Goal: Task Accomplishment & Management: Complete application form

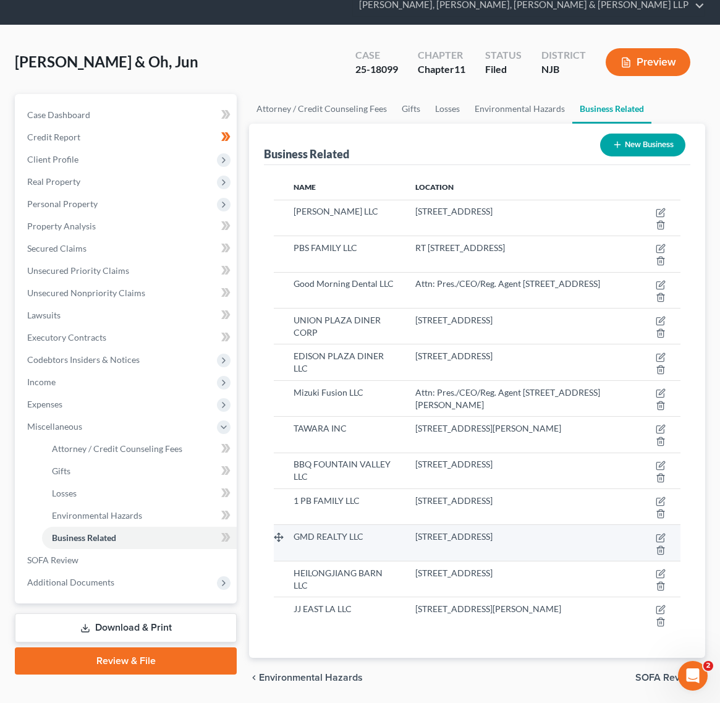
scroll to position [90, 0]
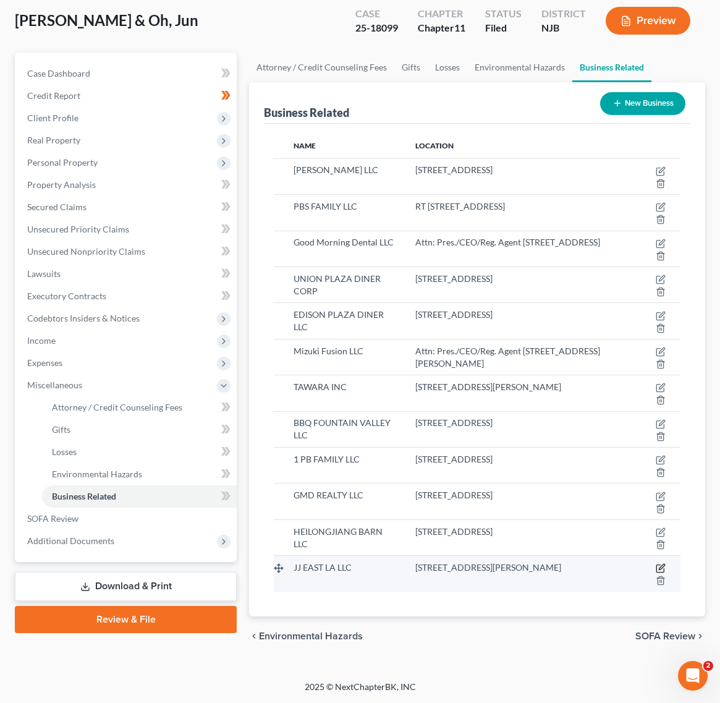
click at [663, 570] on icon "button" at bounding box center [661, 568] width 10 height 10
select select "member"
select select "4"
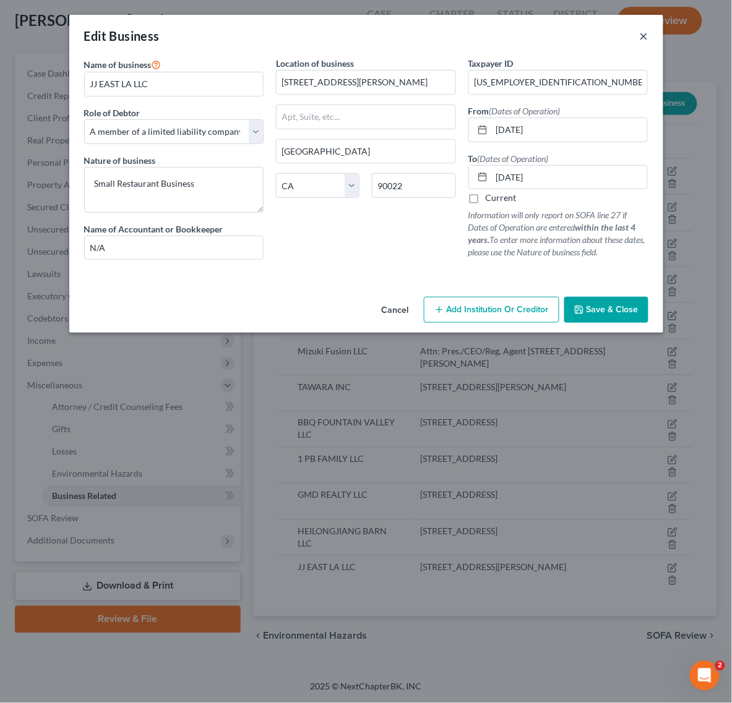
click at [646, 35] on button "×" at bounding box center [643, 35] width 9 height 15
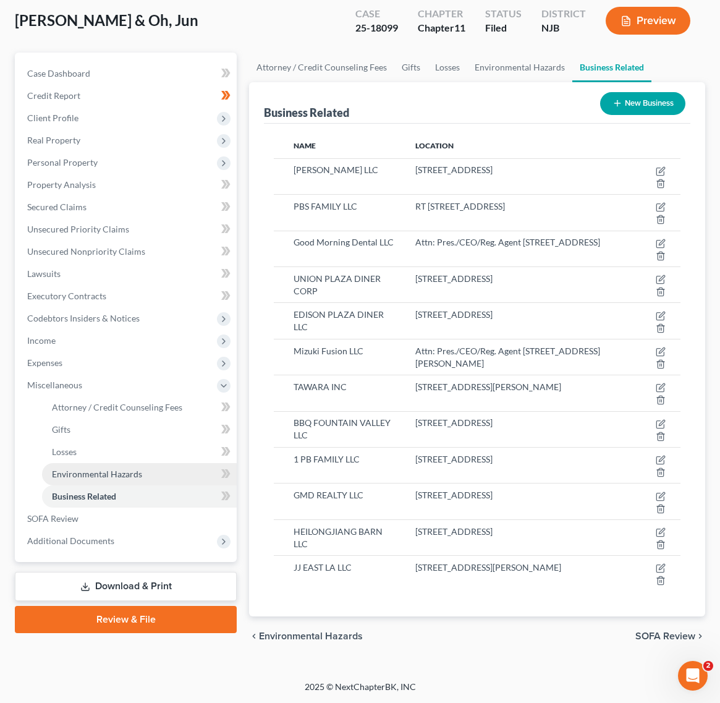
click at [177, 465] on link "Environmental Hazards" at bounding box center [139, 474] width 195 height 22
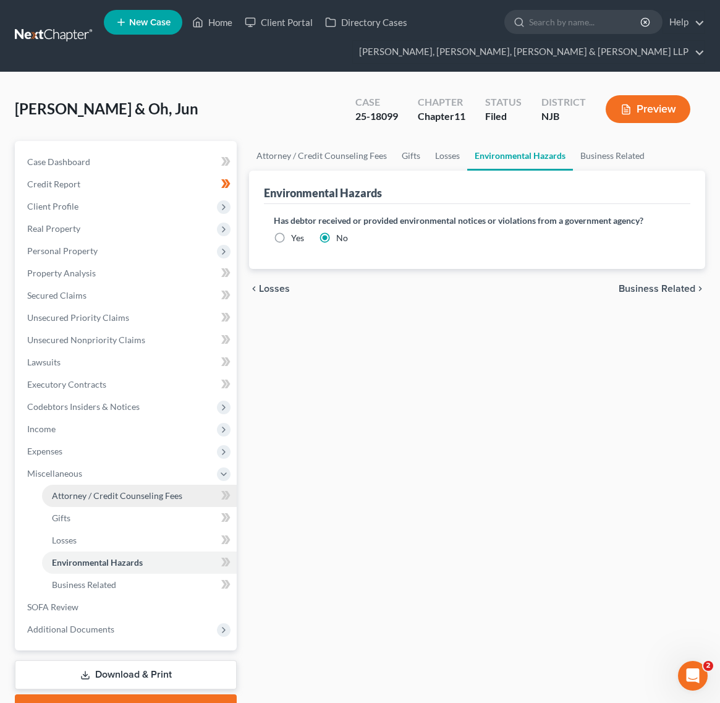
click at [131, 494] on span "Attorney / Credit Counseling Fees" at bounding box center [117, 495] width 130 height 11
select select "0"
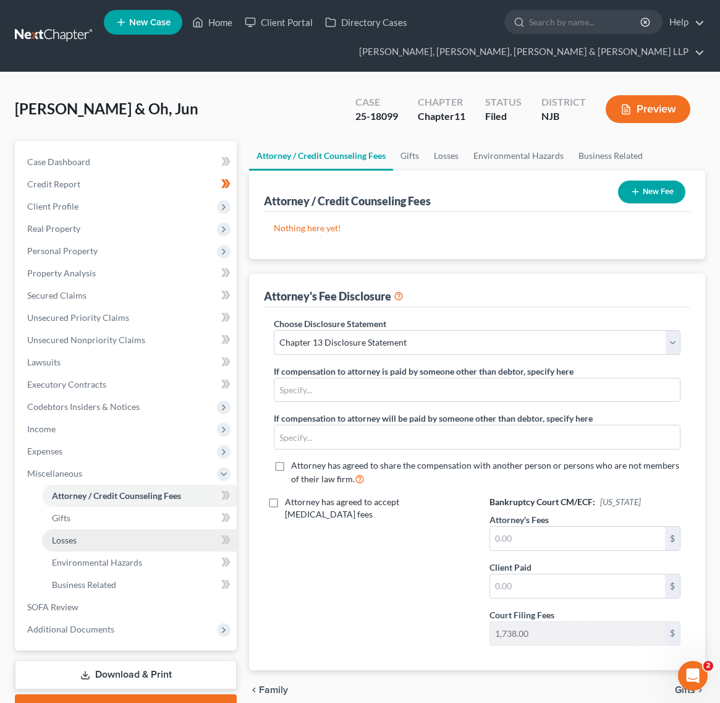
click at [136, 536] on link "Losses" at bounding box center [139, 540] width 195 height 22
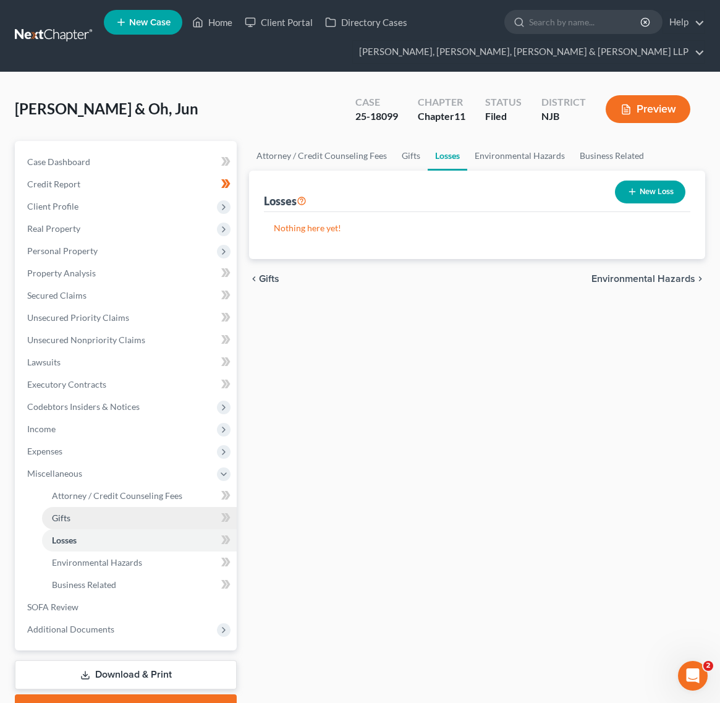
click at [125, 515] on link "Gifts" at bounding box center [139, 518] width 195 height 22
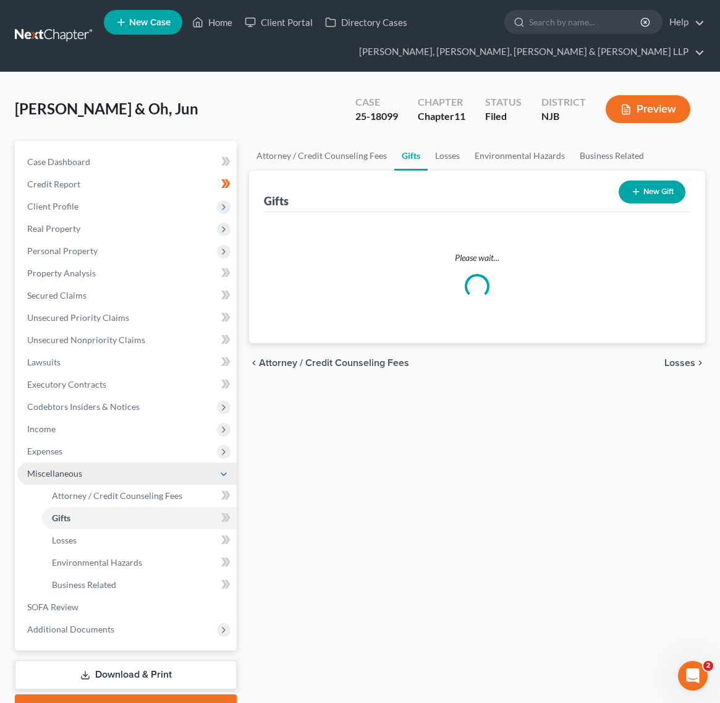
click at [88, 463] on span "Miscellaneous" at bounding box center [127, 474] width 220 height 22
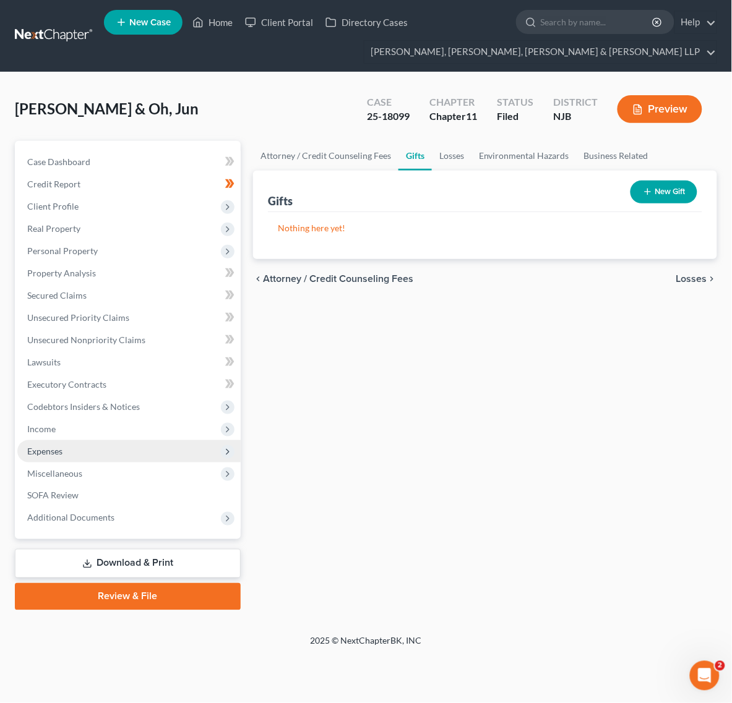
click at [81, 440] on span "Expenses" at bounding box center [128, 451] width 223 height 22
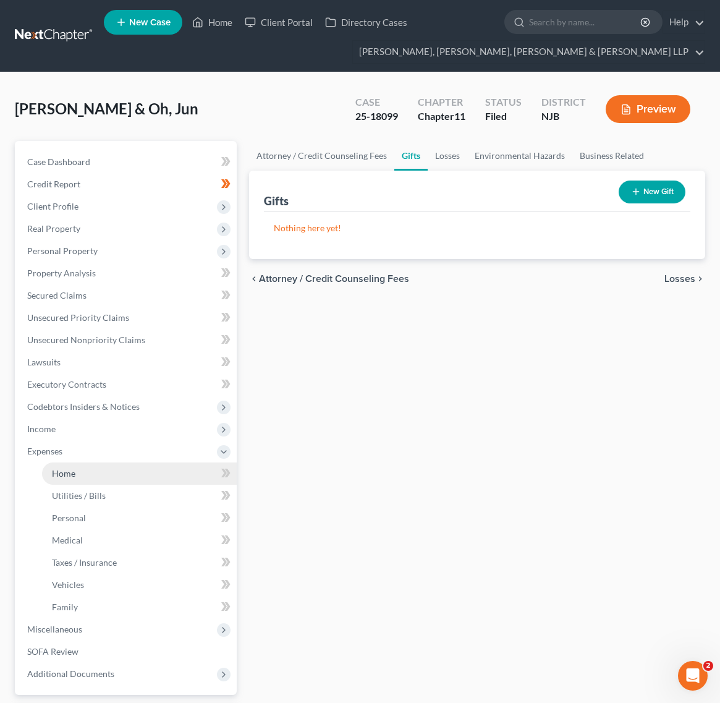
click at [90, 475] on link "Home" at bounding box center [139, 474] width 195 height 22
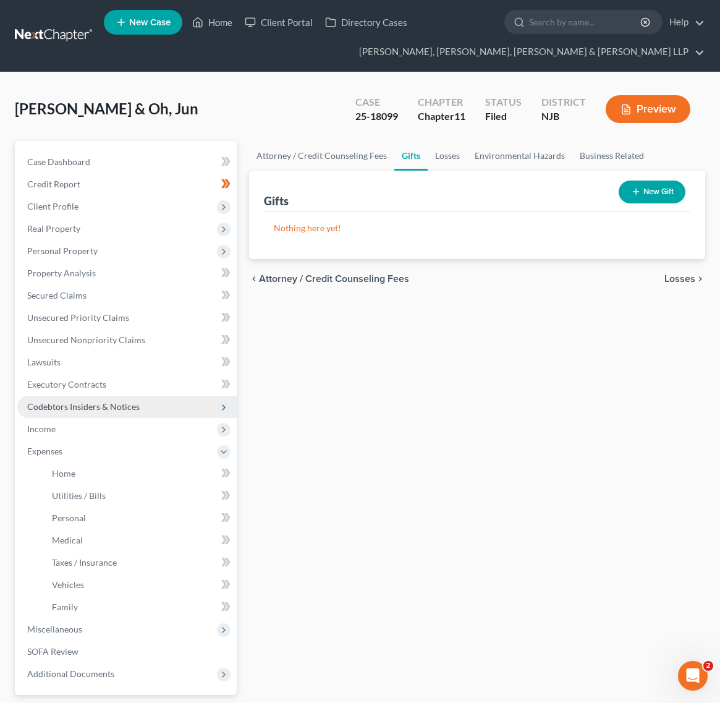
click at [91, 416] on span "Codebtors Insiders & Notices" at bounding box center [127, 407] width 220 height 22
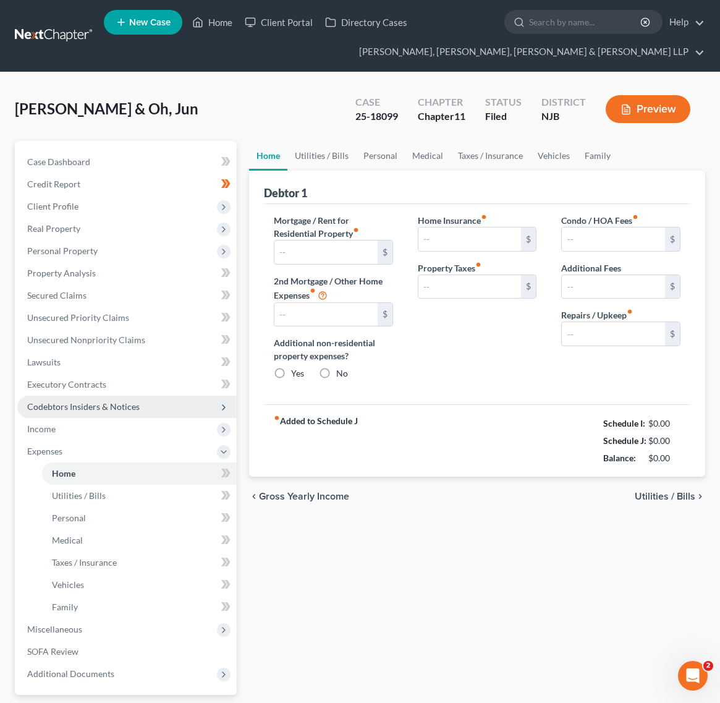
type input "2,900.00"
type input "0.00"
radio input "true"
type input "0.00"
type input "1,900.00"
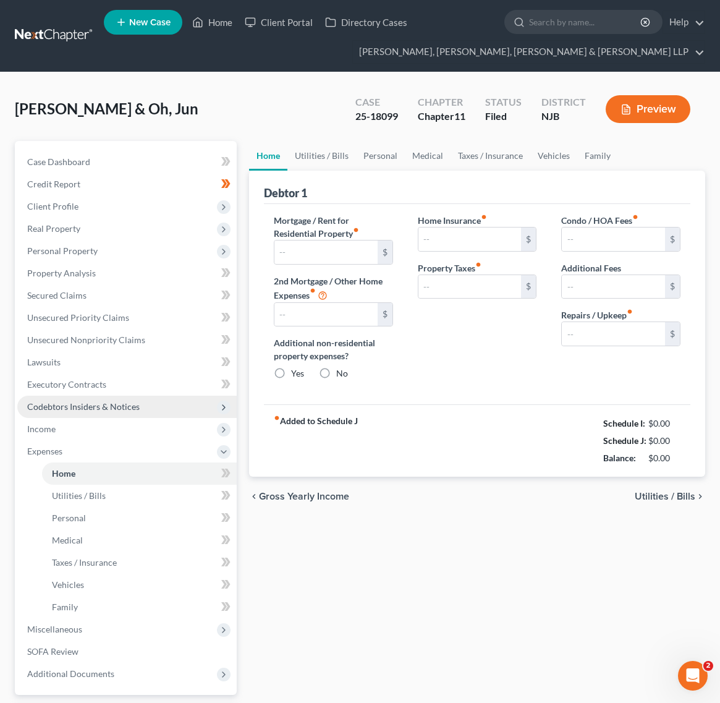
type input "0.00"
type input "300.00"
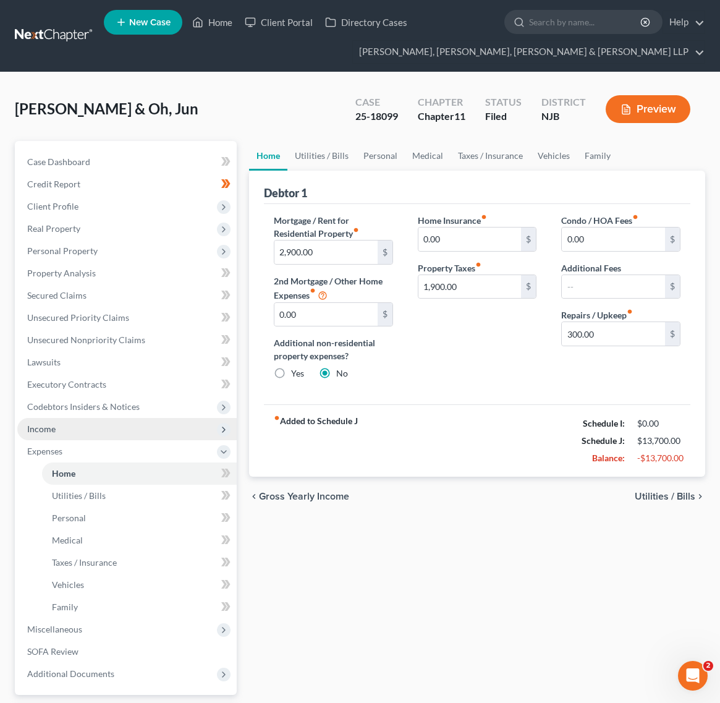
click at [90, 429] on span "Income" at bounding box center [127, 429] width 220 height 22
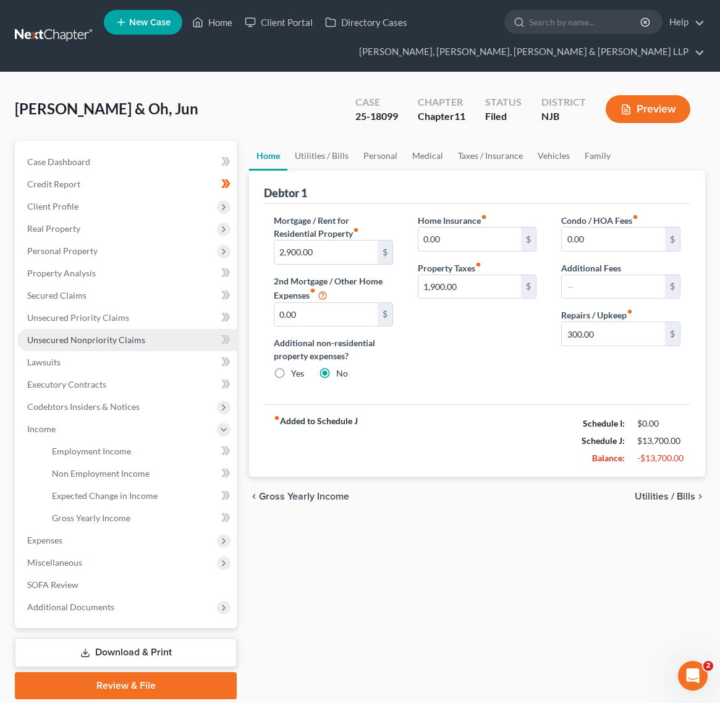
click at [113, 340] on span "Unsecured Nonpriority Claims" at bounding box center [86, 340] width 118 height 11
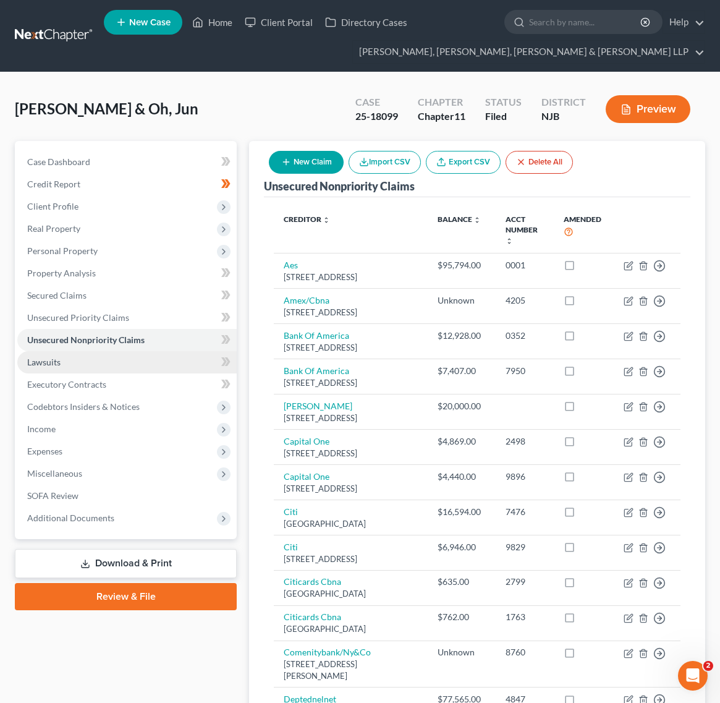
click at [113, 369] on link "Lawsuits" at bounding box center [127, 362] width 220 height 22
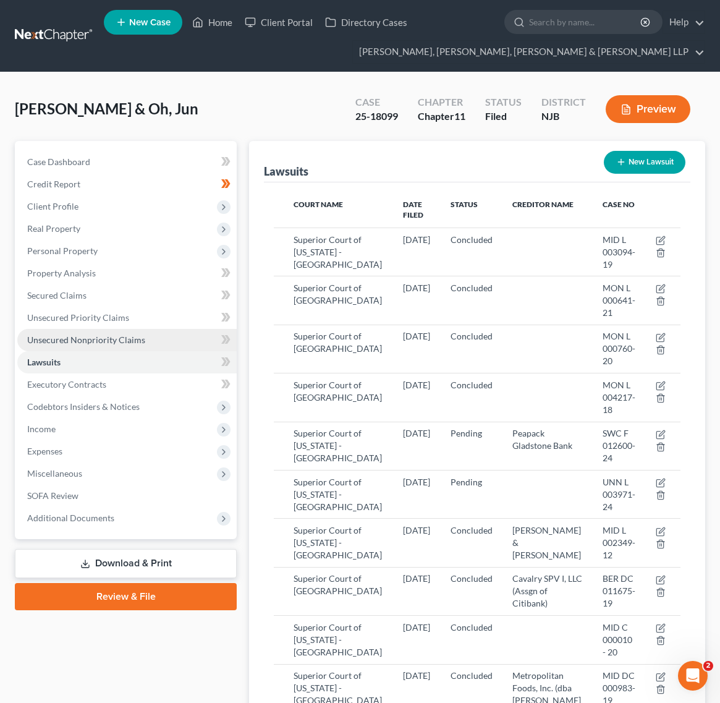
click at [135, 331] on link "Unsecured Nonpriority Claims" at bounding box center [127, 340] width 220 height 22
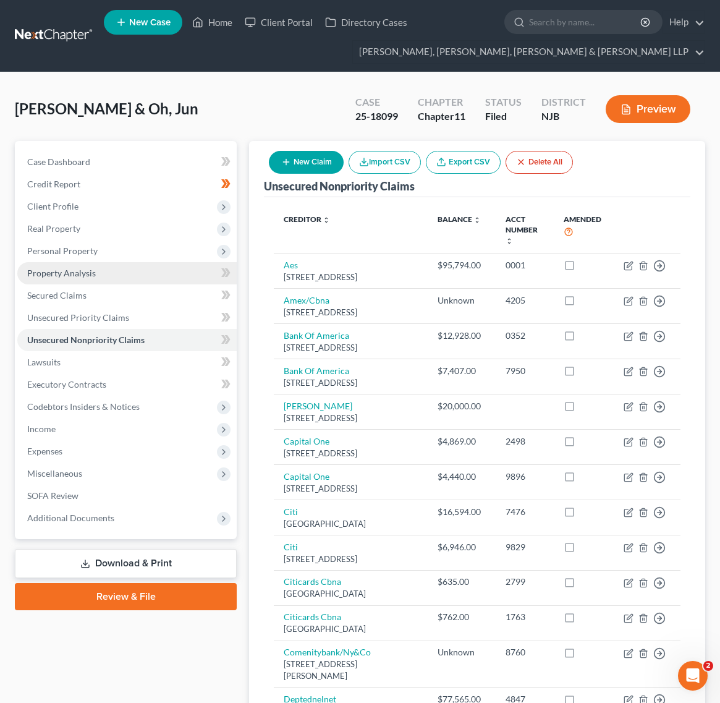
click at [150, 273] on link "Property Analysis" at bounding box center [127, 273] width 220 height 22
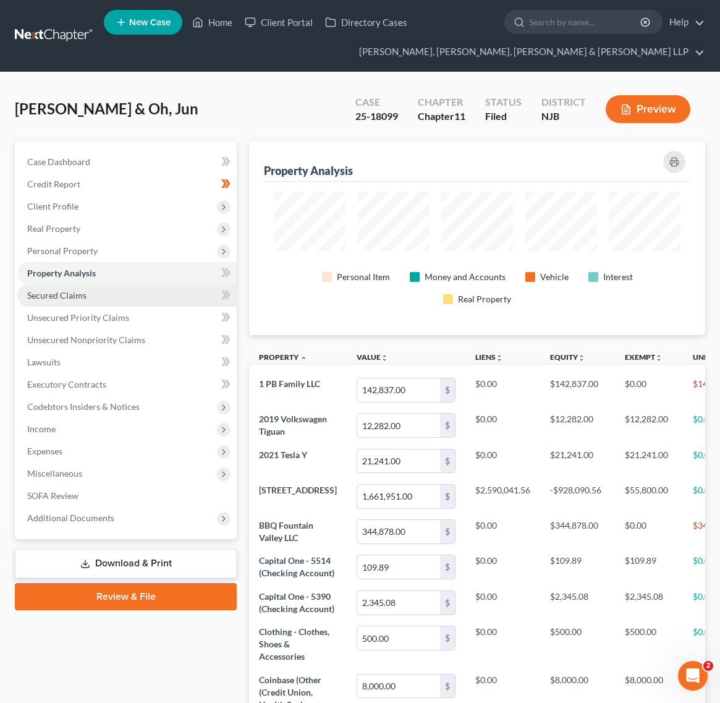
scroll to position [195, 456]
click at [147, 291] on link "Secured Claims" at bounding box center [127, 295] width 220 height 22
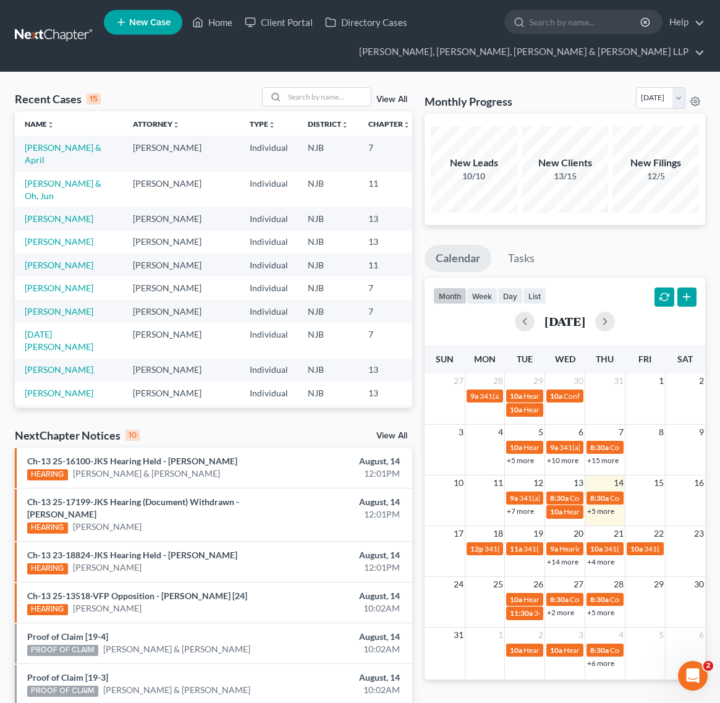
click at [20, 205] on td "[PERSON_NAME] & Oh, Jun" at bounding box center [69, 189] width 108 height 35
click at [37, 193] on link "[PERSON_NAME] & Oh, Jun" at bounding box center [63, 189] width 77 height 23
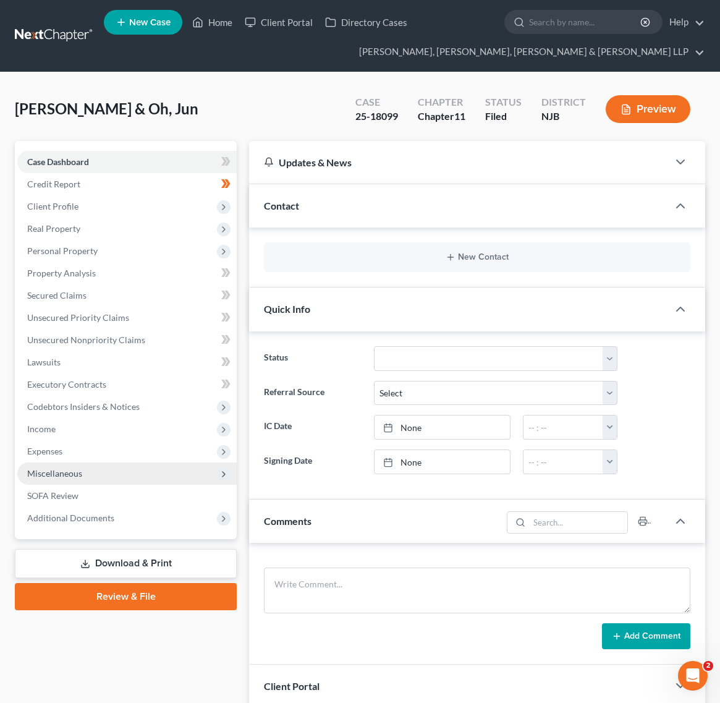
click at [62, 468] on span "Miscellaneous" at bounding box center [54, 473] width 55 height 11
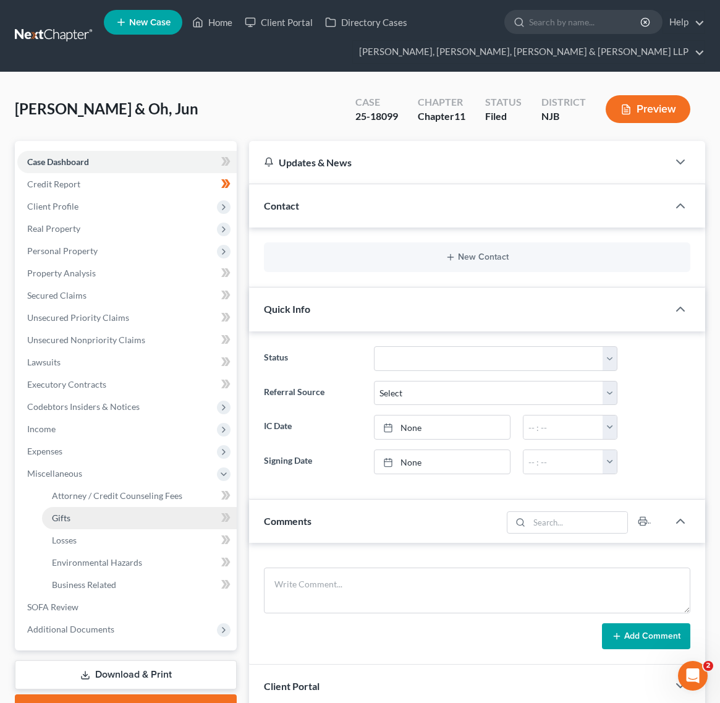
click at [115, 512] on link "Gifts" at bounding box center [139, 518] width 195 height 22
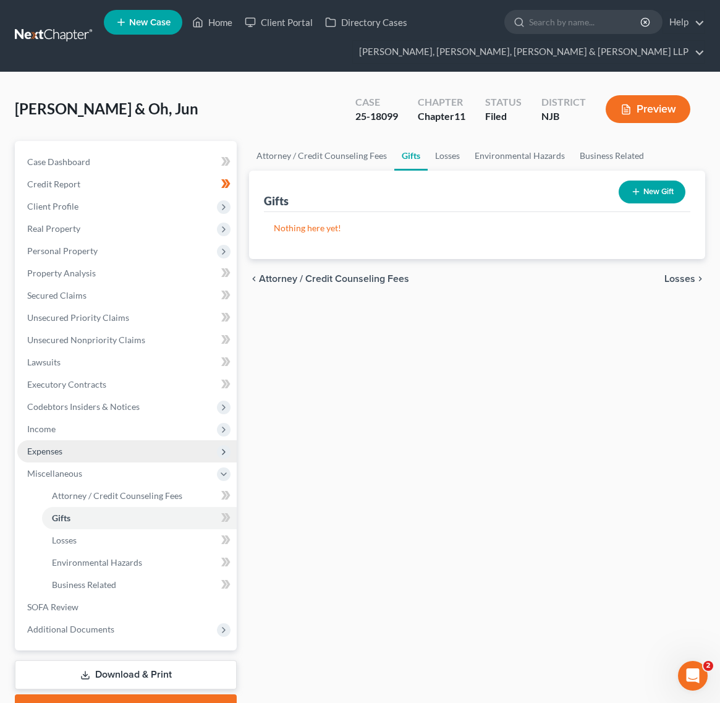
click at [115, 452] on span "Expenses" at bounding box center [127, 451] width 220 height 22
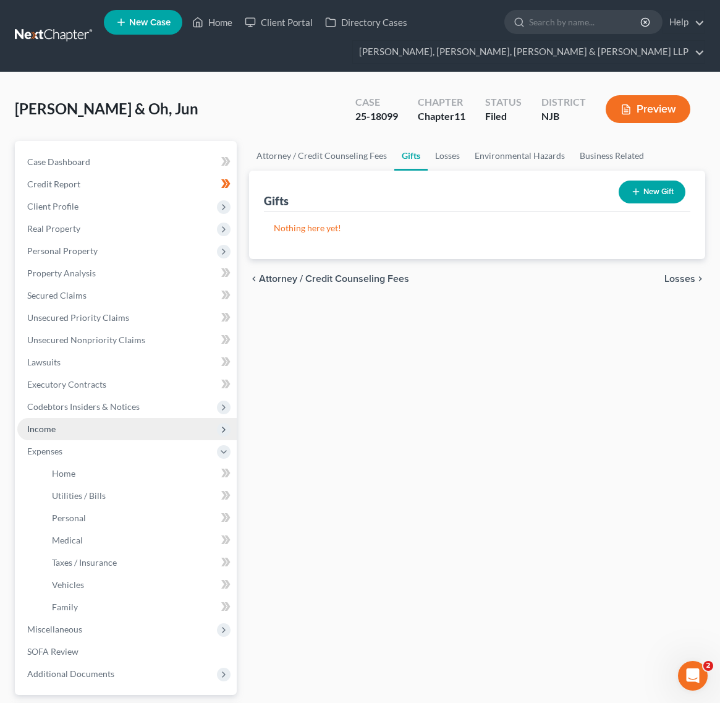
click at [116, 424] on span "Income" at bounding box center [127, 429] width 220 height 22
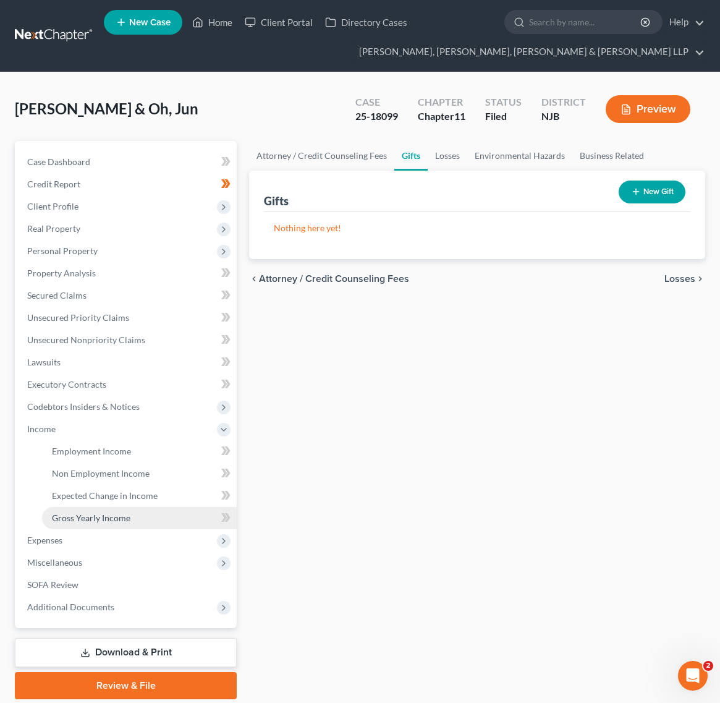
click at [115, 513] on span "Gross Yearly Income" at bounding box center [91, 518] width 79 height 11
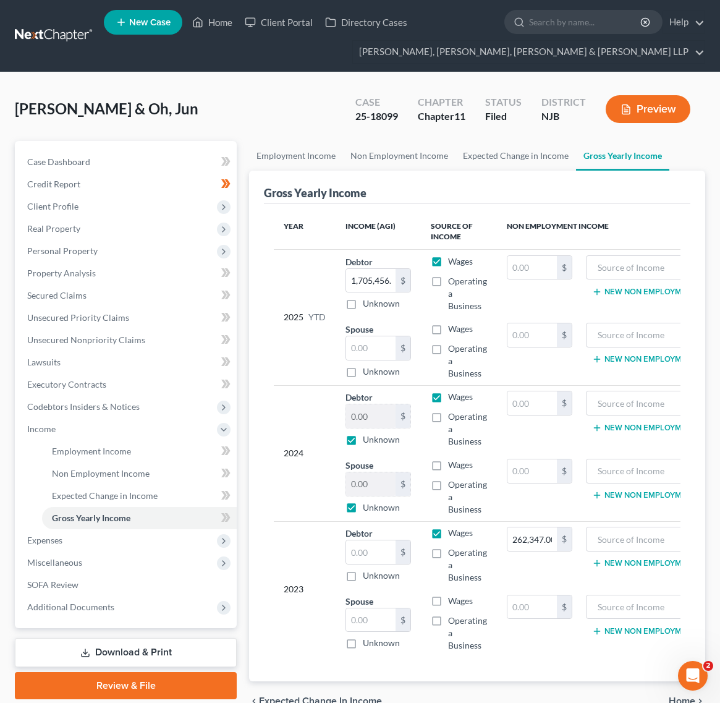
scroll to position [76, 0]
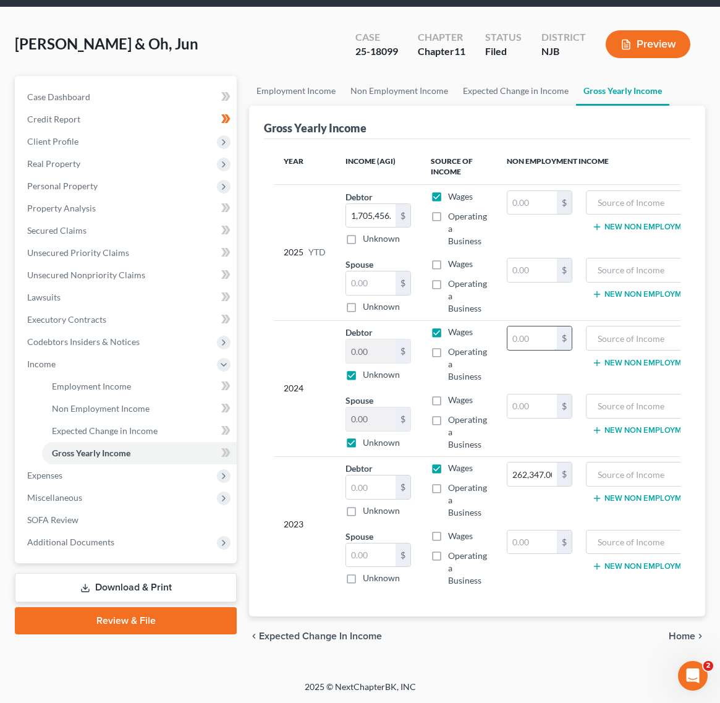
click at [533, 337] on input "text" at bounding box center [532, 339] width 49 height 24
paste input ".3 0 .9 , 1. 4 9"
drag, startPoint x: 549, startPoint y: 322, endPoint x: 464, endPoint y: 291, distance: 89.6
click at [468, 293] on table "Year Income (AGI) Source of Income Non Employment Income 2025 YTD Debtor 1,705,…" at bounding box center [477, 370] width 407 height 443
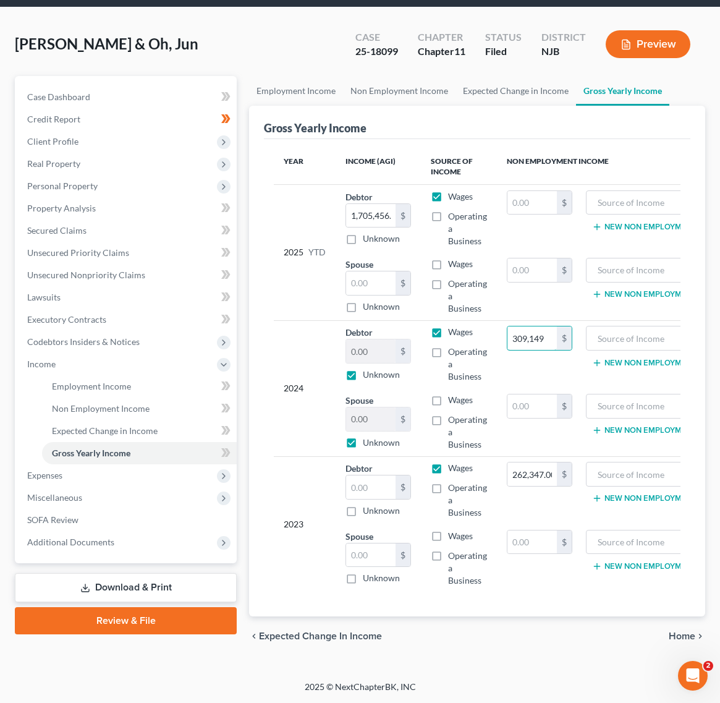
type input "309,149"
click at [579, 298] on td "$" at bounding box center [539, 286] width 85 height 68
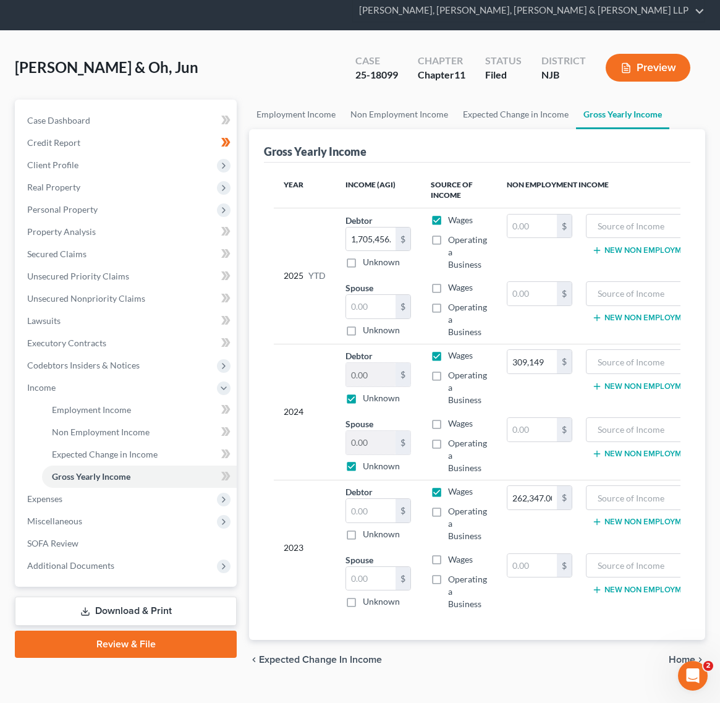
scroll to position [76, 0]
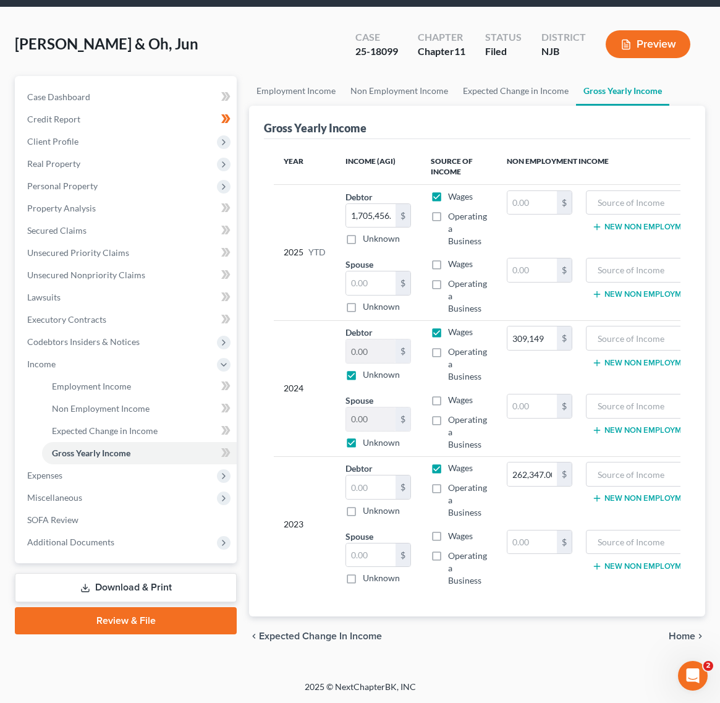
click at [396, 369] on label "Unknown" at bounding box center [381, 375] width 37 height 12
click at [376, 369] on input "Unknown" at bounding box center [372, 373] width 8 height 8
checkbox input "false"
click at [393, 437] on label "Unknown" at bounding box center [381, 443] width 37 height 12
click at [376, 437] on input "Unknown" at bounding box center [372, 441] width 8 height 8
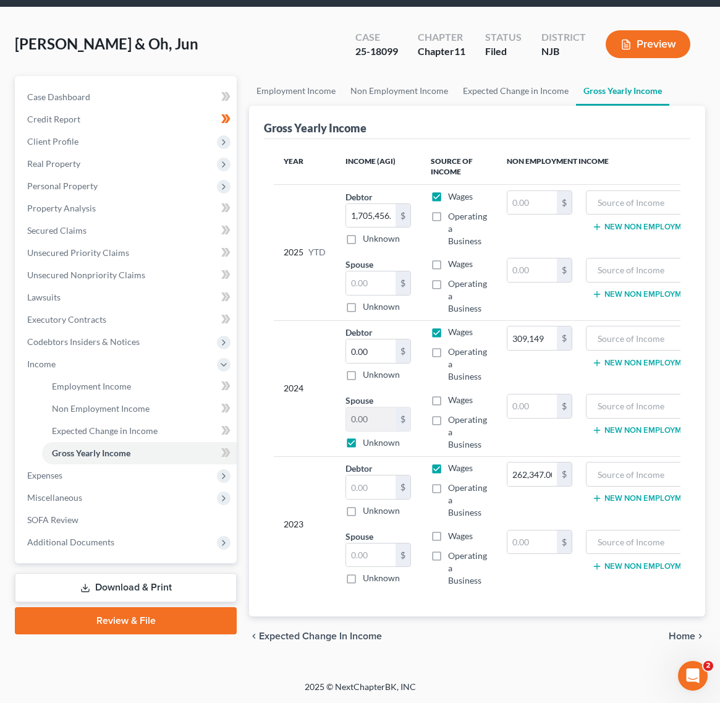
checkbox input "false"
click at [526, 327] on input "309,149" at bounding box center [532, 339] width 49 height 24
paste input ". 1 .2 8. , 8. 5 .3 . . ."
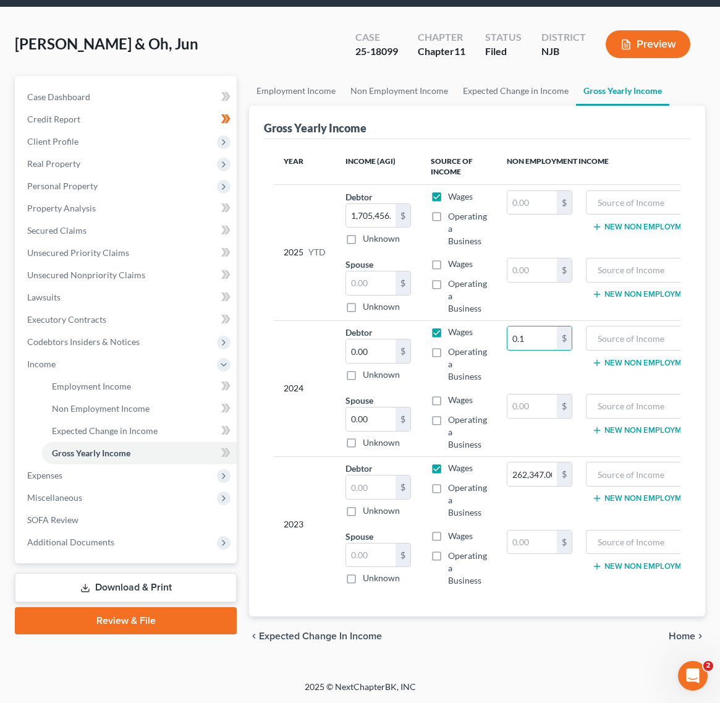
drag, startPoint x: 537, startPoint y: 325, endPoint x: 400, endPoint y: 296, distance: 139.9
click at [407, 297] on table "Year Income (AGI) Source of Income Non Employment Income 2025 YTD Debtor 1,705,…" at bounding box center [477, 370] width 407 height 443
type input "128,853"
click at [509, 124] on div "Gross Yearly Income" at bounding box center [477, 122] width 427 height 33
click at [302, 190] on div "2025 YTD" at bounding box center [305, 252] width 42 height 124
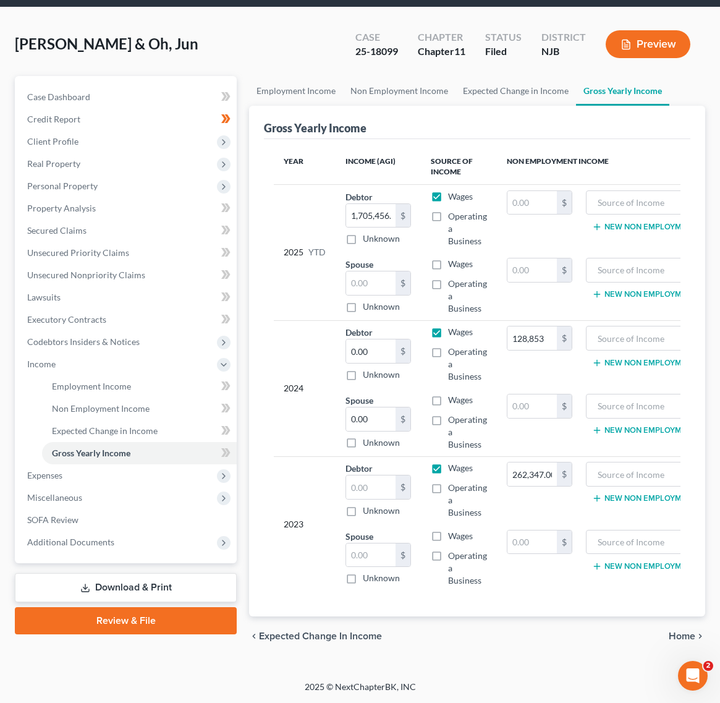
click at [508, 365] on td "128,853 $" at bounding box center [539, 354] width 85 height 68
click at [322, 326] on div "2024" at bounding box center [305, 388] width 42 height 124
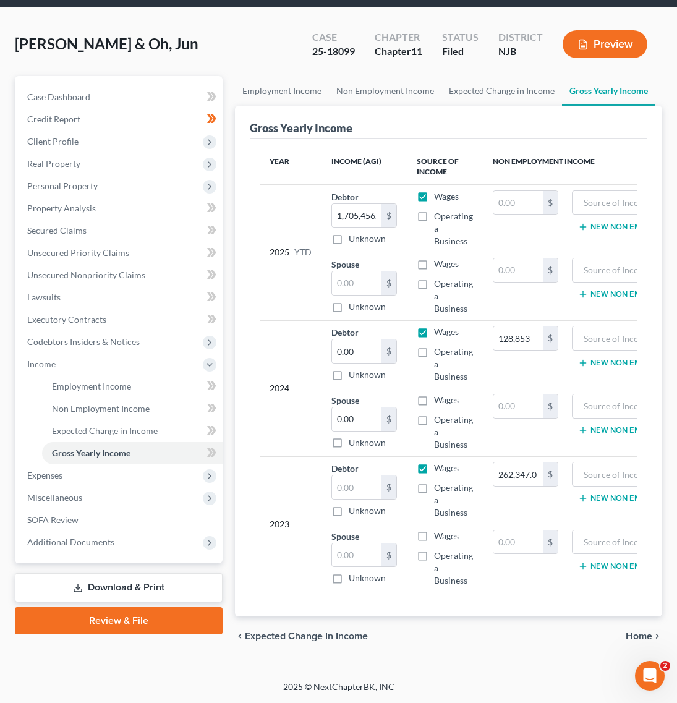
click at [299, 38] on div "Case 25-18099 Chapter Chapter 11 Status Filed District NJB Preview" at bounding box center [479, 44] width 365 height 44
click at [94, 354] on span "Income" at bounding box center [119, 364] width 205 height 22
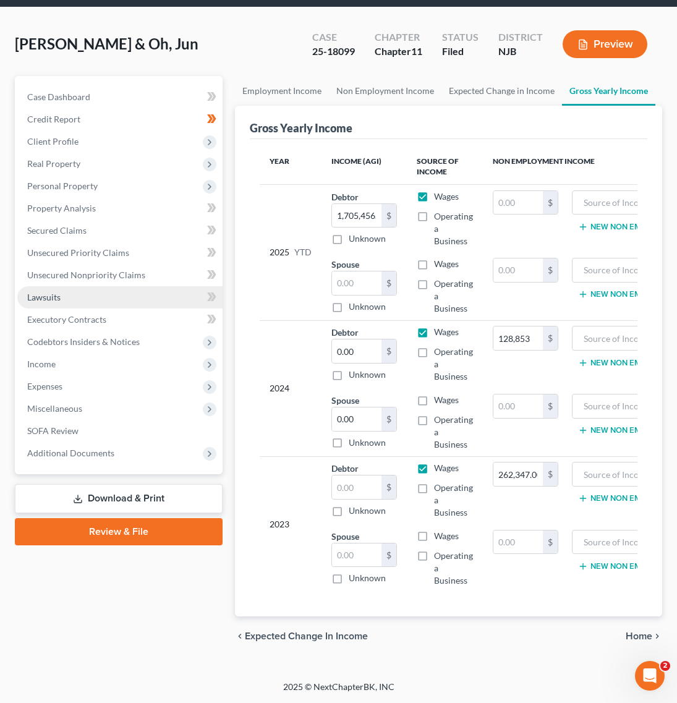
click at [102, 286] on link "Lawsuits" at bounding box center [119, 297] width 205 height 22
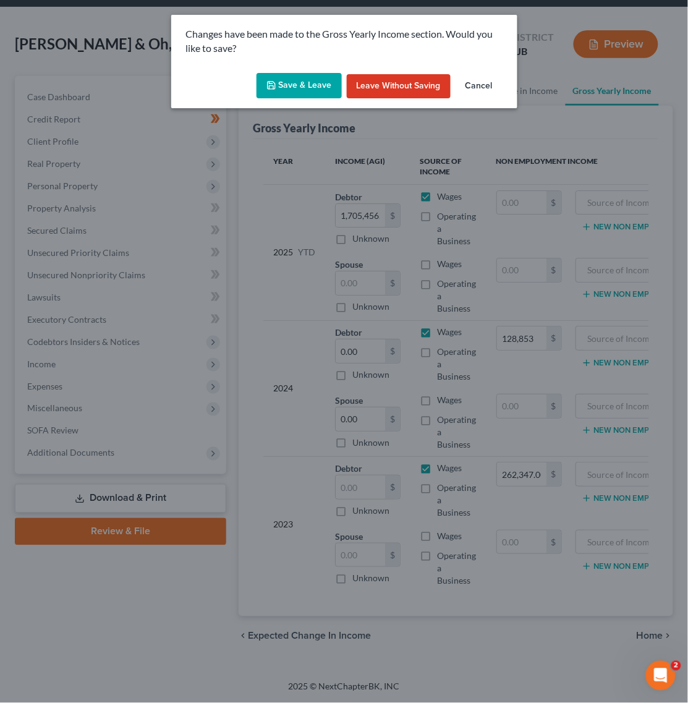
click at [323, 80] on button "Save & Leave" at bounding box center [299, 86] width 85 height 26
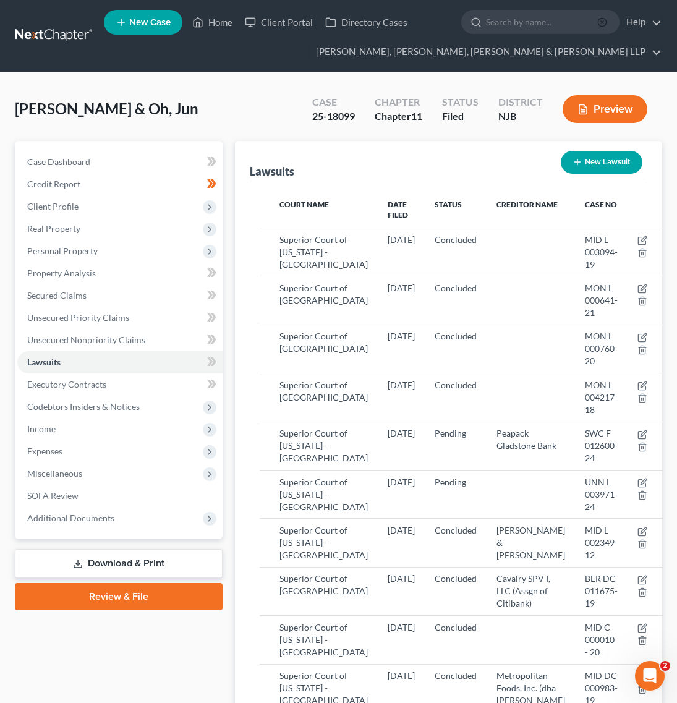
drag, startPoint x: 233, startPoint y: 90, endPoint x: 606, endPoint y: 25, distance: 378.5
click at [236, 90] on div "Kang, Soo & Oh, Jun Upgraded Case 25-18099 Chapter Chapter 11 Status Filed Dist…" at bounding box center [338, 114] width 647 height 54
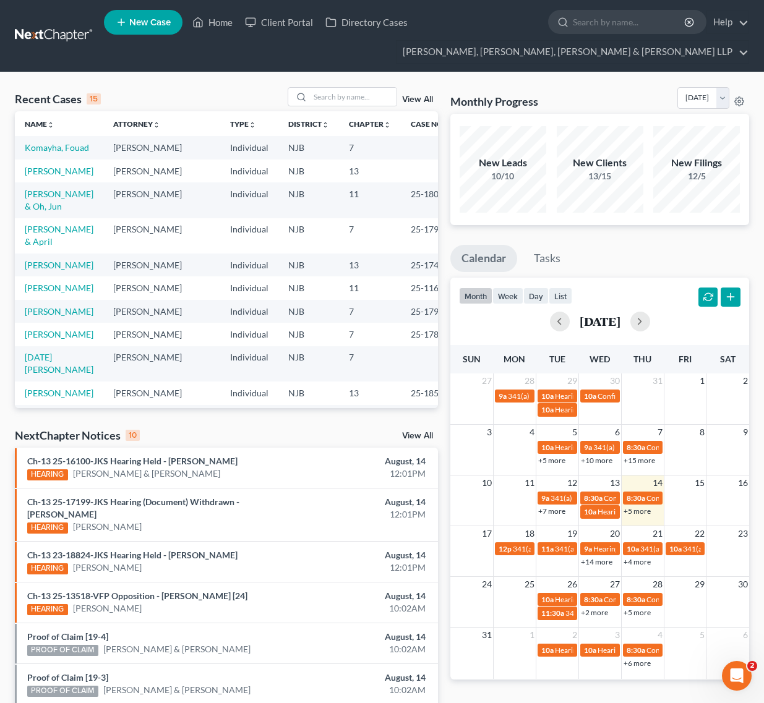
click at [46, 187] on td "[PERSON_NAME] & Oh, Jun" at bounding box center [59, 199] width 88 height 35
drag, startPoint x: 46, startPoint y: 194, endPoint x: 56, endPoint y: 165, distance: 30.5
click at [47, 194] on link "[PERSON_NAME] & Oh, Jun" at bounding box center [59, 200] width 69 height 23
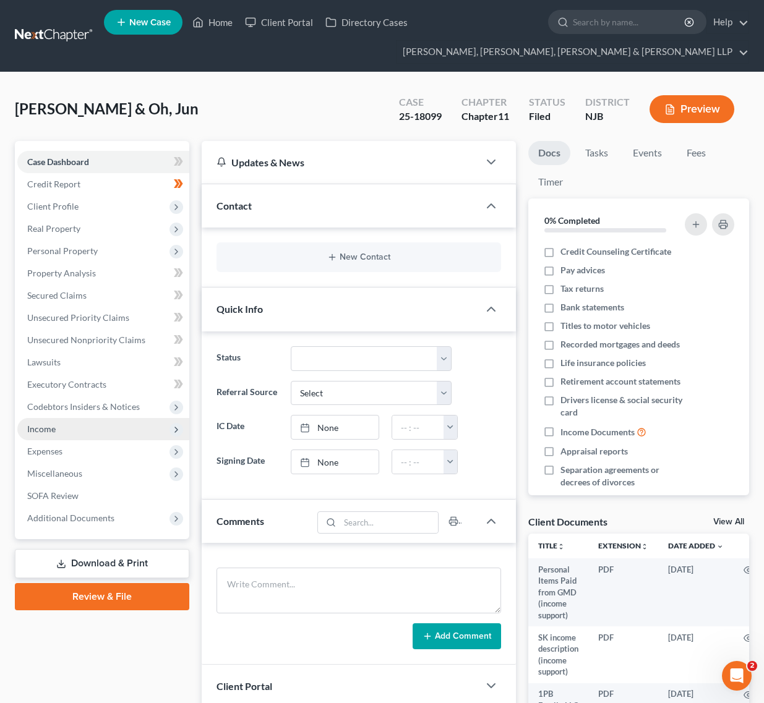
click at [103, 418] on span "Income" at bounding box center [103, 429] width 172 height 22
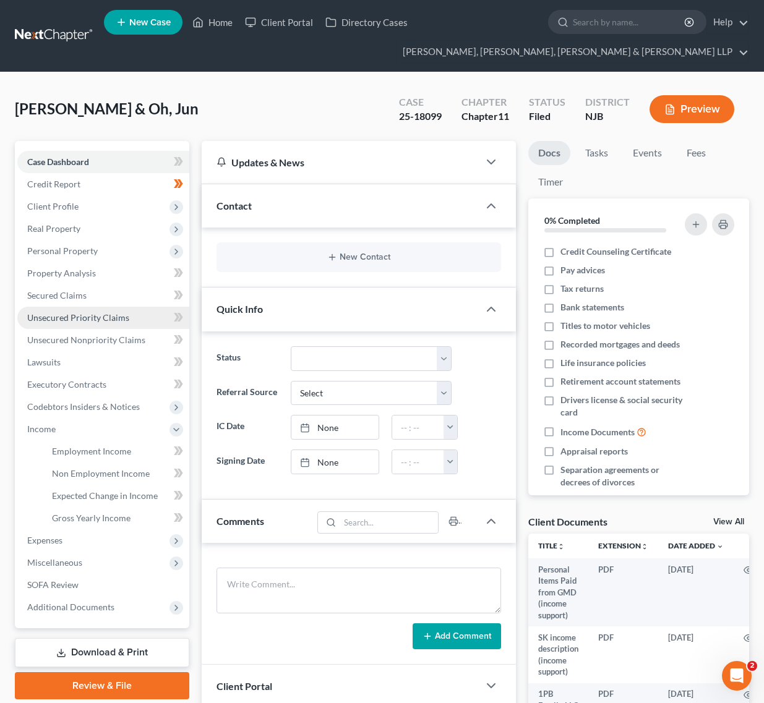
click at [91, 307] on link "Unsecured Priority Claims" at bounding box center [103, 318] width 172 height 22
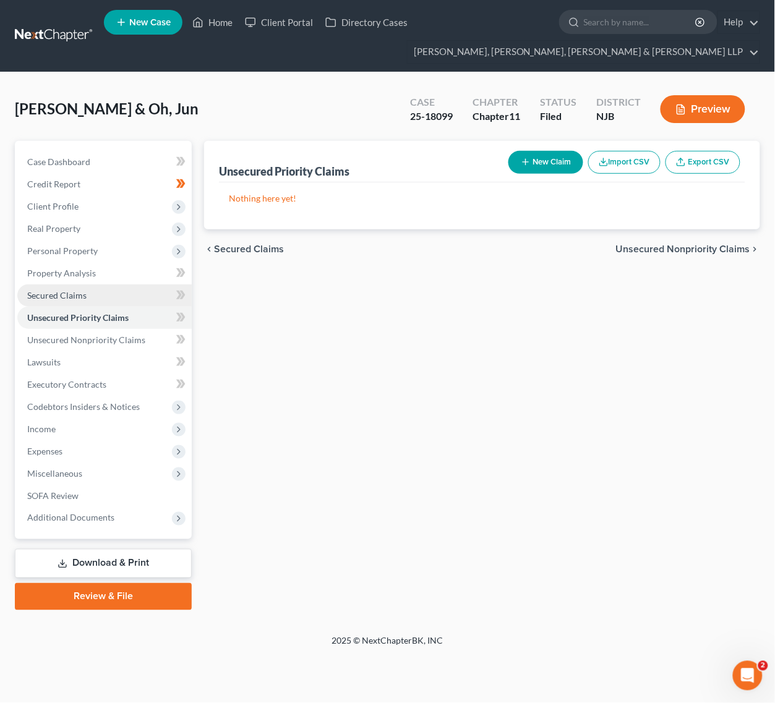
click at [90, 294] on link "Secured Claims" at bounding box center [104, 295] width 174 height 22
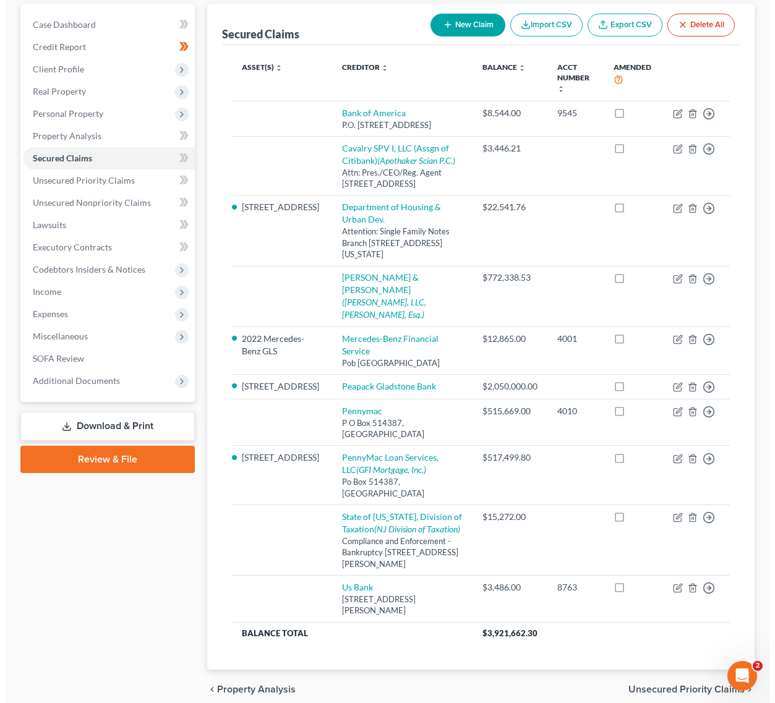
scroll to position [102, 0]
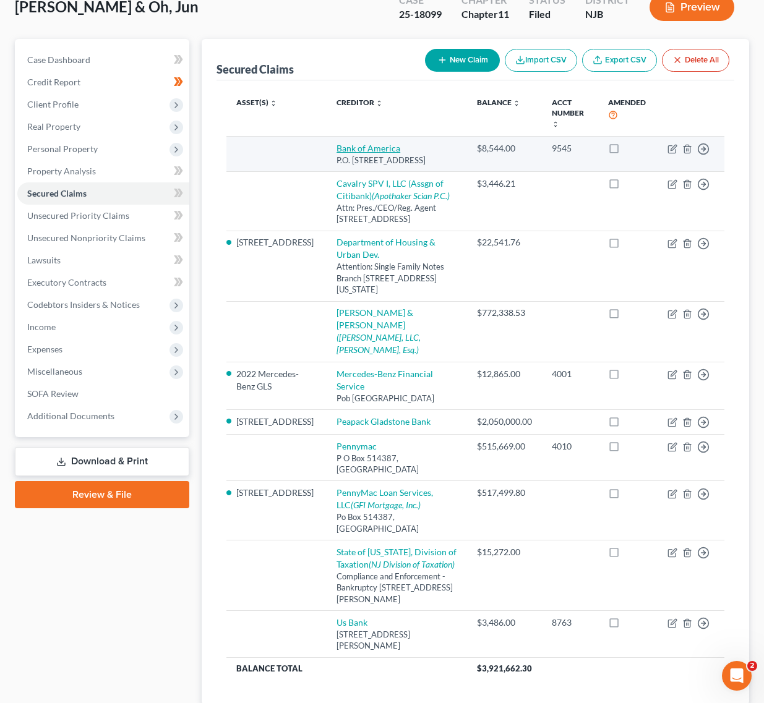
click at [353, 146] on link "Bank of America" at bounding box center [368, 148] width 64 height 11
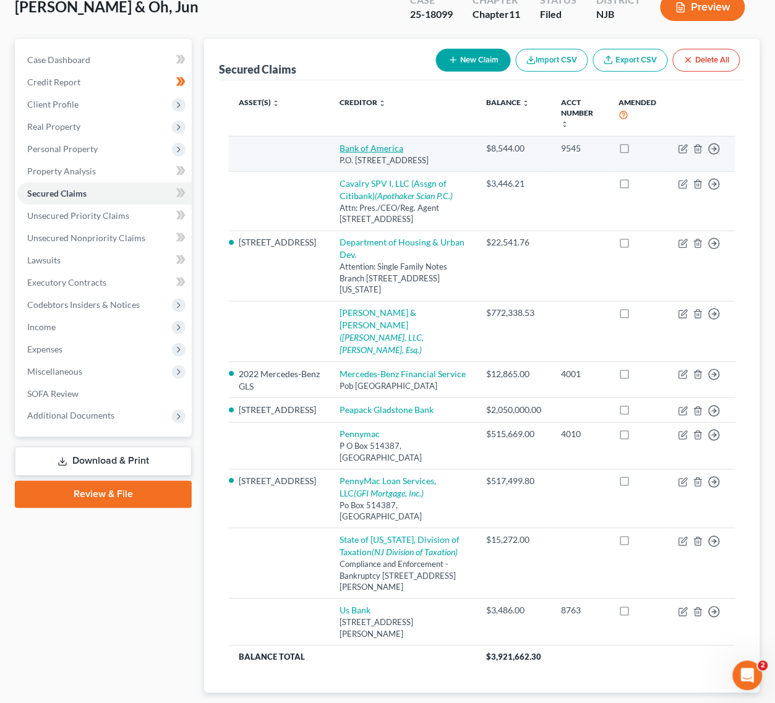
select select "4"
select select "0"
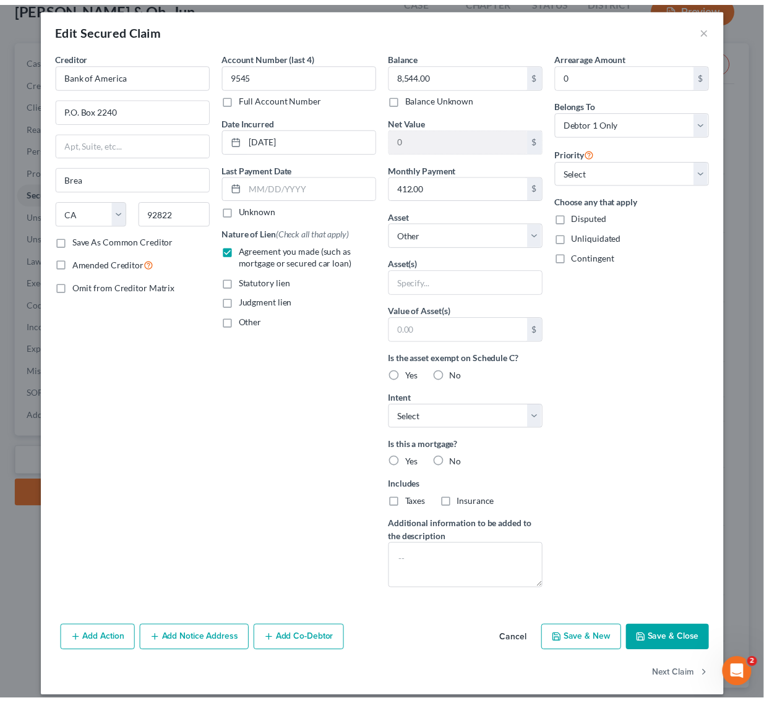
scroll to position [0, 0]
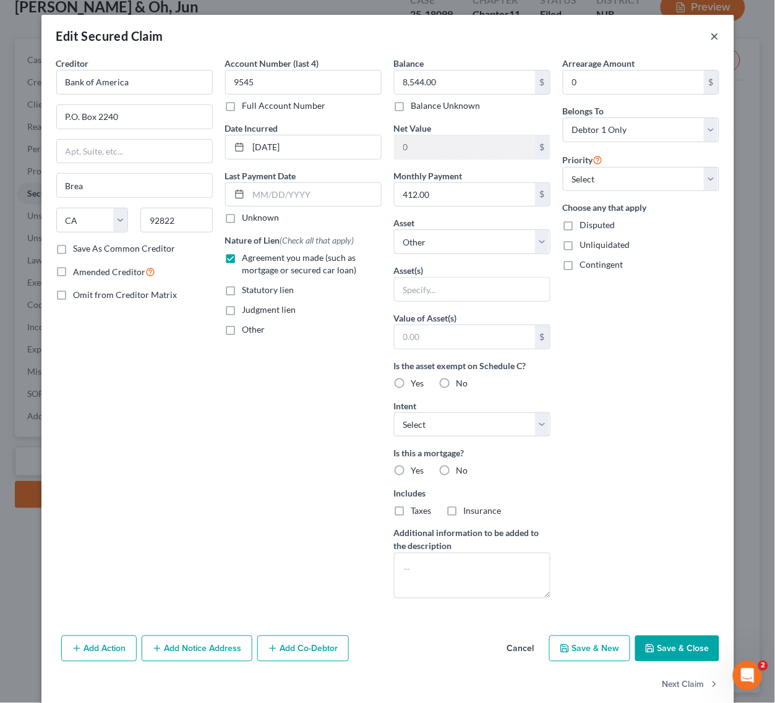
click at [712, 35] on button "×" at bounding box center [715, 35] width 9 height 15
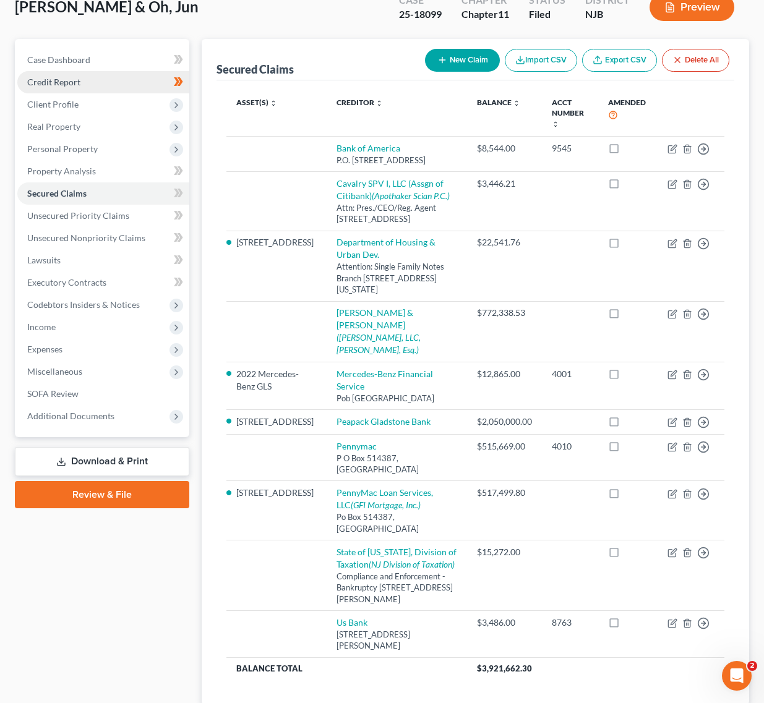
click at [67, 90] on link "Credit Report" at bounding box center [103, 82] width 172 height 22
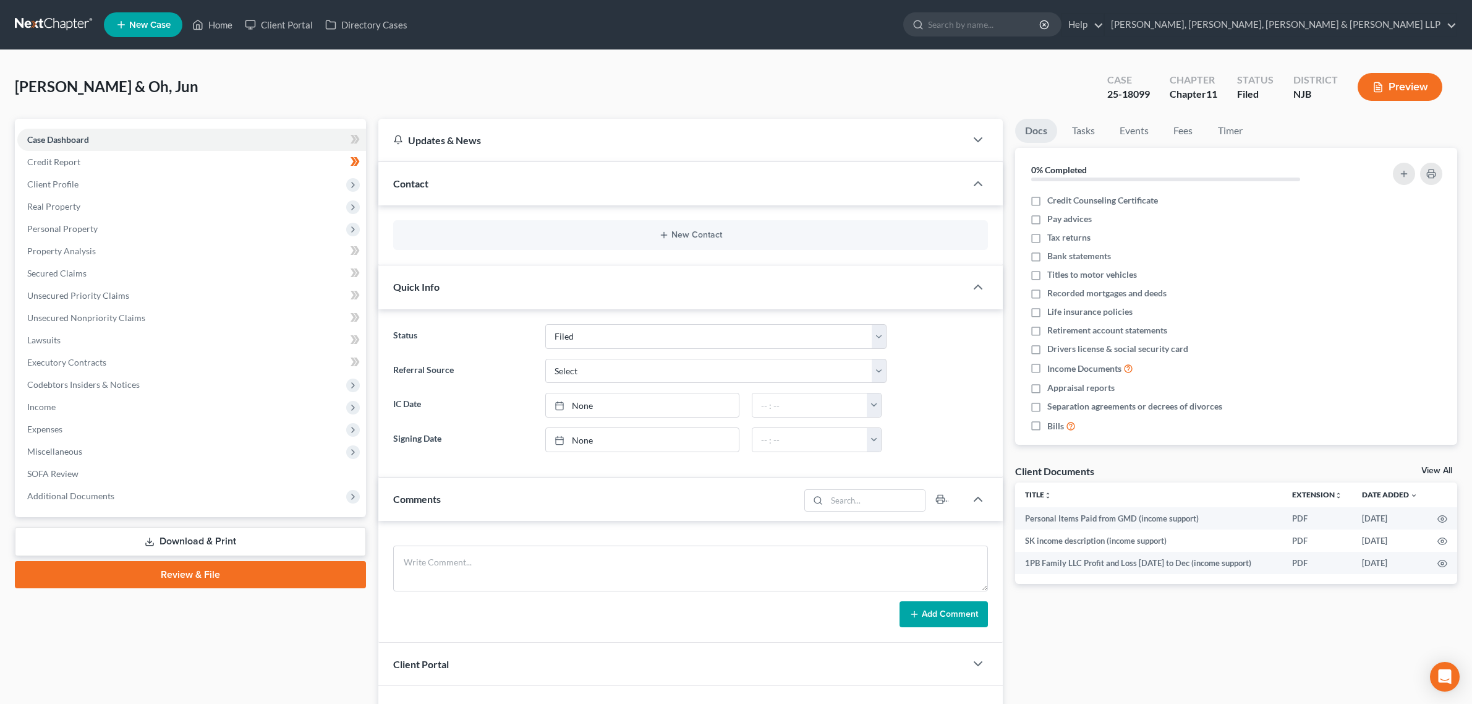
select select "6"
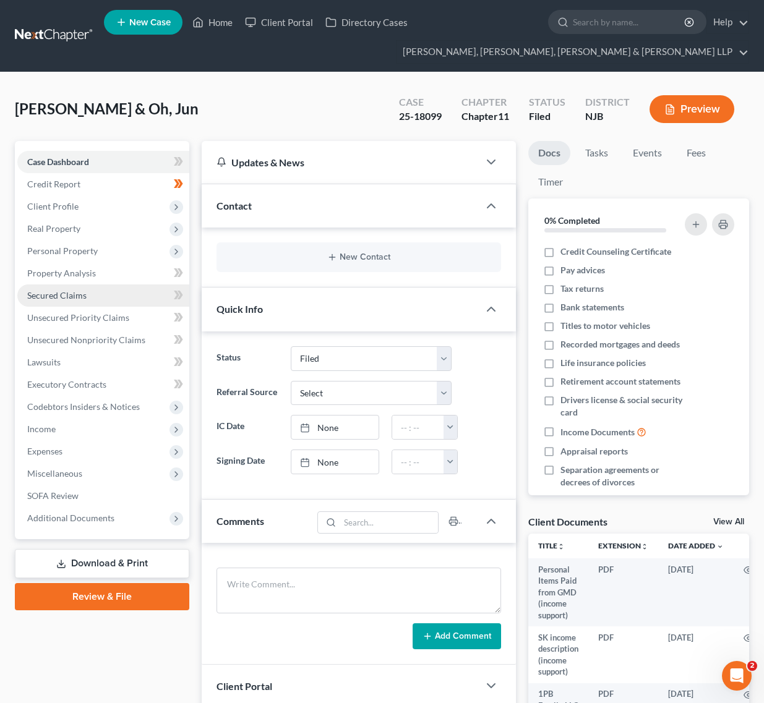
drag, startPoint x: 107, startPoint y: 297, endPoint x: 103, endPoint y: 286, distance: 12.3
click at [107, 297] on link "Secured Claims" at bounding box center [103, 295] width 172 height 22
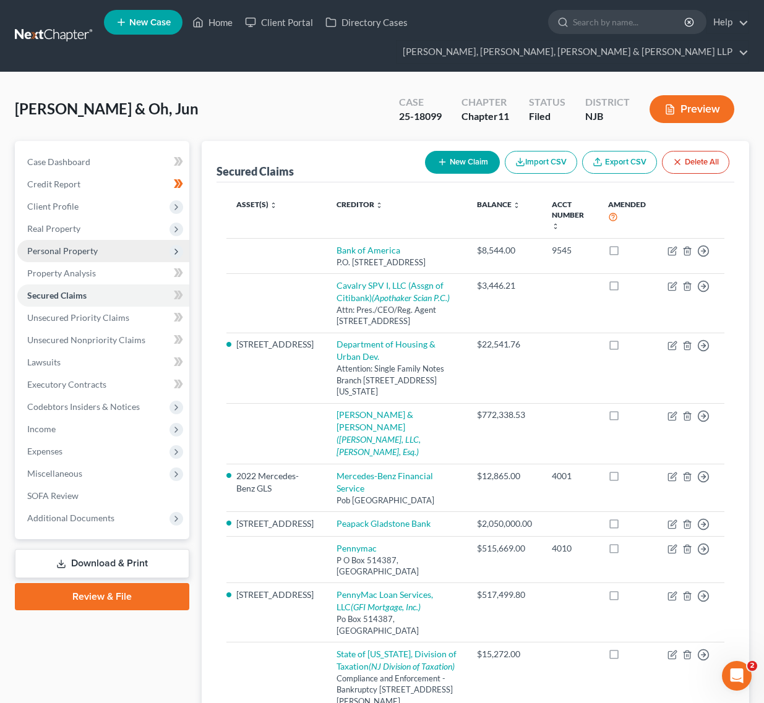
click at [93, 243] on span "Personal Property" at bounding box center [103, 251] width 172 height 22
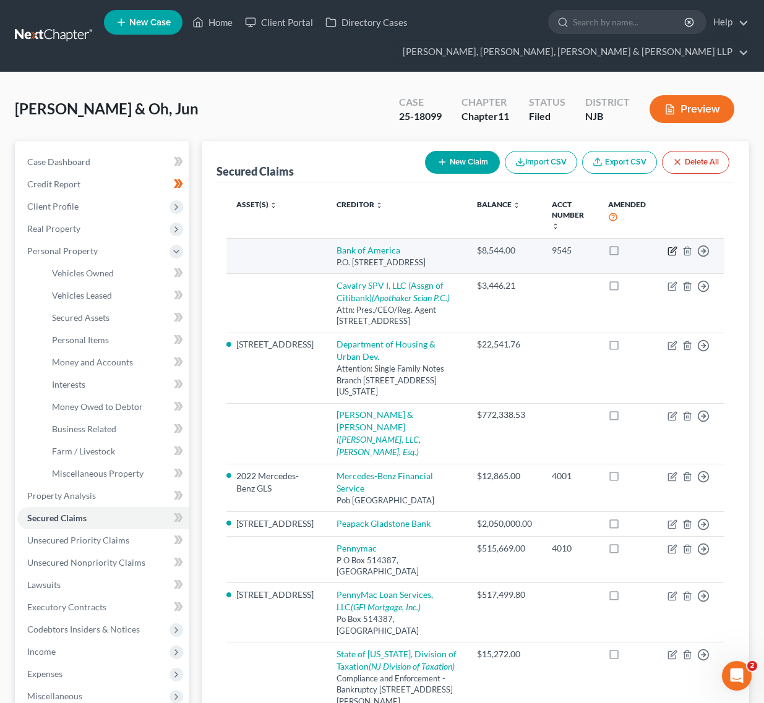
click at [673, 247] on icon "button" at bounding box center [672, 251] width 10 height 10
select select "4"
select select "0"
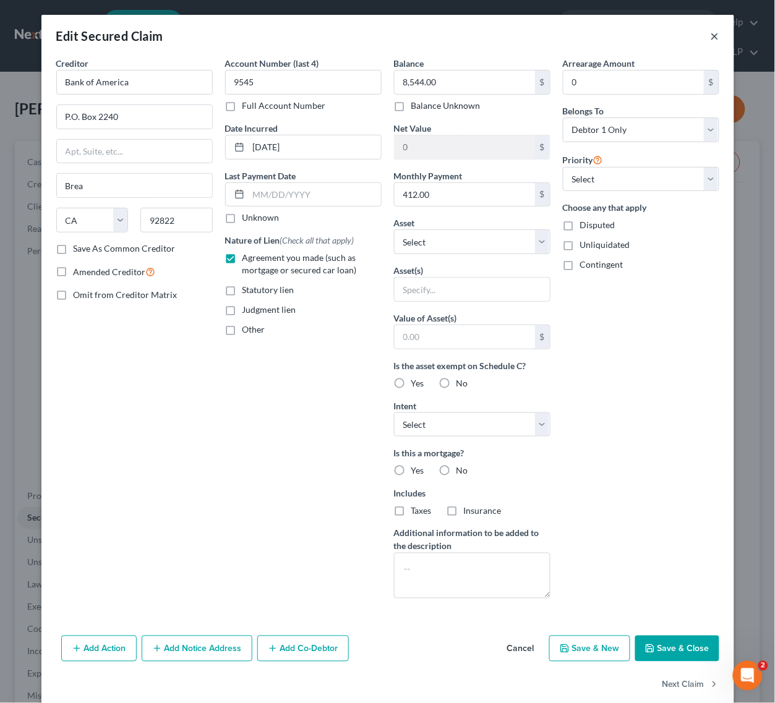
drag, startPoint x: 712, startPoint y: 27, endPoint x: 716, endPoint y: 3, distance: 23.7
click at [713, 26] on div "Edit Secured Claim ×" at bounding box center [387, 36] width 693 height 42
click at [711, 36] on button "×" at bounding box center [715, 35] width 9 height 15
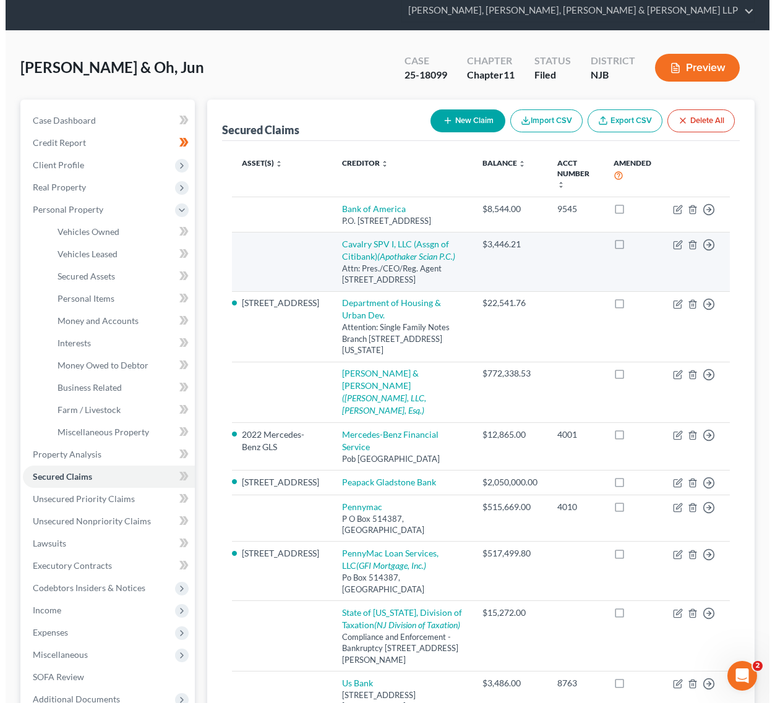
scroll to position [77, 0]
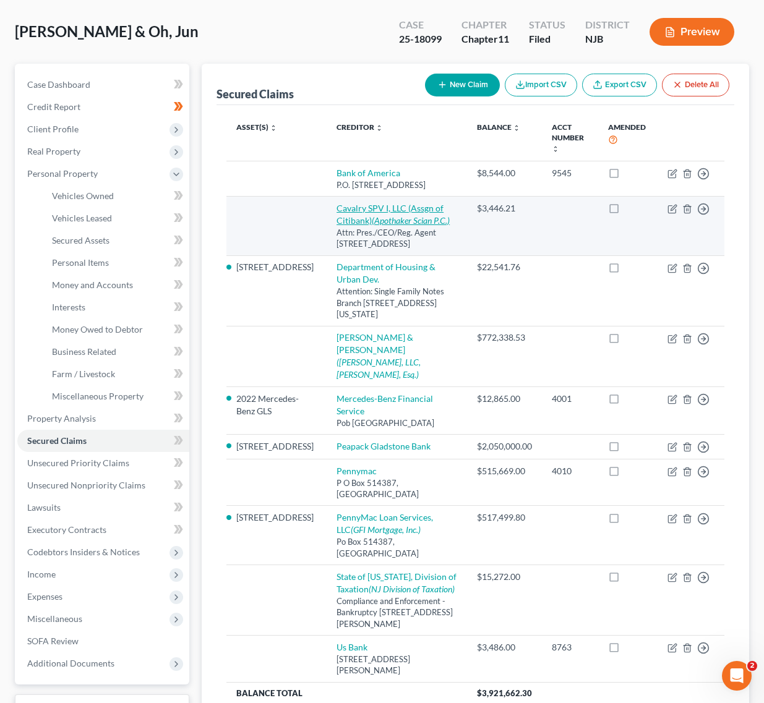
click at [408, 218] on icon "(Apothaker Scian P.C.)" at bounding box center [411, 220] width 78 height 11
select select "35"
select select "0"
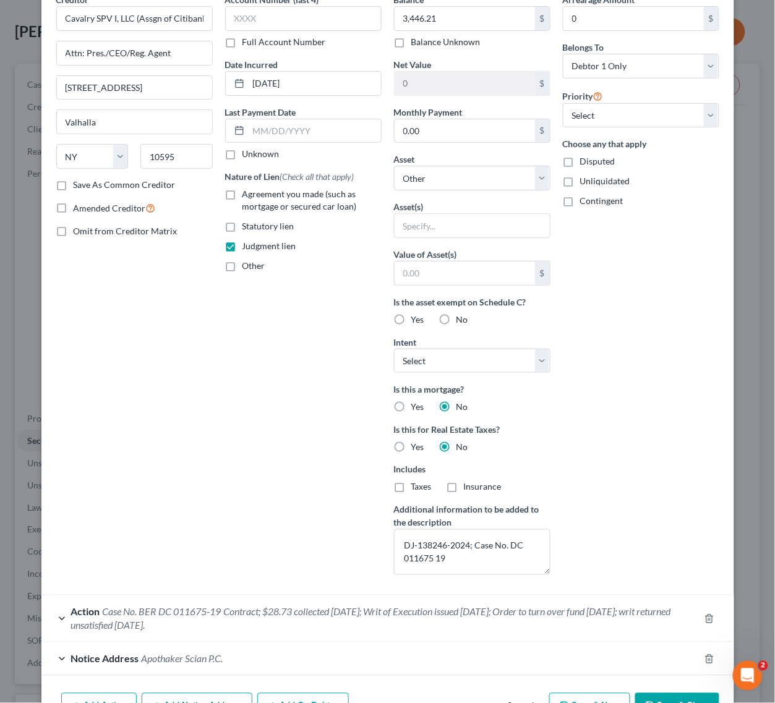
scroll to position [0, 0]
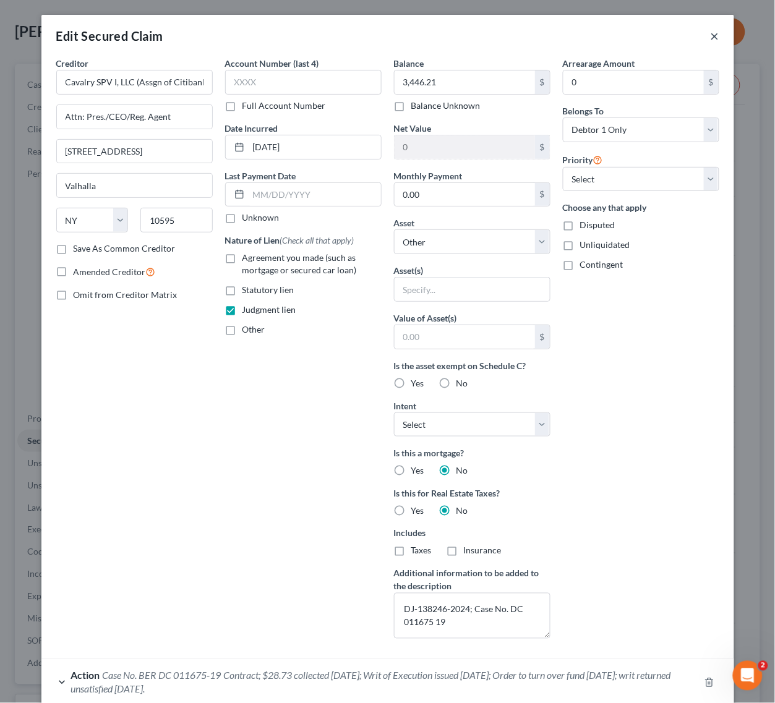
click at [711, 40] on button "×" at bounding box center [715, 35] width 9 height 15
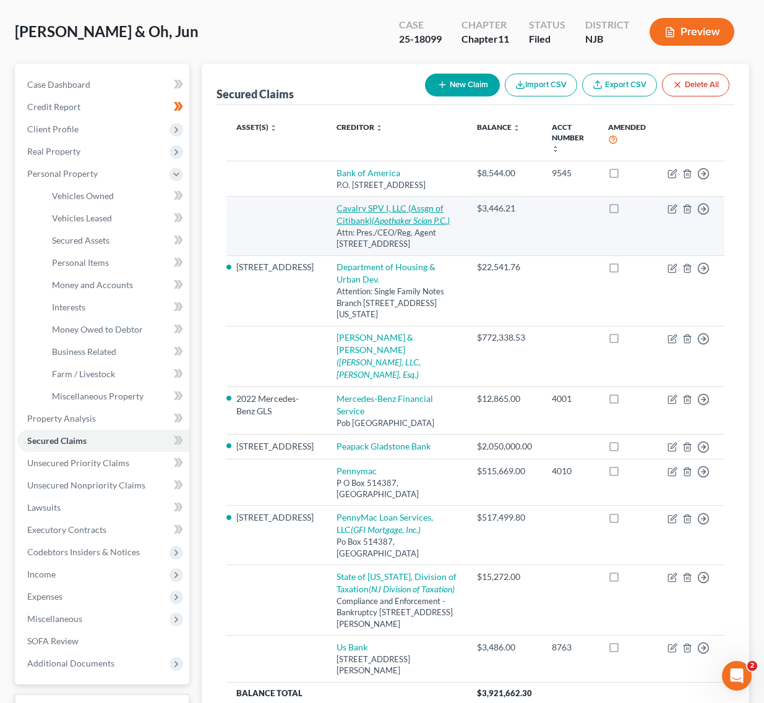
click at [366, 208] on link "Cavalry SPV I, LLC (Assgn of Citibank) (Apothaker Scian P.C.)" at bounding box center [392, 214] width 113 height 23
select select "35"
select select "0"
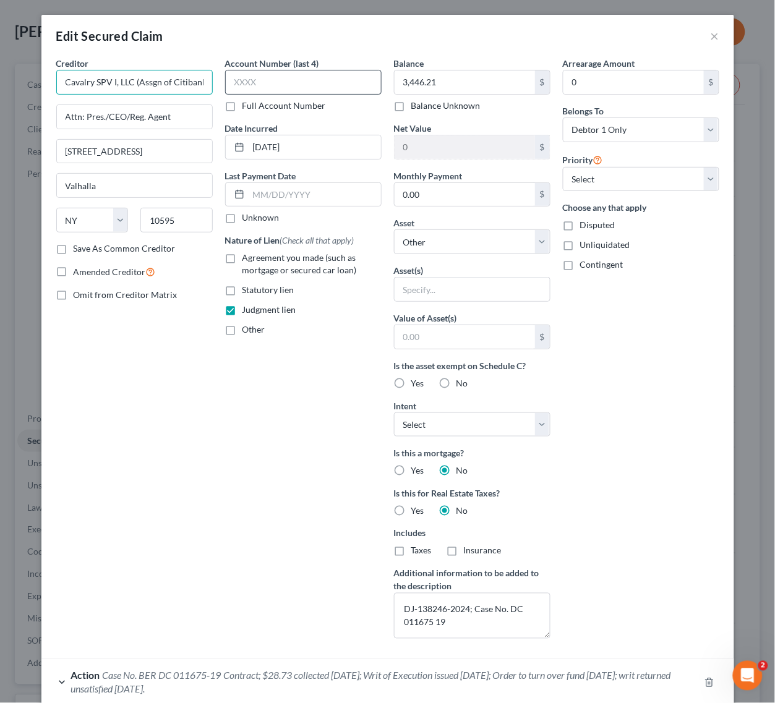
scroll to position [0, 4]
drag, startPoint x: 165, startPoint y: 84, endPoint x: 231, endPoint y: 81, distance: 65.6
click at [231, 81] on div "Creditor * Cavalry SPV I, LLC (Assgn of Citibank) Attn: Pres./CEO/Reg. Agent 50…" at bounding box center [387, 353] width 675 height 592
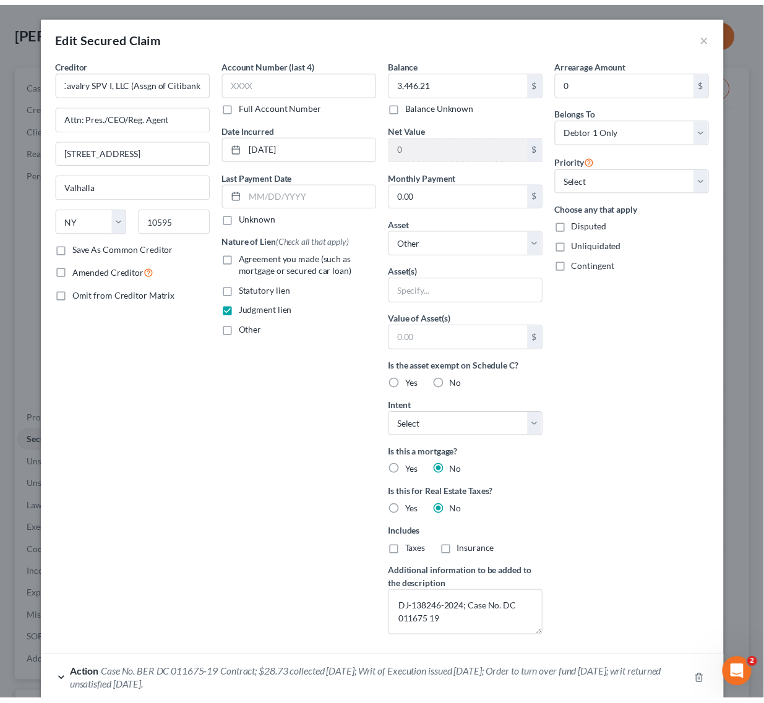
scroll to position [0, 0]
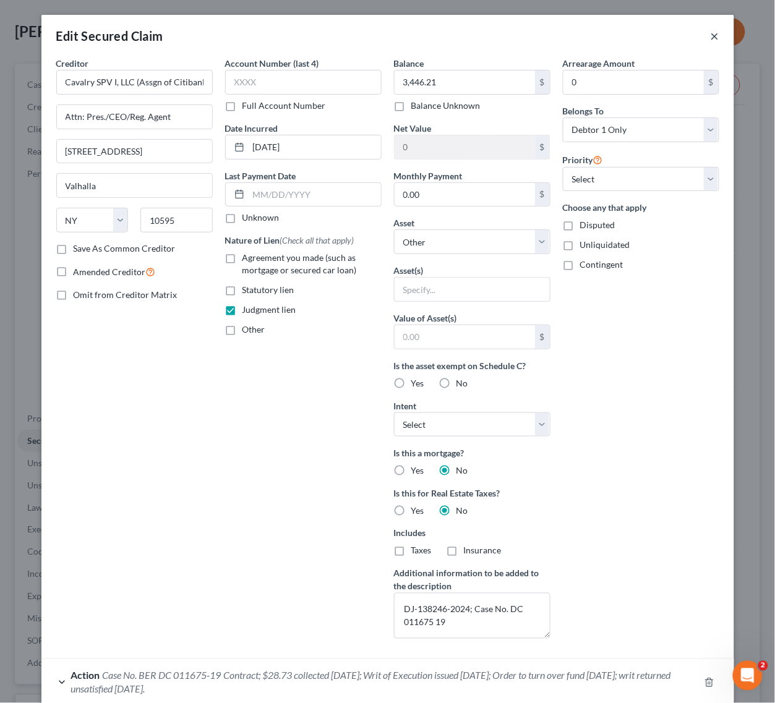
click at [711, 43] on button "×" at bounding box center [715, 35] width 9 height 15
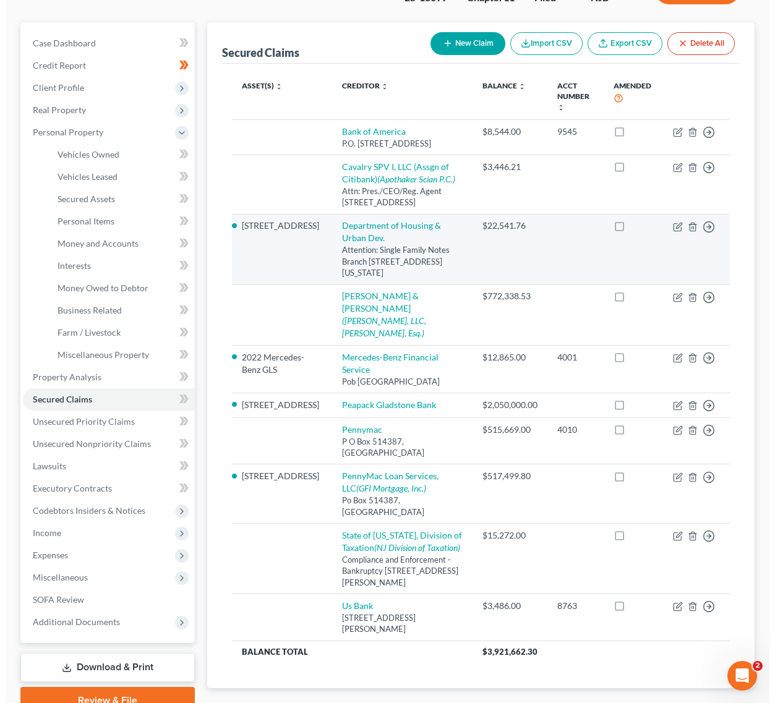
scroll to position [155, 0]
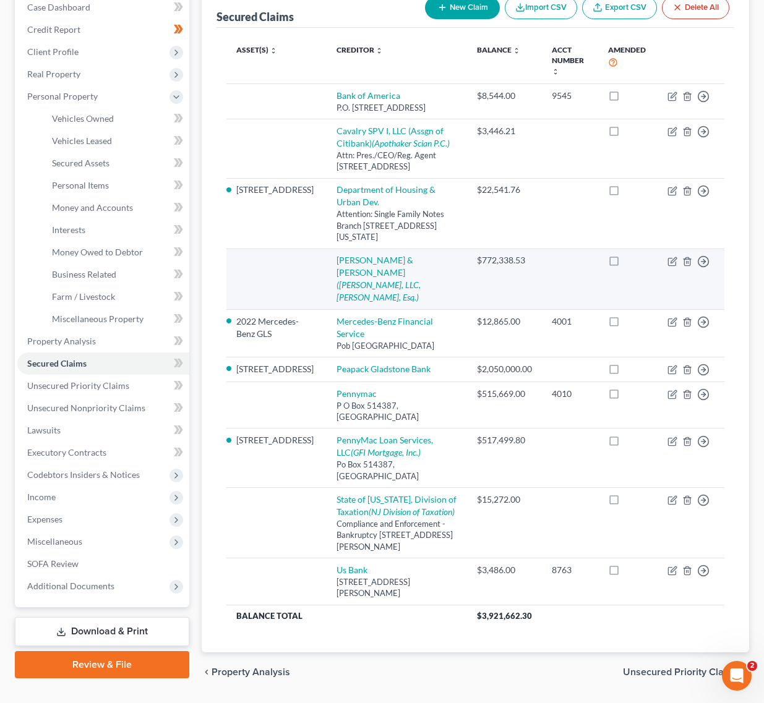
click at [442, 267] on td "Gilberto & Zoe Estrada (Joseph A. Molinaro, LLC, James M. Cutler, Esq.)" at bounding box center [397, 279] width 140 height 61
click at [421, 280] on icon "([PERSON_NAME], LLC, [PERSON_NAME], Esq.)" at bounding box center [378, 291] width 84 height 23
select select "0"
select select "3"
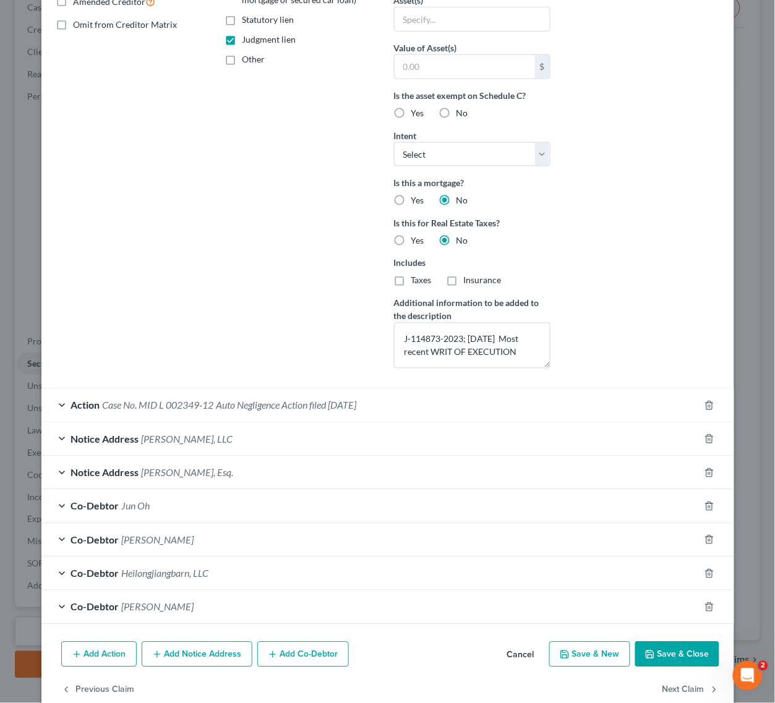
scroll to position [298, 0]
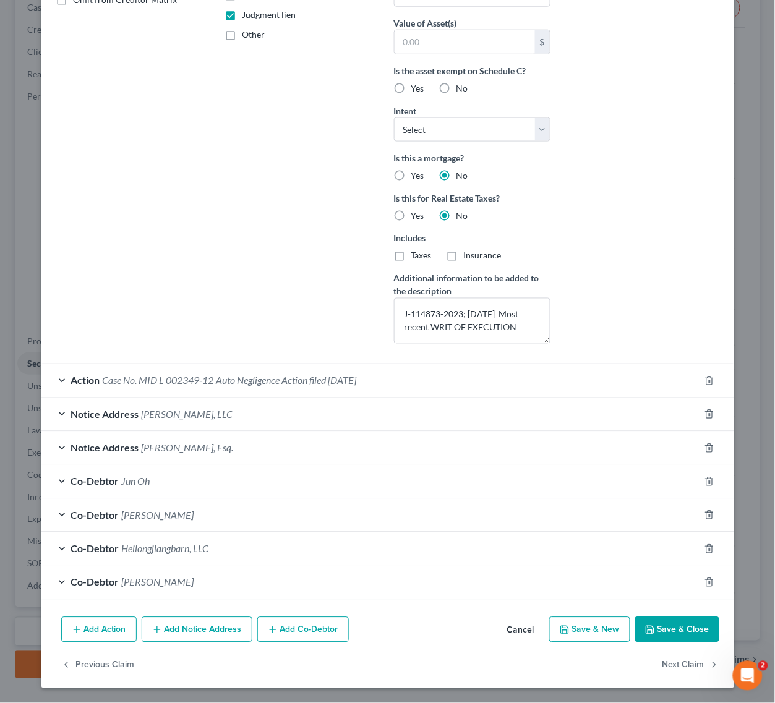
click at [350, 369] on div "Action Case No. MID L 002349-12 Auto Negligence Action filed 04/03/2012" at bounding box center [370, 380] width 658 height 33
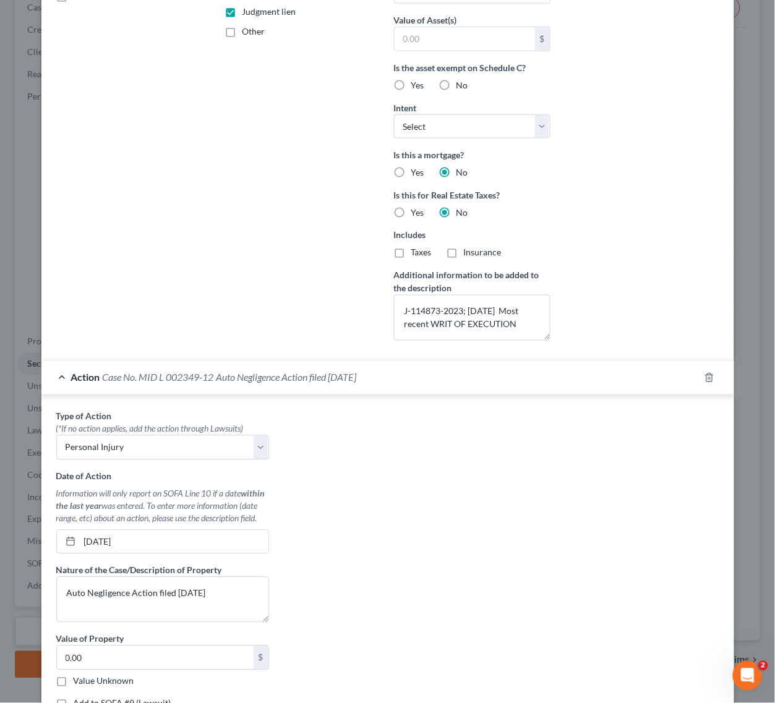
click at [350, 369] on div "Action Case No. MID L 002349-12 Auto Negligence Action filed 04/03/2012" at bounding box center [370, 377] width 658 height 33
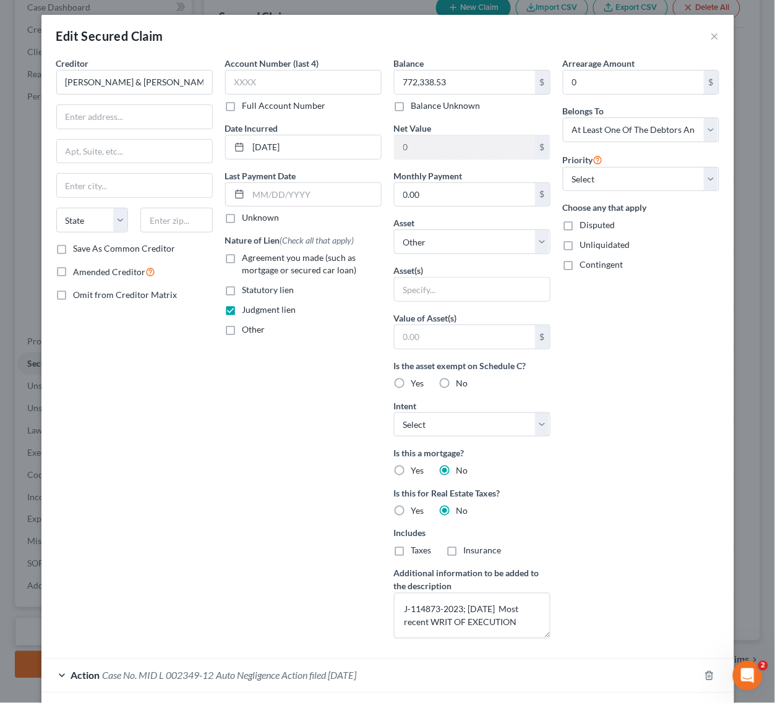
scroll to position [232, 0]
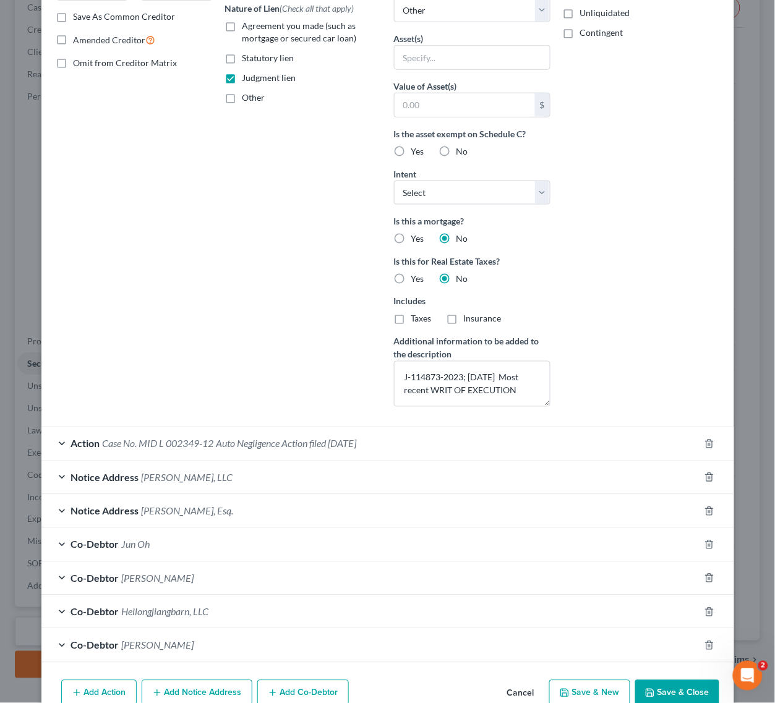
drag, startPoint x: 305, startPoint y: 431, endPoint x: 315, endPoint y: 434, distance: 10.8
click at [304, 431] on div "Action Case No. MID L 002349-12 Auto Negligence Action filed 04/03/2012" at bounding box center [370, 443] width 658 height 33
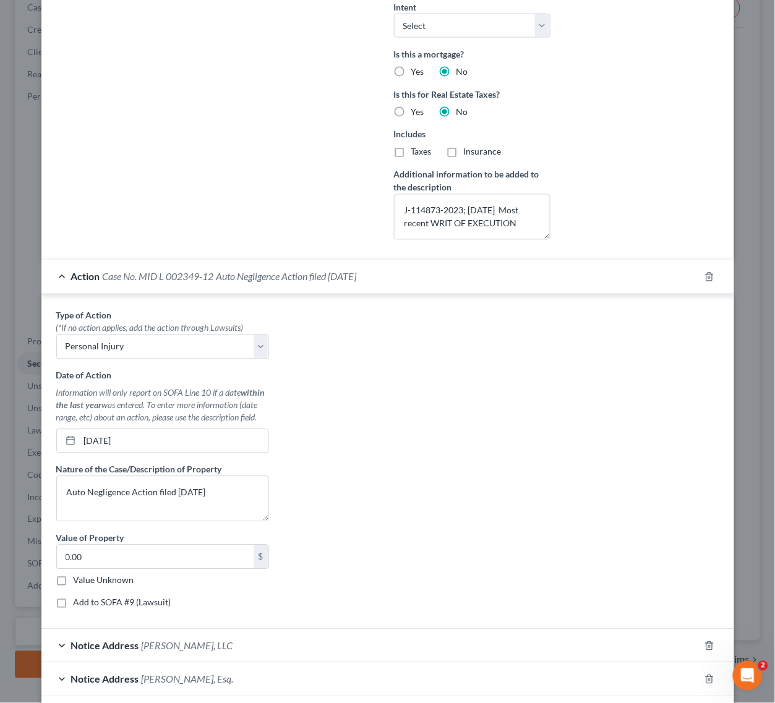
scroll to position [387, 0]
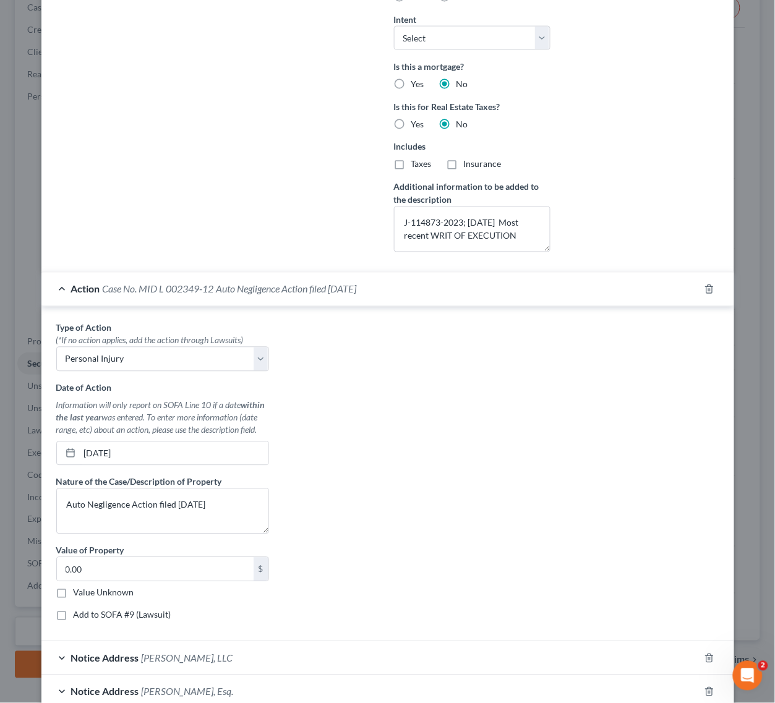
click at [362, 302] on div "Action Case No. MID L 002349-12 Auto Negligence Action filed 04/03/2012" at bounding box center [370, 289] width 658 height 33
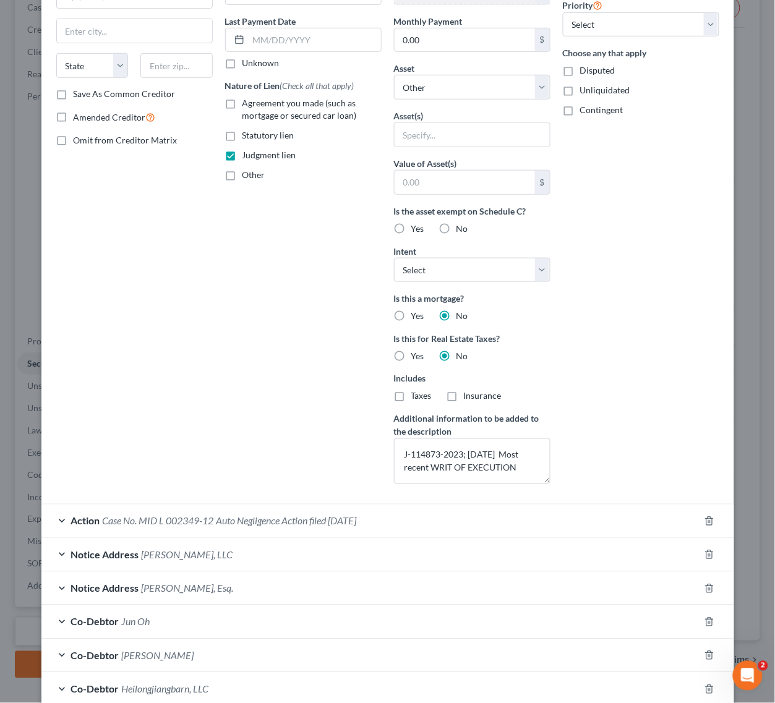
scroll to position [298, 0]
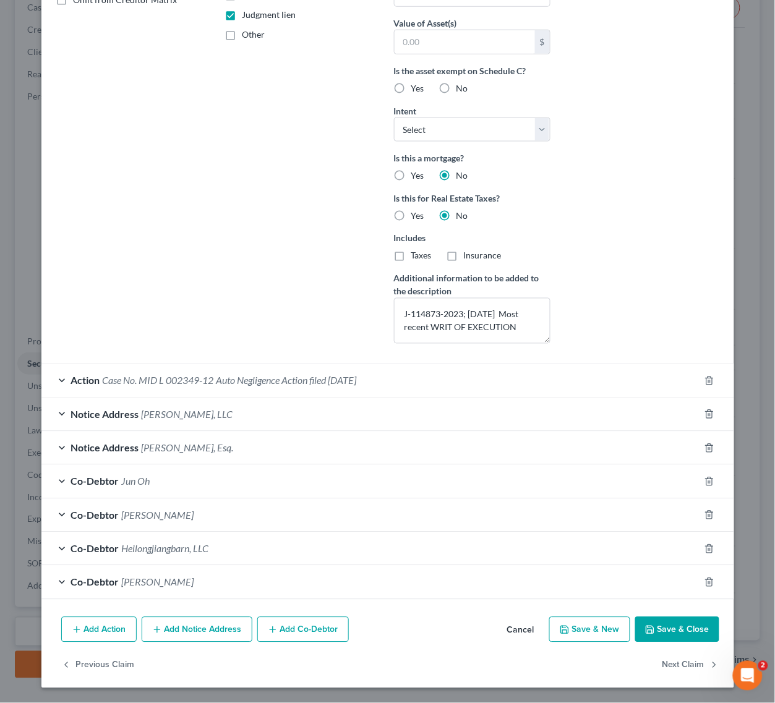
click at [235, 448] on div "Notice Address James M. Cutler, Esq." at bounding box center [370, 448] width 658 height 33
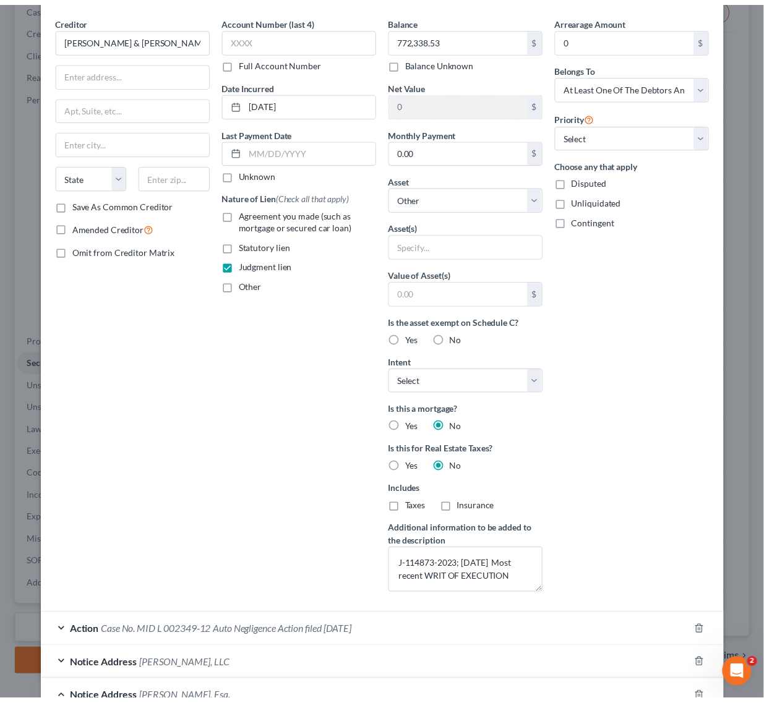
scroll to position [0, 0]
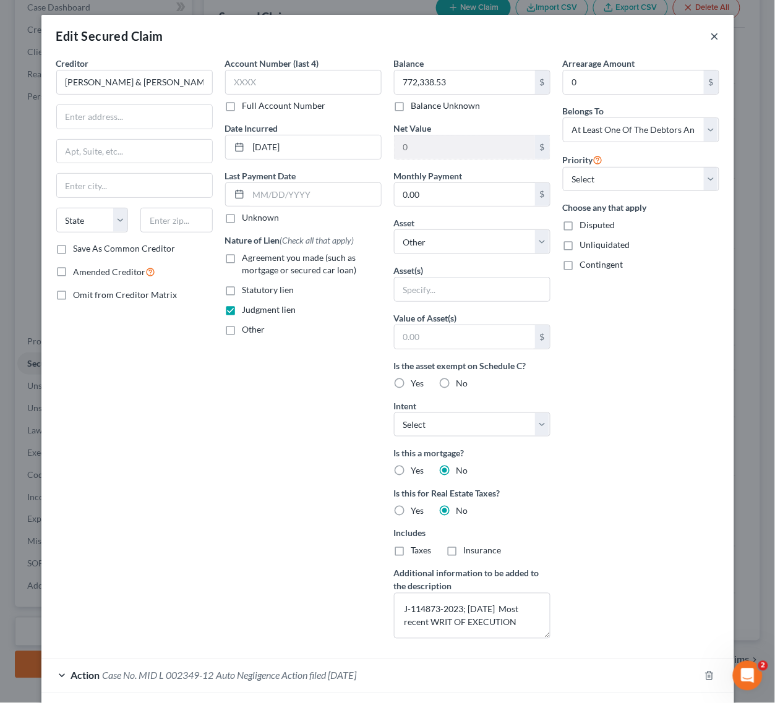
click at [711, 37] on button "×" at bounding box center [715, 35] width 9 height 15
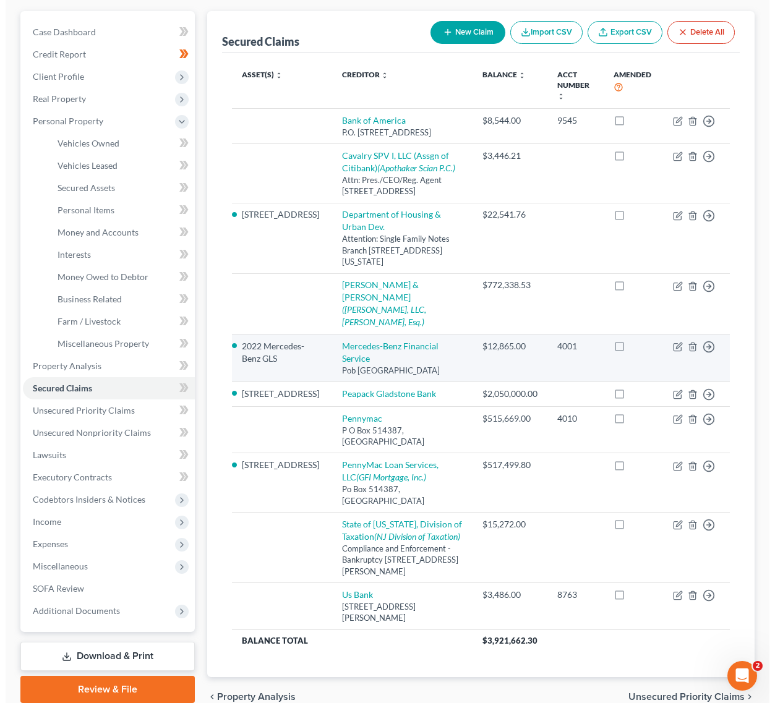
scroll to position [102, 0]
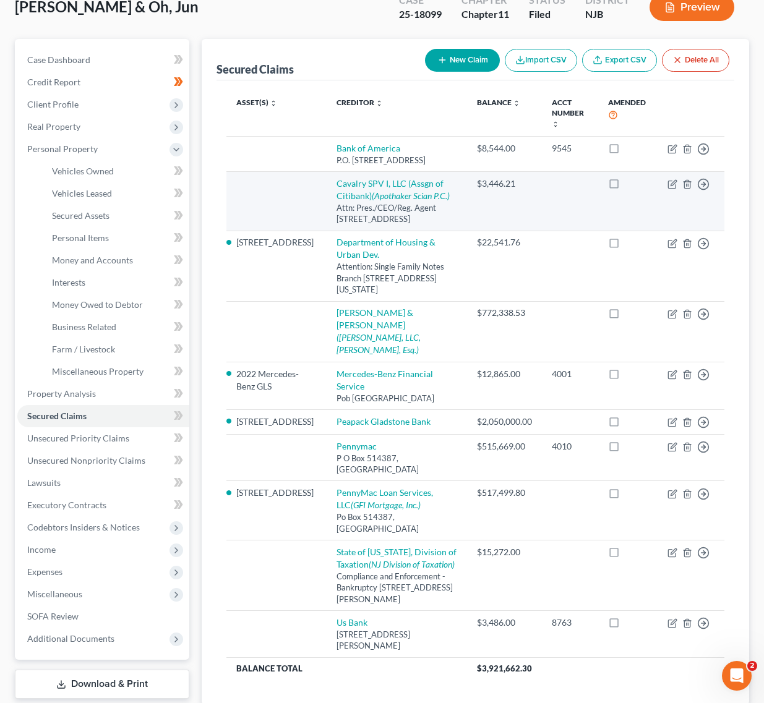
click at [467, 199] on td "$3,446.21" at bounding box center [504, 201] width 75 height 59
click at [397, 190] on icon "(Apothaker Scian P.C.)" at bounding box center [411, 195] width 78 height 11
select select "35"
select select "0"
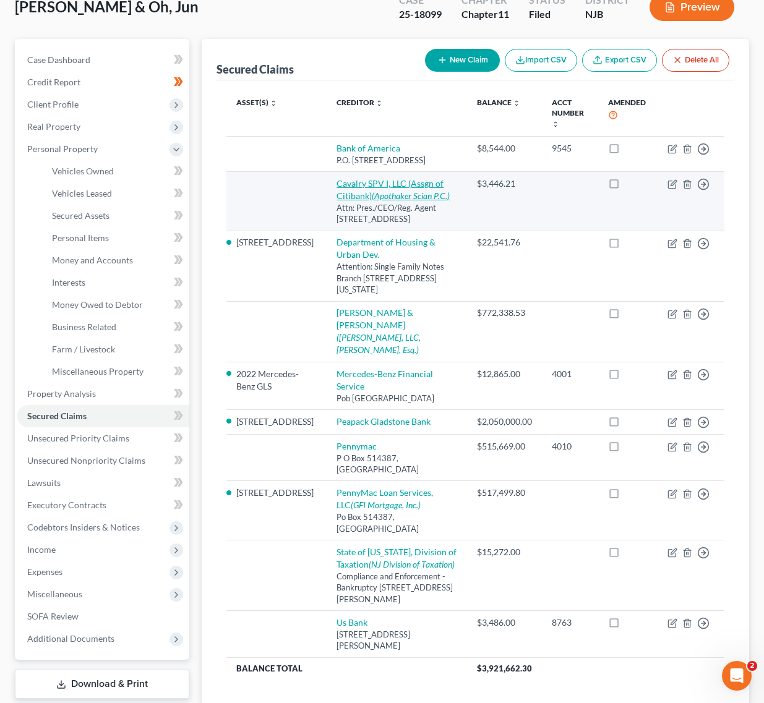
select select "4"
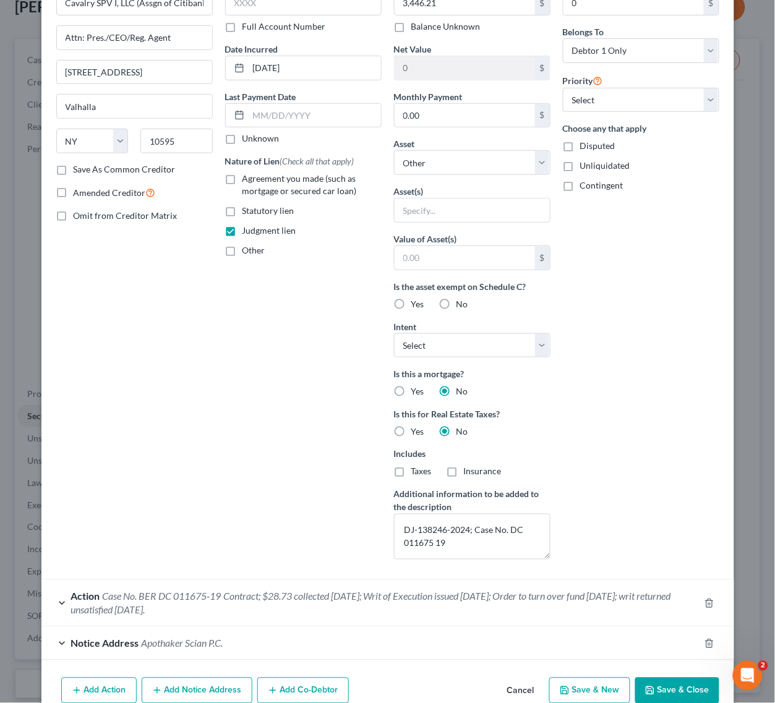
scroll to position [143, 0]
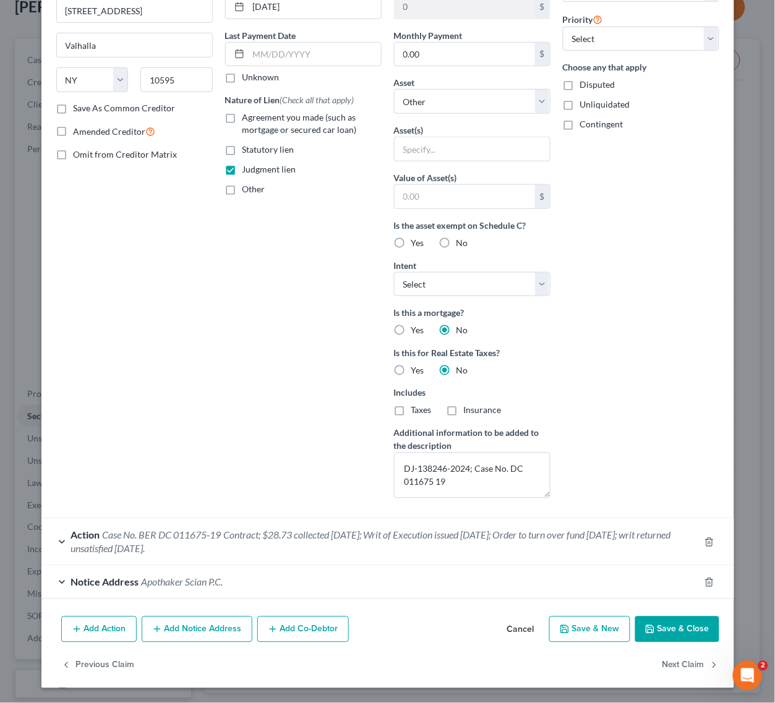
click at [347, 550] on div "Action Case No. BER DC 011675-19 Contract; $28.73 collected 3/31/2024; Writ of …" at bounding box center [370, 542] width 658 height 46
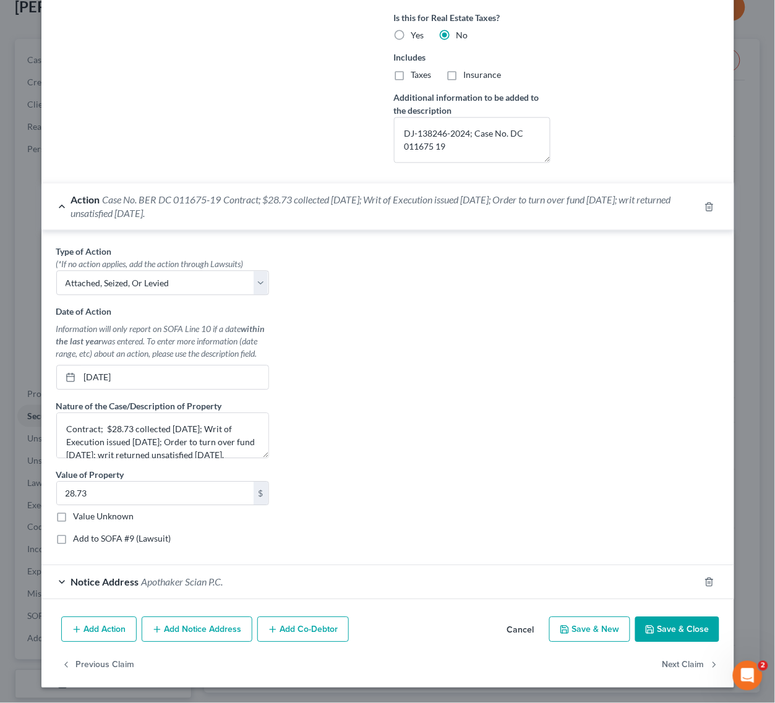
scroll to position [479, 0]
click at [470, 235] on div "Type of Action * (*If no action applies, add the action through Lawsuits) Selec…" at bounding box center [387, 398] width 693 height 335
click at [475, 205] on div "Action Case No. BER DC 011675-19 Contract; $28.73 collected 3/31/2024; Writ of …" at bounding box center [370, 207] width 658 height 46
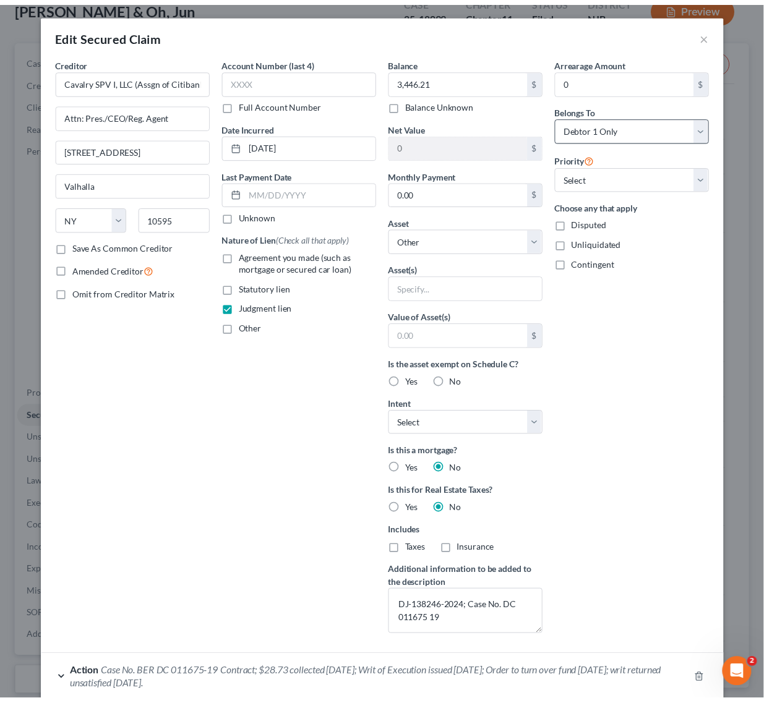
scroll to position [0, 0]
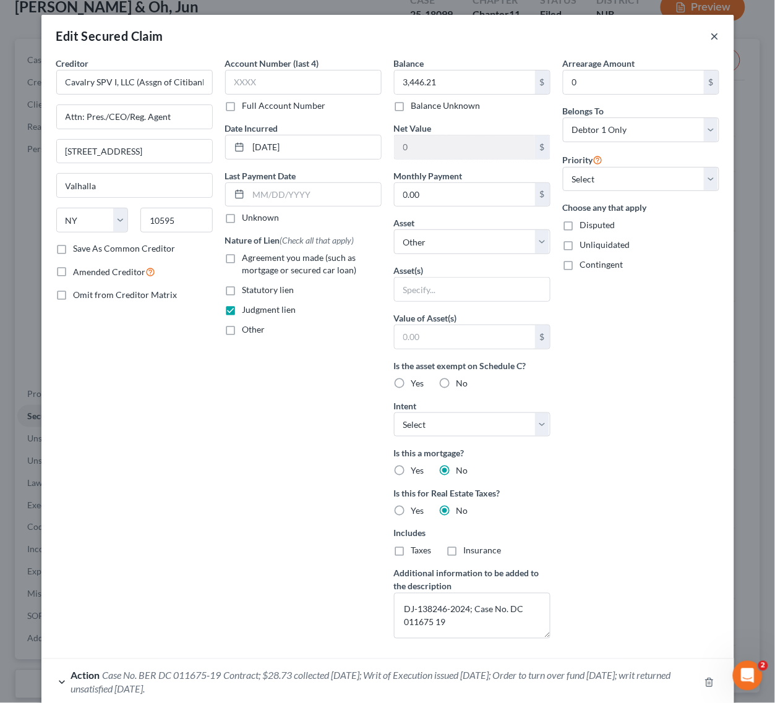
click at [711, 41] on button "×" at bounding box center [715, 35] width 9 height 15
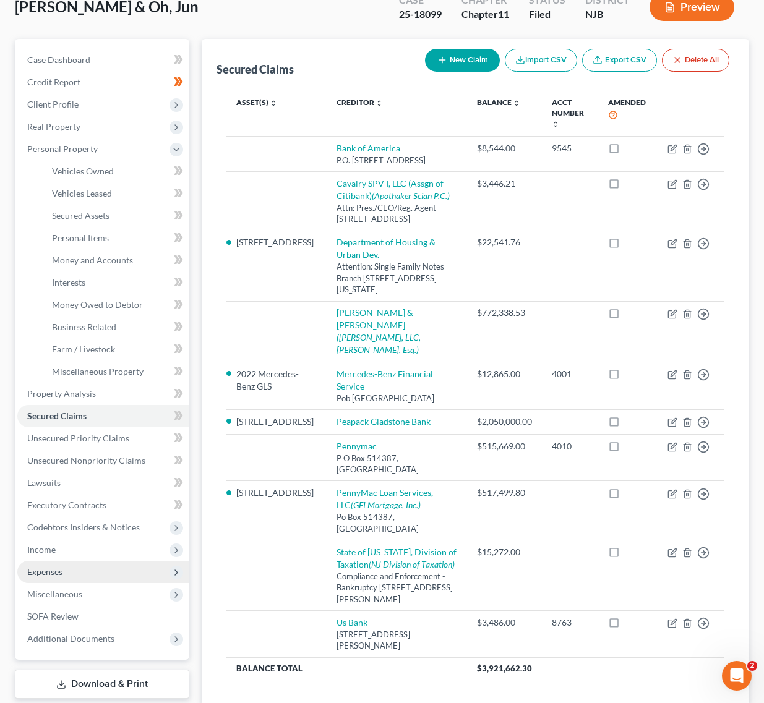
click at [142, 570] on span "Expenses" at bounding box center [103, 572] width 172 height 22
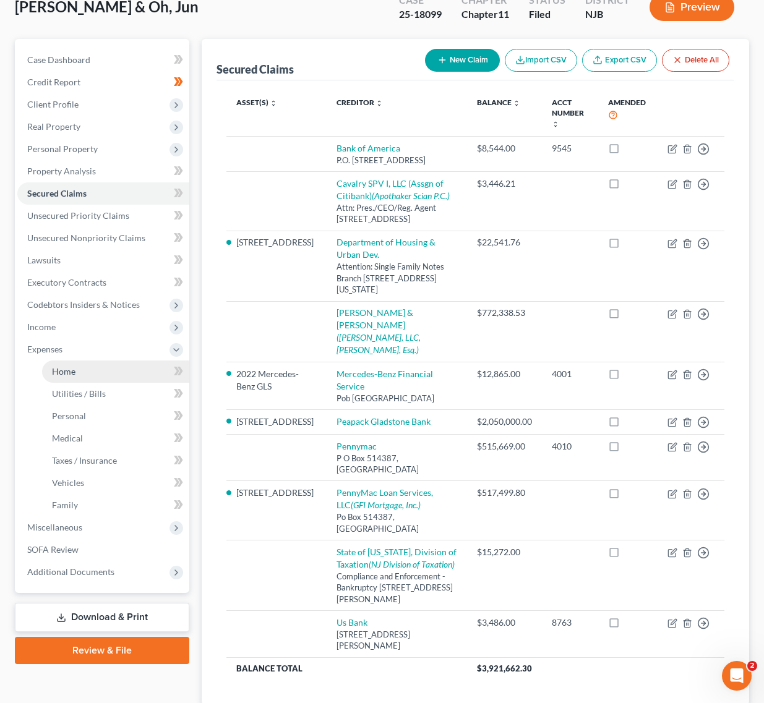
click at [96, 378] on link "Home" at bounding box center [115, 372] width 147 height 22
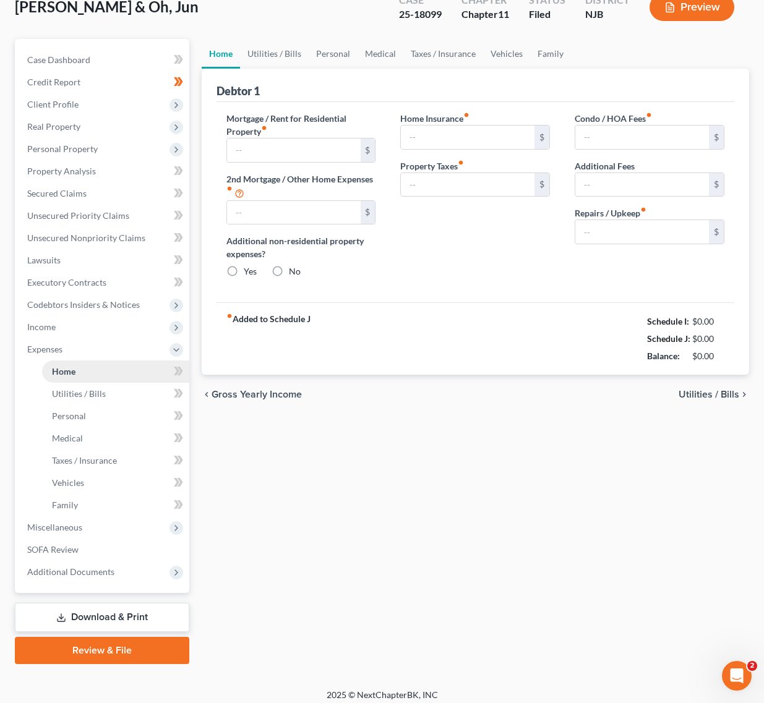
type input "2,900.00"
type input "0.00"
radio input "true"
type input "0.00"
type input "1,900.00"
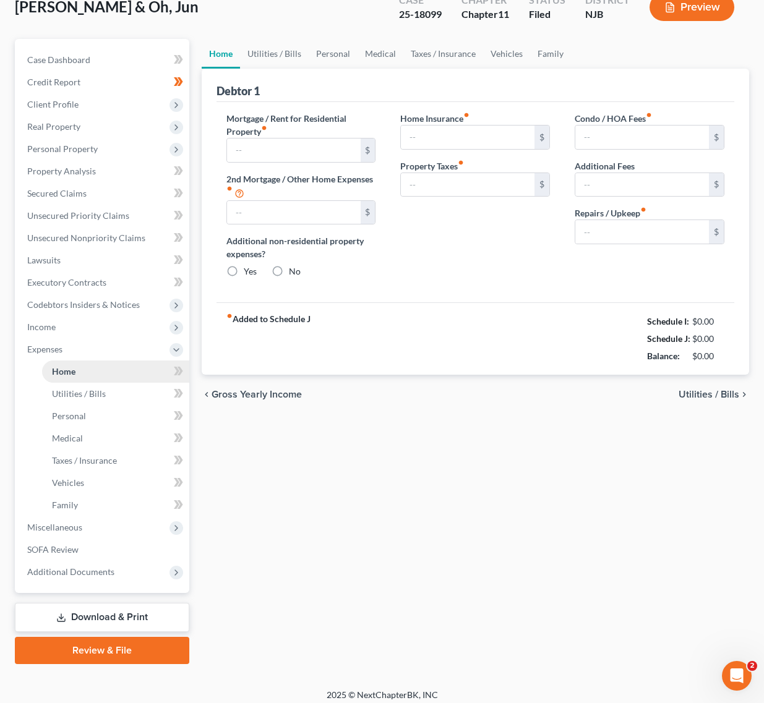
type input "0.00"
type input "300.00"
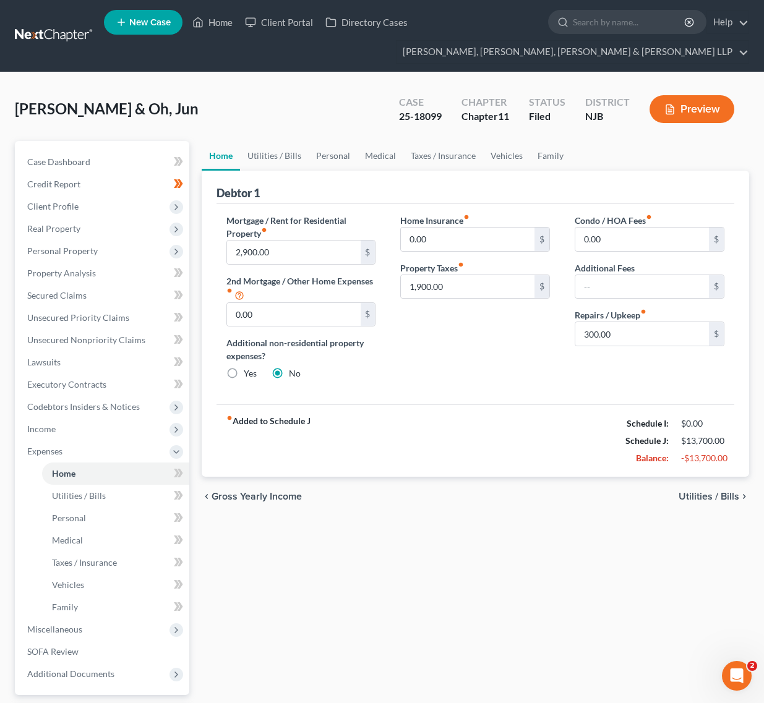
click at [616, 526] on div "Home Utilities / Bills Personal Medical Taxes / Insurance Vehicles Family Debto…" at bounding box center [475, 453] width 560 height 625
click at [462, 455] on div "fiber_manual_record Added to Schedule J Schedule I: $14,900.00 Schedule J: $16,…" at bounding box center [475, 440] width 518 height 72
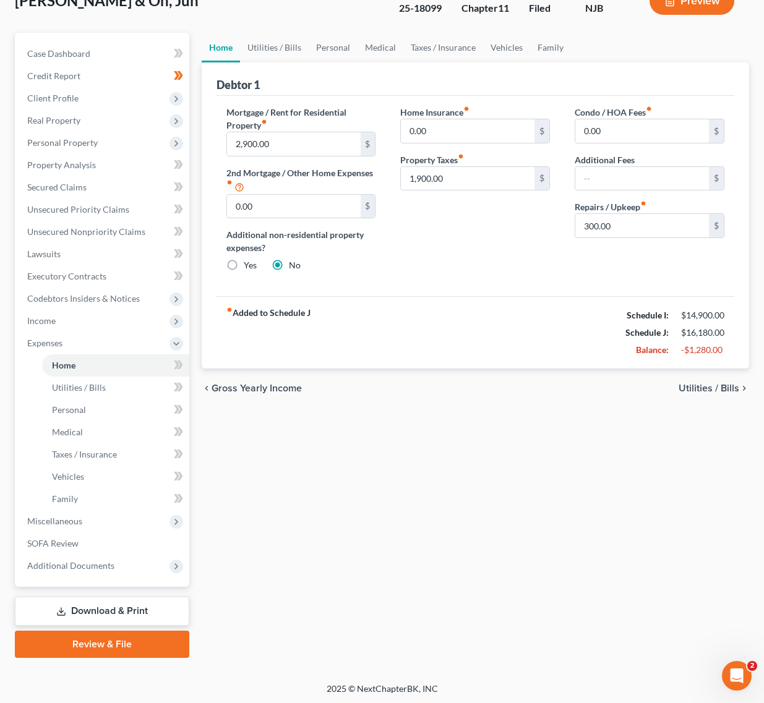
scroll to position [109, 0]
click at [269, 50] on link "Utilities / Bills" at bounding box center [274, 47] width 69 height 30
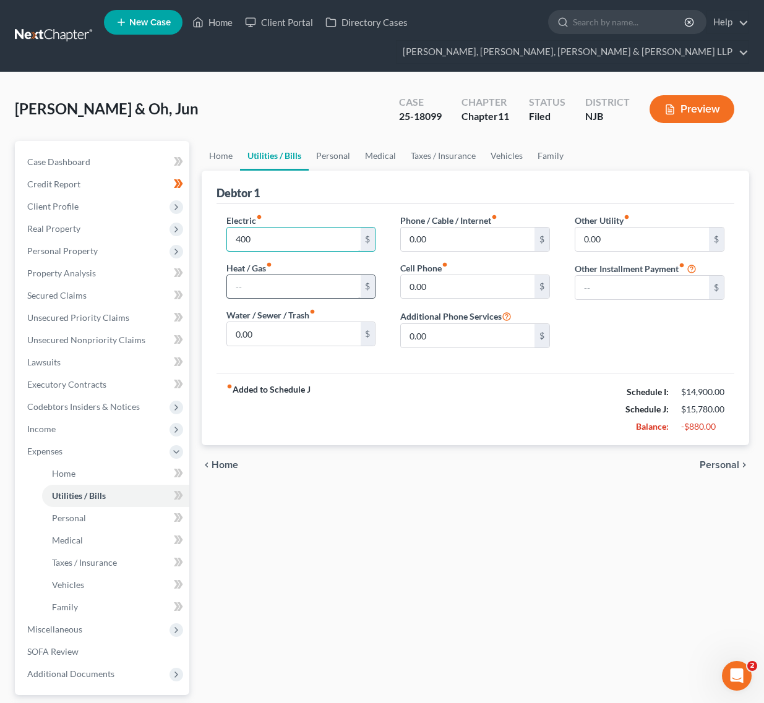
type input "400"
click at [257, 288] on input "text" at bounding box center [294, 287] width 134 height 24
type input "400"
click at [346, 536] on div "Home Utilities / Bills Personal Medical Taxes / Insurance Vehicles Family Debto…" at bounding box center [475, 453] width 560 height 625
click at [263, 336] on input "0.00" at bounding box center [294, 334] width 134 height 24
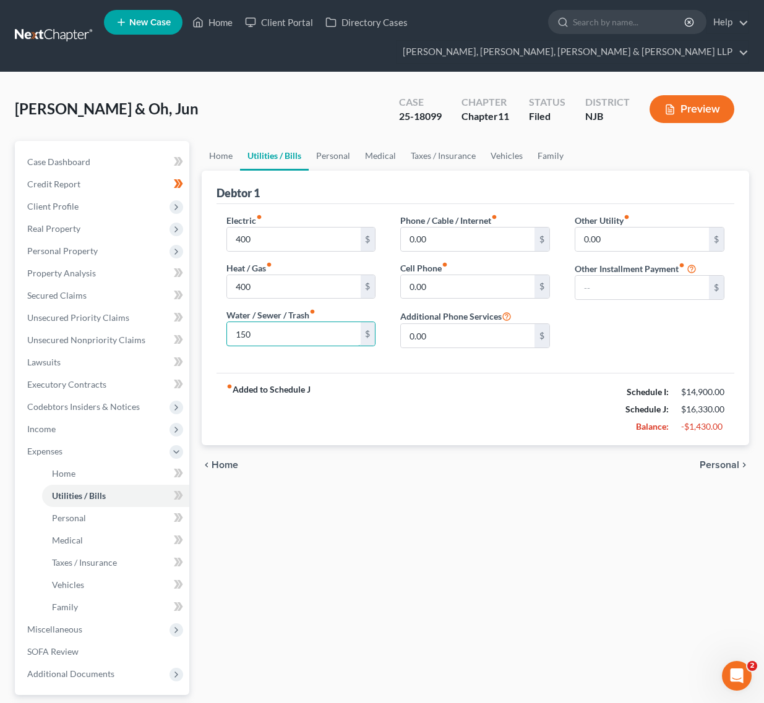
type input "150"
click at [325, 501] on div "Home Utilities / Bills Personal Medical Taxes / Insurance Vehicles Family Debto…" at bounding box center [475, 453] width 560 height 625
click at [458, 245] on input "0.00" at bounding box center [468, 240] width 134 height 24
type input "150"
click at [455, 288] on input "0.00" at bounding box center [468, 287] width 134 height 24
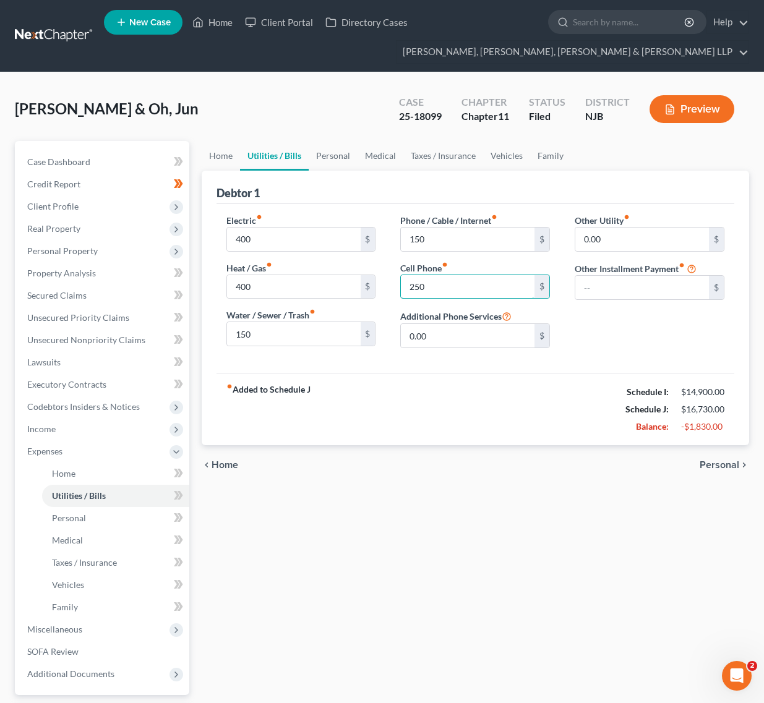
type input "250"
click at [610, 365] on div "Electric fiber_manual_record 400 $ Heat / Gas fiber_manual_record 400 $ Water /…" at bounding box center [475, 288] width 518 height 169
click at [333, 159] on link "Personal" at bounding box center [333, 156] width 49 height 30
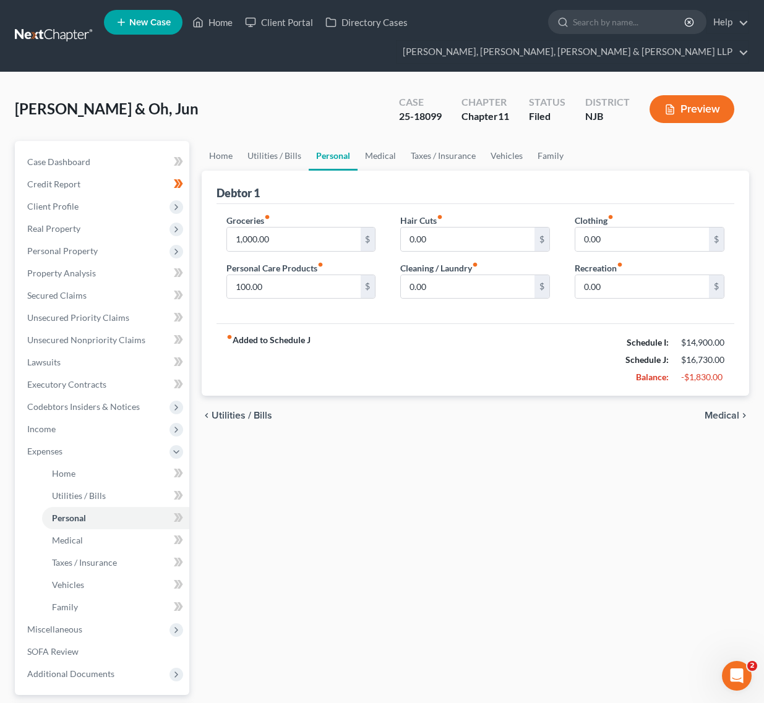
click at [480, 204] on div "Groceries fiber_manual_record 1,000.00 $ Personal Care Products fiber_manual_re…" at bounding box center [475, 264] width 518 height 120
click at [635, 175] on div "Debtor 1" at bounding box center [475, 187] width 518 height 33
click at [620, 242] on input "0.00" at bounding box center [642, 240] width 134 height 24
click at [625, 205] on div "Groceries fiber_manual_record 1,000.00 $ Personal Care Products fiber_manual_re…" at bounding box center [475, 264] width 518 height 120
click at [630, 237] on input "0.00" at bounding box center [642, 240] width 134 height 24
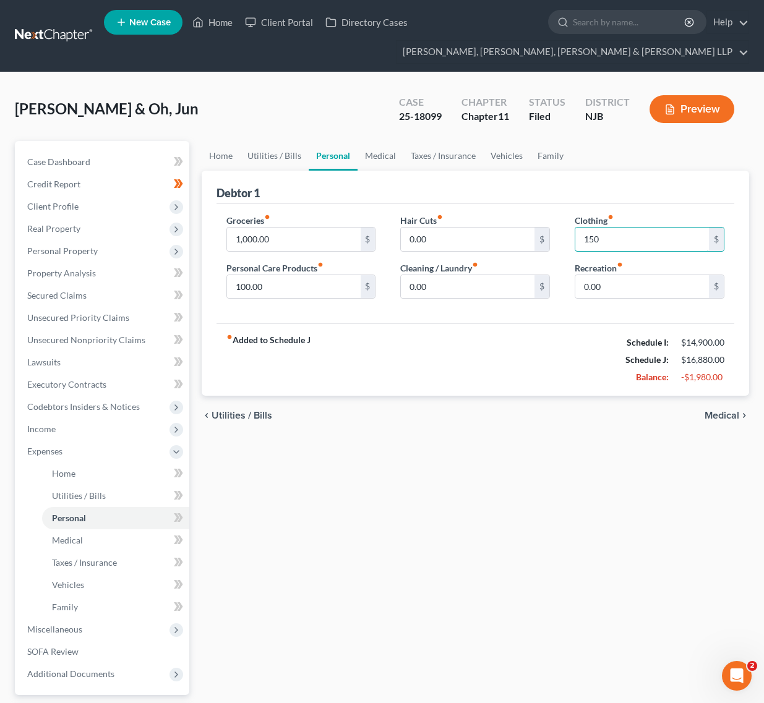
type input "150"
click at [660, 182] on div "Debtor 1" at bounding box center [475, 187] width 518 height 33
click at [651, 282] on input "0.00" at bounding box center [642, 287] width 134 height 24
type input "200"
click at [674, 184] on div "Debtor 1" at bounding box center [475, 187] width 518 height 33
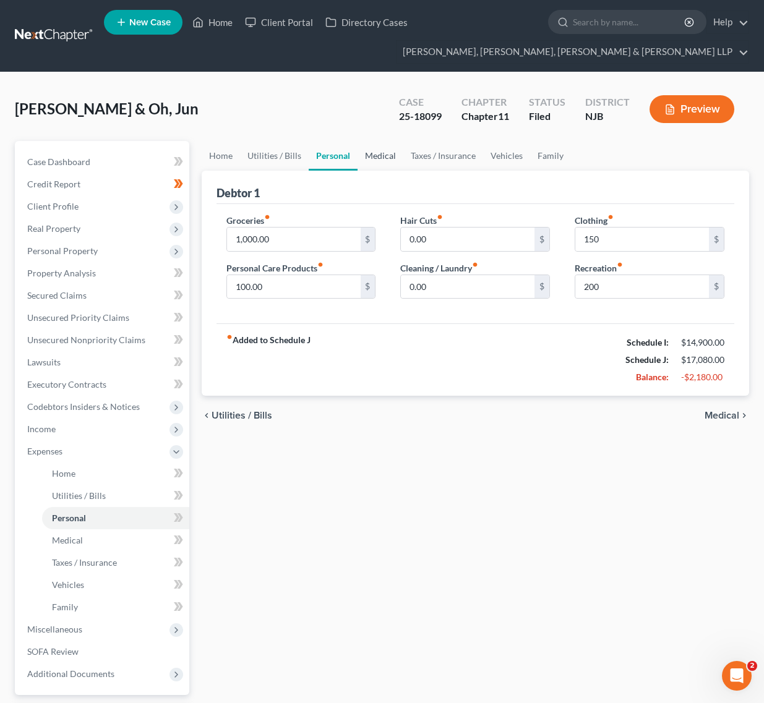
click at [365, 153] on link "Medical" at bounding box center [380, 156] width 46 height 30
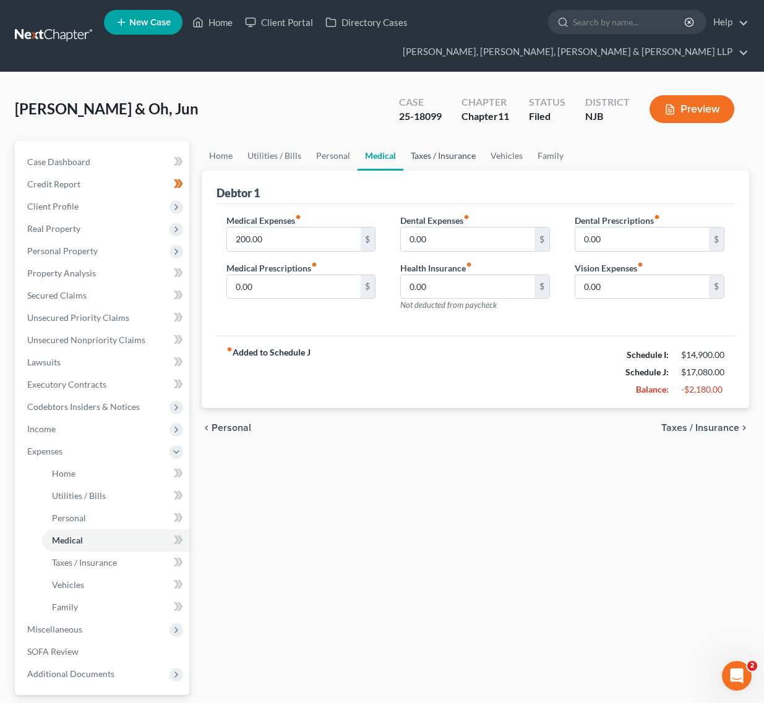
click at [437, 147] on link "Taxes / Insurance" at bounding box center [443, 156] width 80 height 30
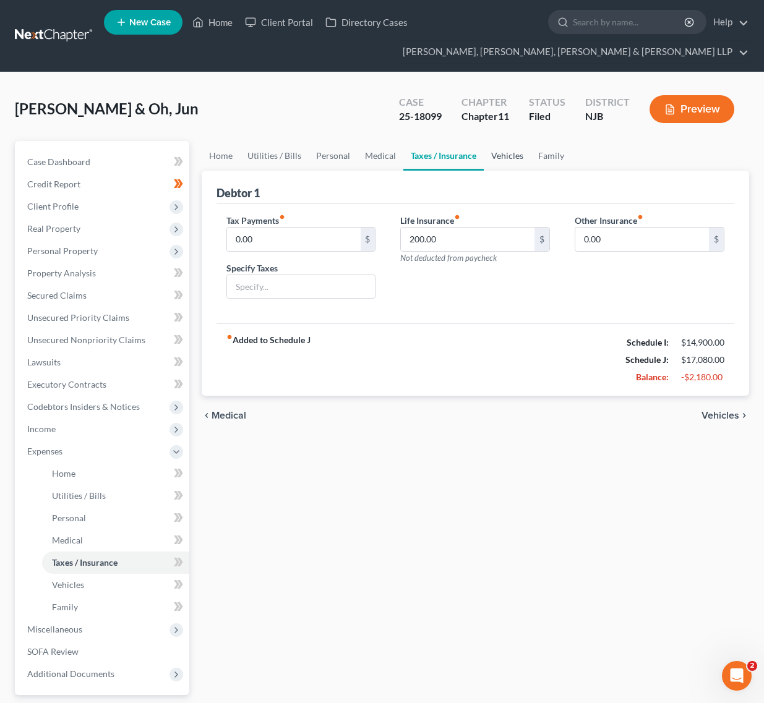
click at [490, 165] on link "Vehicles" at bounding box center [507, 156] width 47 height 30
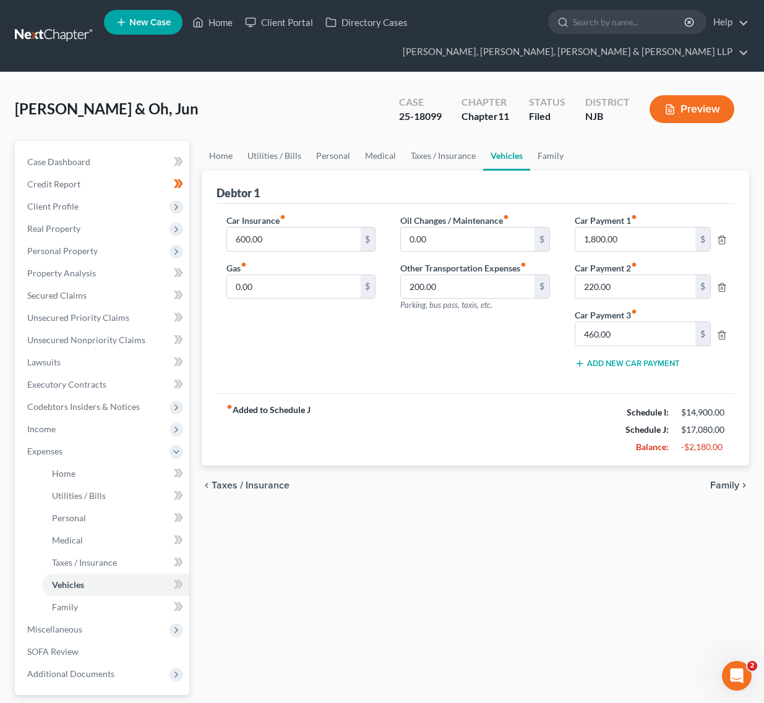
click at [672, 202] on div "Debtor 1" at bounding box center [475, 187] width 518 height 33
click at [549, 156] on link "Family" at bounding box center [550, 156] width 41 height 30
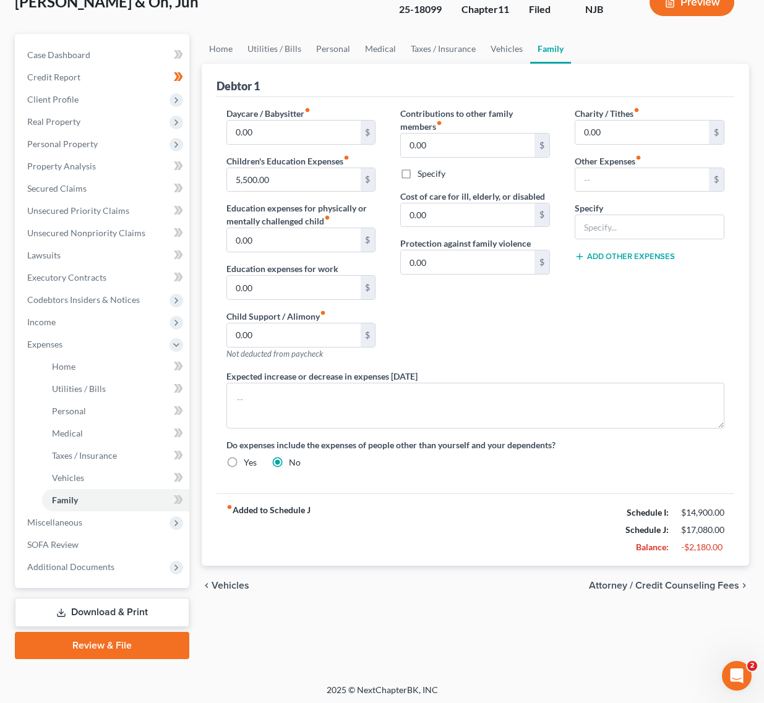
scroll to position [109, 0]
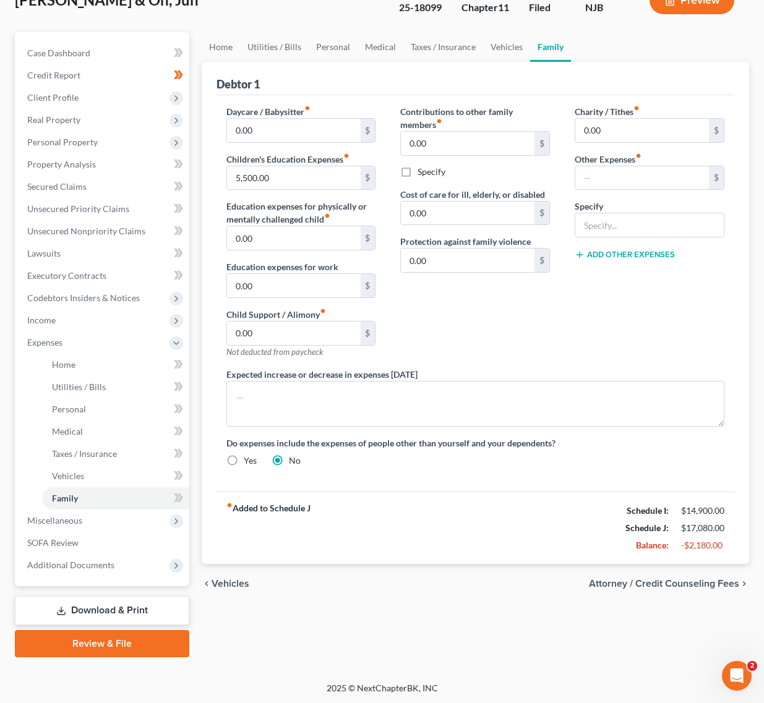
click at [395, 168] on div "Contributions to other family members fiber_manual_record 0.00 $ Specify Cost o…" at bounding box center [475, 236] width 174 height 263
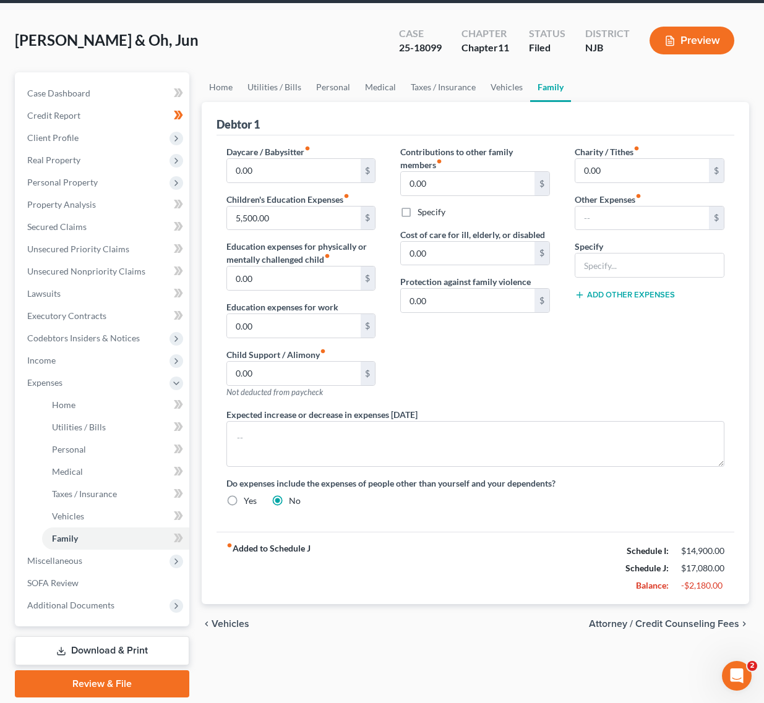
scroll to position [32, 0]
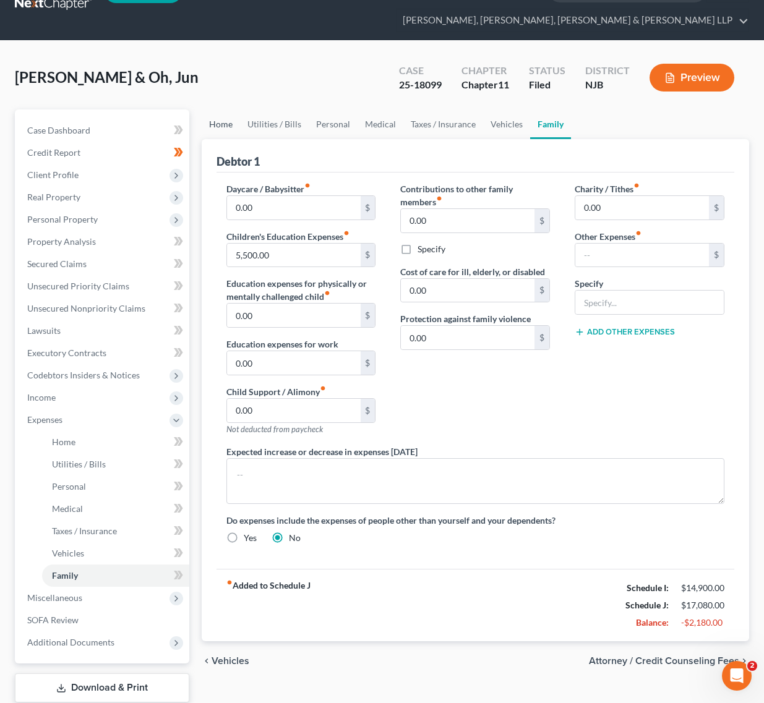
click at [229, 129] on link "Home" at bounding box center [221, 124] width 38 height 30
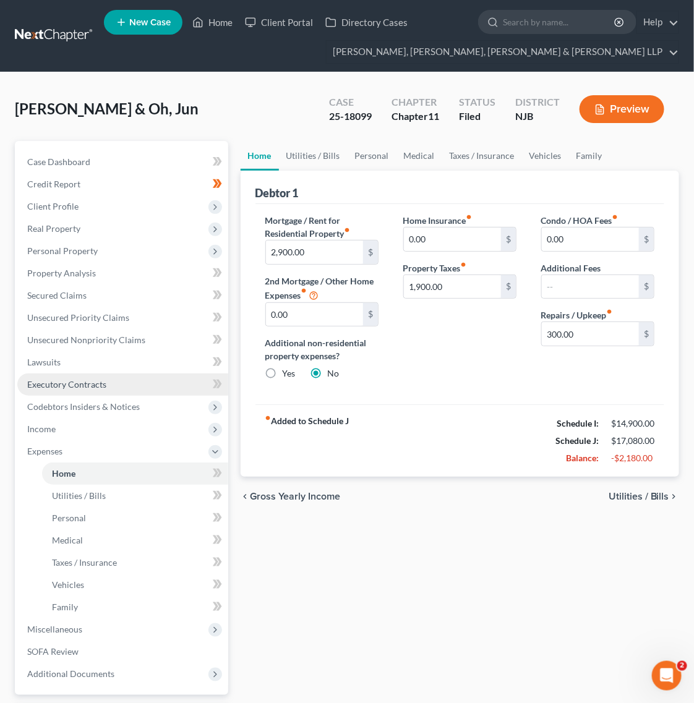
click at [91, 382] on span "Executory Contracts" at bounding box center [66, 384] width 79 height 11
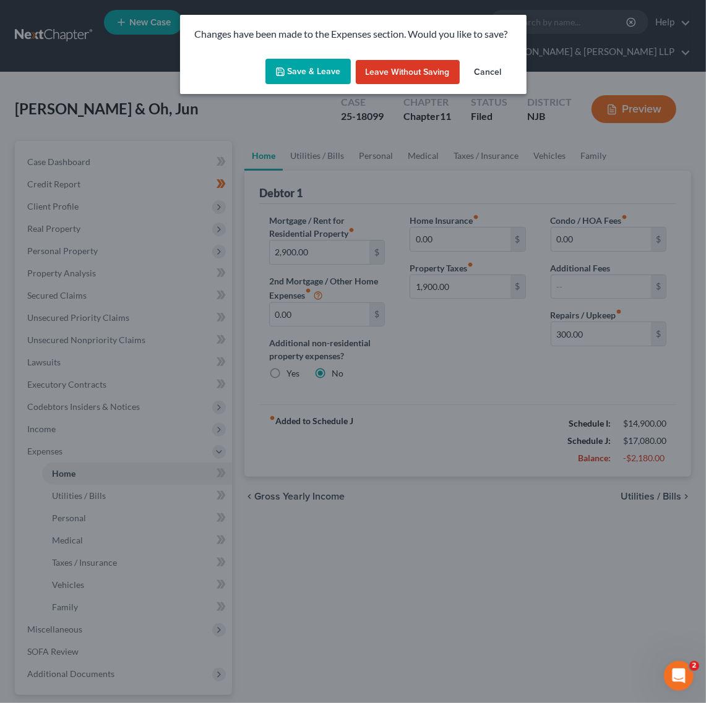
click at [301, 66] on button "Save & Leave" at bounding box center [307, 72] width 85 height 26
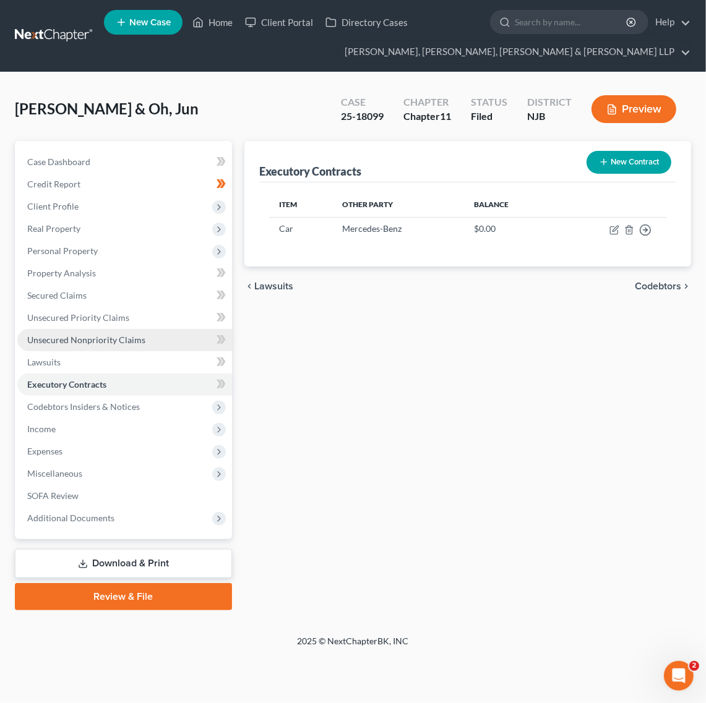
click at [175, 329] on link "Unsecured Nonpriority Claims" at bounding box center [124, 340] width 215 height 22
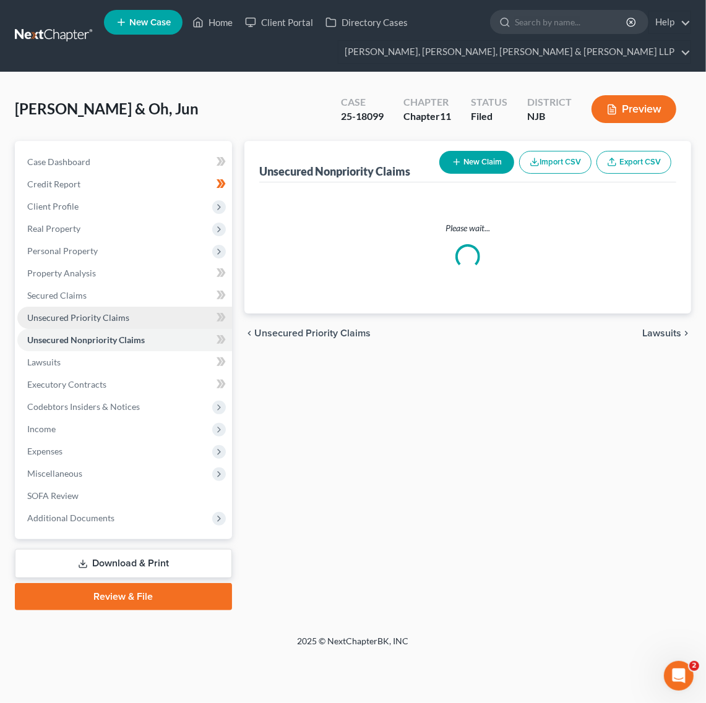
click at [167, 316] on link "Unsecured Priority Claims" at bounding box center [124, 318] width 215 height 22
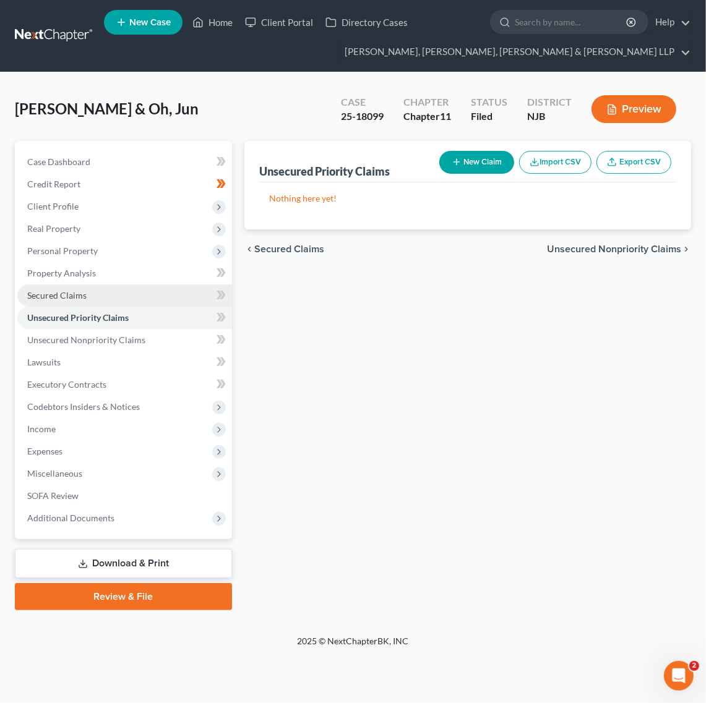
click at [158, 295] on link "Secured Claims" at bounding box center [124, 295] width 215 height 22
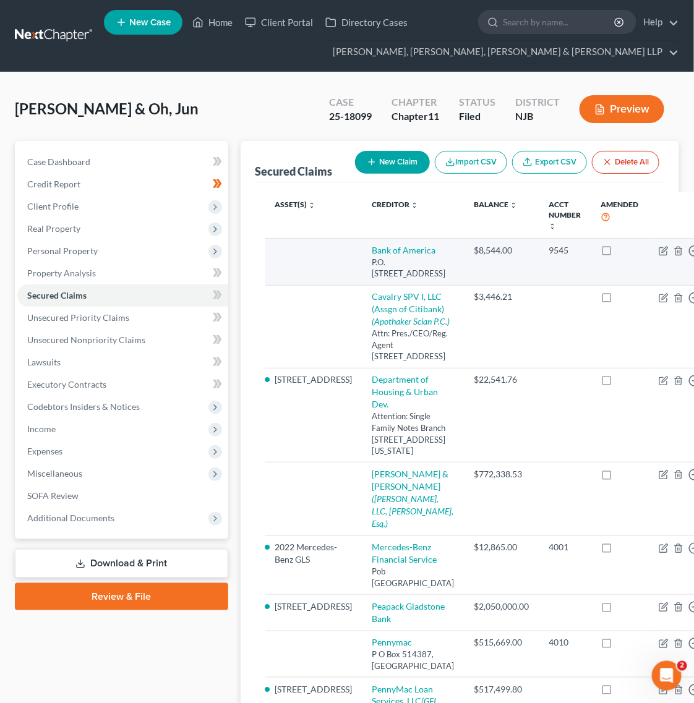
click at [375, 246] on td "Bank of America P.O. Box 2240, Brea, CA 92822" at bounding box center [413, 262] width 102 height 47
click at [362, 243] on td "Bank of America P.O. Box 2240, Brea, CA 92822" at bounding box center [413, 262] width 102 height 47
click at [372, 254] on link "Bank of America" at bounding box center [404, 250] width 64 height 11
select select "4"
select select "0"
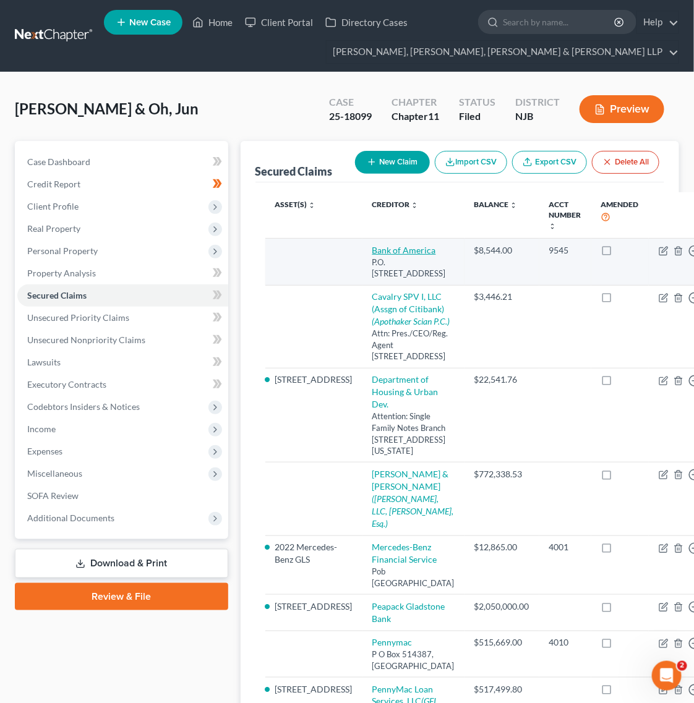
select select "0"
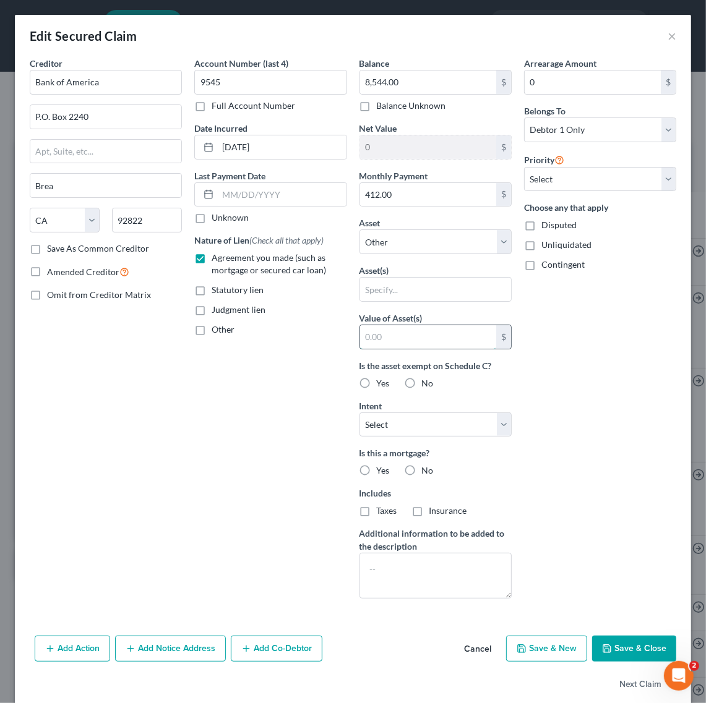
click at [391, 341] on input "text" at bounding box center [428, 337] width 136 height 24
click at [399, 291] on input "text" at bounding box center [435, 290] width 151 height 24
click at [403, 246] on select "Select Other Multiple Assets Household Goods - Household items - $2000.0 Capita…" at bounding box center [435, 241] width 152 height 25
click at [667, 38] on button "×" at bounding box center [671, 35] width 9 height 15
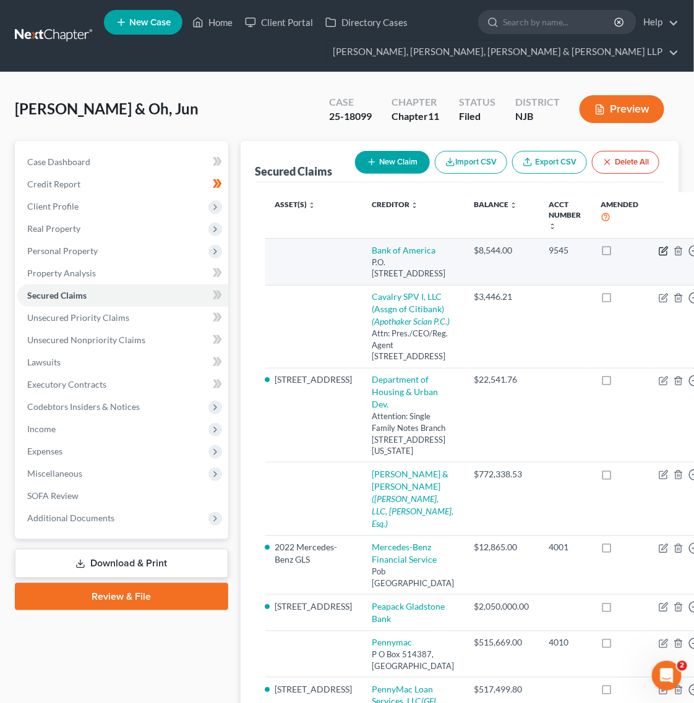
click at [659, 251] on icon "button" at bounding box center [664, 251] width 10 height 10
select select "4"
select select "0"
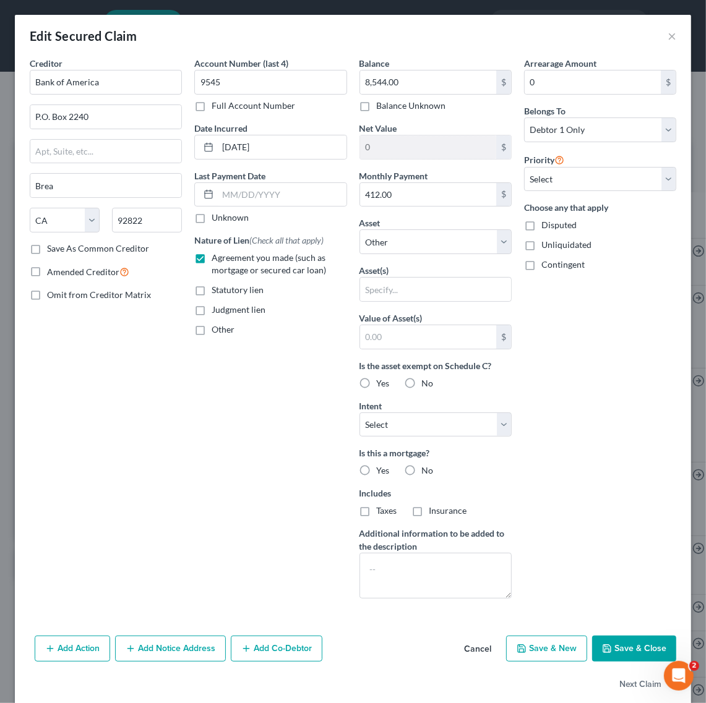
click at [421, 229] on div "Asset * Select Other Multiple Assets Household Goods - Household items - $2000.…" at bounding box center [435, 235] width 152 height 38
click at [425, 242] on select "Select Other Multiple Assets Household Goods - Household items - $2000.0 Capita…" at bounding box center [435, 241] width 152 height 25
select select "8"
click at [359, 230] on select "Select Other Multiple Assets Household Goods - Household items - $2000.0 Capita…" at bounding box center [435, 241] width 152 height 25
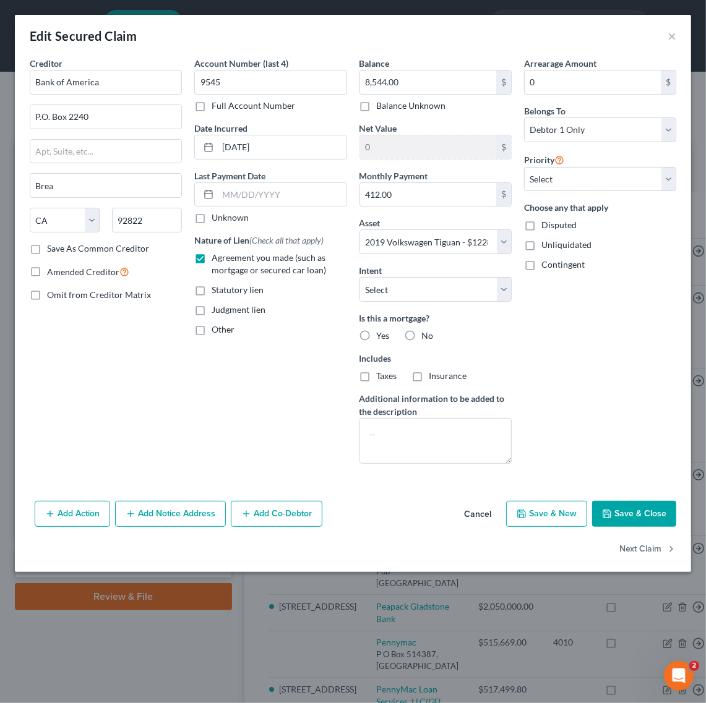
click at [628, 520] on button "Save & Close" at bounding box center [634, 514] width 84 height 26
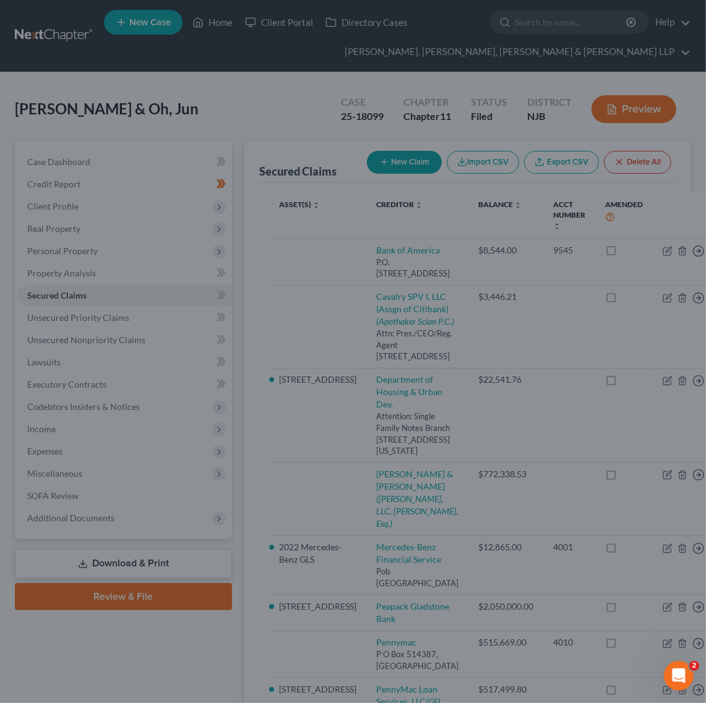
select select
type input "3,738.00"
select select "8"
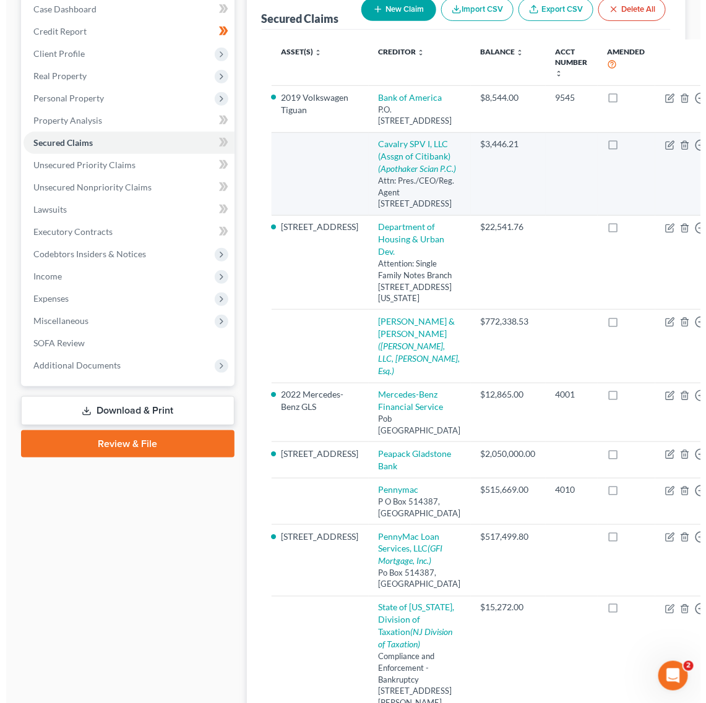
scroll to position [232, 0]
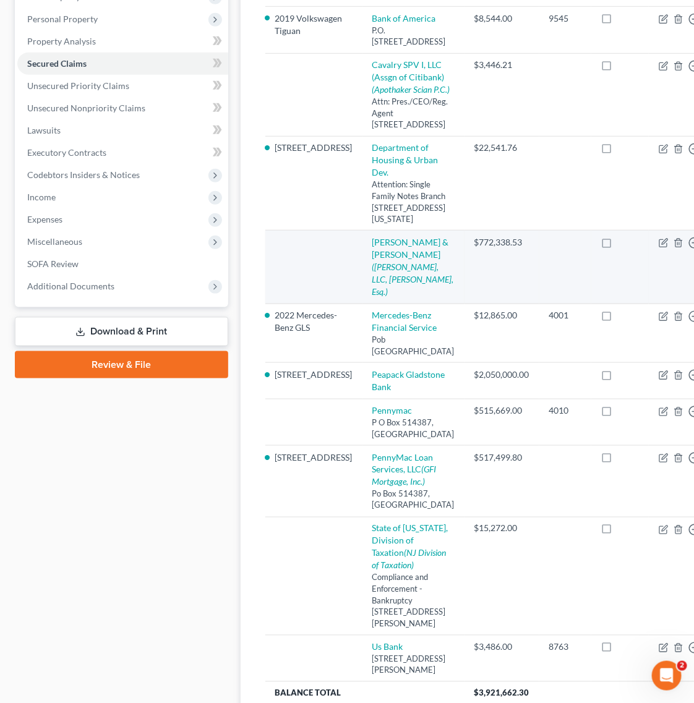
click at [539, 304] on td at bounding box center [565, 267] width 52 height 73
click at [659, 248] on icon "button" at bounding box center [664, 243] width 10 height 10
select select "0"
select select "3"
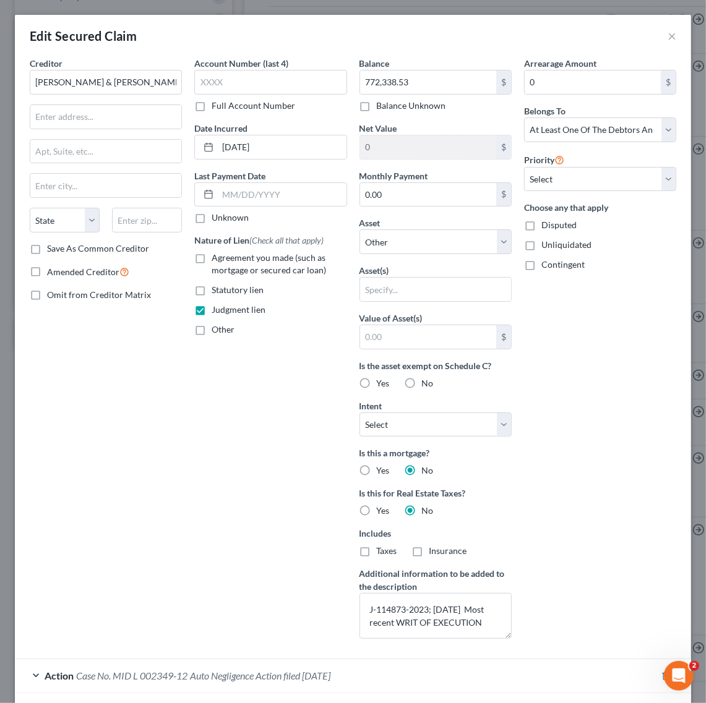
click at [390, 255] on div "Balance 772,338.53 $ Balance Unknown Balance Undetermined 772,338.53 $ Balance …" at bounding box center [435, 353] width 165 height 592
click at [388, 252] on select "Select Other Multiple Assets Household Goods - Household items - $2000.0 Capita…" at bounding box center [435, 241] width 152 height 25
click at [288, 447] on div "Account Number (last 4) Full Account Number Date Incurred 09/29/2023 Last Payme…" at bounding box center [270, 353] width 165 height 592
drag, startPoint x: 319, startPoint y: 676, endPoint x: 297, endPoint y: 633, distance: 48.4
click at [318, 675] on span "Auto Negligence Action filed 04/03/2012" at bounding box center [260, 676] width 140 height 12
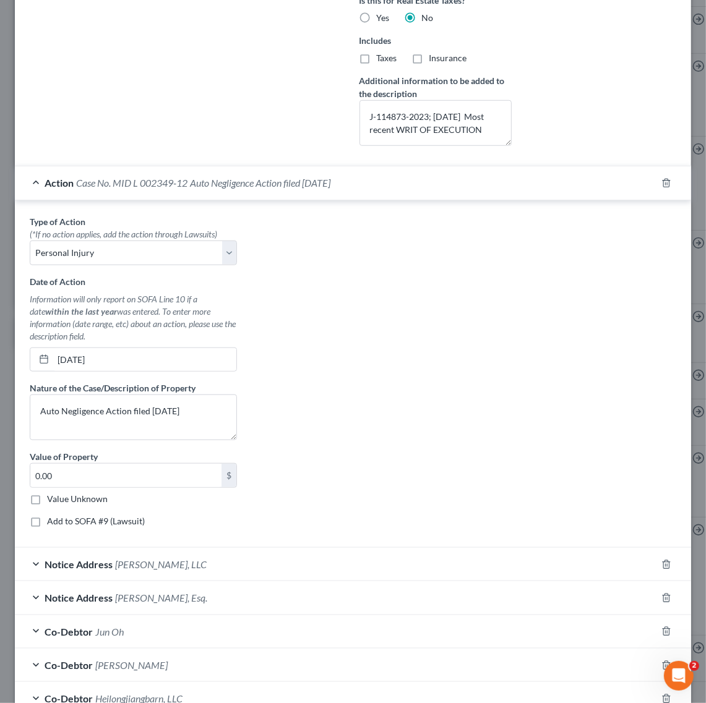
scroll to position [338, 0]
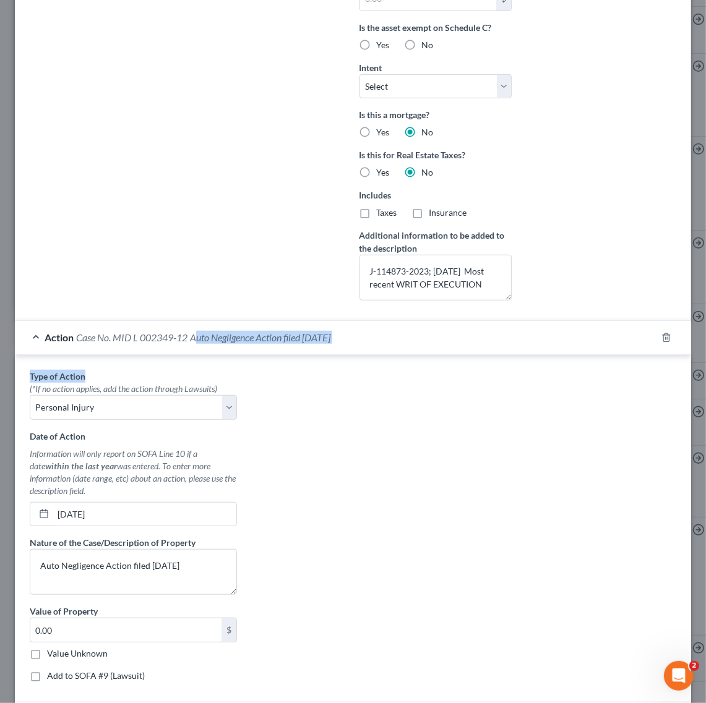
drag, startPoint x: 200, startPoint y: 346, endPoint x: 180, endPoint y: 349, distance: 20.0
click at [202, 354] on div "Action Case No. MID L 002349-12 Auto Negligence Action filed 04/03/2012" at bounding box center [335, 337] width 641 height 33
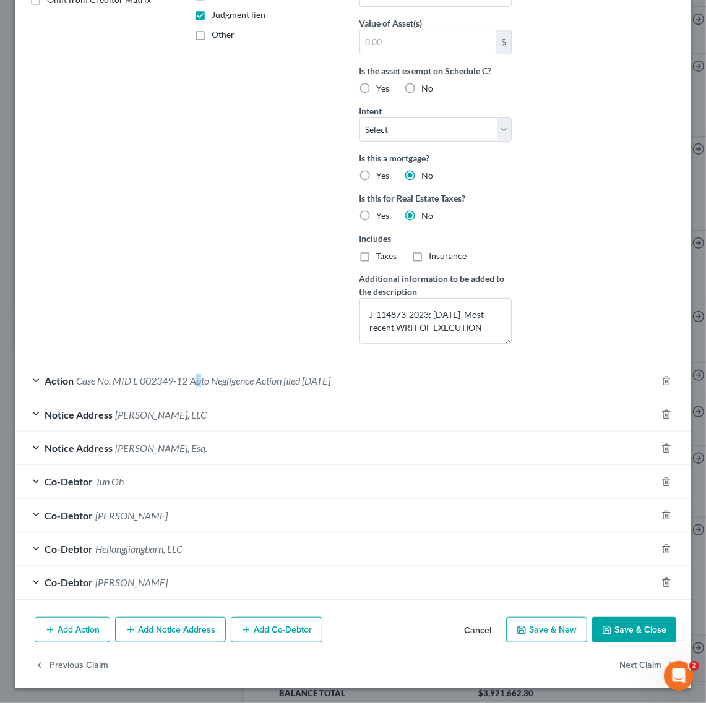
scroll to position [298, 0]
drag, startPoint x: 177, startPoint y: 347, endPoint x: 106, endPoint y: 345, distance: 70.5
click at [168, 347] on form "Creditor * Gilberto & Zoe Estrada State AL AK AR AZ CA CO CT DE DC FL GA GU HI …" at bounding box center [353, 181] width 646 height 838
drag, startPoint x: 78, startPoint y: 377, endPoint x: 189, endPoint y: 387, distance: 111.8
click at [189, 387] on div "Action Case No. MID L 002349-12 Auto Negligence Action filed 04/03/2012" at bounding box center [335, 380] width 641 height 33
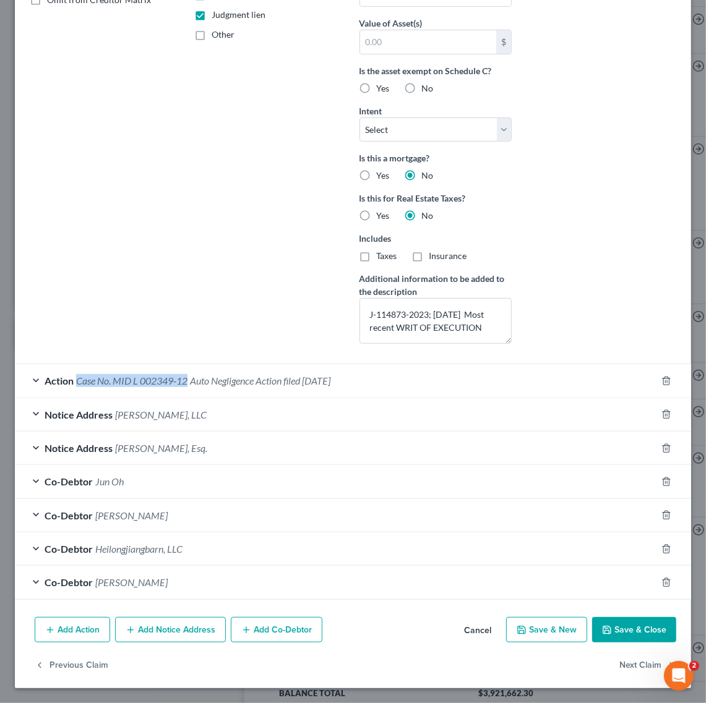
scroll to position [338, 0]
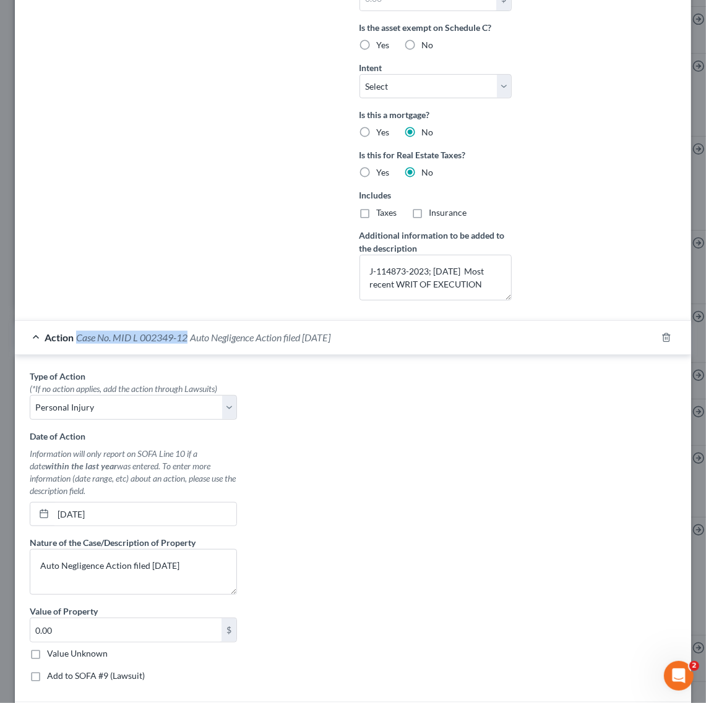
copy span "Case No. MID L 002349-12"
click at [158, 341] on span "Case No. MID L 002349-12" at bounding box center [131, 337] width 111 height 12
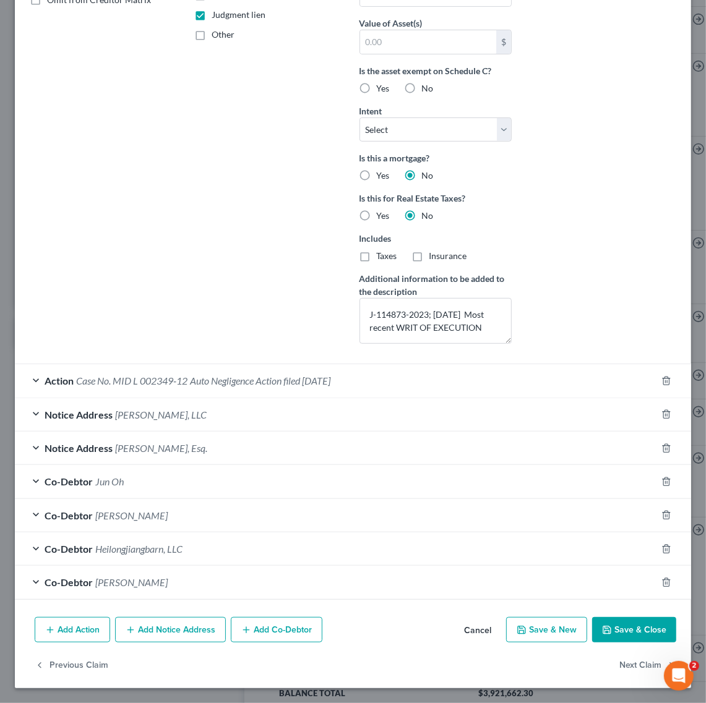
click at [134, 379] on span "Case No. MID L 002349-12" at bounding box center [131, 381] width 111 height 12
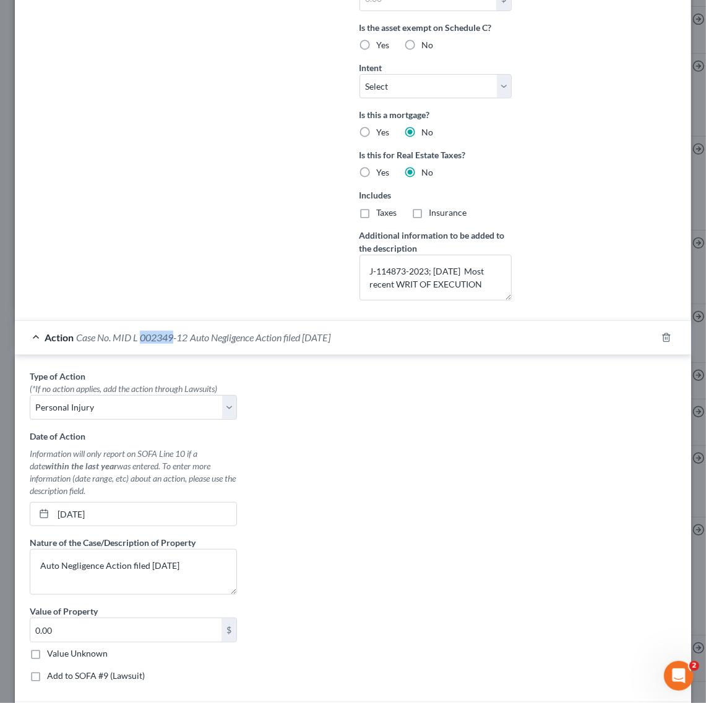
drag, startPoint x: 143, startPoint y: 343, endPoint x: 173, endPoint y: 346, distance: 30.5
click at [173, 346] on div "Action Case No. MID L 002349-12 Auto Negligence Action filed 04/03/2012" at bounding box center [335, 337] width 641 height 33
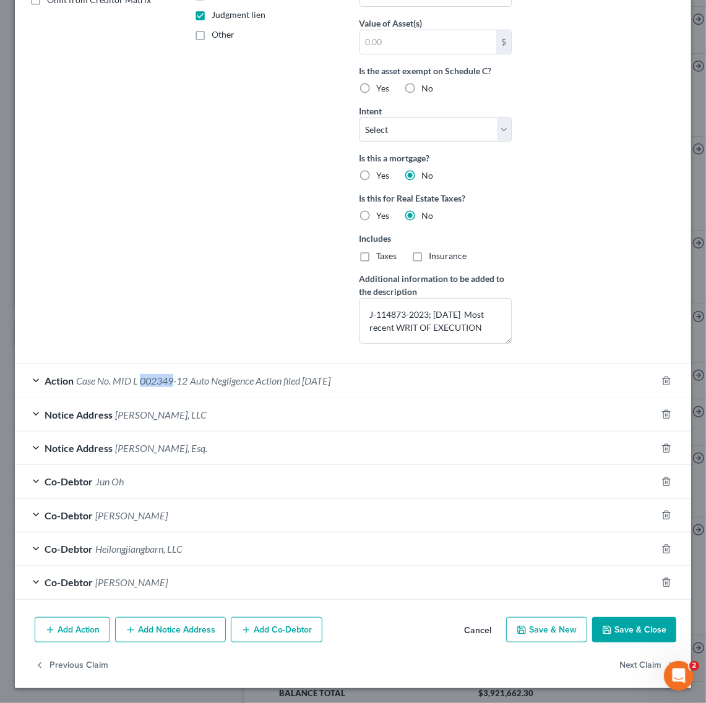
scroll to position [298, 0]
copy span "002349"
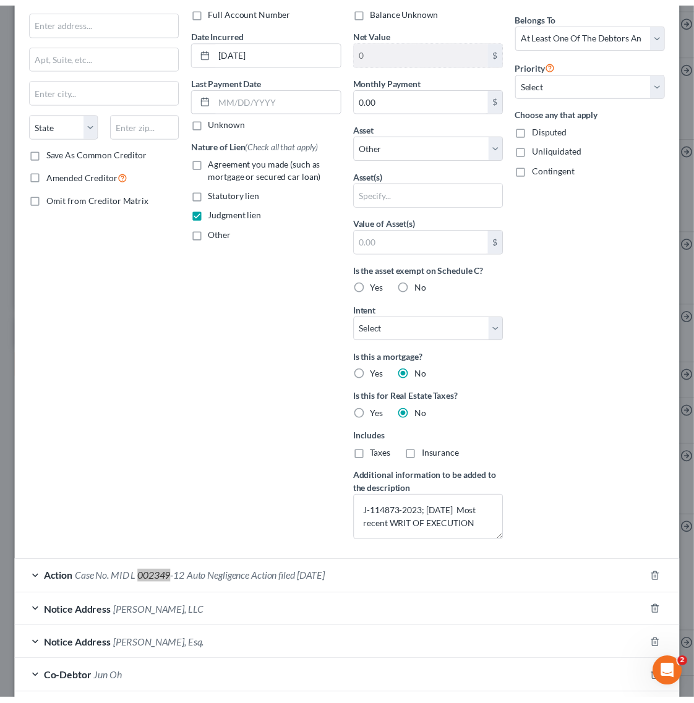
scroll to position [0, 0]
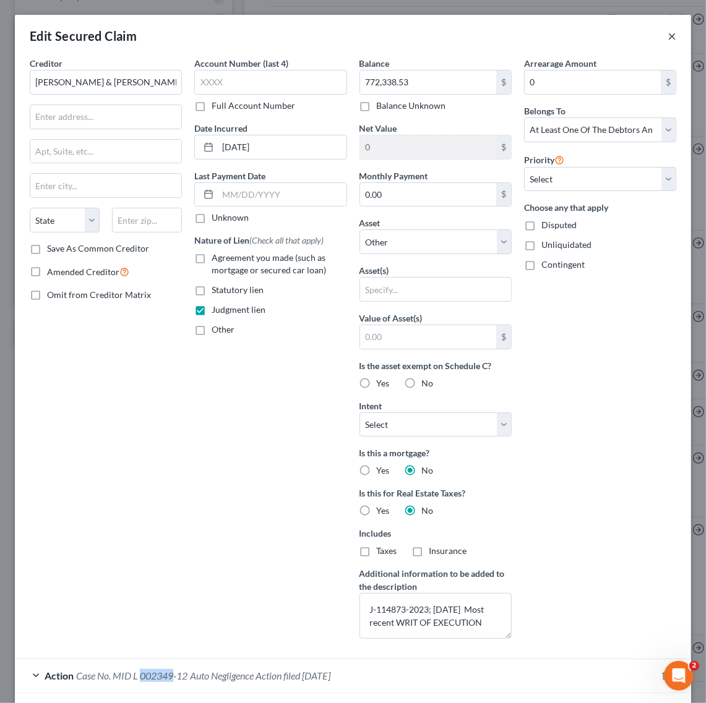
click at [667, 39] on button "×" at bounding box center [671, 35] width 9 height 15
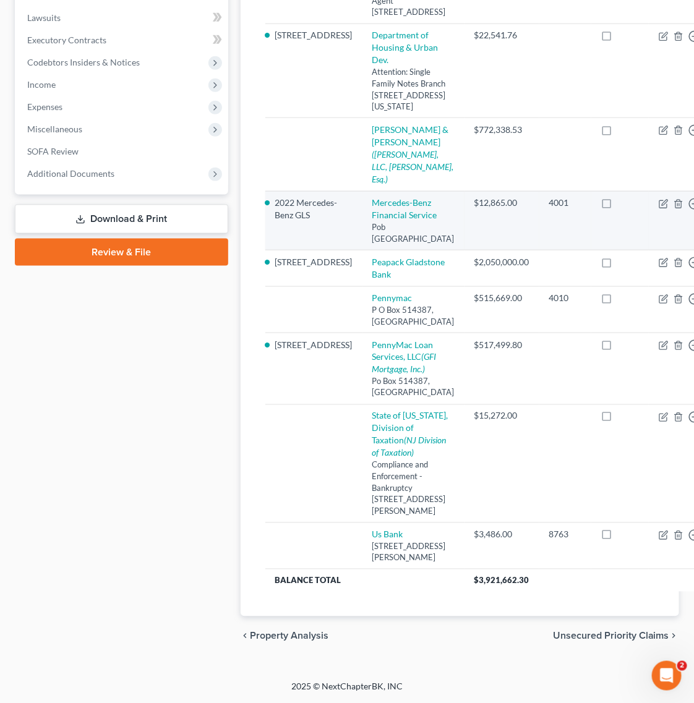
scroll to position [464, 0]
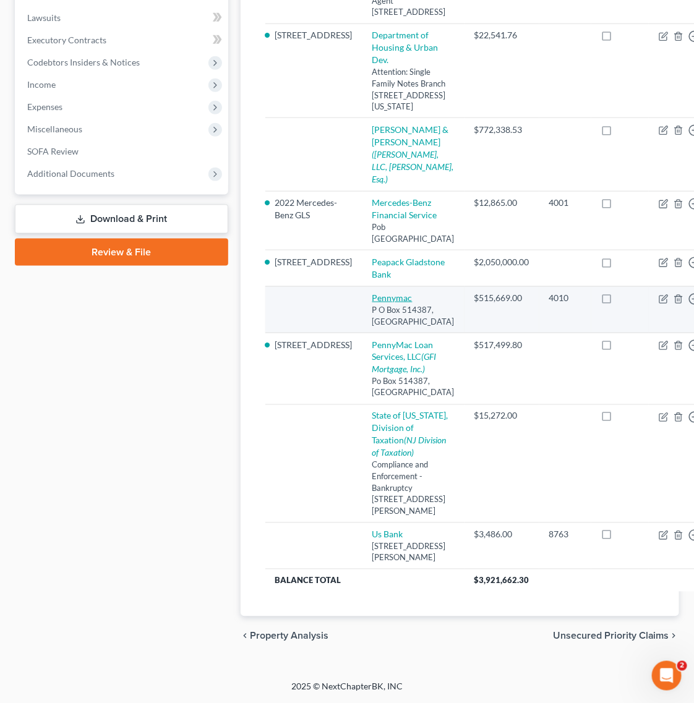
click at [372, 303] on link "Pennymac" at bounding box center [392, 298] width 40 height 11
select select "4"
select select "0"
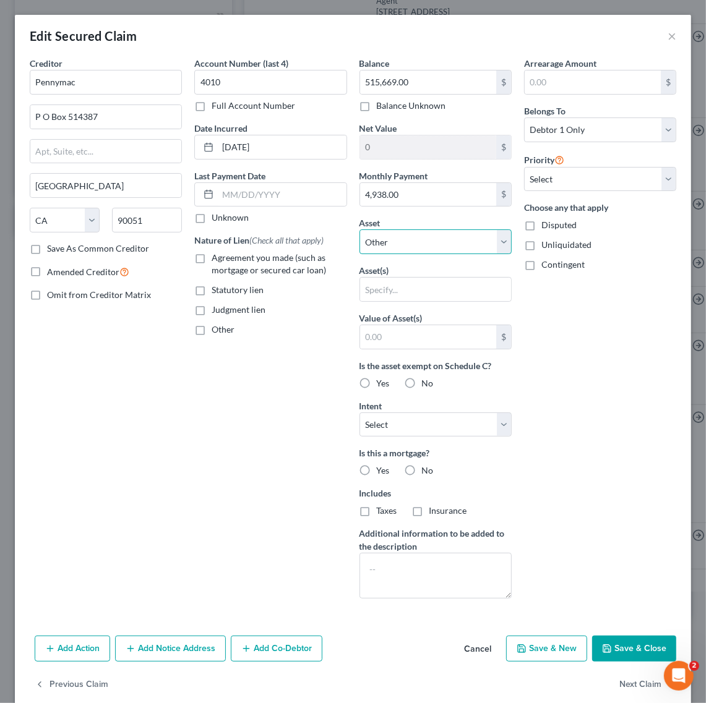
click at [405, 252] on select "Select Other Multiple Assets Household Goods - Household items - $2000.0 Capita…" at bounding box center [435, 241] width 152 height 25
select select "21"
click at [359, 230] on select "Select Other Multiple Assets Household Goods - Household items - $2000.0 Capita…" at bounding box center [435, 241] width 152 height 25
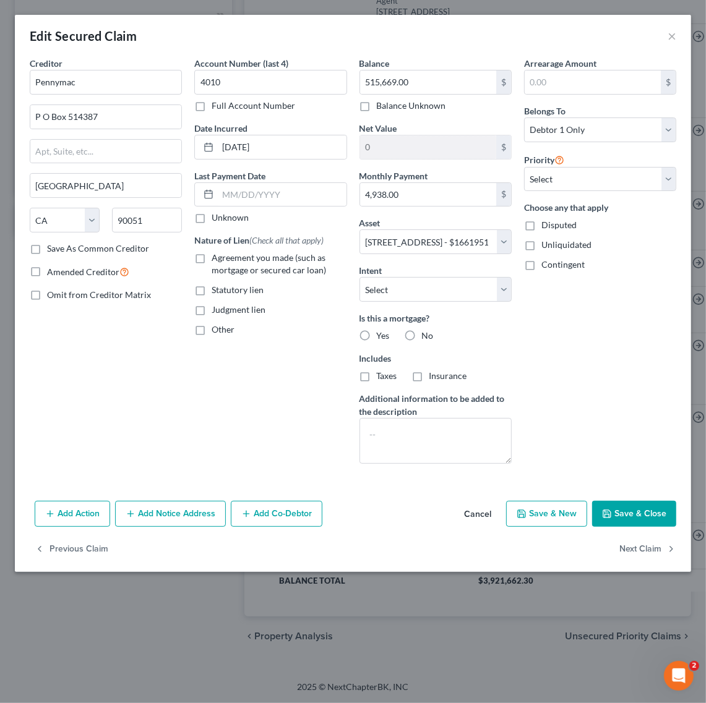
click at [642, 518] on button "Save & Close" at bounding box center [634, 514] width 84 height 26
select select
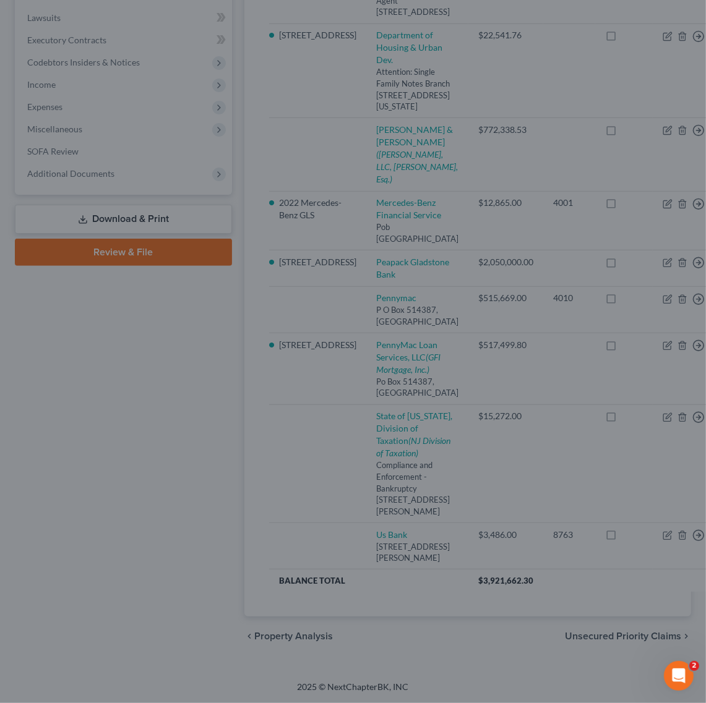
type input "-1,443,759.56"
select select "21"
type input "0"
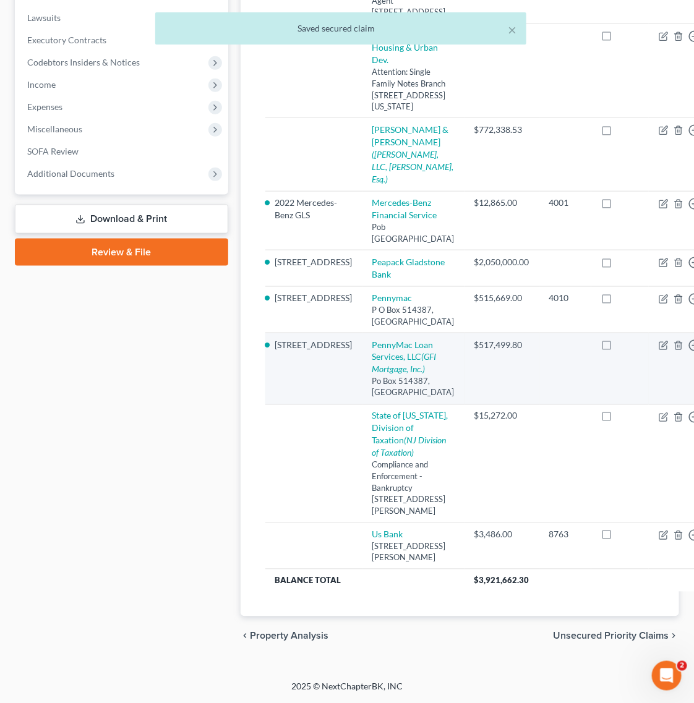
scroll to position [675, 0]
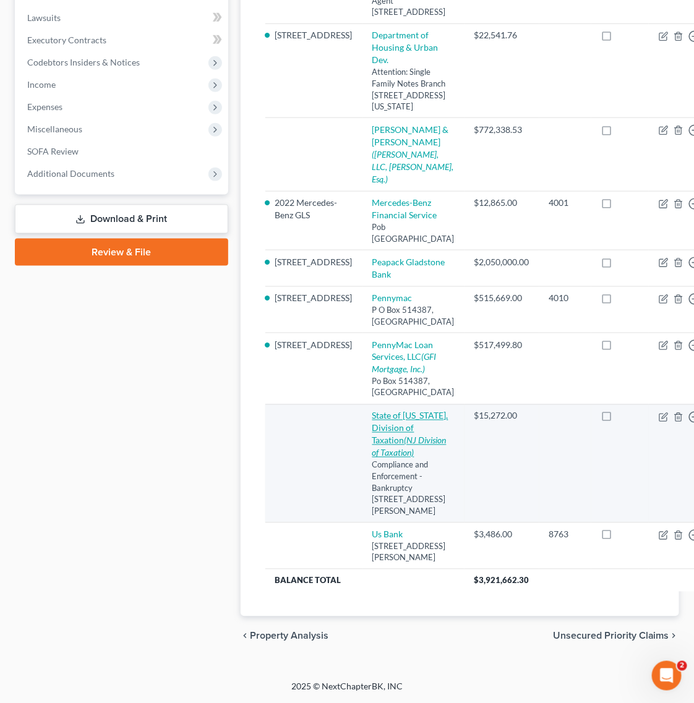
click at [372, 435] on icon "(NJ Division of Taxation)" at bounding box center [409, 446] width 74 height 23
select select "33"
select select "1"
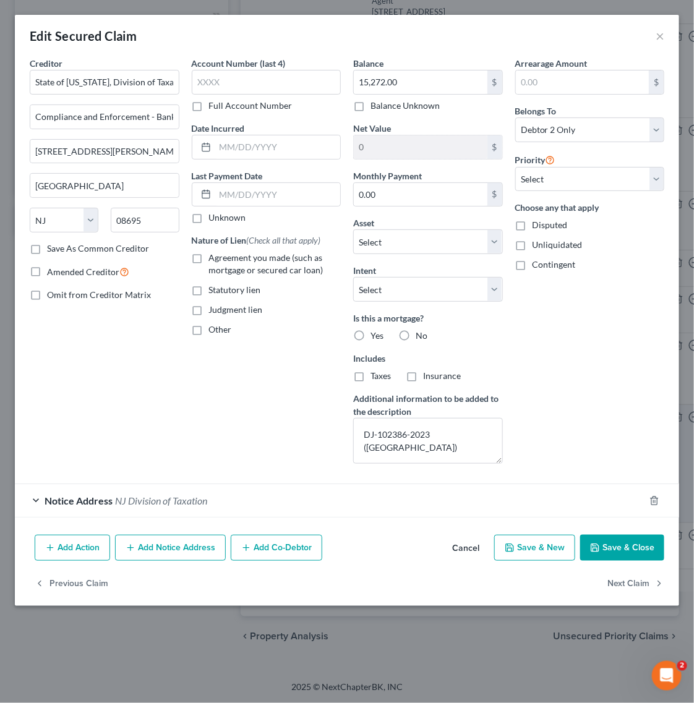
scroll to position [594, 0]
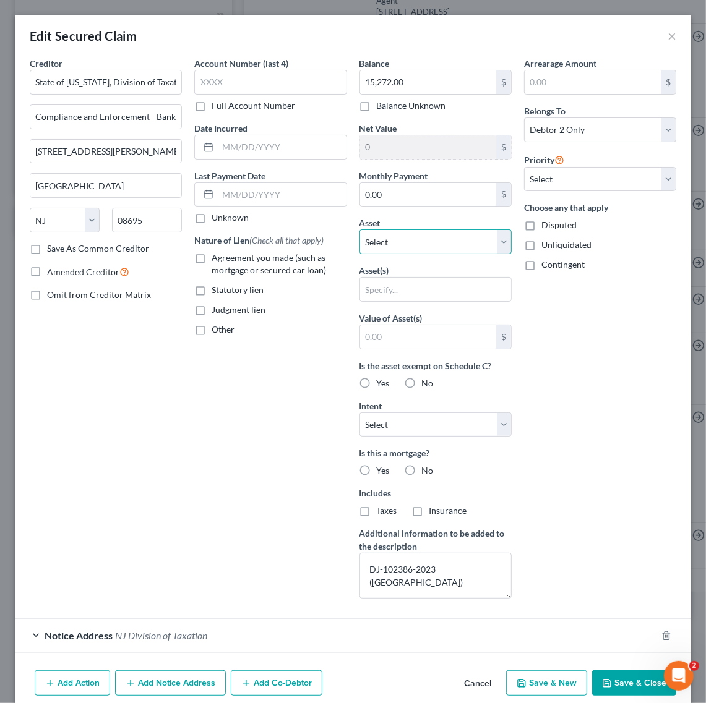
click at [452, 254] on select "Select Other Multiple Assets Household Goods - Household items - $2000.0 Capita…" at bounding box center [435, 241] width 152 height 25
select select "24"
click at [359, 230] on select "Select Other Multiple Assets Household Goods - Household items - $2000.0 Capita…" at bounding box center [435, 241] width 152 height 25
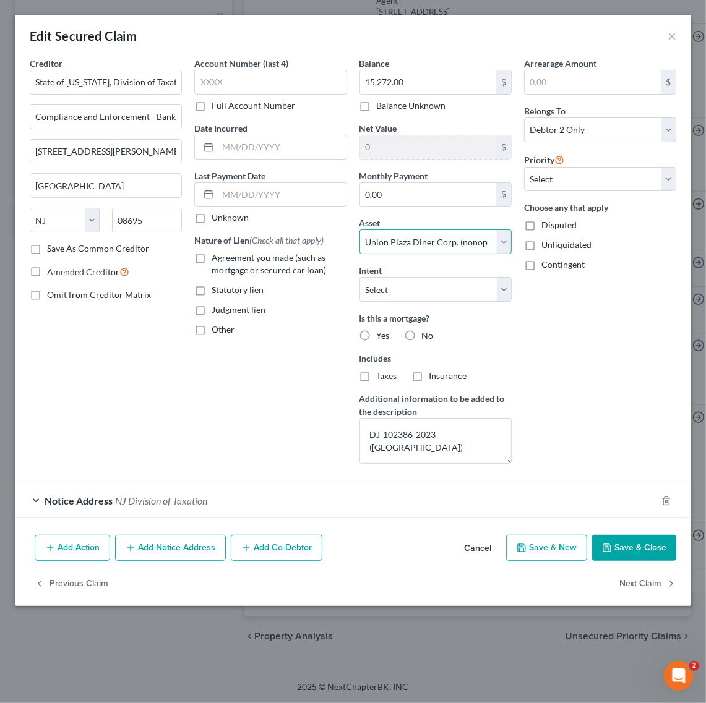
click at [468, 233] on select "Select Other Multiple Assets Household Goods - Household items - $2000.0 Capita…" at bounding box center [435, 241] width 152 height 25
click at [359, 230] on select "Select Other Multiple Assets Household Goods - Household items - $2000.0 Capita…" at bounding box center [435, 241] width 152 height 25
click at [641, 548] on button "Save & Close" at bounding box center [634, 548] width 84 height 26
select select
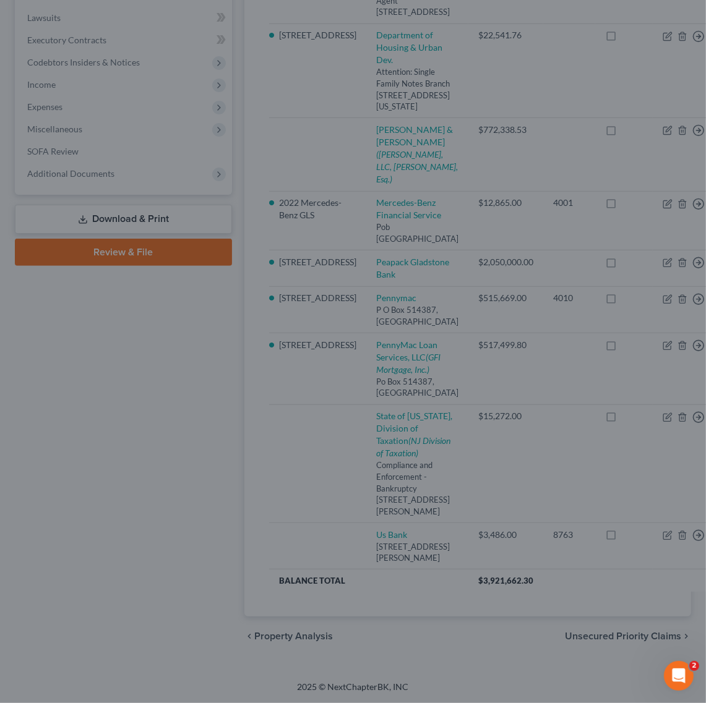
type input "-15,272.00"
select select "24"
type input "0"
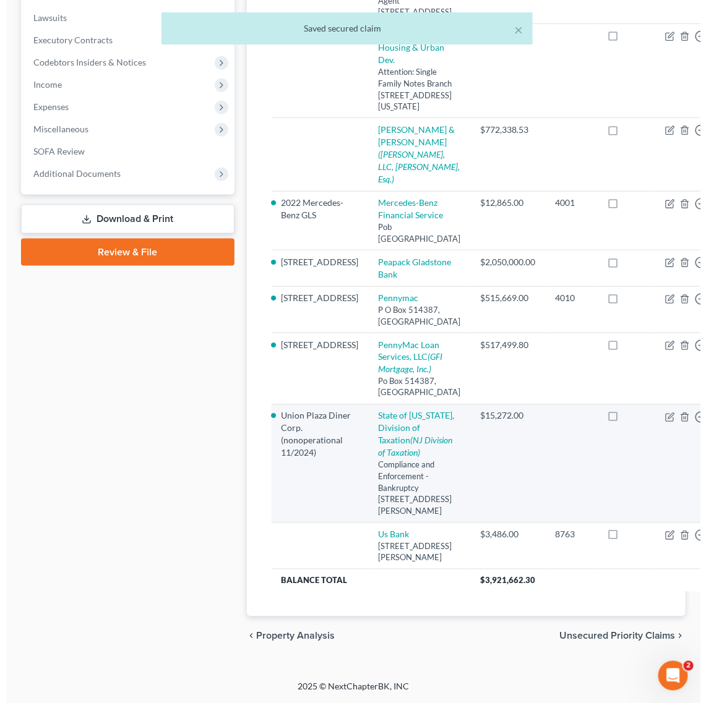
scroll to position [675, 0]
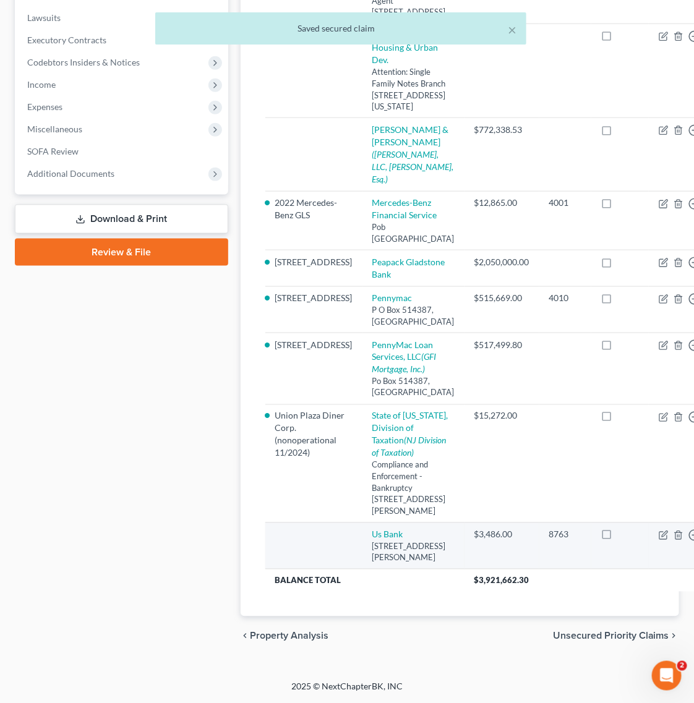
drag, startPoint x: 303, startPoint y: 529, endPoint x: 310, endPoint y: 531, distance: 7.1
click at [306, 529] on td at bounding box center [313, 546] width 97 height 47
click at [659, 531] on icon "button" at bounding box center [664, 536] width 10 height 10
select select "52"
select select "0"
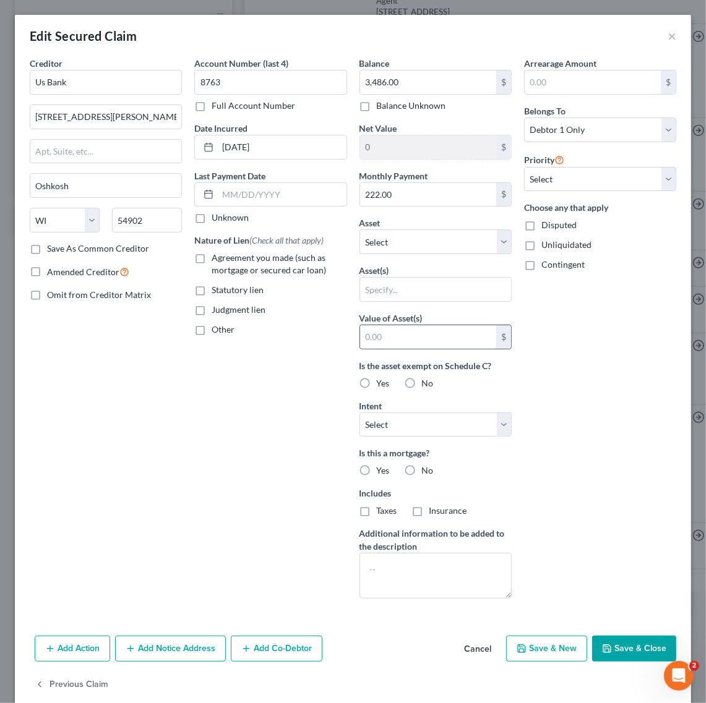
scroll to position [22, 0]
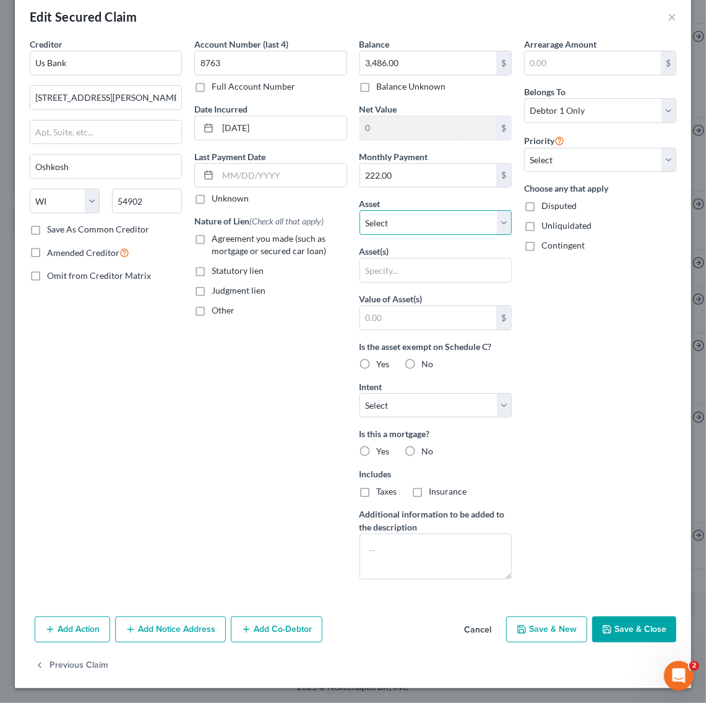
click at [450, 229] on select "Select Other Multiple Assets Household Goods - Household items - $2000.0 Capita…" at bounding box center [435, 222] width 152 height 25
select select "7"
click at [359, 230] on select "Select Other Multiple Assets Household Goods - Household items - $2000.0 Capita…" at bounding box center [435, 222] width 152 height 25
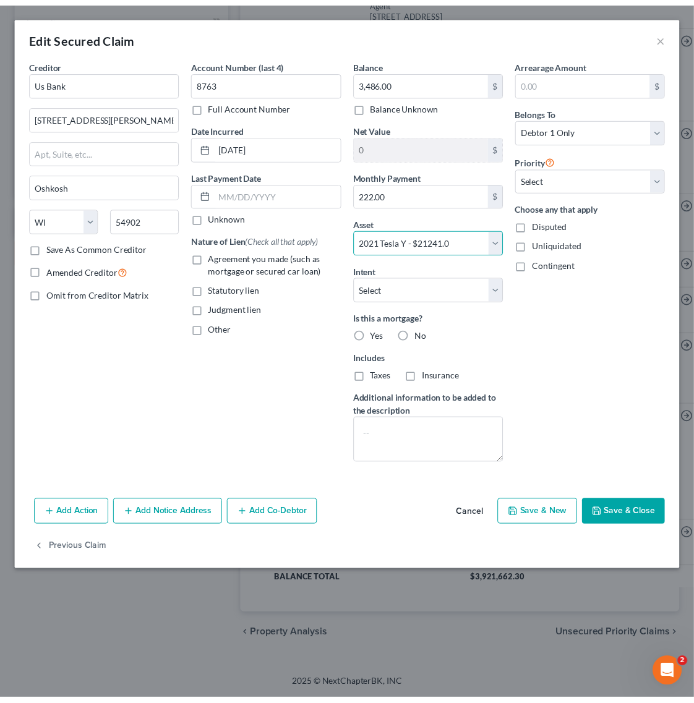
scroll to position [0, 0]
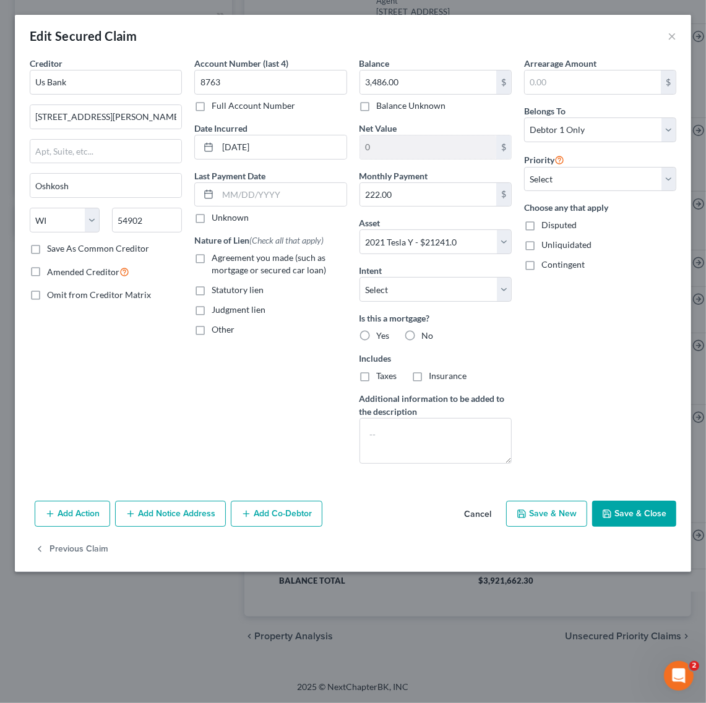
click at [626, 524] on button "Save & Close" at bounding box center [634, 514] width 84 height 26
select select
type input "17,755.00"
select select "7"
type input "0"
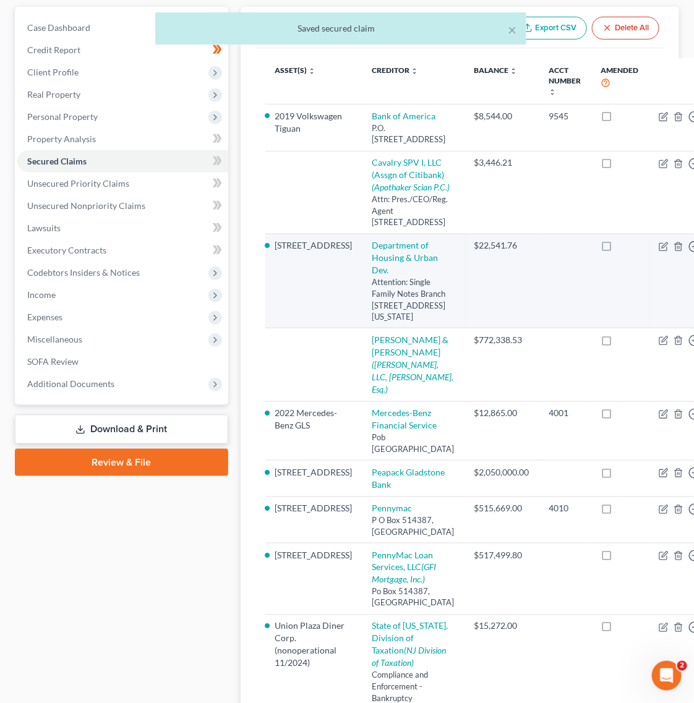
click at [495, 328] on td "$22,541.76" at bounding box center [501, 281] width 75 height 95
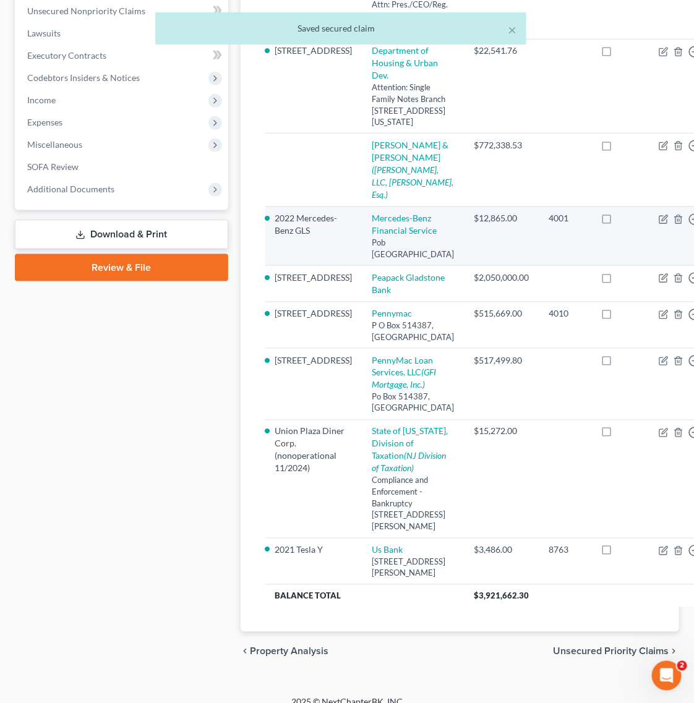
scroll to position [77, 0]
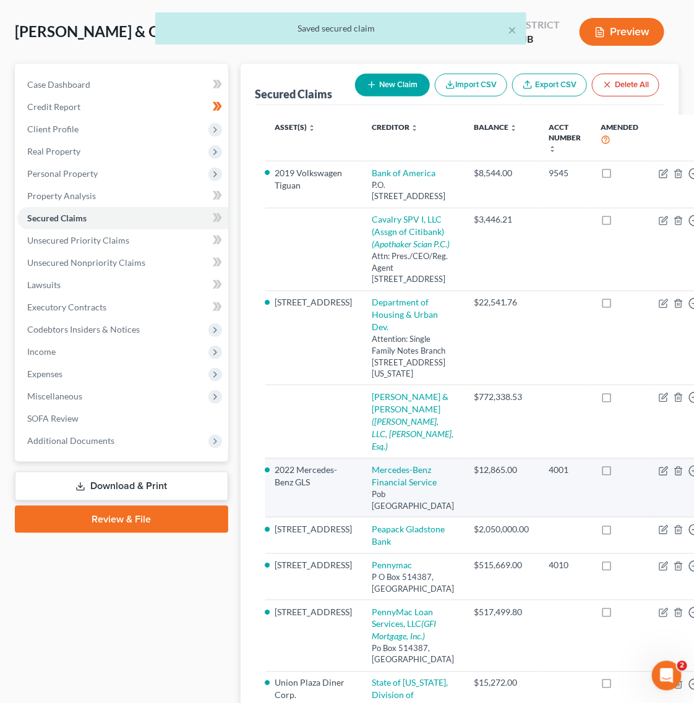
click at [493, 291] on td "$3,446.21" at bounding box center [501, 249] width 75 height 83
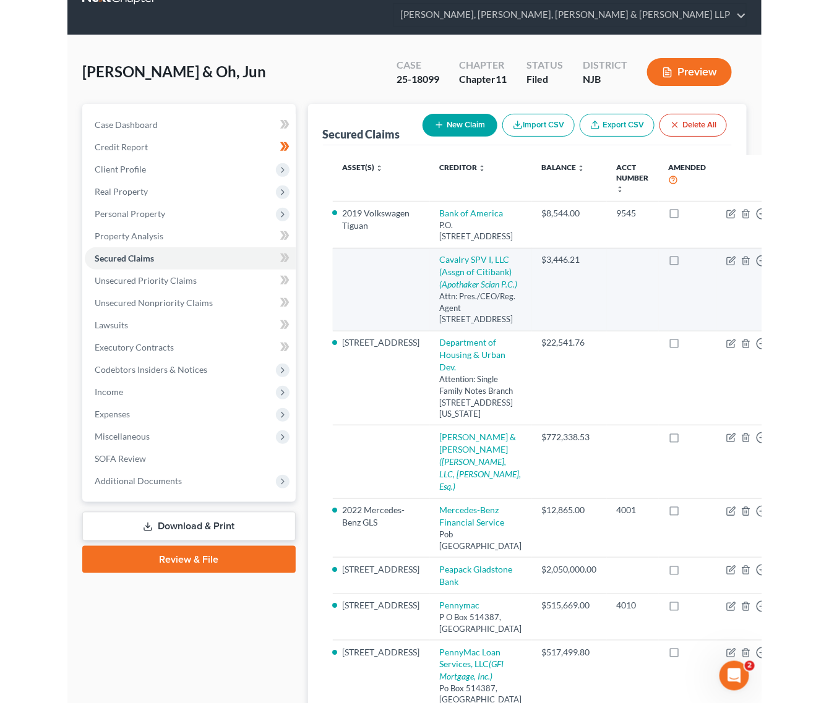
scroll to position [0, 0]
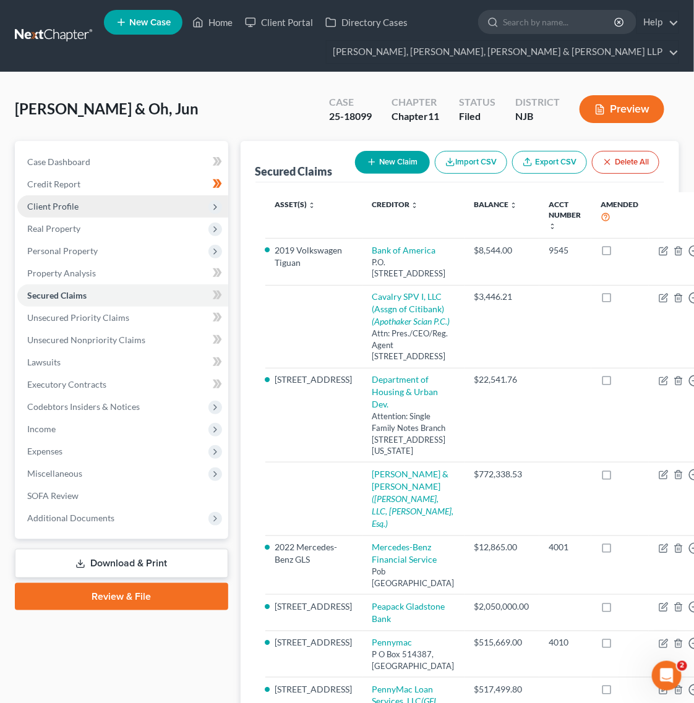
click at [158, 199] on span "Client Profile" at bounding box center [122, 206] width 211 height 22
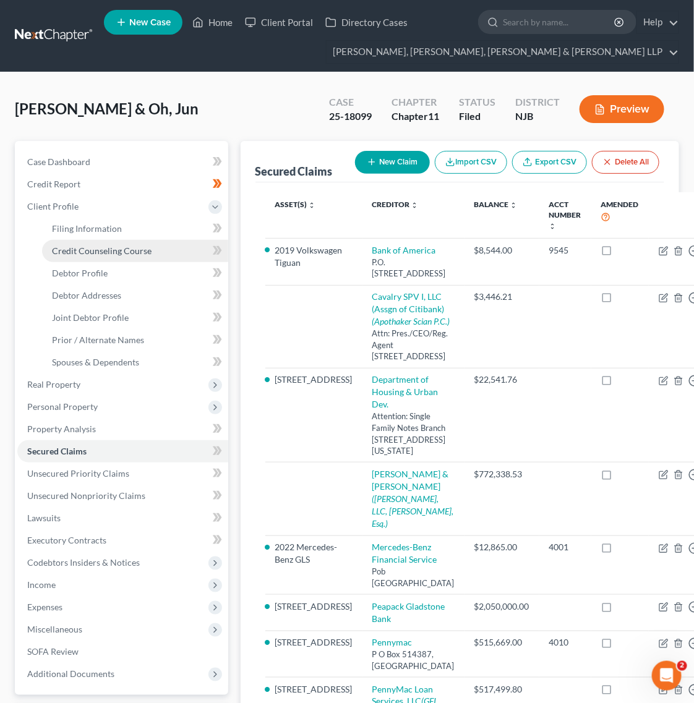
click at [110, 255] on link "Credit Counseling Course" at bounding box center [135, 251] width 186 height 22
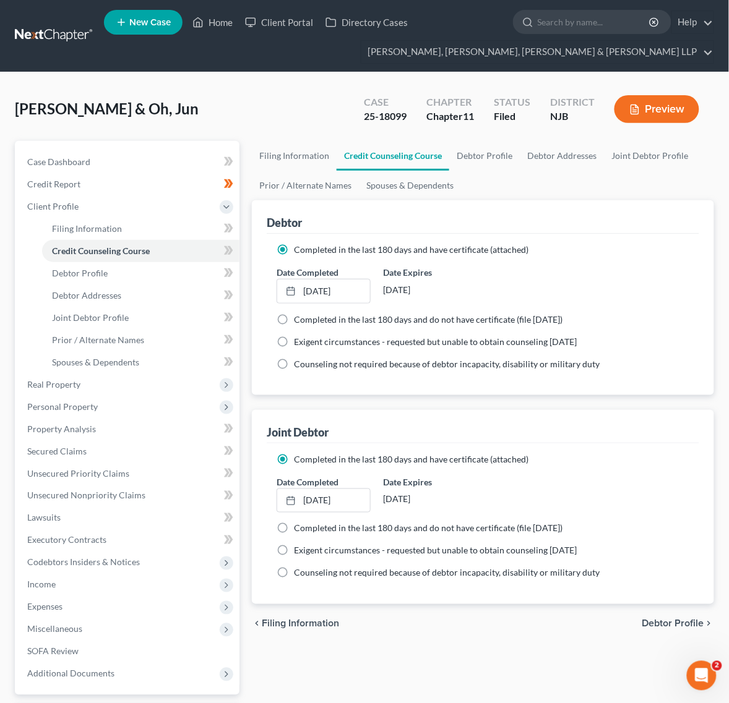
drag, startPoint x: 267, startPoint y: 104, endPoint x: 263, endPoint y: 87, distance: 17.8
click at [267, 104] on div "Kang, Soo & Oh, Jun Upgraded Case 25-18099 Chapter Chapter 11 Status Filed Dist…" at bounding box center [364, 114] width 699 height 54
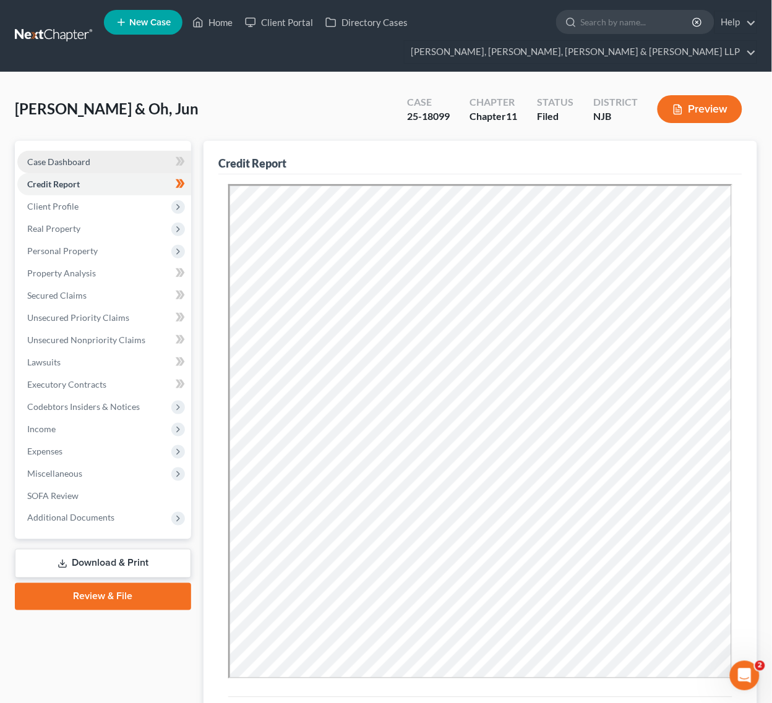
click at [108, 164] on link "Case Dashboard" at bounding box center [104, 162] width 174 height 22
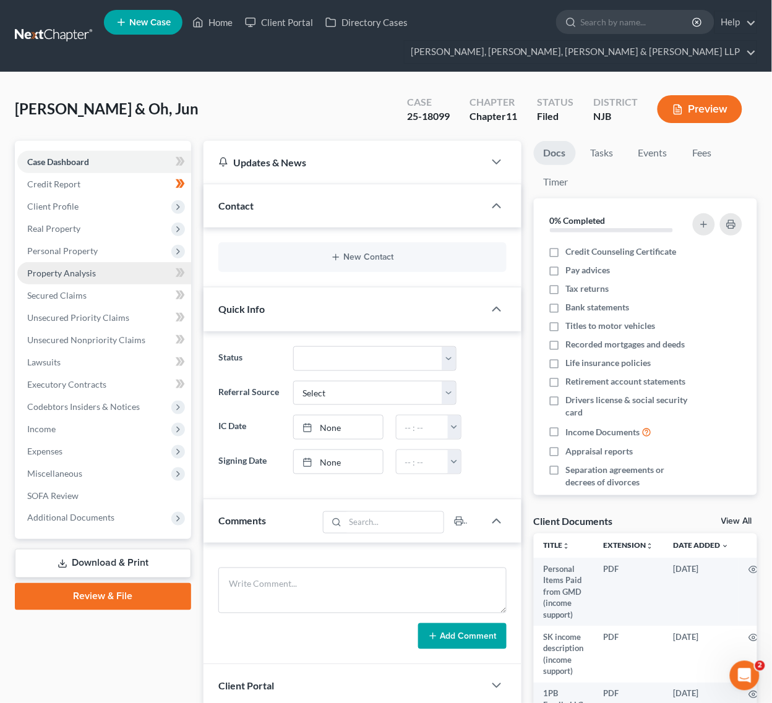
click at [74, 275] on span "Property Analysis" at bounding box center [61, 273] width 69 height 11
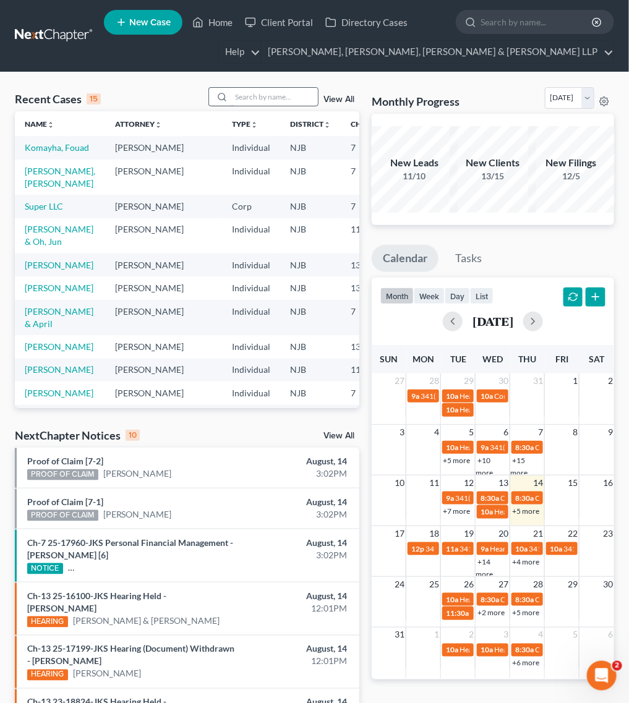
click at [258, 106] on input "search" at bounding box center [274, 97] width 87 height 18
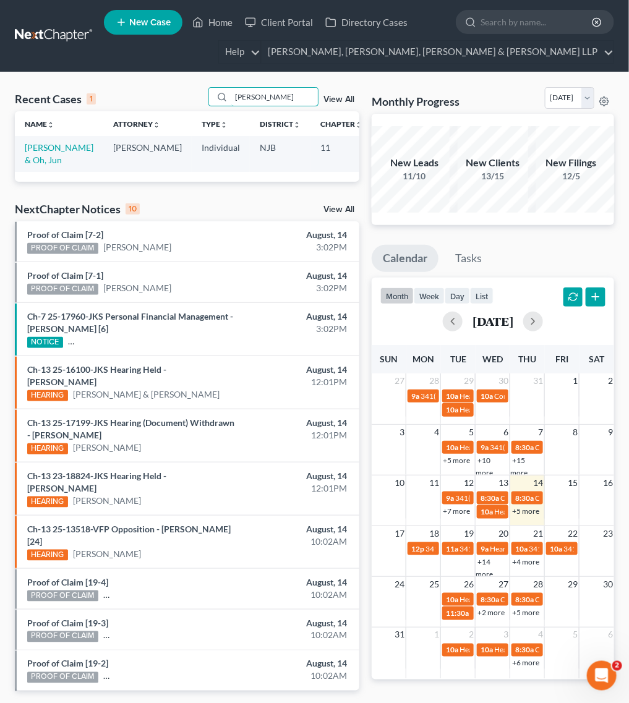
type input "[PERSON_NAME]"
click at [34, 153] on td "[PERSON_NAME] & Oh, Jun" at bounding box center [59, 153] width 88 height 35
click at [34, 165] on link "[PERSON_NAME] & Oh, Jun" at bounding box center [59, 153] width 69 height 23
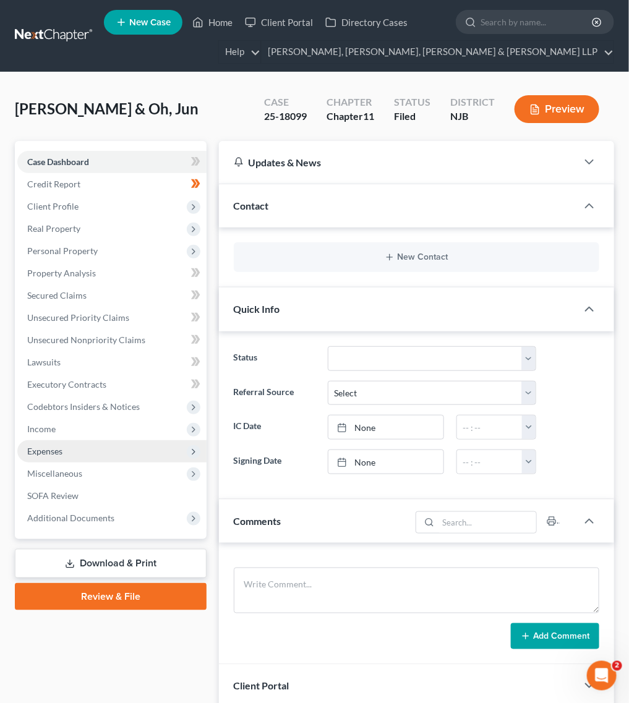
click at [124, 441] on span "Expenses" at bounding box center [111, 451] width 189 height 22
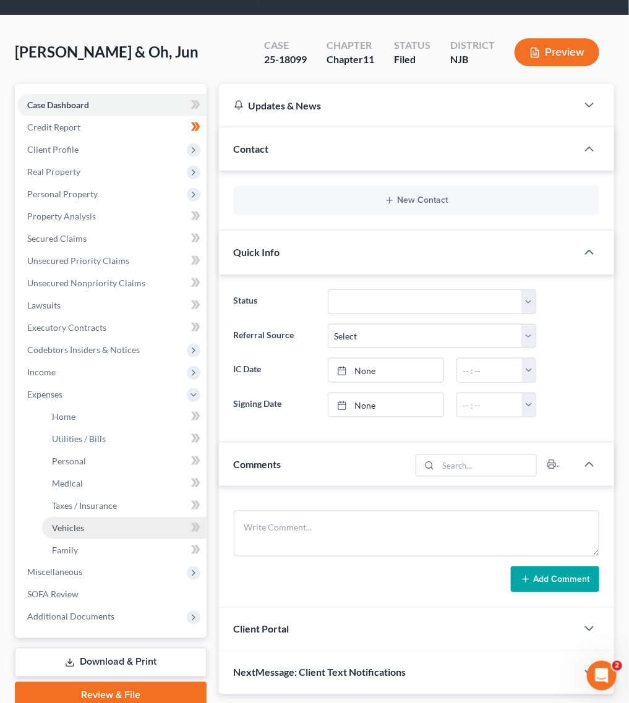
scroll to position [155, 0]
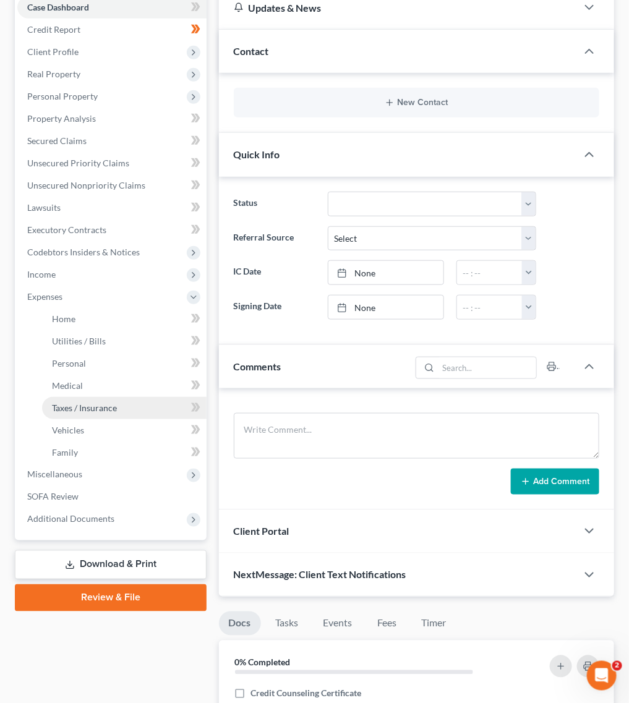
click at [113, 403] on span "Taxes / Insurance" at bounding box center [84, 408] width 65 height 11
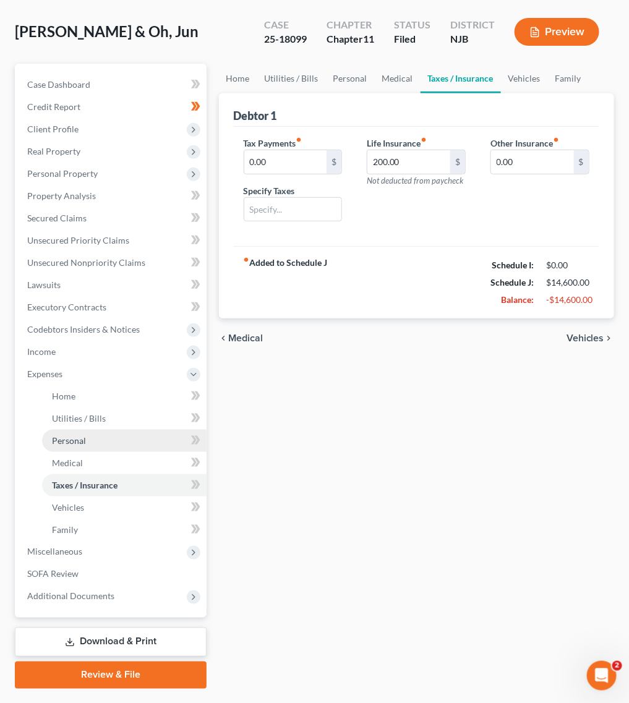
click at [122, 443] on link "Personal" at bounding box center [124, 441] width 165 height 22
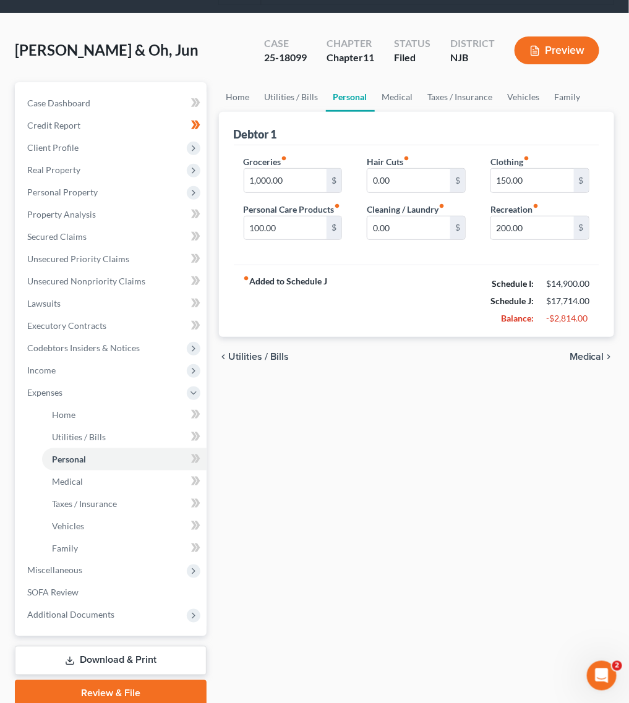
scroll to position [32, 0]
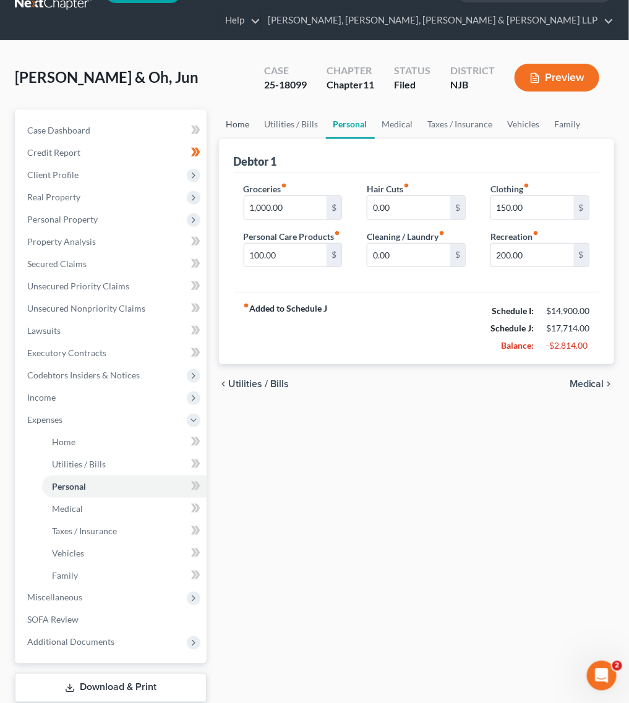
click at [238, 111] on link "Home" at bounding box center [238, 124] width 38 height 30
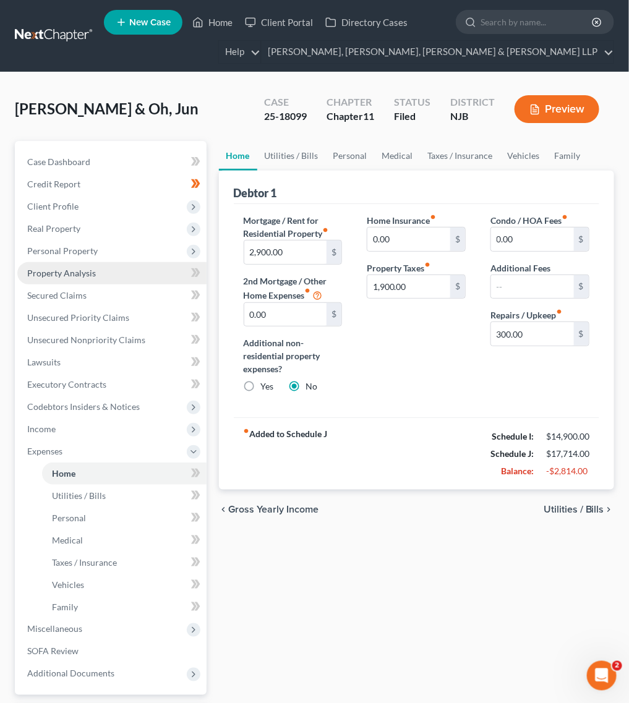
click at [134, 279] on link "Property Analysis" at bounding box center [111, 273] width 189 height 22
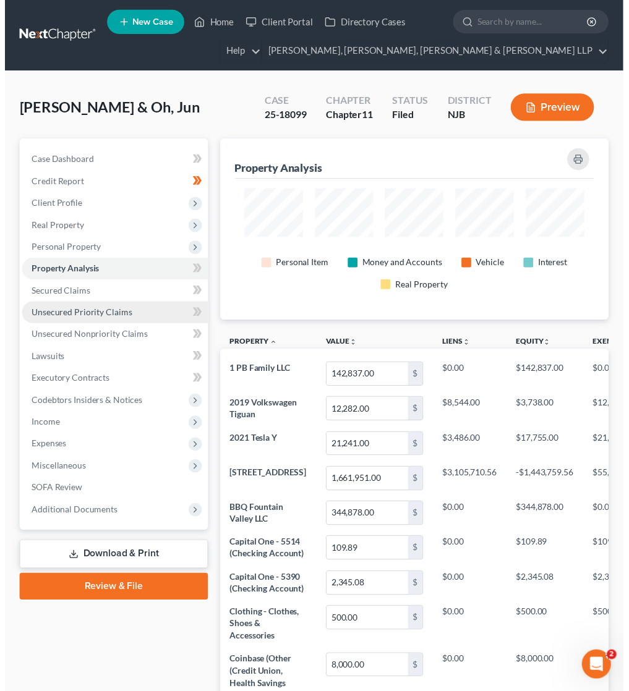
scroll to position [184, 395]
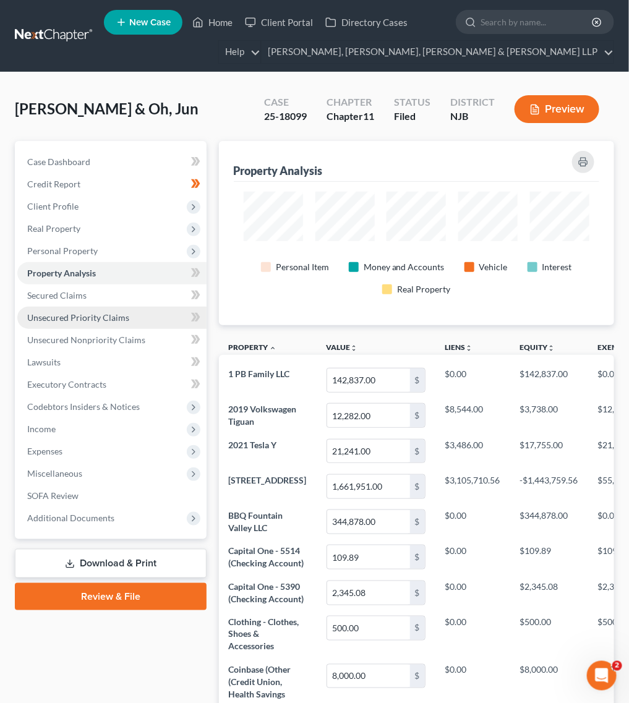
click at [133, 307] on link "Unsecured Priority Claims" at bounding box center [111, 318] width 189 height 22
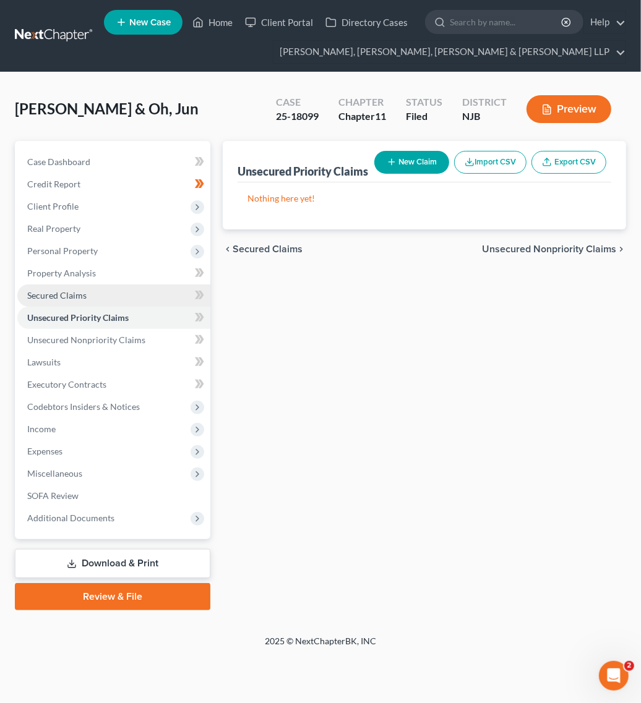
click at [88, 295] on link "Secured Claims" at bounding box center [113, 295] width 193 height 22
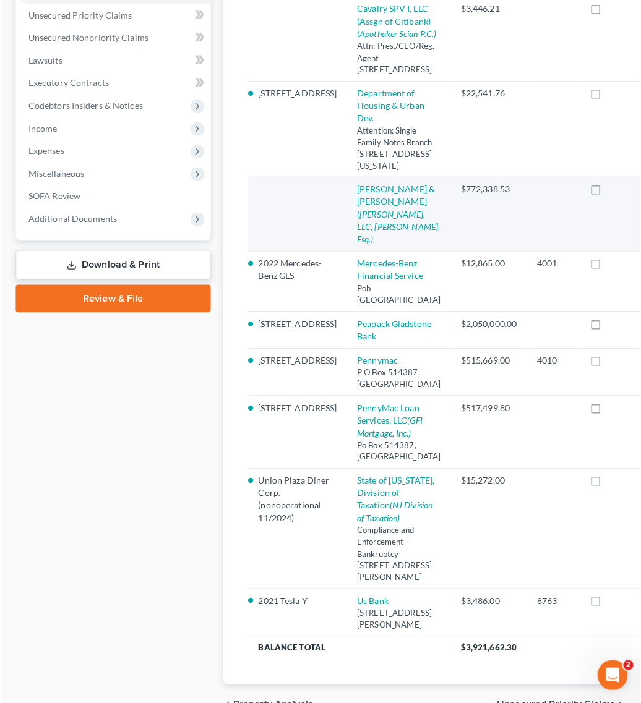
scroll to position [309, 0]
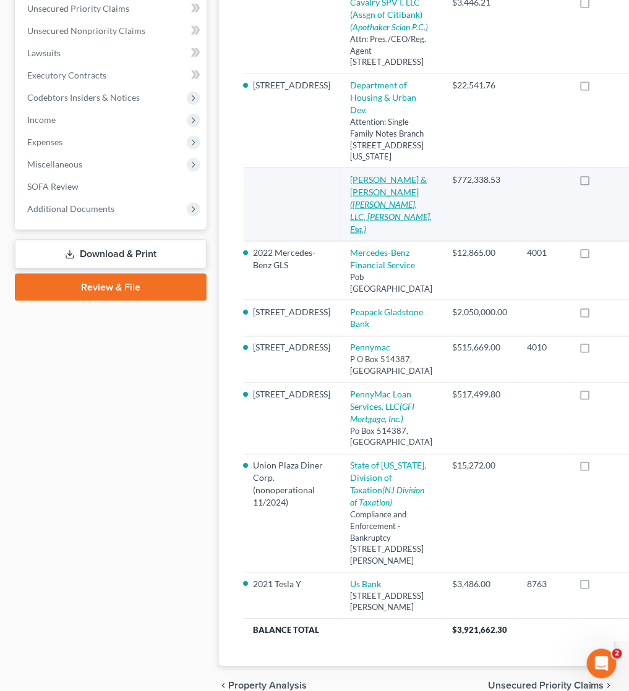
click at [362, 234] on icon "([PERSON_NAME], LLC, [PERSON_NAME], Esq.)" at bounding box center [392, 216] width 82 height 35
select select "0"
select select "3"
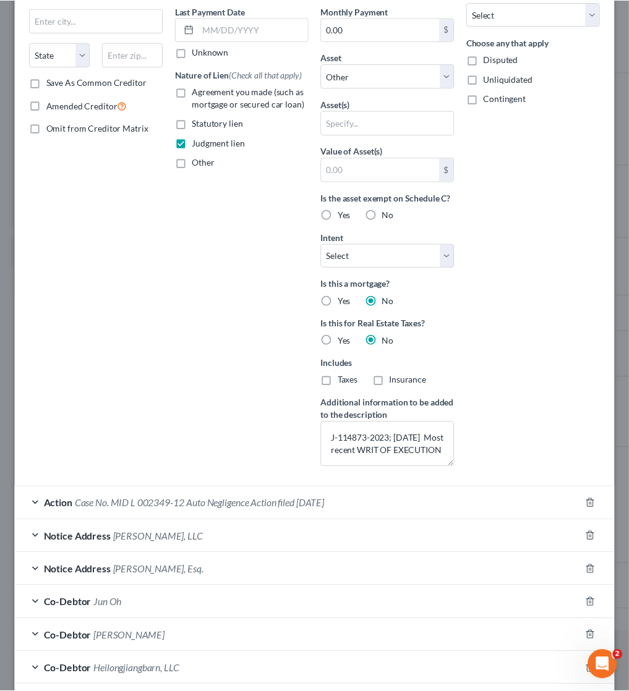
scroll to position [0, 0]
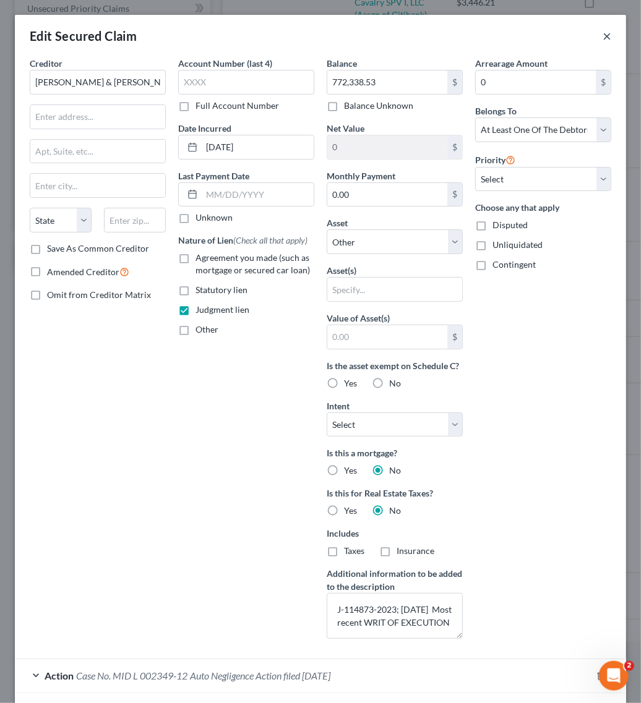
click at [602, 40] on button "×" at bounding box center [606, 35] width 9 height 15
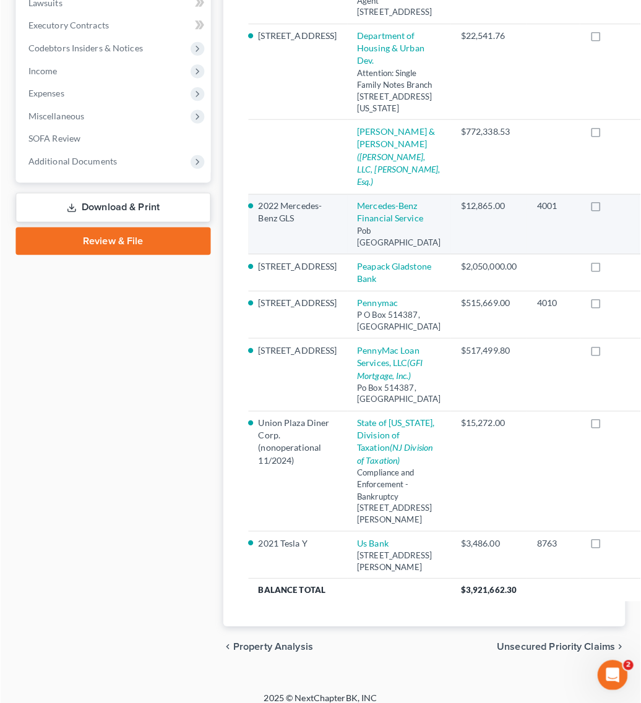
scroll to position [387, 0]
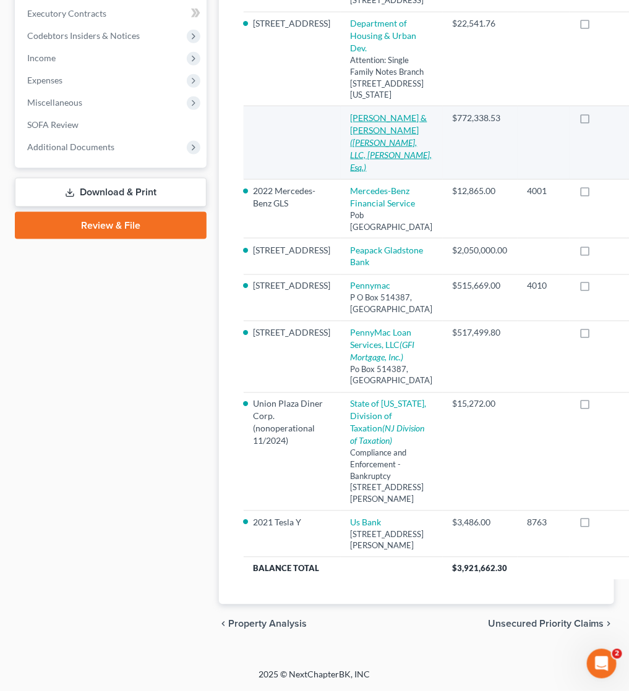
click at [367, 173] on icon "([PERSON_NAME], LLC, [PERSON_NAME], Esq.)" at bounding box center [392, 154] width 82 height 35
select select "0"
select select "3"
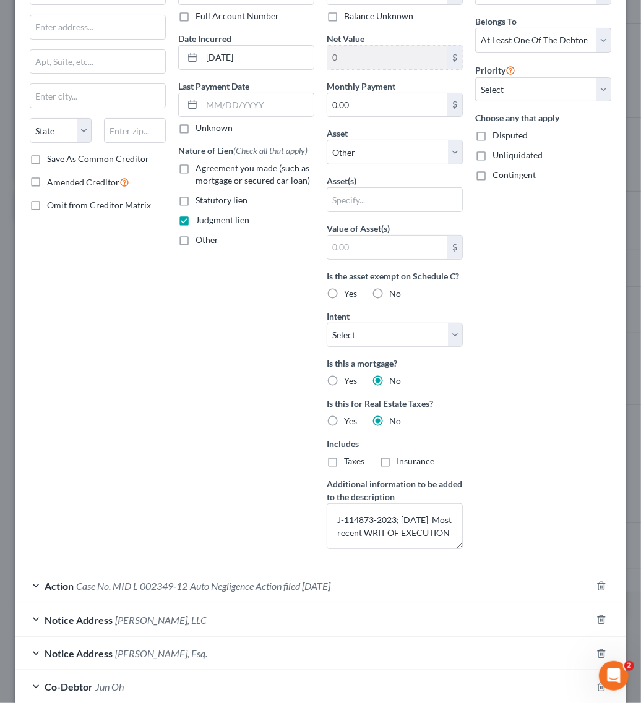
scroll to position [232, 0]
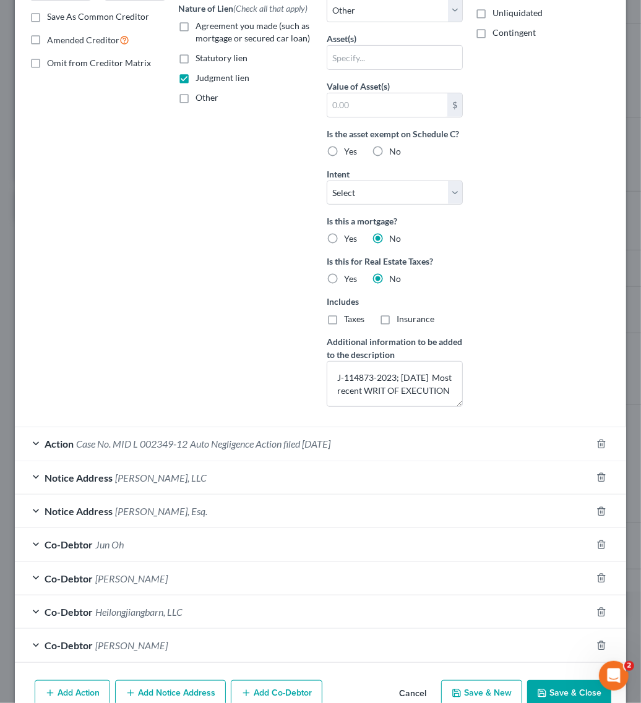
click at [293, 436] on div "Action Case No. MID L 002349-12 Auto Negligence Action filed 04/03/2012" at bounding box center [303, 443] width 576 height 33
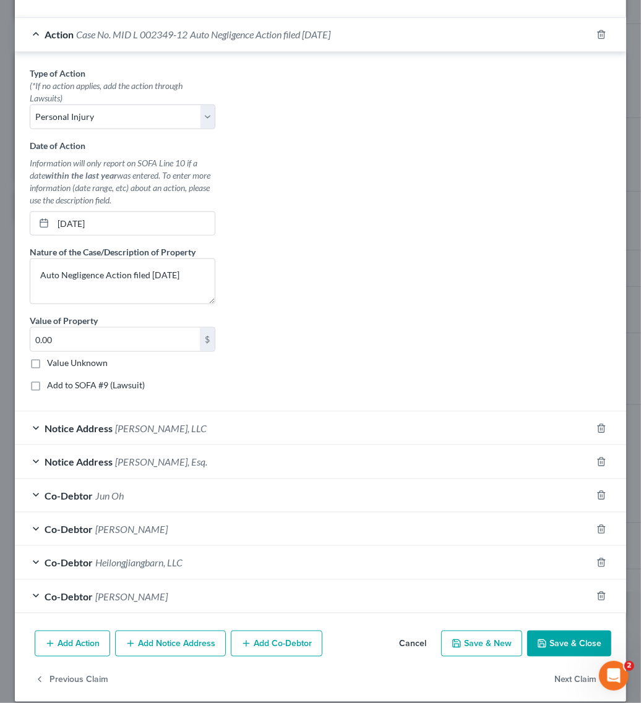
scroll to position [660, 0]
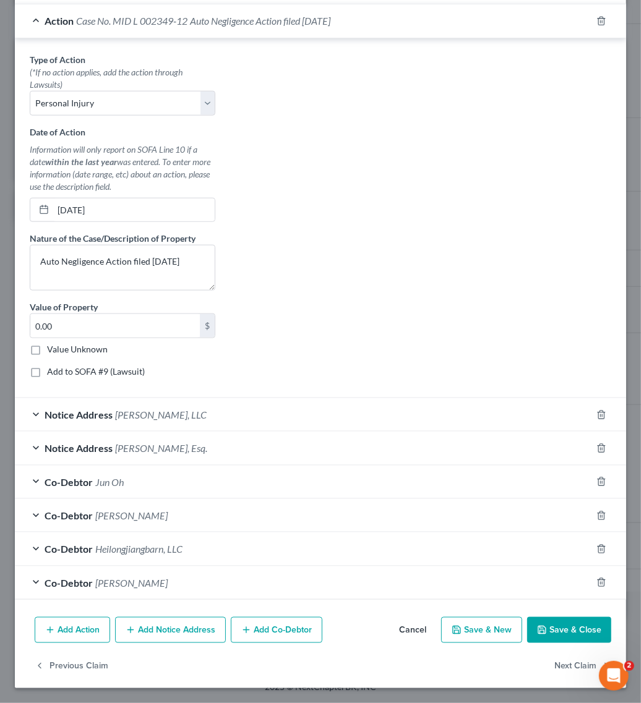
click at [199, 437] on div "Notice Address James M. Cutler, Esq." at bounding box center [303, 448] width 576 height 33
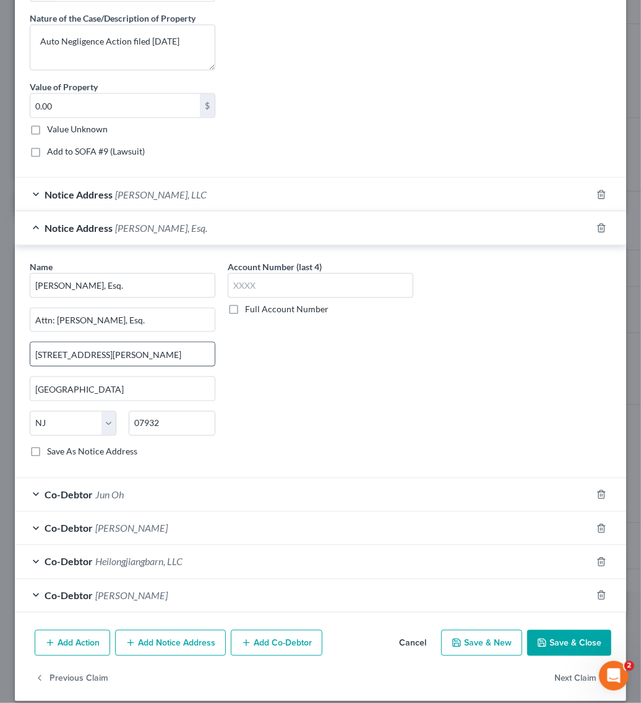
scroll to position [894, 0]
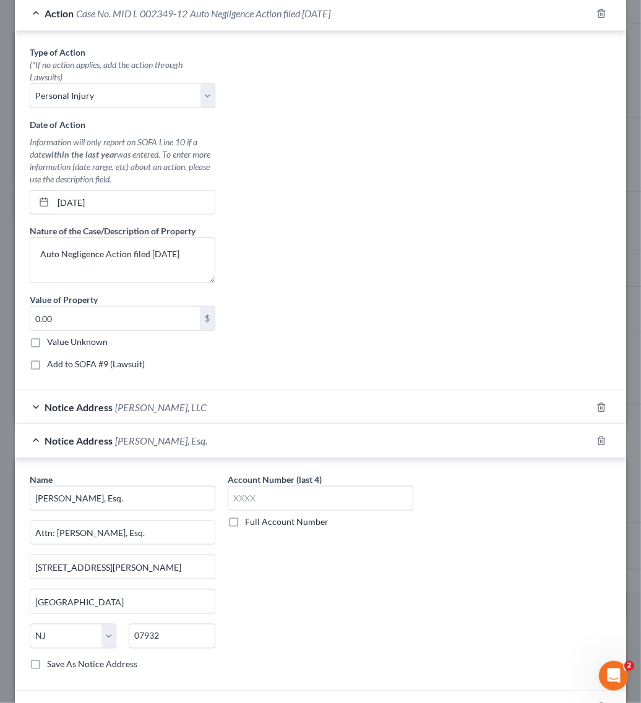
click at [257, 409] on div "Notice Address Joseph A. Molinaro, LLC" at bounding box center [303, 407] width 576 height 33
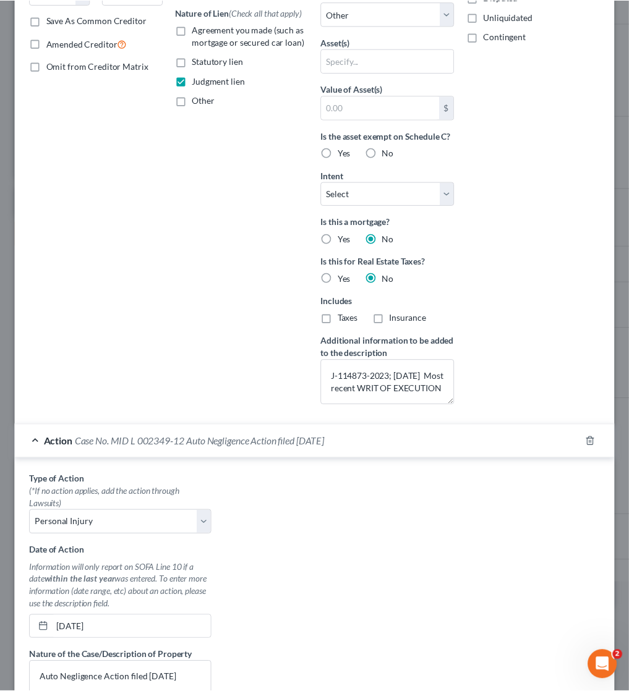
scroll to position [0, 0]
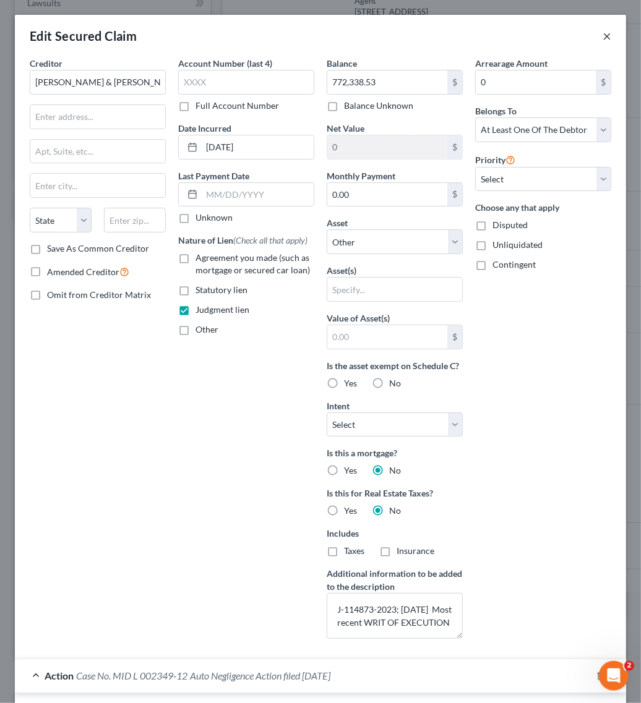
click at [602, 36] on button "×" at bounding box center [606, 35] width 9 height 15
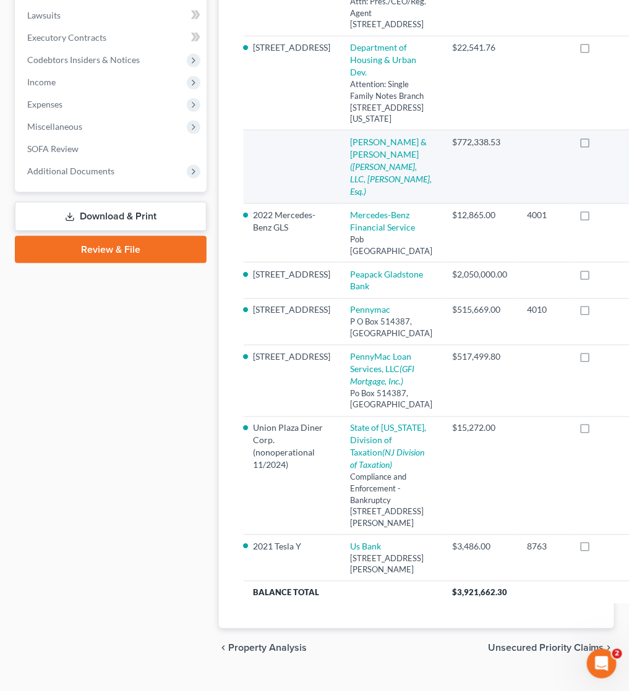
scroll to position [309, 0]
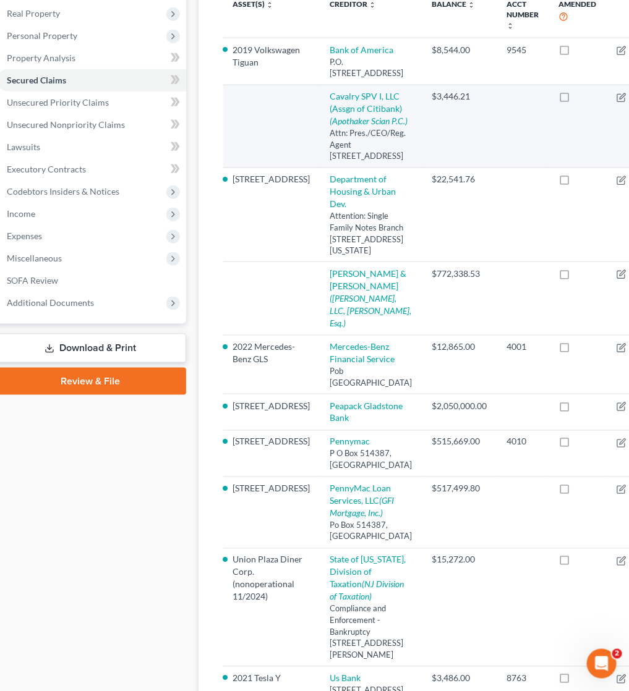
drag, startPoint x: 430, startPoint y: 262, endPoint x: 464, endPoint y: 233, distance: 44.3
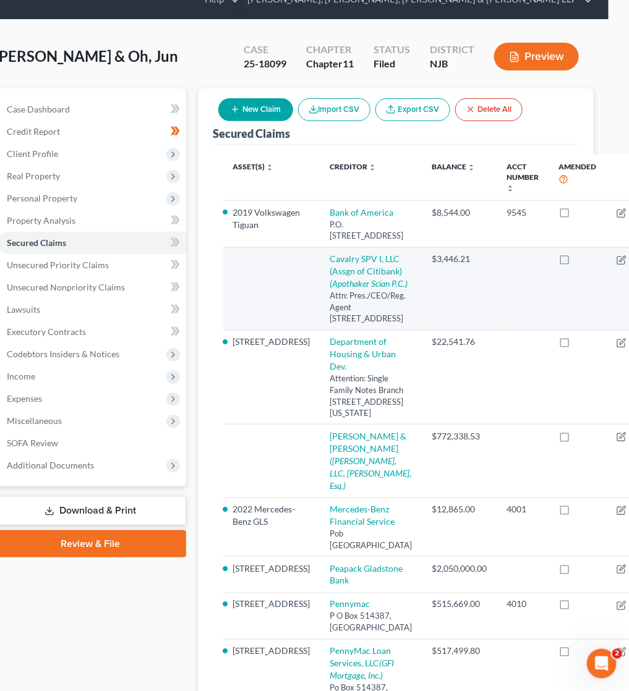
scroll to position [155, 20]
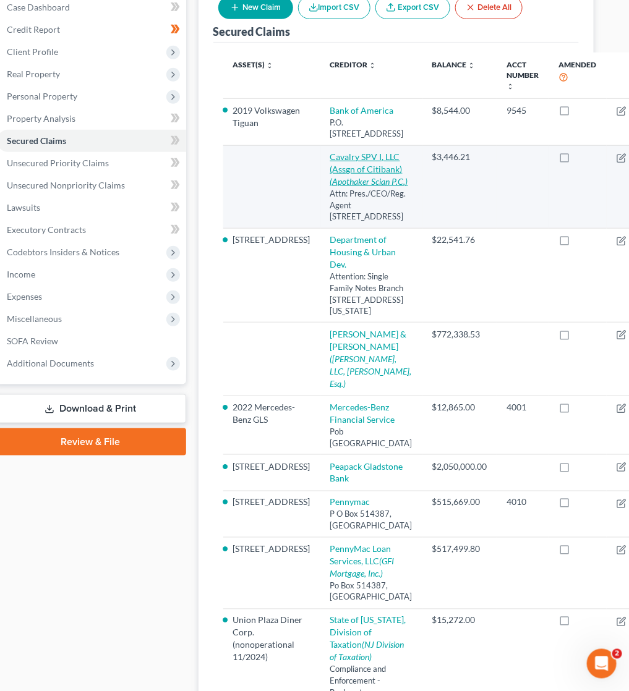
click at [330, 187] on link "Cavalry SPV I, LLC (Assgn of Citibank) (Apothaker Scian P.C.)" at bounding box center [369, 169] width 78 height 35
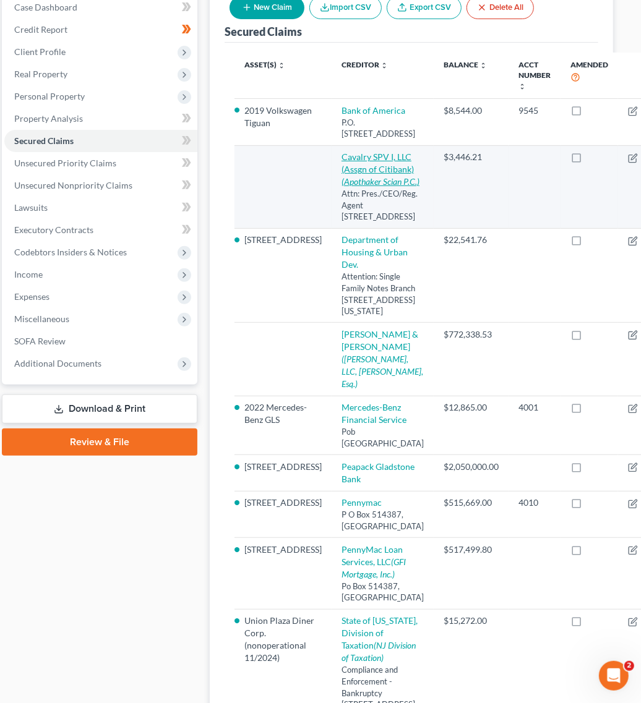
select select "35"
select select "0"
select select "4"
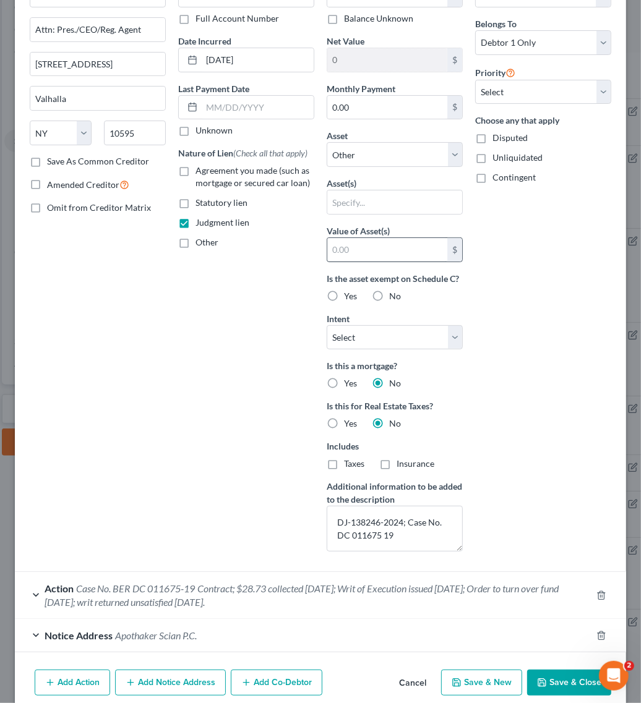
scroll to position [143, 0]
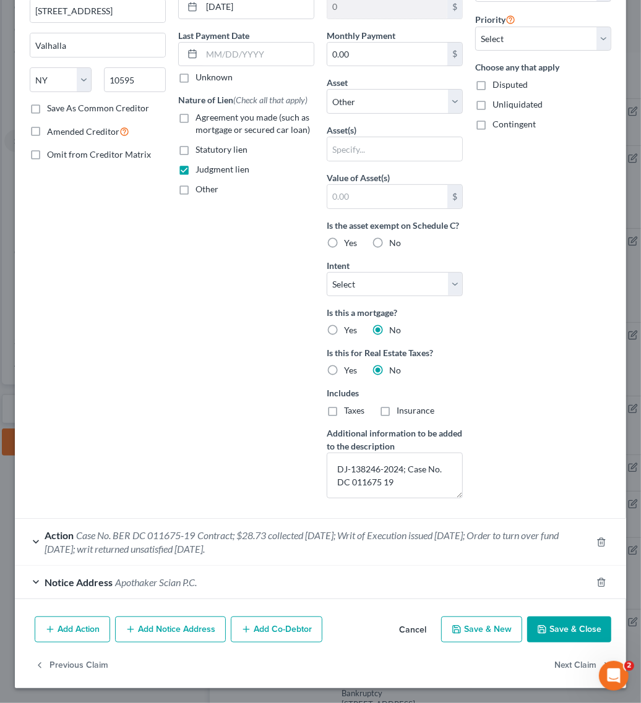
drag, startPoint x: 262, startPoint y: 539, endPoint x: 244, endPoint y: 514, distance: 30.7
click at [262, 538] on span "Contract; $28.73 collected 3/31/2024; Writ of Execution issued 7/22/22; Order t…" at bounding box center [302, 541] width 514 height 25
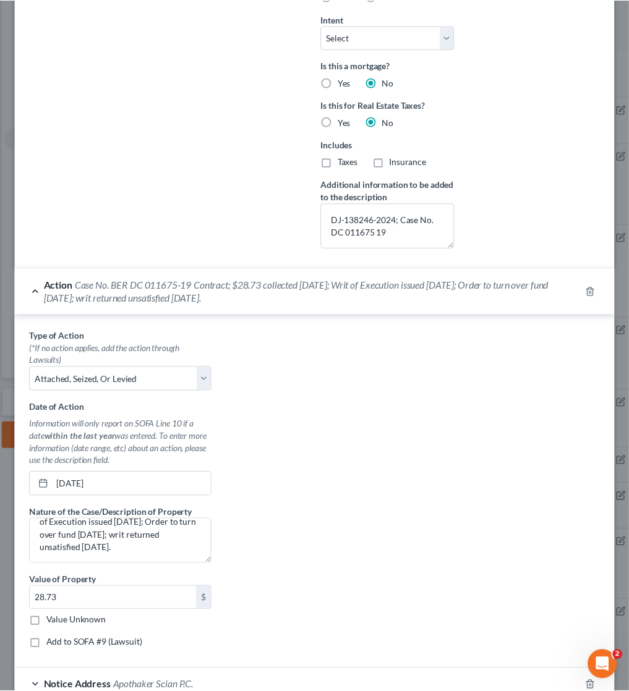
scroll to position [0, 0]
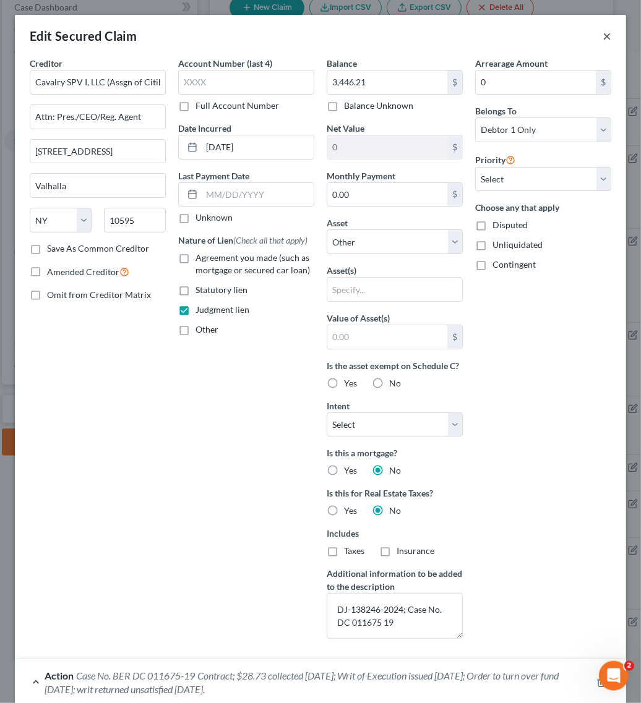
click at [602, 35] on button "×" at bounding box center [606, 35] width 9 height 15
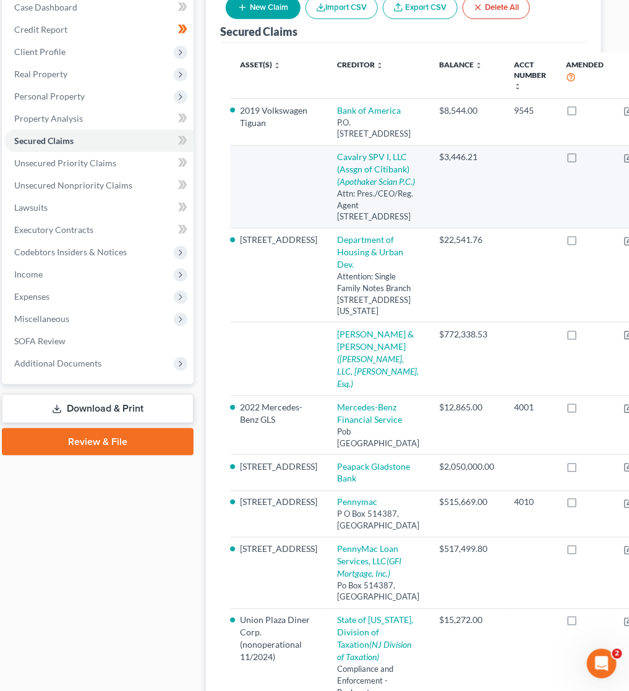
click at [560, 199] on link "Move to F" at bounding box center [603, 187] width 103 height 21
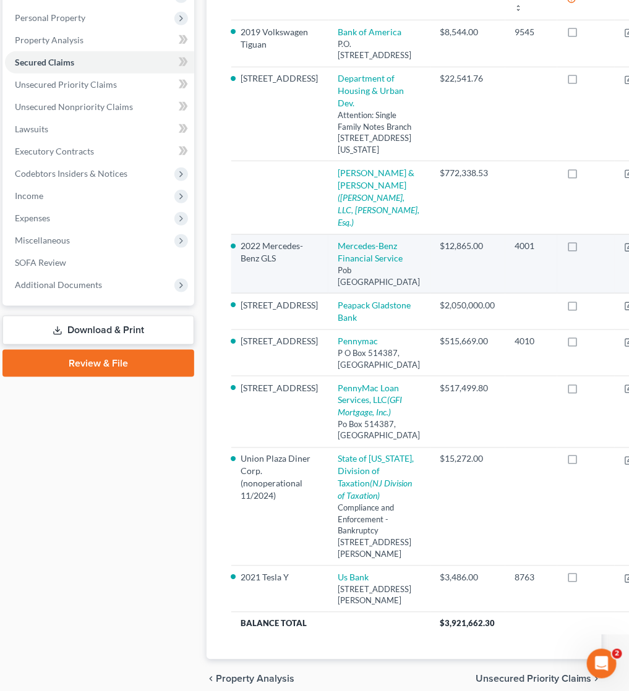
scroll to position [309, 12]
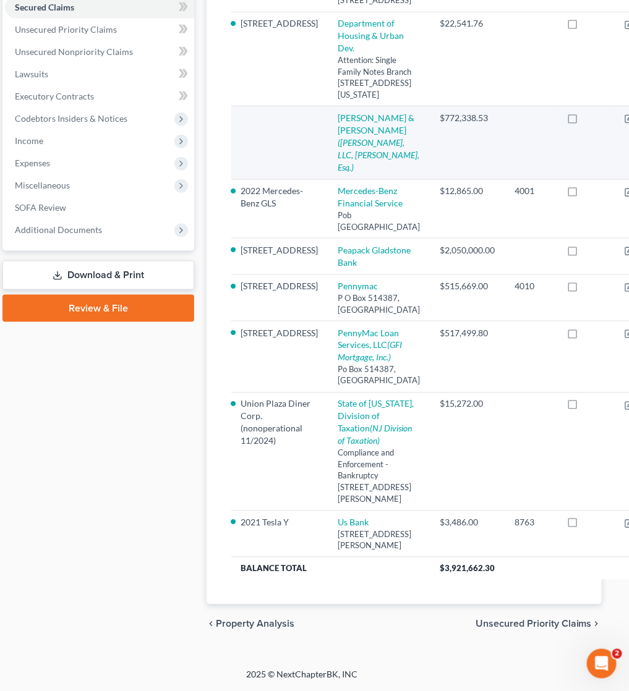
click at [430, 179] on td "$772,338.53" at bounding box center [467, 142] width 75 height 73
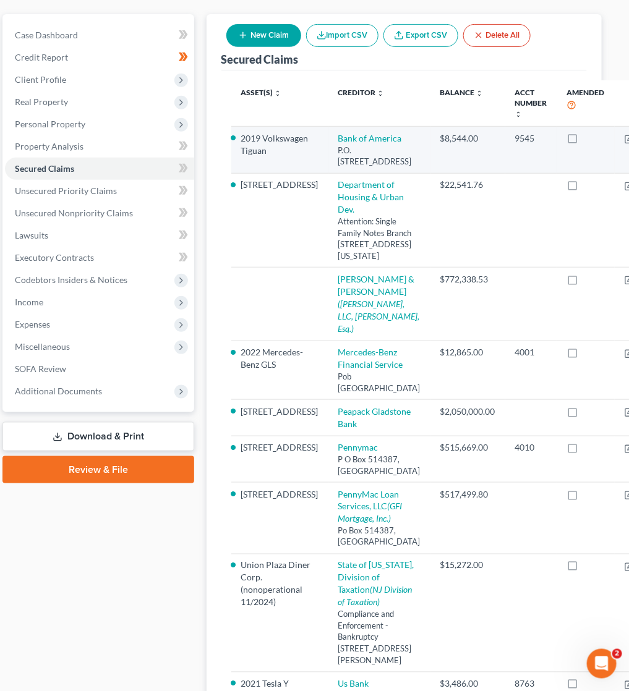
scroll to position [0, 12]
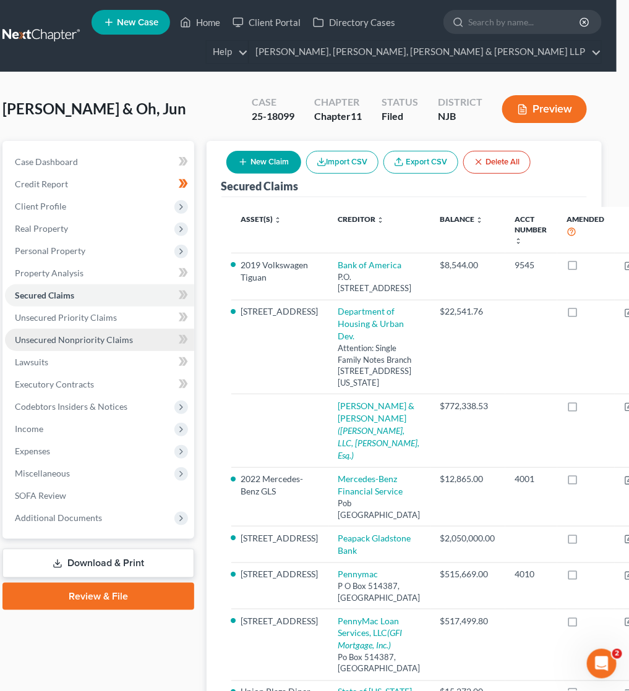
click at [88, 335] on span "Unsecured Nonpriority Claims" at bounding box center [74, 340] width 118 height 11
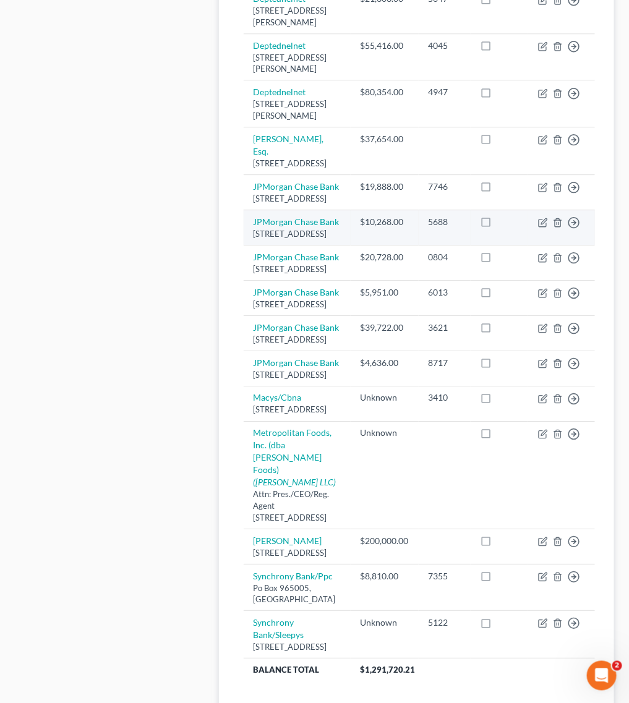
scroll to position [1263, 0]
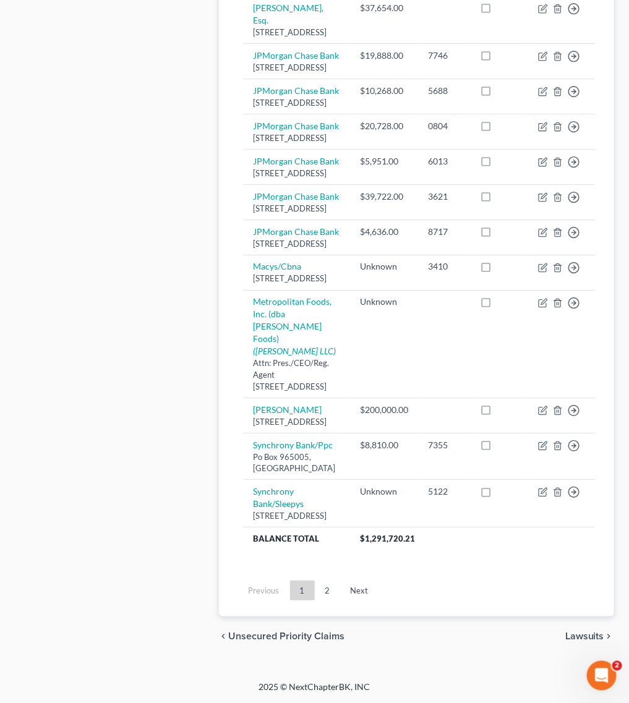
drag, startPoint x: 317, startPoint y: 584, endPoint x: 307, endPoint y: 577, distance: 12.4
click at [315, 584] on link "2" at bounding box center [327, 591] width 25 height 20
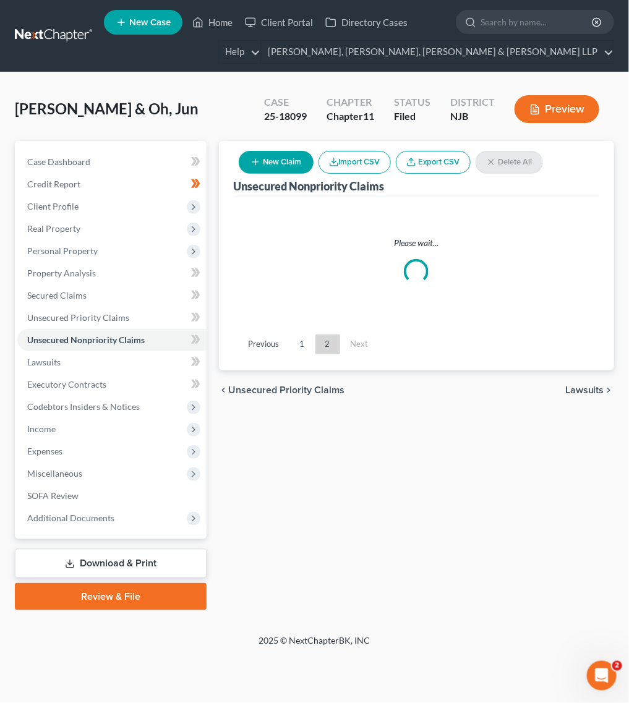
scroll to position [0, 0]
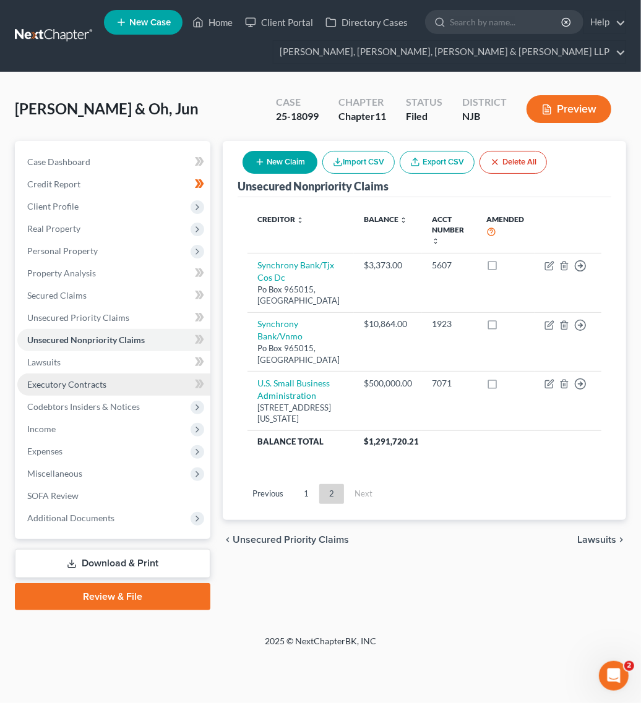
click at [137, 394] on link "Executory Contracts" at bounding box center [113, 385] width 193 height 22
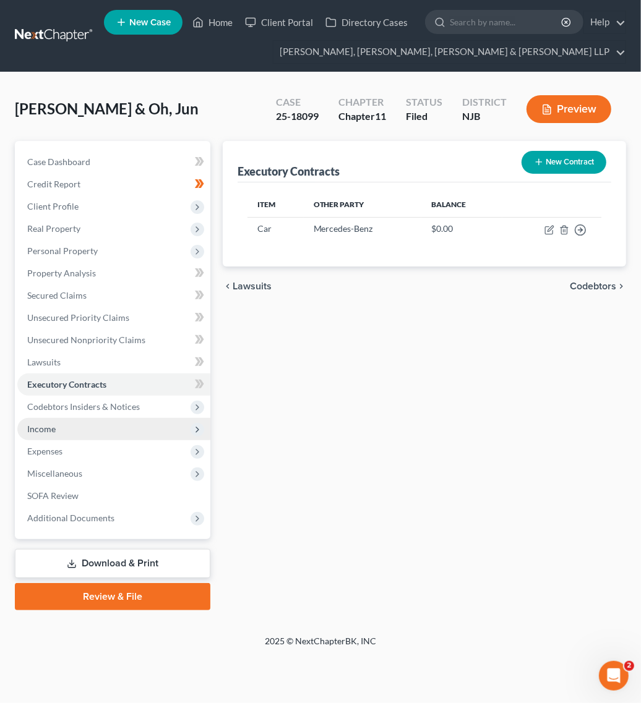
click at [121, 434] on span "Income" at bounding box center [113, 429] width 193 height 22
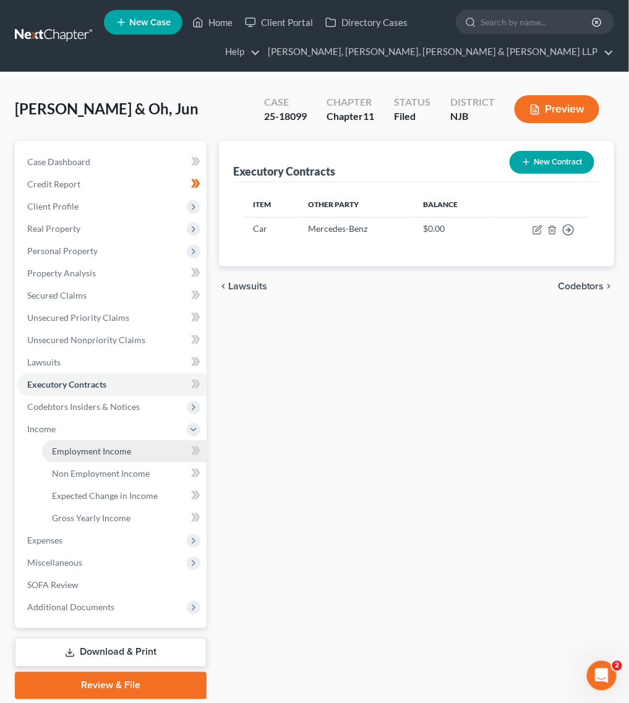
click at [110, 453] on span "Employment Income" at bounding box center [91, 451] width 79 height 11
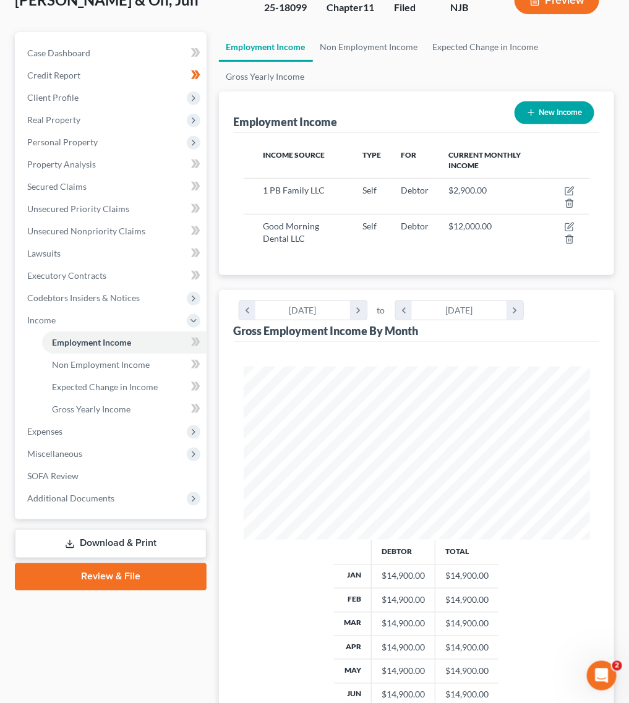
scroll to position [232, 0]
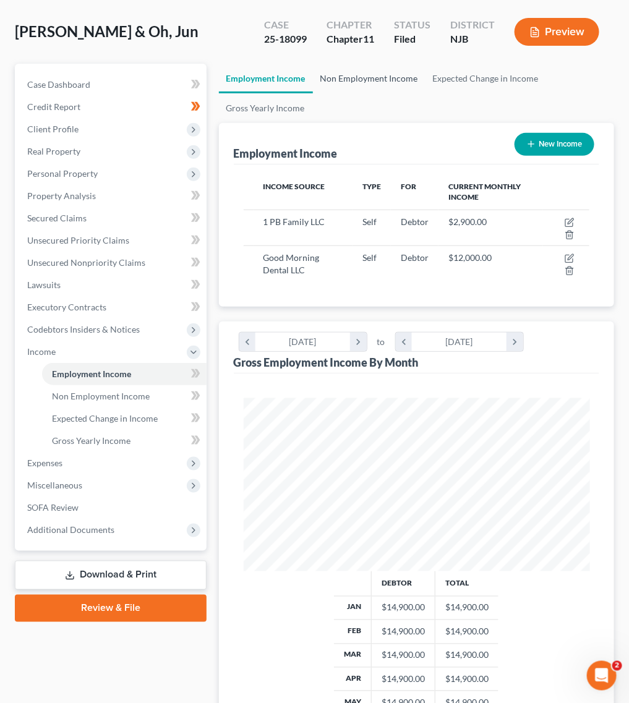
click at [372, 80] on link "Non Employment Income" at bounding box center [369, 79] width 113 height 30
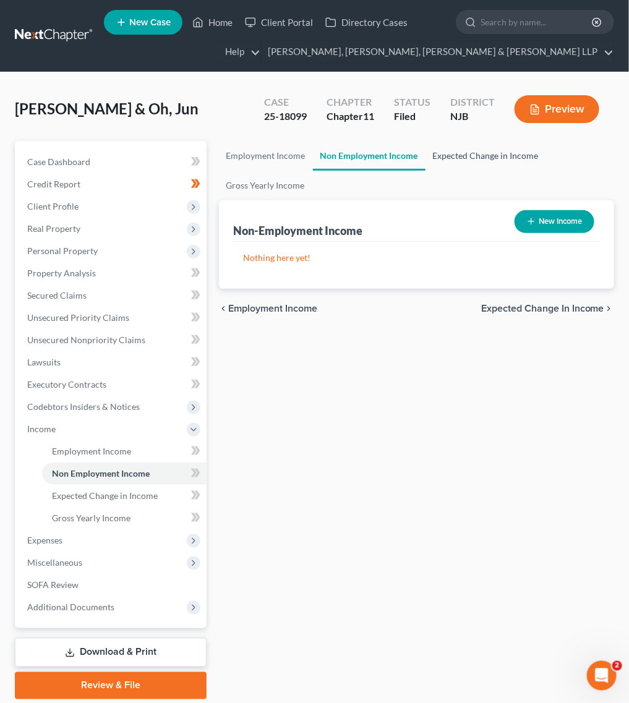
click at [440, 159] on link "Expected Change in Income" at bounding box center [485, 156] width 121 height 30
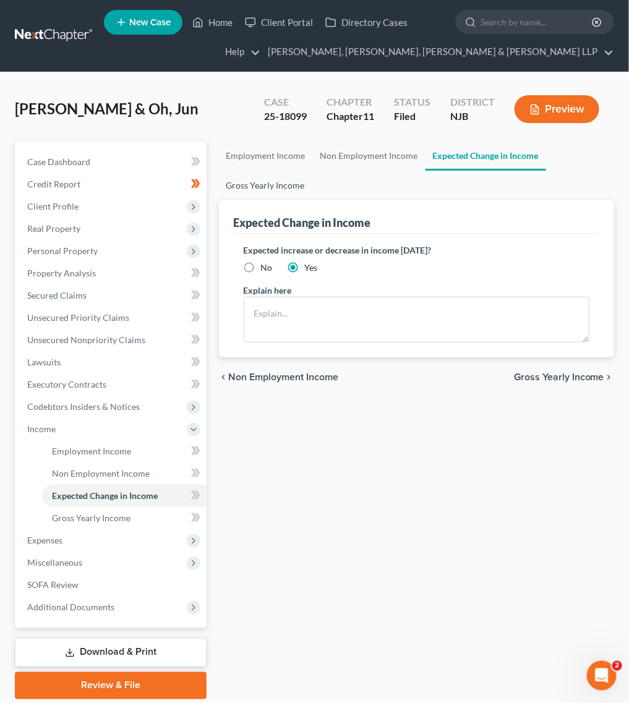
click at [263, 190] on link "Gross Yearly Income" at bounding box center [265, 186] width 93 height 30
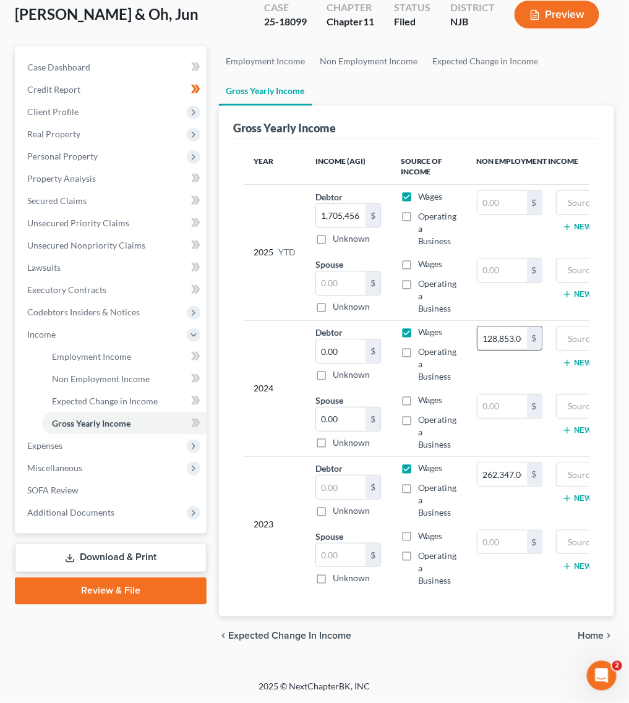
scroll to position [106, 0]
click at [487, 477] on td "262,347.00 $" at bounding box center [509, 490] width 85 height 68
click at [478, 354] on td "128,853.00 $" at bounding box center [509, 354] width 85 height 68
click at [489, 332] on input "128,853.00" at bounding box center [501, 339] width 49 height 24
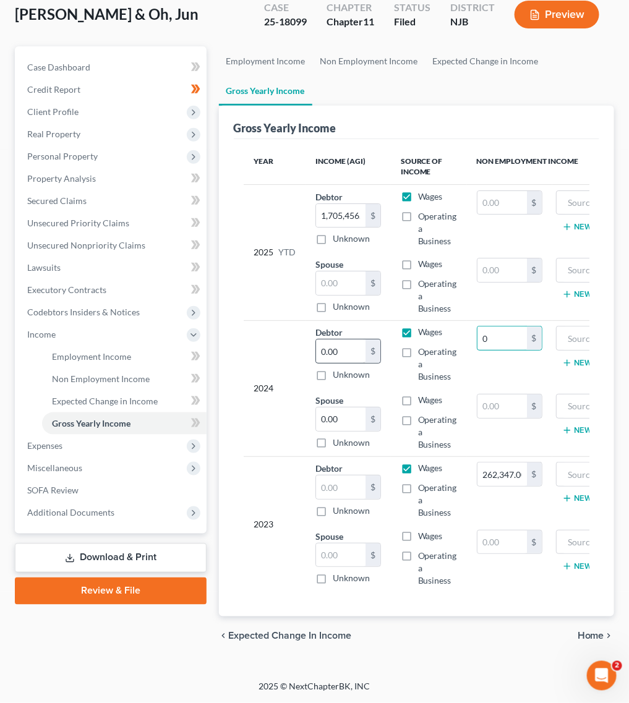
type input "0"
click at [341, 344] on input "0.00" at bounding box center [340, 352] width 49 height 24
paste input "128,853"
drag, startPoint x: 359, startPoint y: 333, endPoint x: 226, endPoint y: 330, distance: 133.6
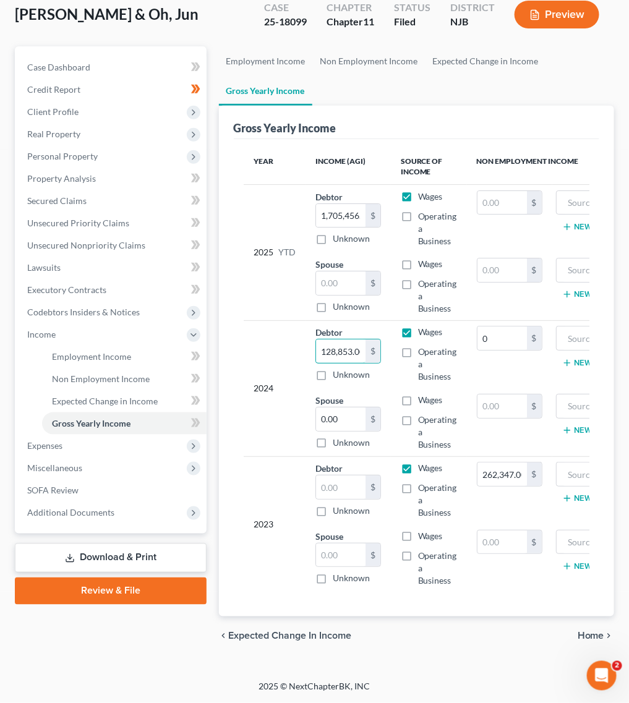
click at [226, 330] on div "Gross Yearly Income Year Income (AGI) Source of Income Non Employment Income 20…" at bounding box center [416, 361] width 395 height 511
type input "128,853.00"
click at [258, 331] on div "2024" at bounding box center [275, 388] width 42 height 124
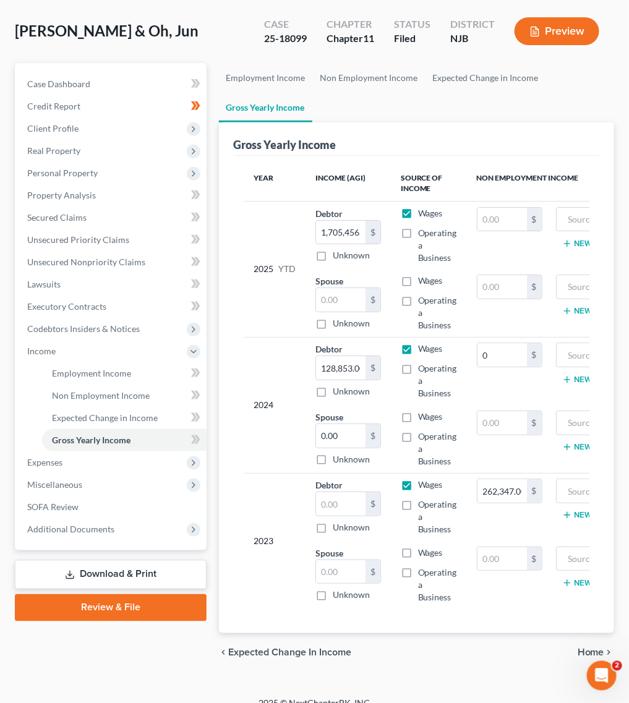
scroll to position [106, 0]
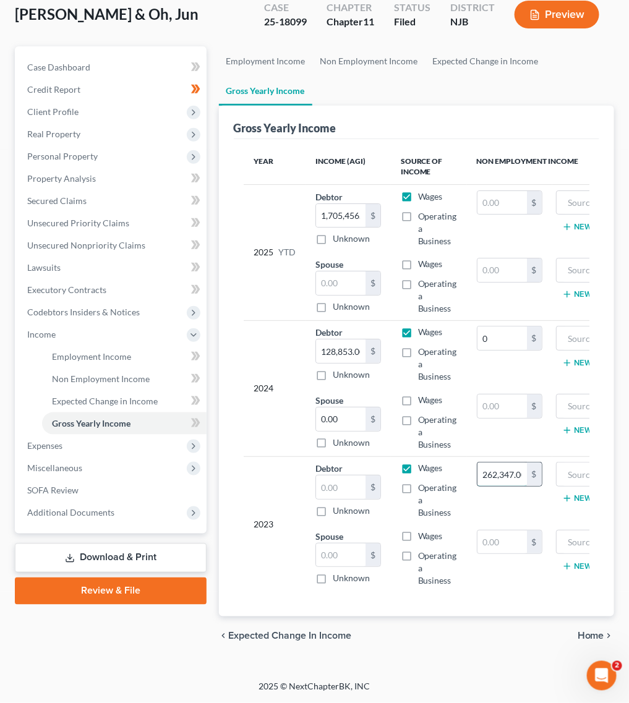
click at [494, 463] on input "262,347.00" at bounding box center [501, 475] width 49 height 24
type input "0"
click at [340, 206] on input "1,705,456.86" at bounding box center [340, 216] width 49 height 24
click at [246, 121] on div "Gross Yearly Income" at bounding box center [285, 128] width 103 height 15
click at [111, 443] on span "Expenses" at bounding box center [111, 446] width 189 height 22
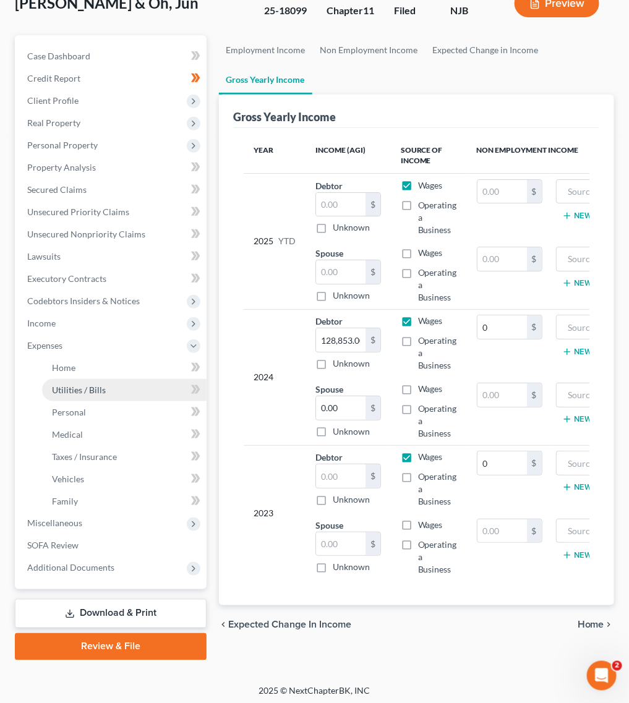
click at [100, 390] on span "Utilities / Bills" at bounding box center [79, 390] width 54 height 11
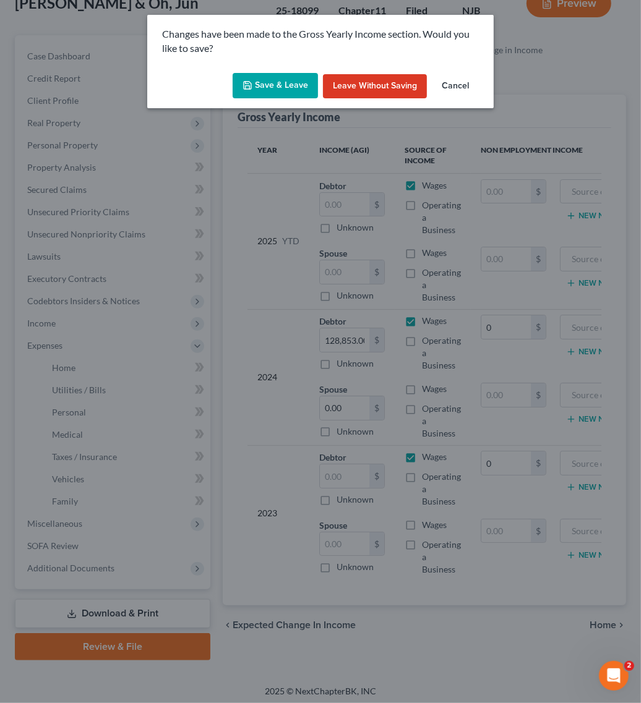
click at [283, 87] on button "Save & Leave" at bounding box center [275, 86] width 85 height 26
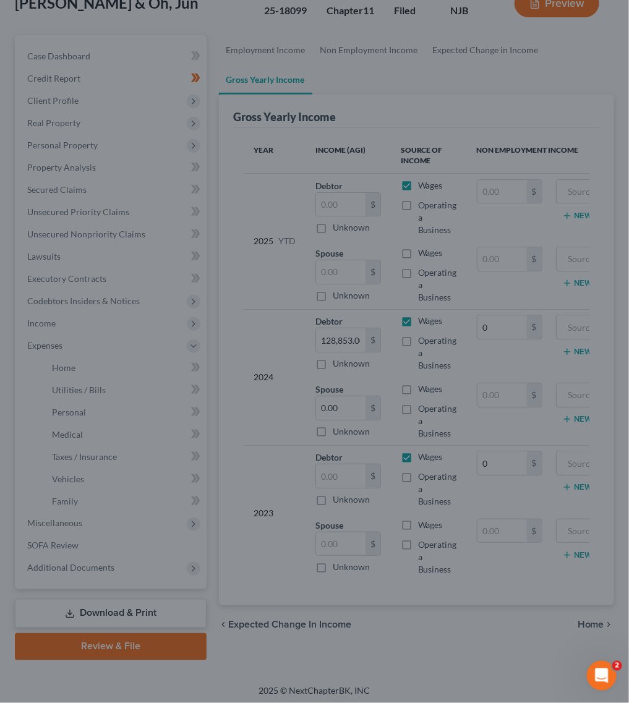
type input "0.00"
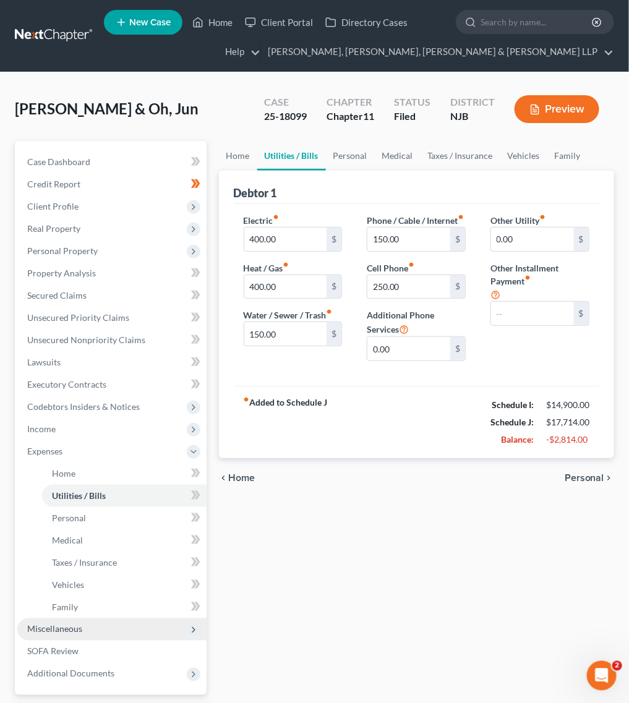
click at [90, 628] on span "Miscellaneous" at bounding box center [111, 629] width 189 height 22
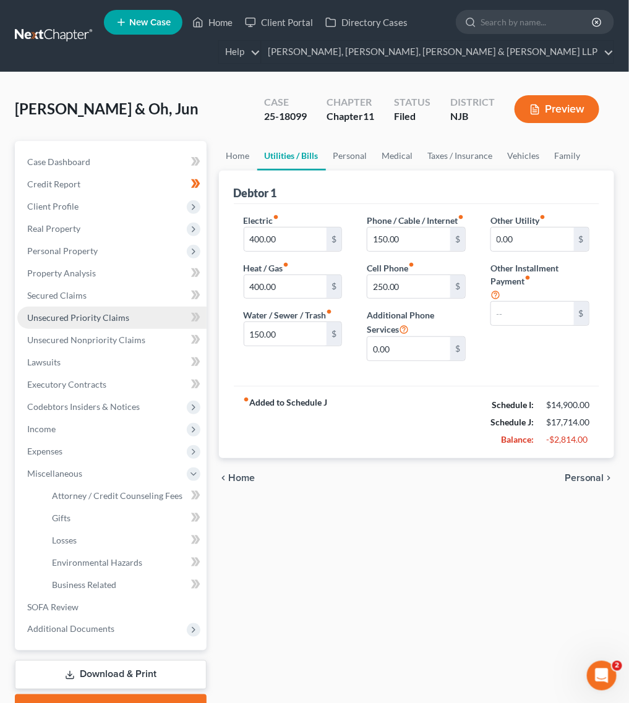
click at [125, 325] on link "Unsecured Priority Claims" at bounding box center [111, 318] width 189 height 22
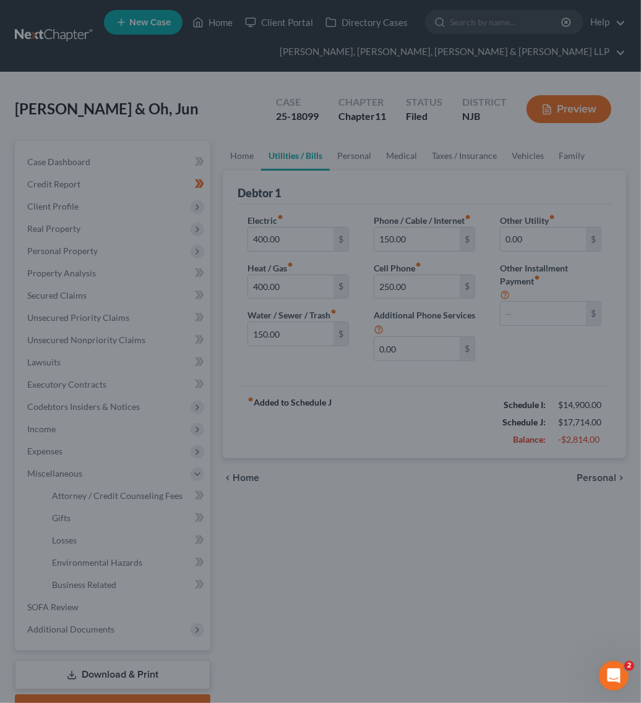
click at [197, 342] on div at bounding box center [320, 351] width 641 height 703
drag, startPoint x: 193, startPoint y: 338, endPoint x: 193, endPoint y: 318, distance: 19.8
click at [193, 338] on div at bounding box center [320, 351] width 641 height 703
click at [193, 318] on div at bounding box center [320, 351] width 641 height 703
drag, startPoint x: 189, startPoint y: 217, endPoint x: 160, endPoint y: 233, distance: 33.2
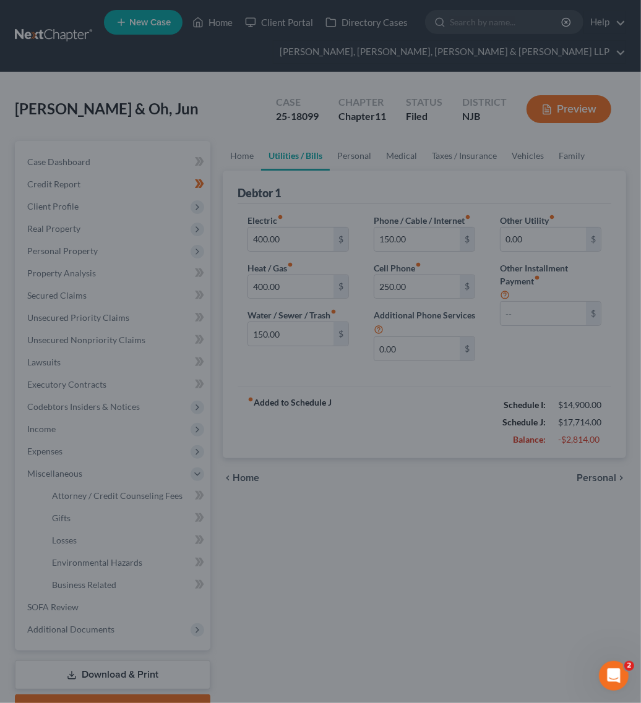
click at [160, 233] on div at bounding box center [320, 351] width 641 height 703
click at [152, 231] on div at bounding box center [320, 351] width 641 height 703
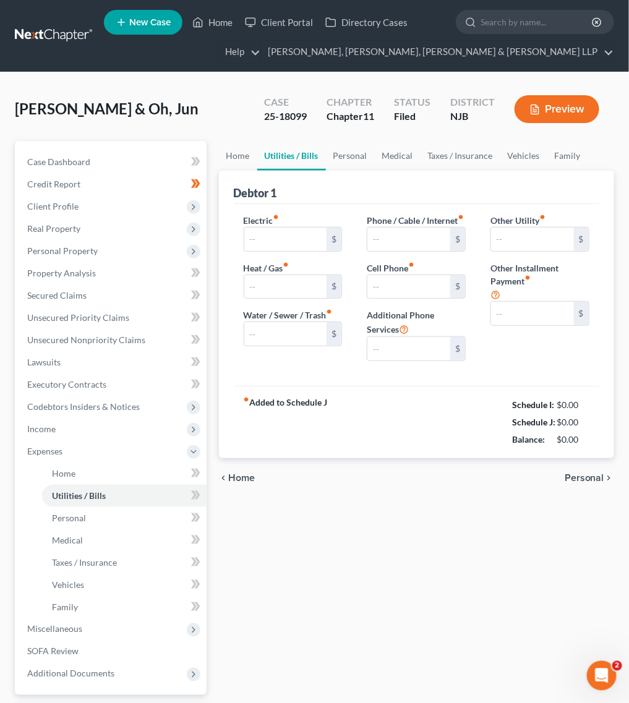
type input "400.00"
type input "150.00"
type input "250.00"
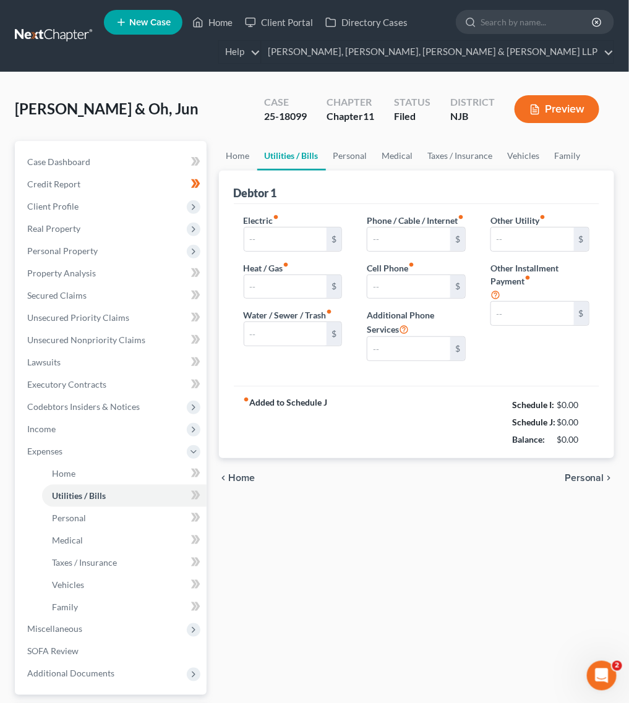
type input "0.00"
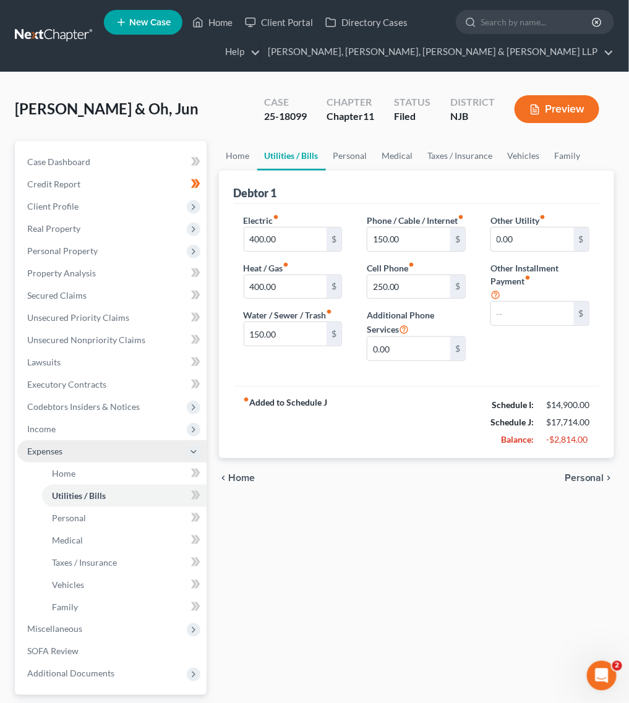
click at [91, 445] on span "Expenses" at bounding box center [111, 451] width 189 height 22
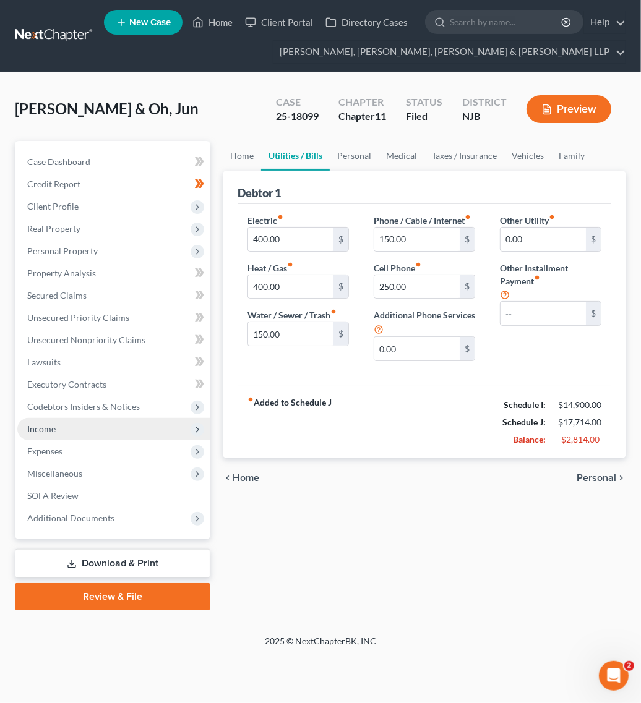
click at [90, 422] on span "Income" at bounding box center [113, 429] width 193 height 22
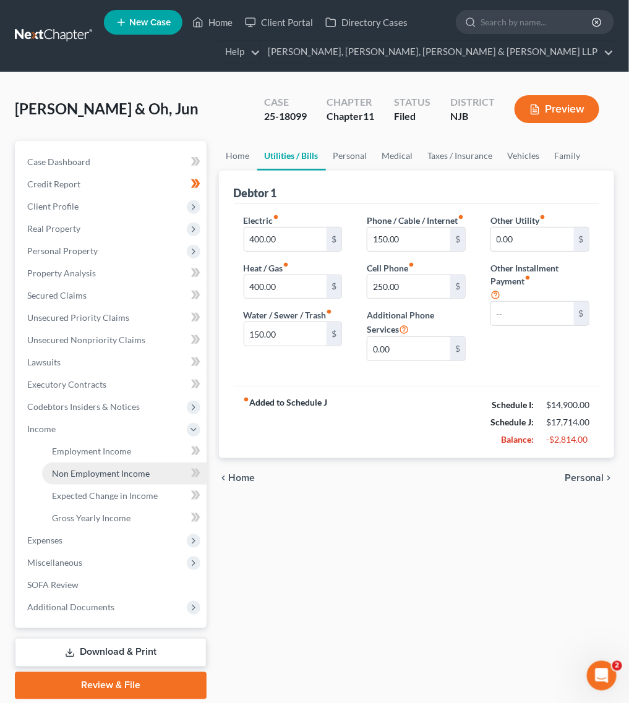
click at [82, 464] on link "Non Employment Income" at bounding box center [124, 474] width 165 height 22
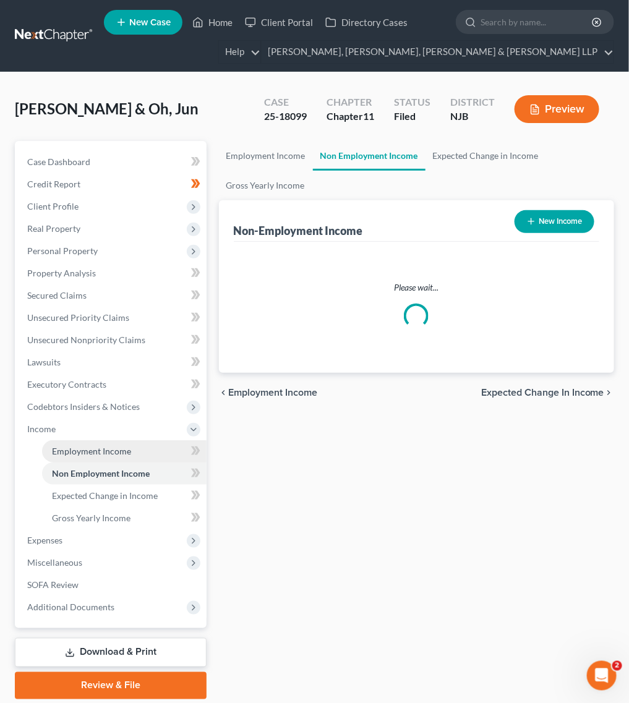
click at [78, 456] on link "Employment Income" at bounding box center [124, 451] width 165 height 22
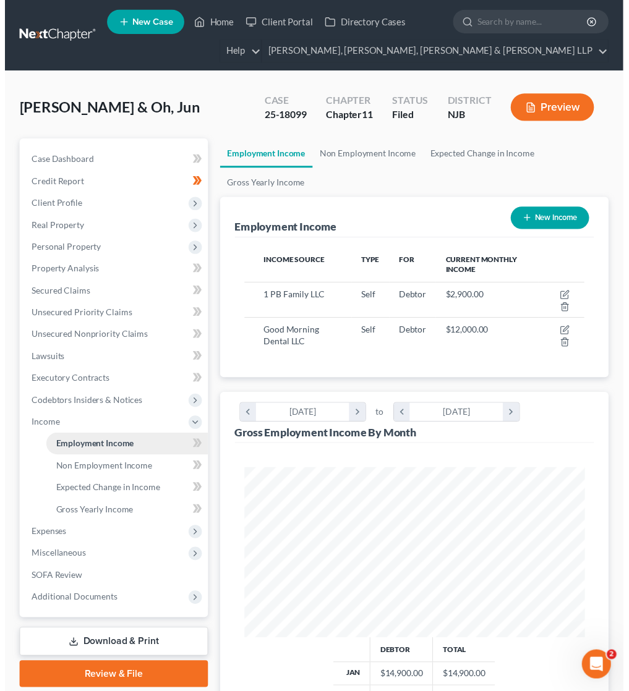
scroll to position [173, 371]
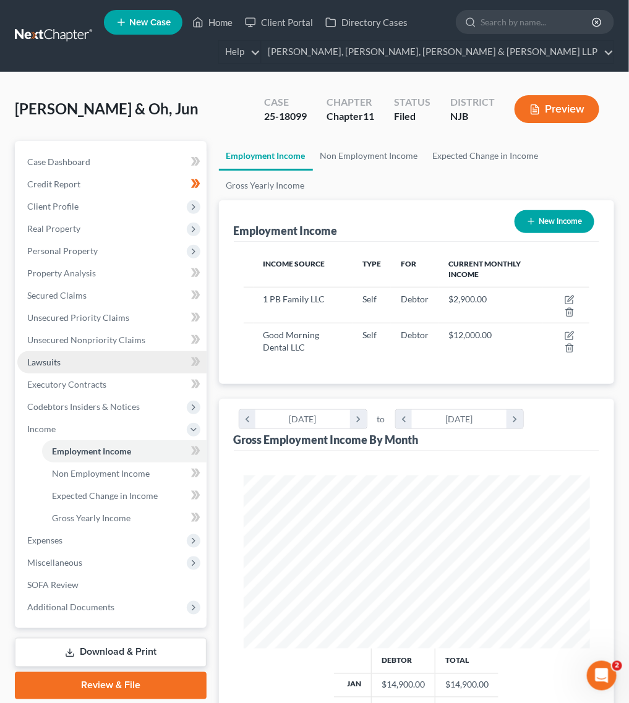
click at [134, 372] on link "Lawsuits" at bounding box center [111, 362] width 189 height 22
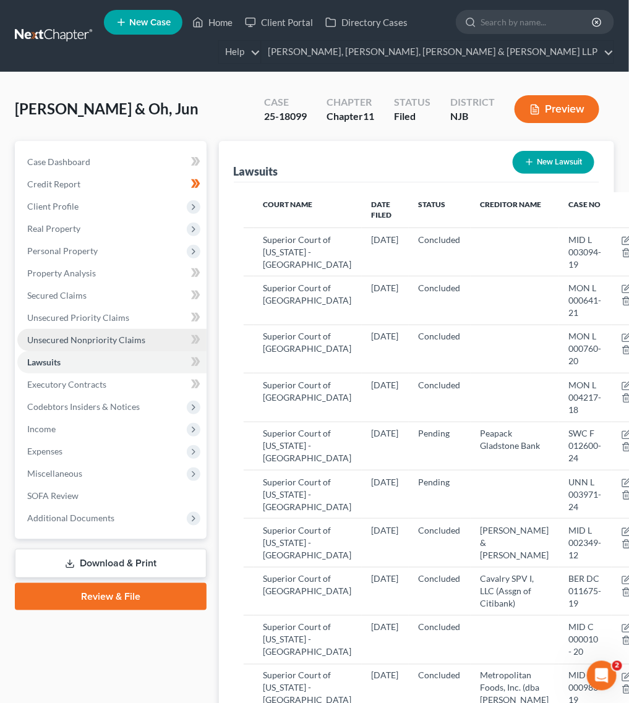
click at [138, 329] on link "Unsecured Nonpriority Claims" at bounding box center [111, 340] width 189 height 22
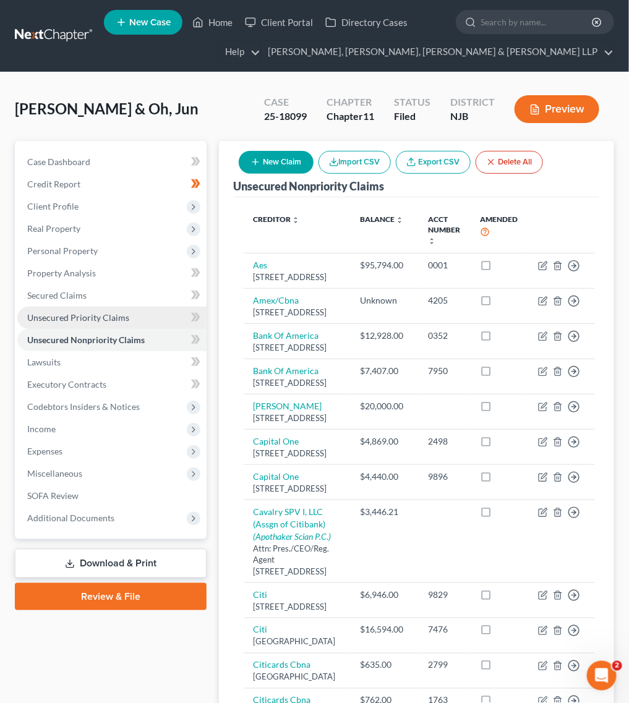
click at [137, 314] on link "Unsecured Priority Claims" at bounding box center [111, 318] width 189 height 22
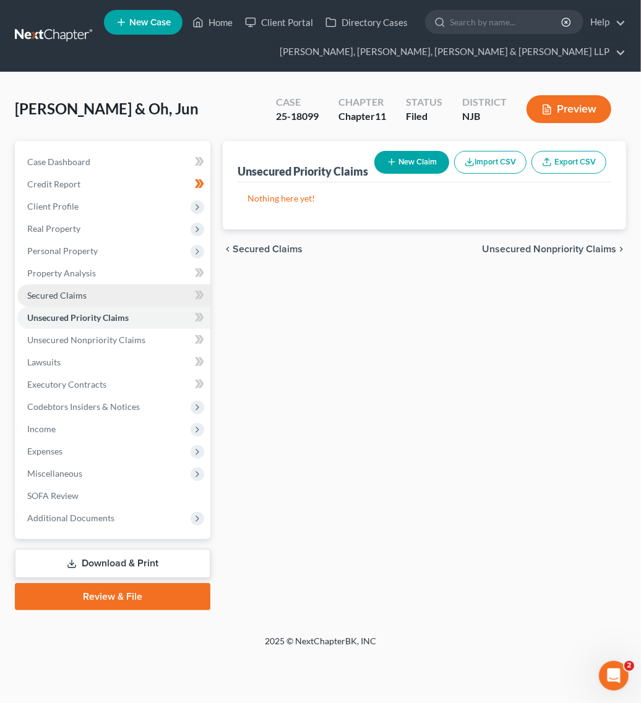
click at [122, 299] on link "Secured Claims" at bounding box center [113, 295] width 193 height 22
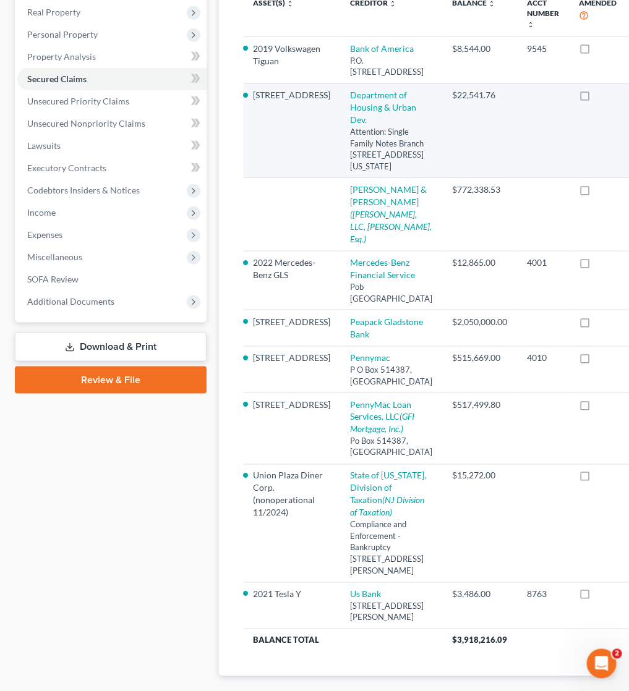
scroll to position [181, 0]
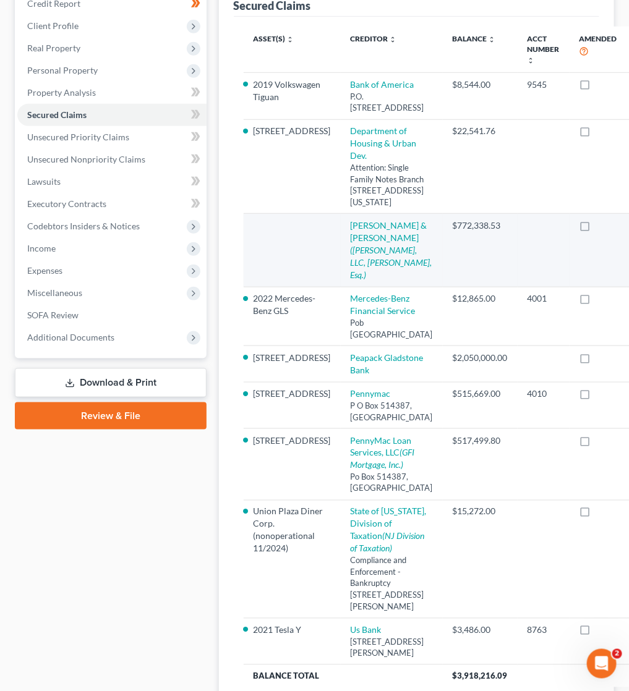
click at [341, 287] on td "[PERSON_NAME] & [PERSON_NAME] ([PERSON_NAME], LLC, [PERSON_NAME], Esq.)" at bounding box center [392, 250] width 102 height 73
select select "0"
select select "3"
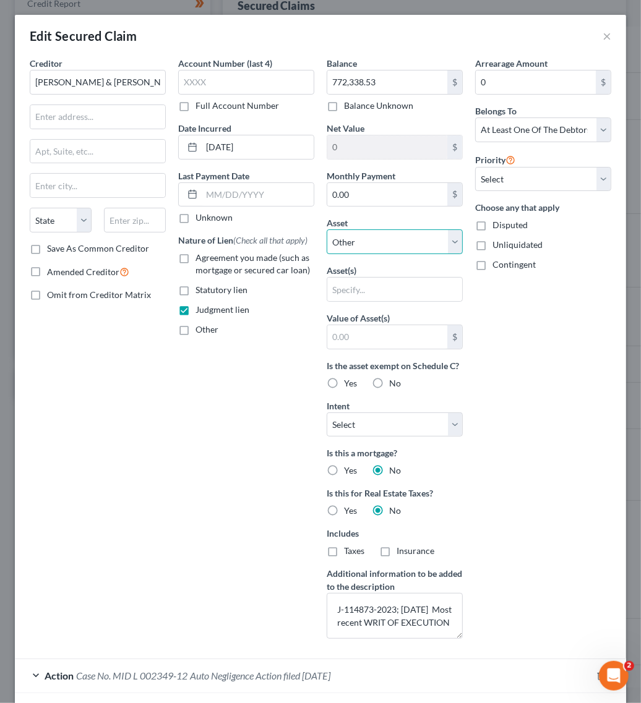
click at [404, 242] on select "Select Other Multiple Assets Household Goods - Household items - $2000.0 Capita…" at bounding box center [395, 241] width 136 height 25
click at [223, 436] on div "Account Number (last 4) Full Account Number Date Incurred [DATE] Last Payment D…" at bounding box center [246, 353] width 148 height 592
click at [601, 45] on div "Edit Secured Claim ×" at bounding box center [320, 36] width 611 height 42
click at [602, 35] on button "×" at bounding box center [606, 35] width 9 height 15
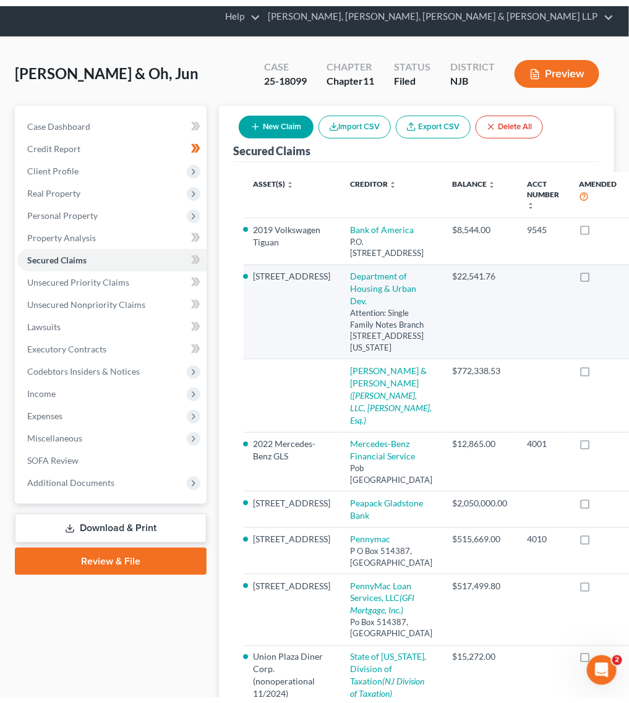
scroll to position [0, 0]
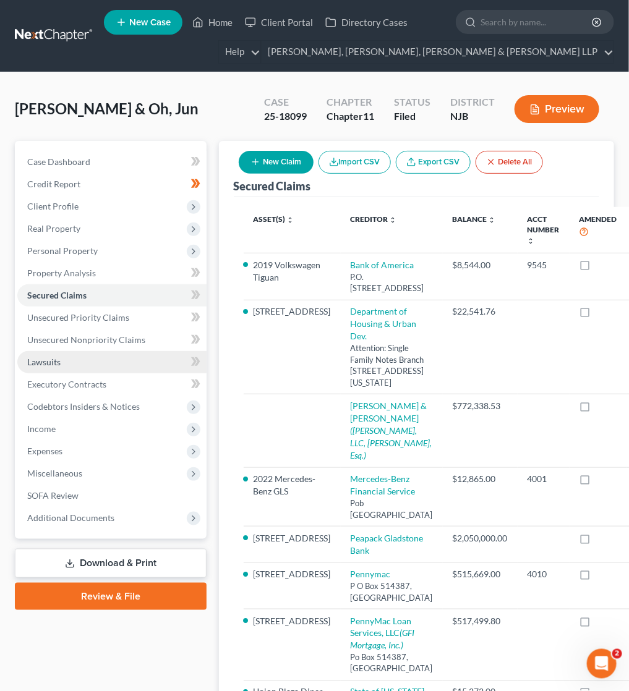
click at [119, 356] on link "Lawsuits" at bounding box center [111, 362] width 189 height 22
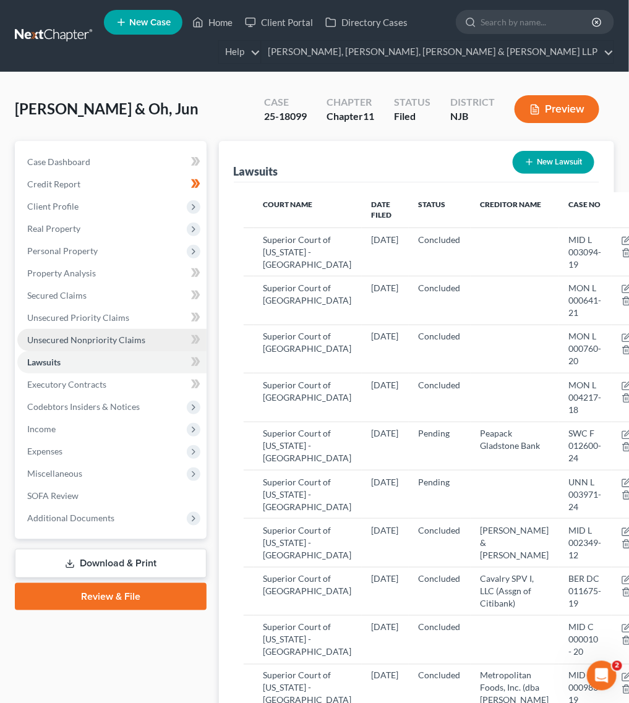
click at [121, 335] on span "Unsecured Nonpriority Claims" at bounding box center [86, 340] width 118 height 11
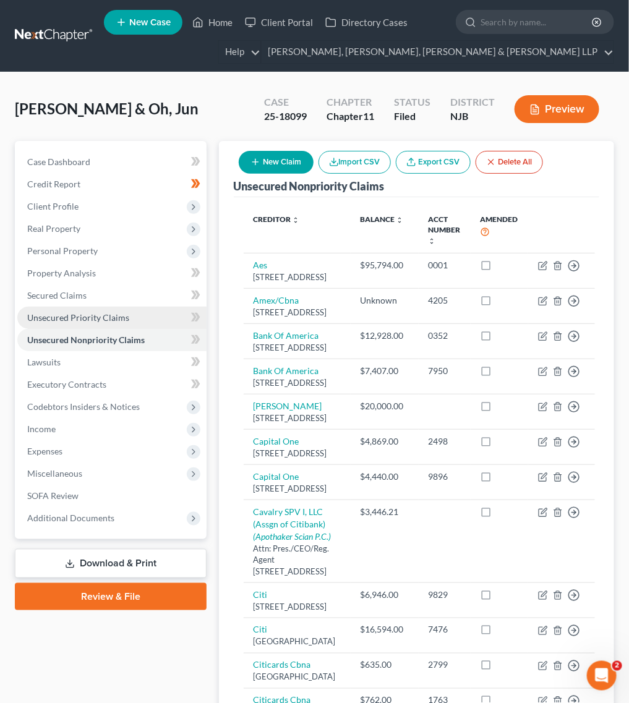
click at [134, 307] on link "Unsecured Priority Claims" at bounding box center [111, 318] width 189 height 22
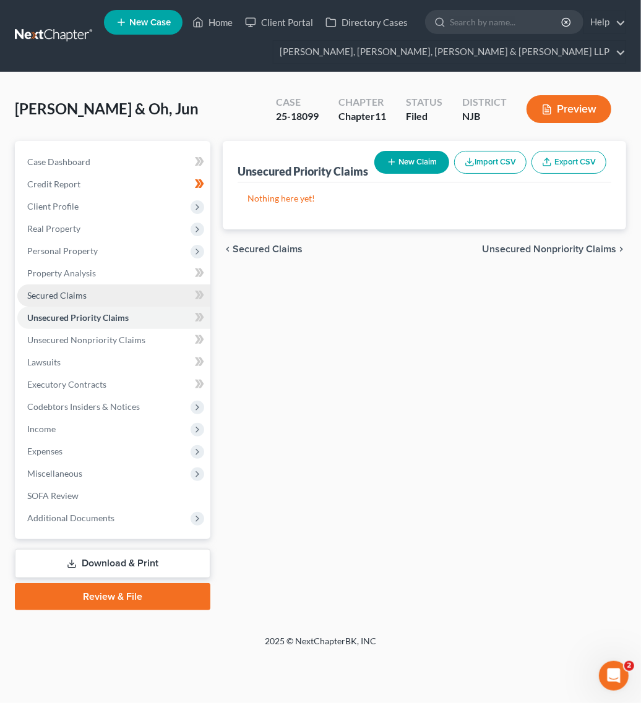
click at [138, 284] on link "Secured Claims" at bounding box center [113, 295] width 193 height 22
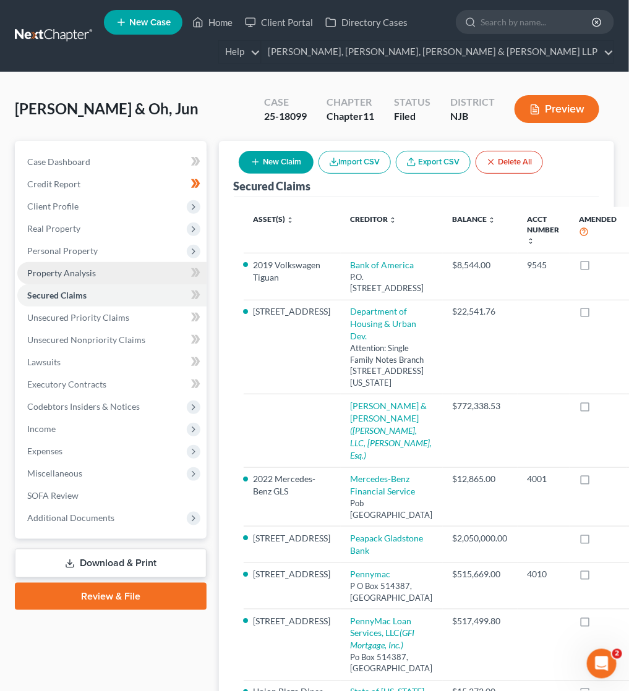
click at [143, 268] on link "Property Analysis" at bounding box center [111, 273] width 189 height 22
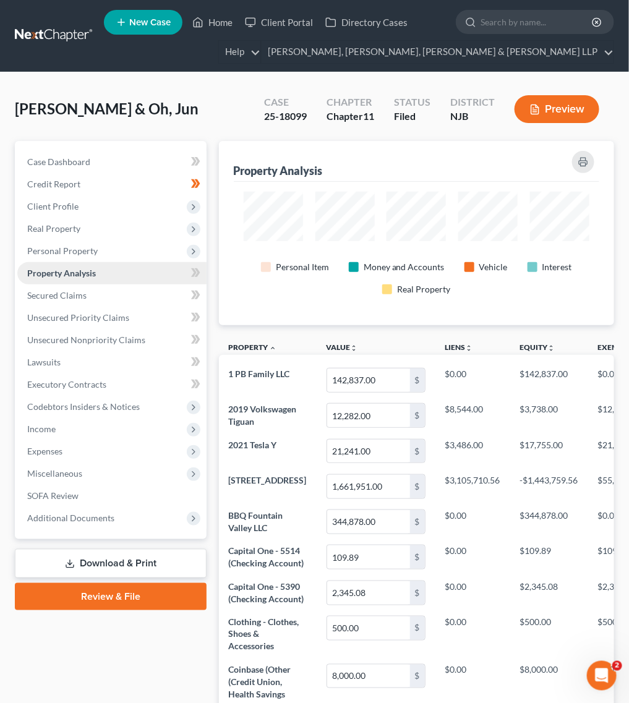
scroll to position [184, 395]
click at [143, 268] on link "Property Analysis" at bounding box center [111, 273] width 189 height 22
click at [143, 255] on span "Personal Property" at bounding box center [111, 251] width 189 height 22
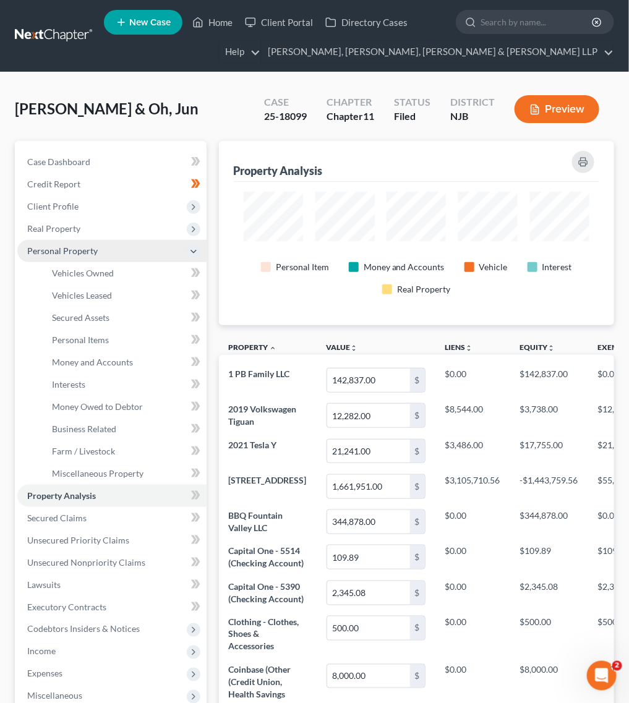
click at [143, 255] on span "Personal Property" at bounding box center [111, 251] width 189 height 22
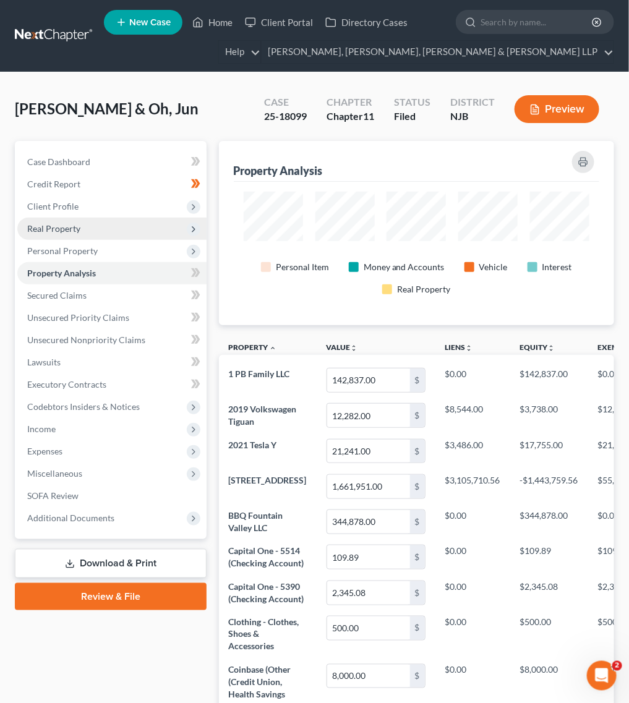
click at [140, 221] on span "Real Property" at bounding box center [111, 229] width 189 height 22
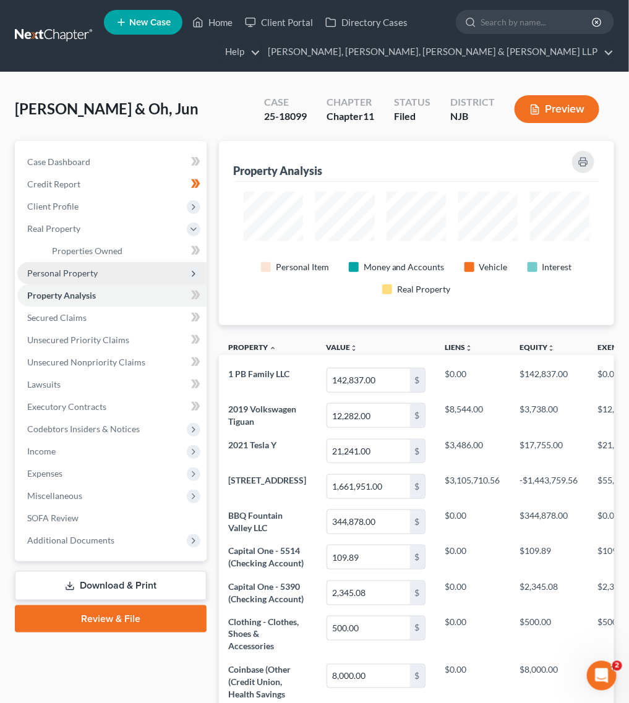
click at [118, 270] on span "Personal Property" at bounding box center [111, 273] width 189 height 22
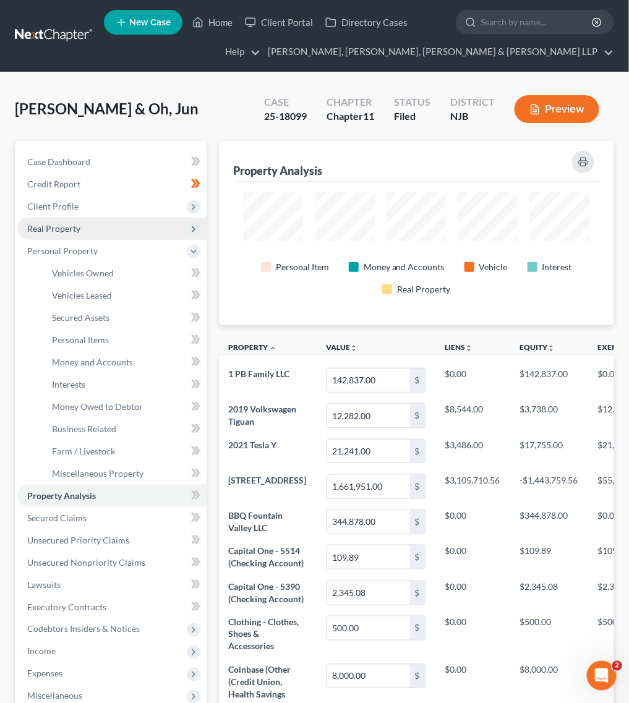
click at [109, 221] on span "Real Property" at bounding box center [111, 229] width 189 height 22
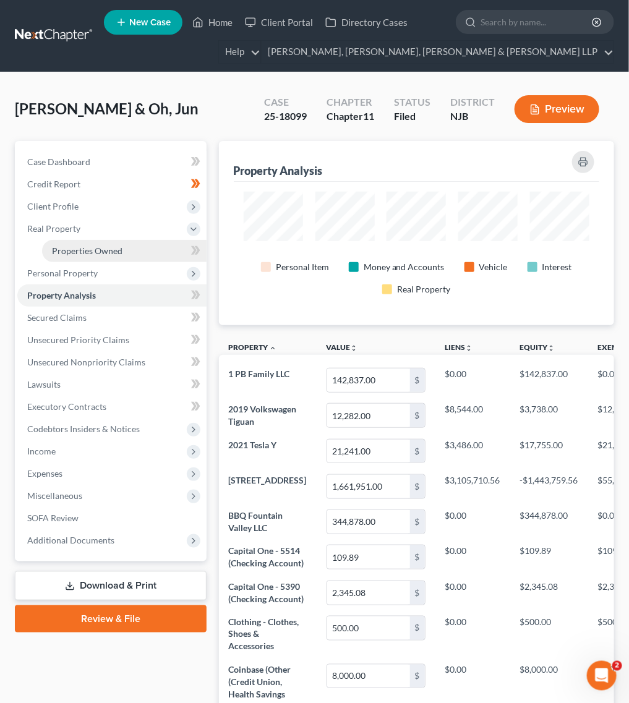
click at [101, 254] on span "Properties Owned" at bounding box center [87, 251] width 71 height 11
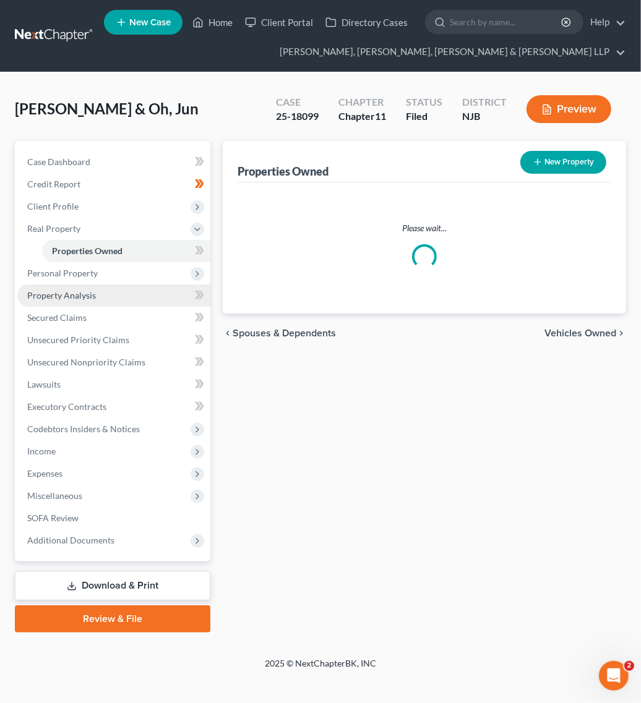
click at [87, 284] on link "Property Analysis" at bounding box center [113, 295] width 193 height 22
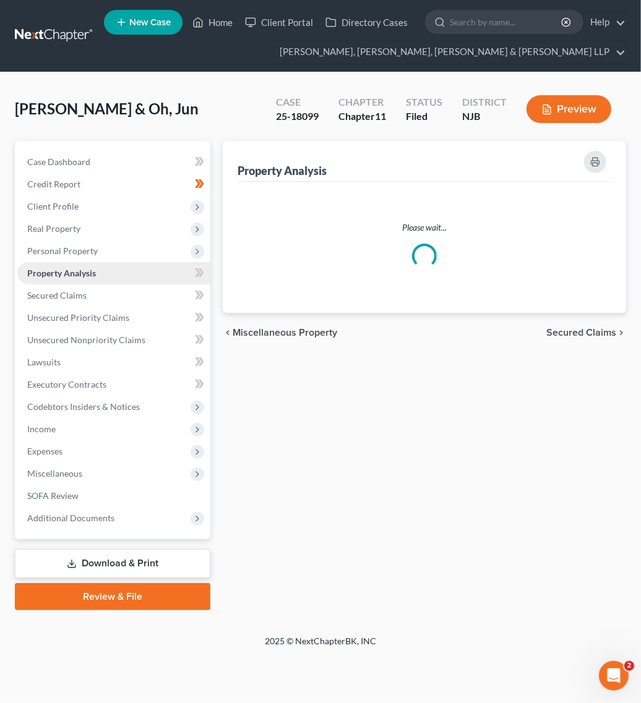
click at [84, 279] on link "Property Analysis" at bounding box center [113, 273] width 193 height 22
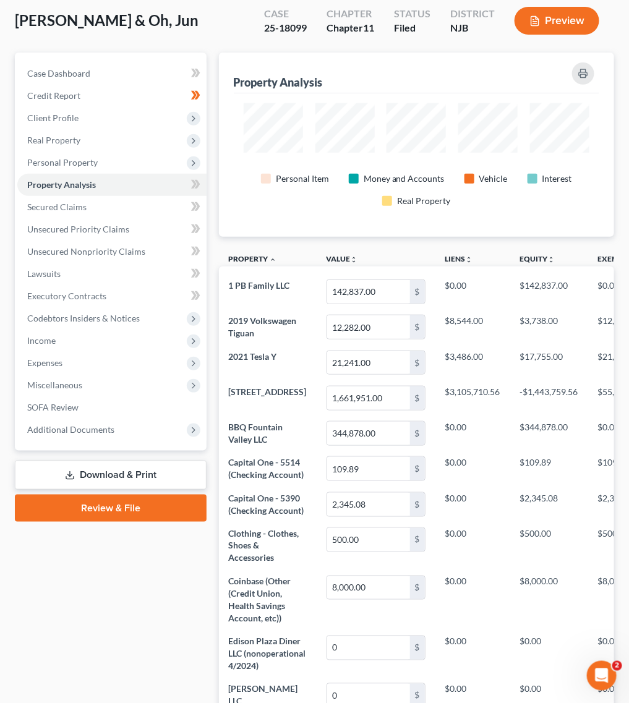
drag, startPoint x: 492, startPoint y: 264, endPoint x: 549, endPoint y: 295, distance: 64.8
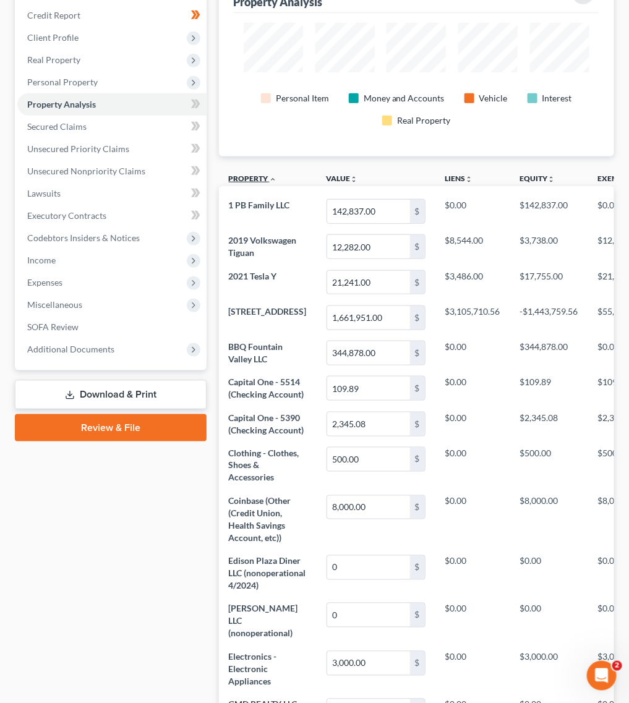
drag, startPoint x: 443, startPoint y: 149, endPoint x: 261, endPoint y: 174, distance: 184.1
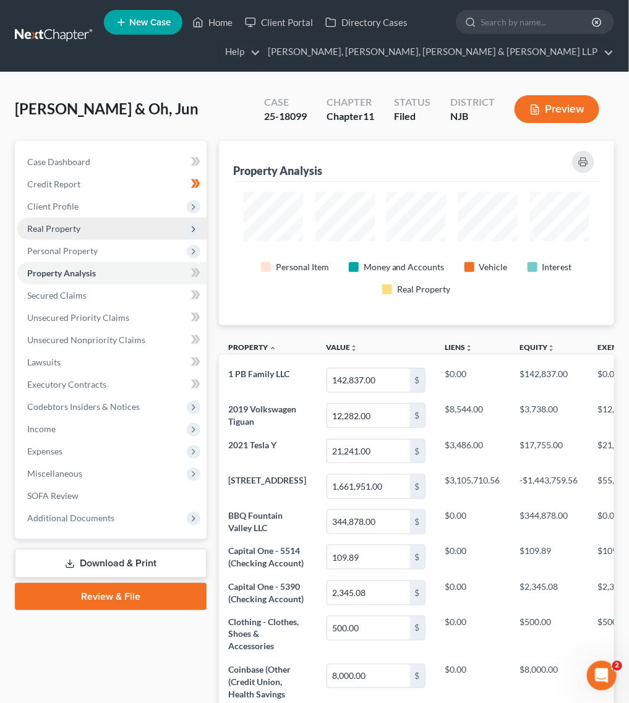
click at [96, 226] on span "Real Property" at bounding box center [111, 229] width 189 height 22
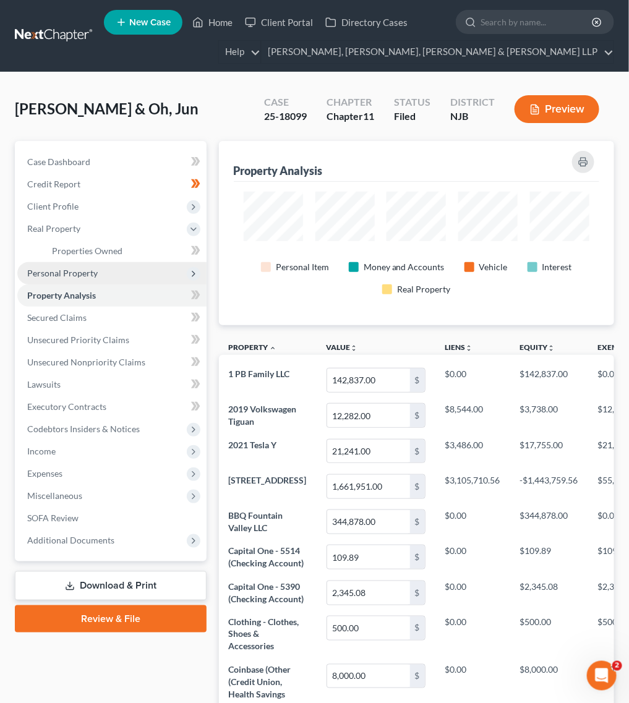
click at [131, 277] on span "Personal Property" at bounding box center [111, 273] width 189 height 22
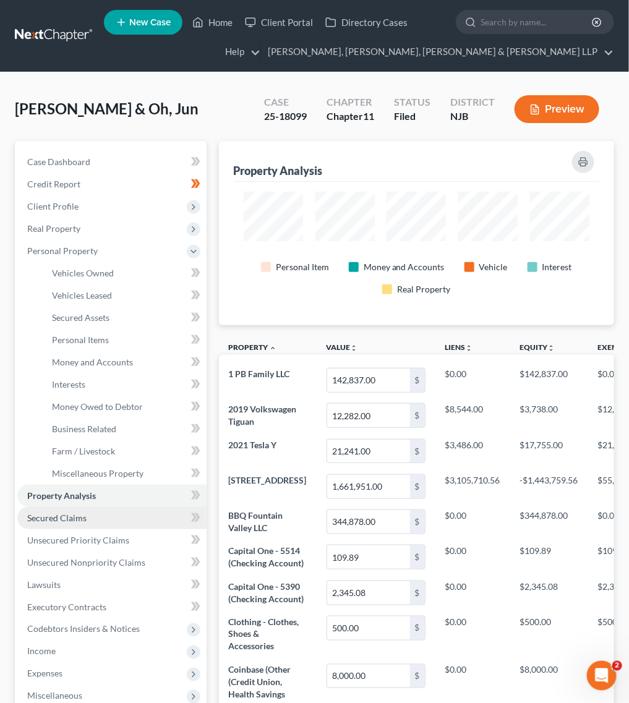
click at [87, 518] on link "Secured Claims" at bounding box center [111, 518] width 189 height 22
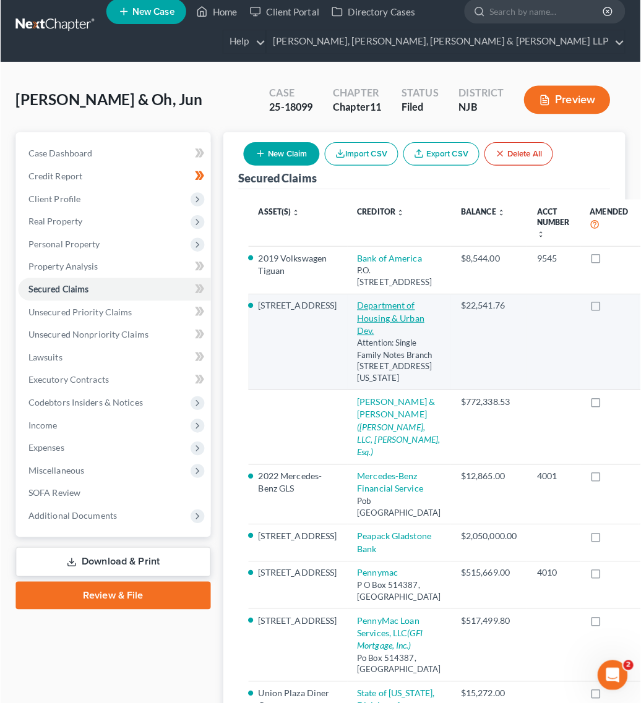
scroll to position [155, 0]
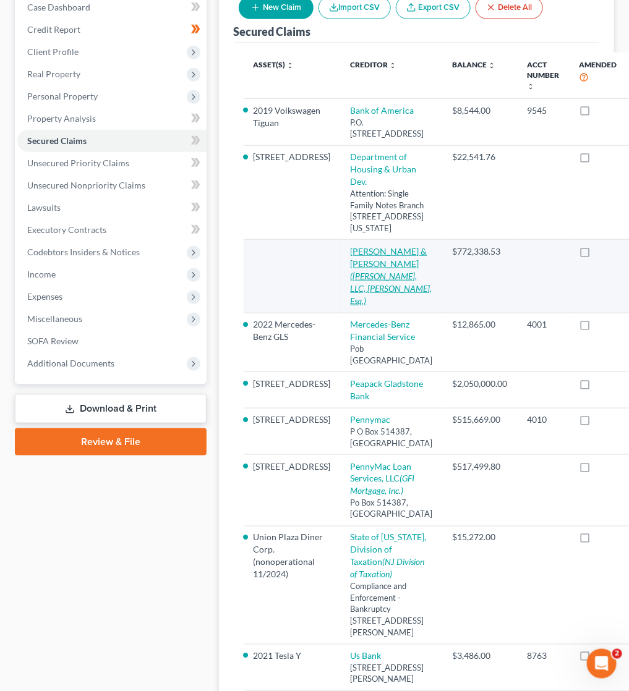
click at [351, 306] on icon "([PERSON_NAME], LLC, [PERSON_NAME], Esq.)" at bounding box center [392, 288] width 82 height 35
select select "0"
select select "3"
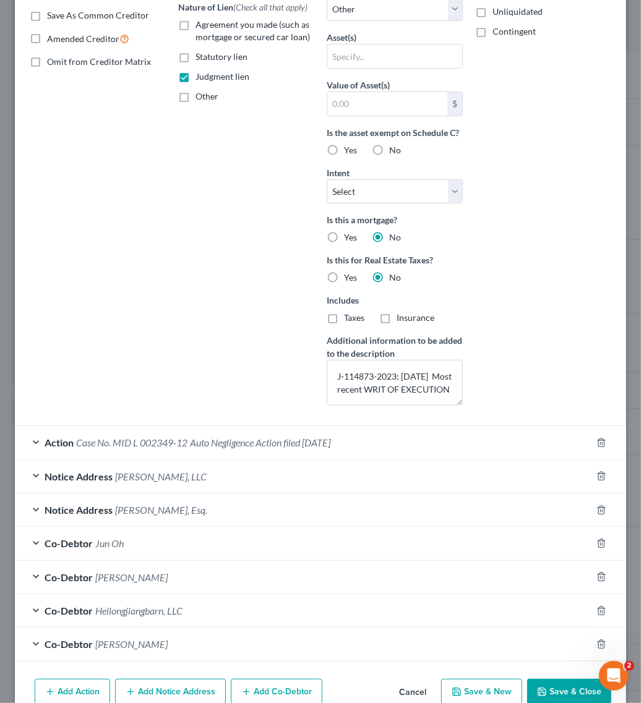
scroll to position [298, 0]
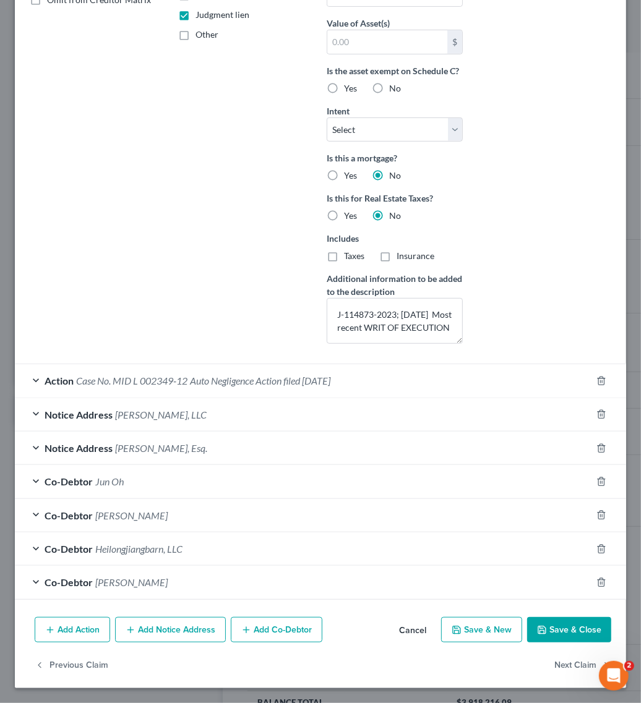
click at [319, 375] on span "Auto Negligence Action filed 04/03/2012" at bounding box center [260, 381] width 140 height 12
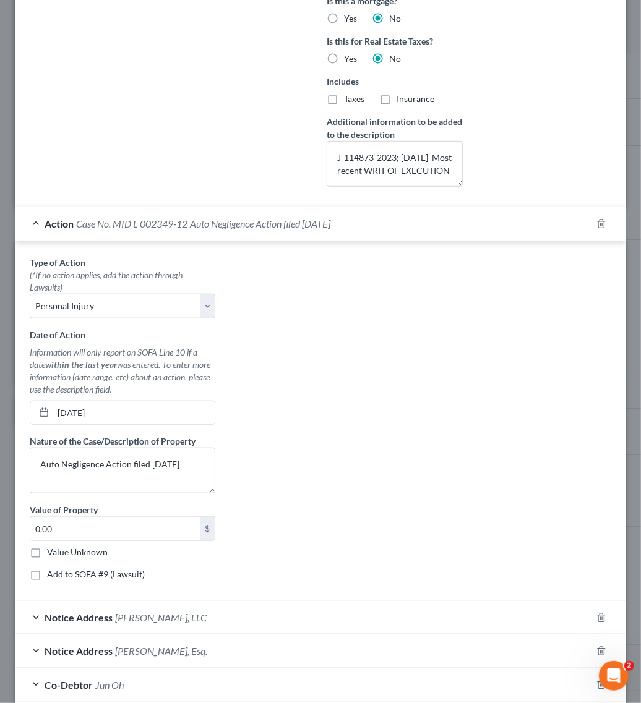
scroll to position [453, 0]
click at [471, 315] on div "Type of Action * (*If no action applies, add the action through Lawsuits) Selec…" at bounding box center [321, 422] width 594 height 335
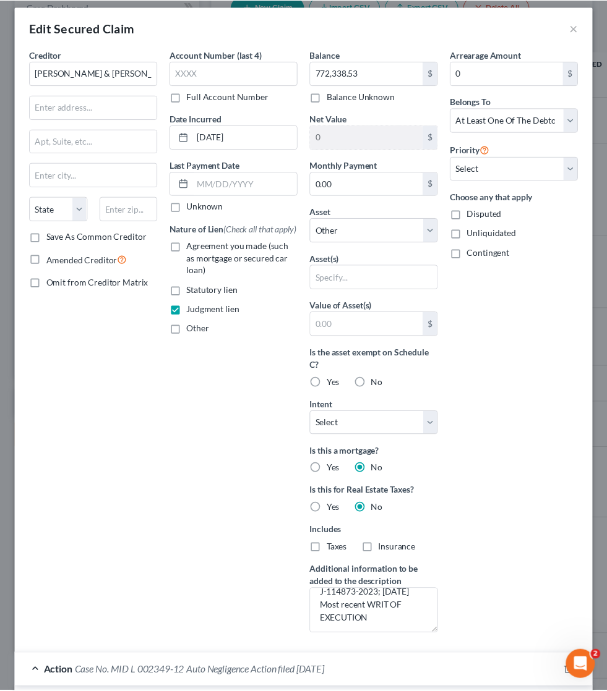
scroll to position [0, 0]
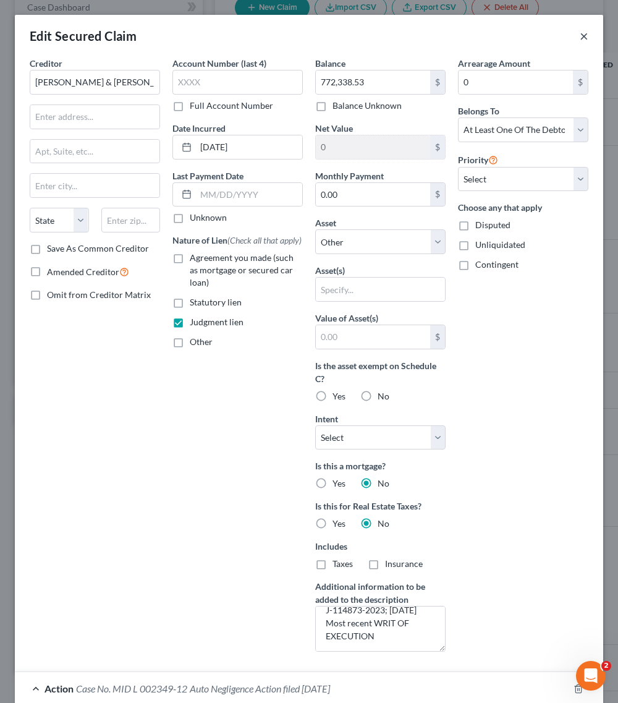
click at [580, 35] on button "×" at bounding box center [584, 35] width 9 height 15
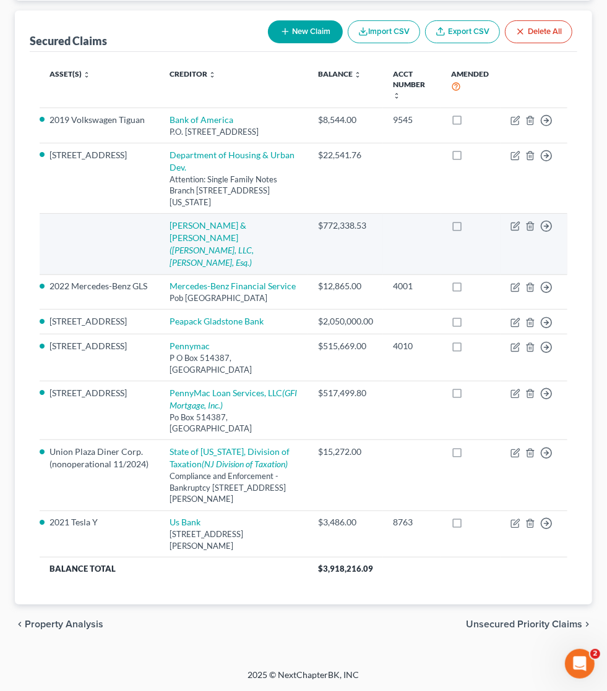
click at [383, 275] on td "$772,338.53" at bounding box center [345, 244] width 75 height 61
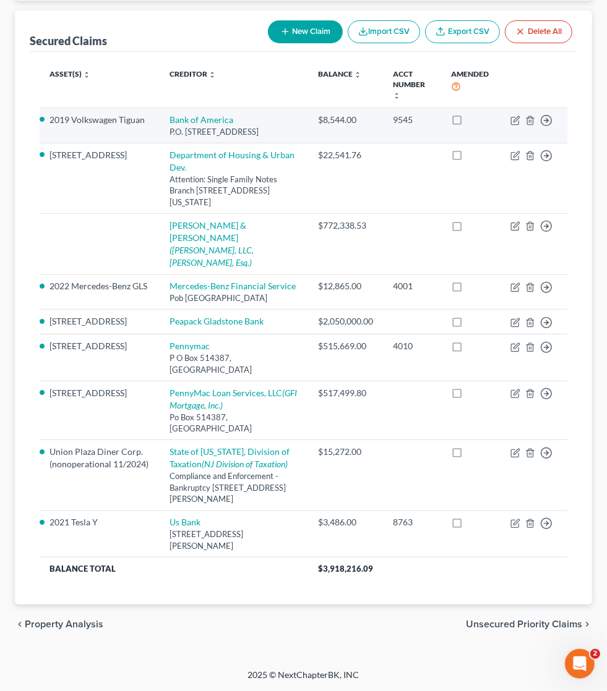
drag, startPoint x: 310, startPoint y: 231, endPoint x: 255, endPoint y: 167, distance: 84.2
click at [160, 214] on td "[STREET_ADDRESS]" at bounding box center [100, 178] width 121 height 71
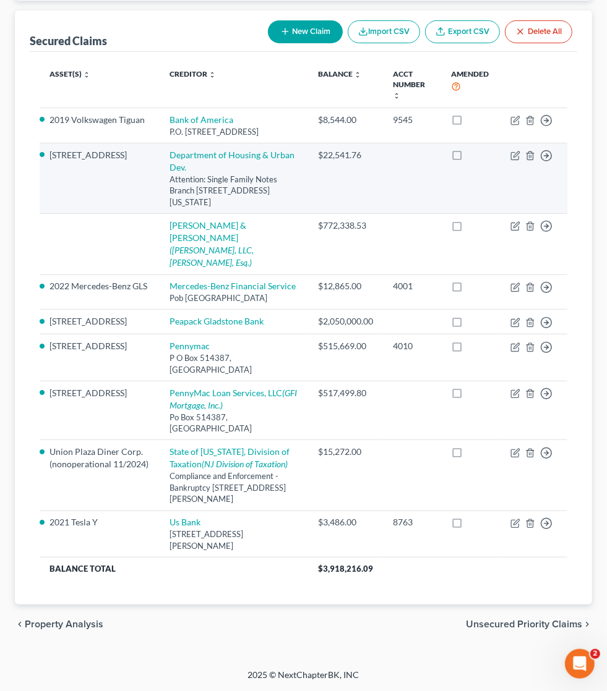
click at [160, 204] on td "[STREET_ADDRESS]" at bounding box center [100, 178] width 121 height 71
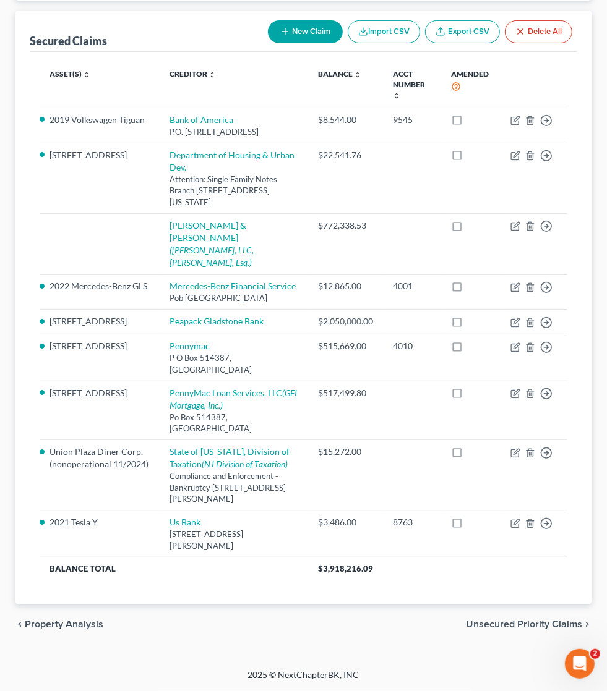
scroll to position [77, 0]
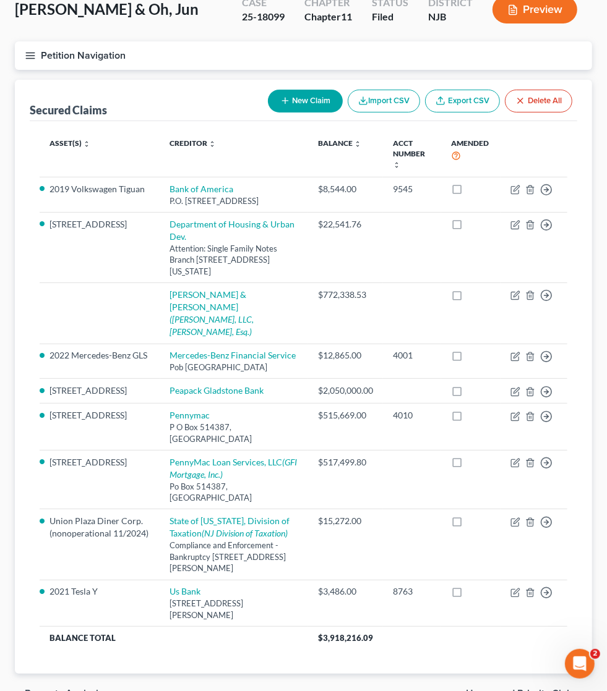
click at [0, 0] on link "Unsecured Priority Claims" at bounding box center [0, 0] width 0 height 0
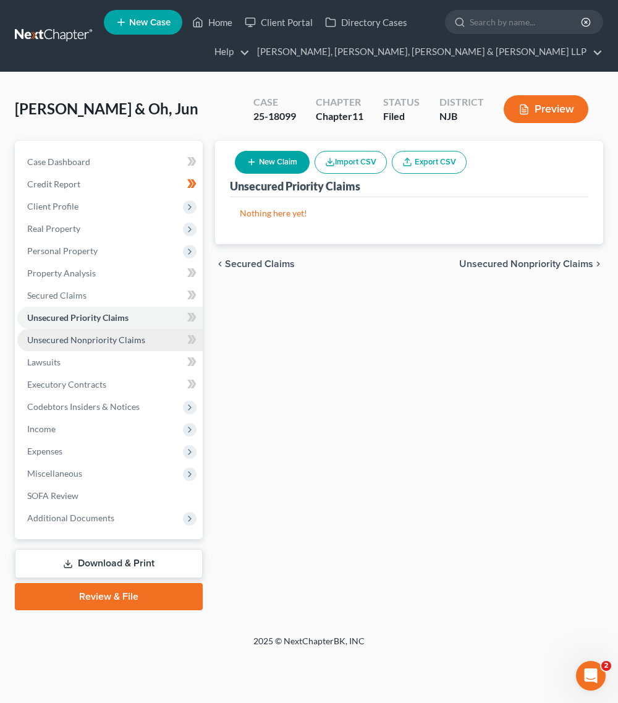
drag, startPoint x: 119, startPoint y: 336, endPoint x: 130, endPoint y: 349, distance: 17.6
click at [119, 337] on span "Unsecured Nonpriority Claims" at bounding box center [86, 340] width 118 height 11
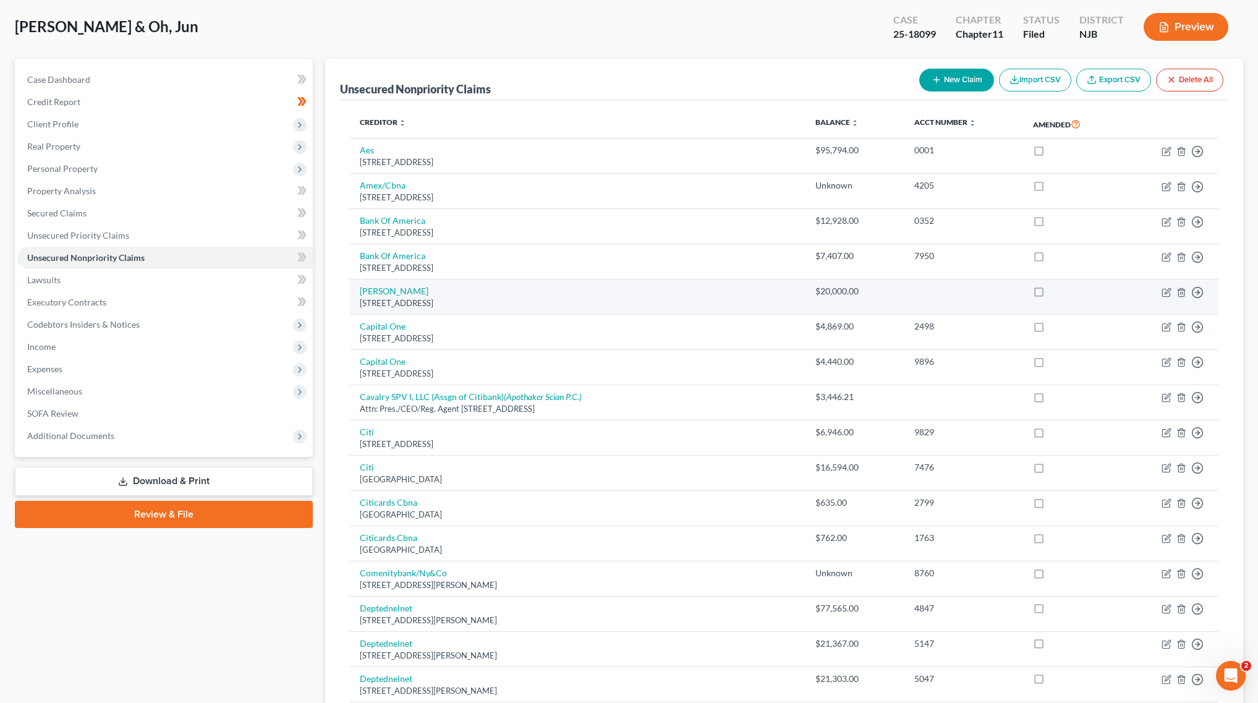
scroll to position [77, 0]
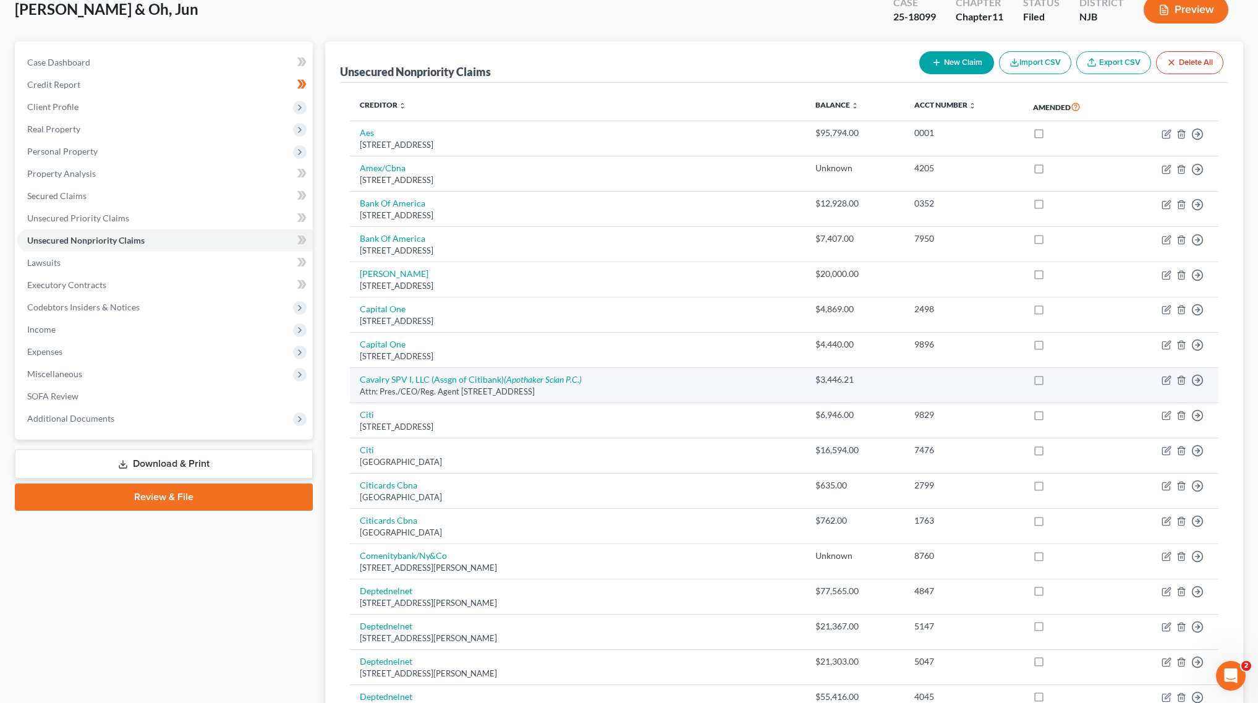
click at [640, 381] on td "Move to D Move to E Move to G Move to Notice Only" at bounding box center [1170, 385] width 97 height 35
click at [640, 139] on circle "button" at bounding box center [1198, 134] width 11 height 11
click at [640, 391] on link "Move to D" at bounding box center [1141, 389] width 103 height 21
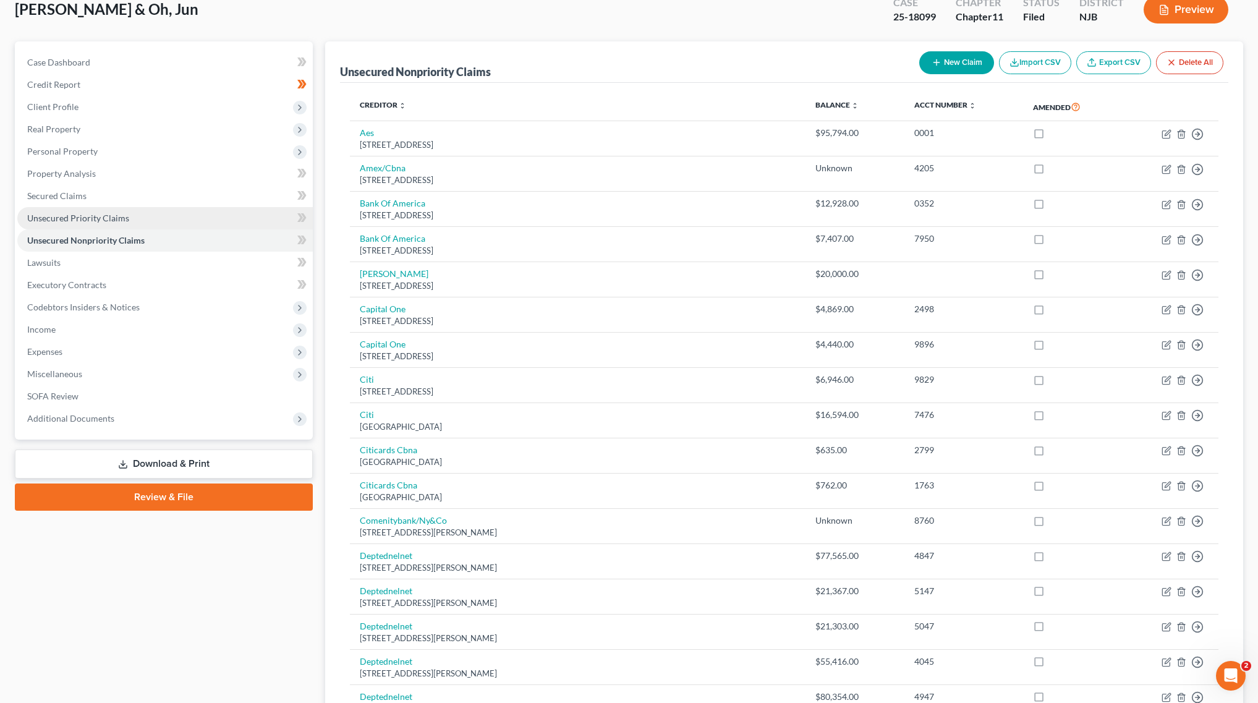
click at [183, 227] on link "Unsecured Priority Claims" at bounding box center [165, 218] width 296 height 22
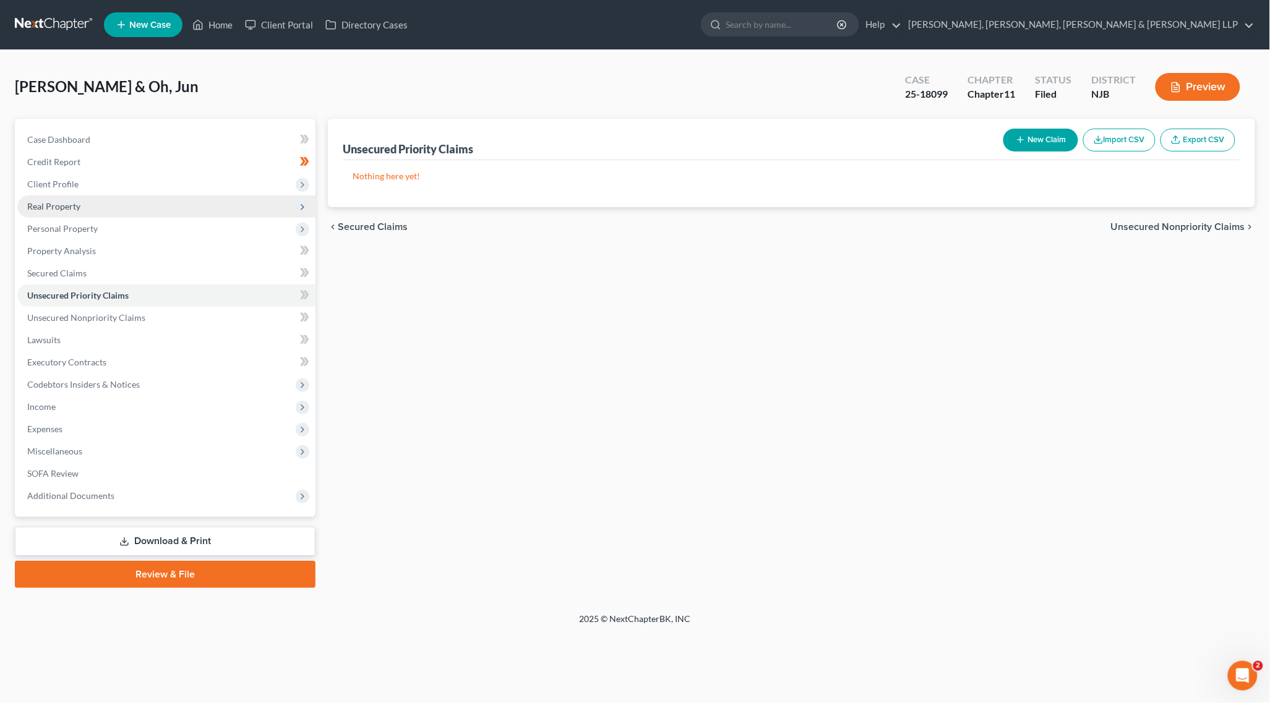
click at [174, 201] on span "Real Property" at bounding box center [166, 206] width 298 height 22
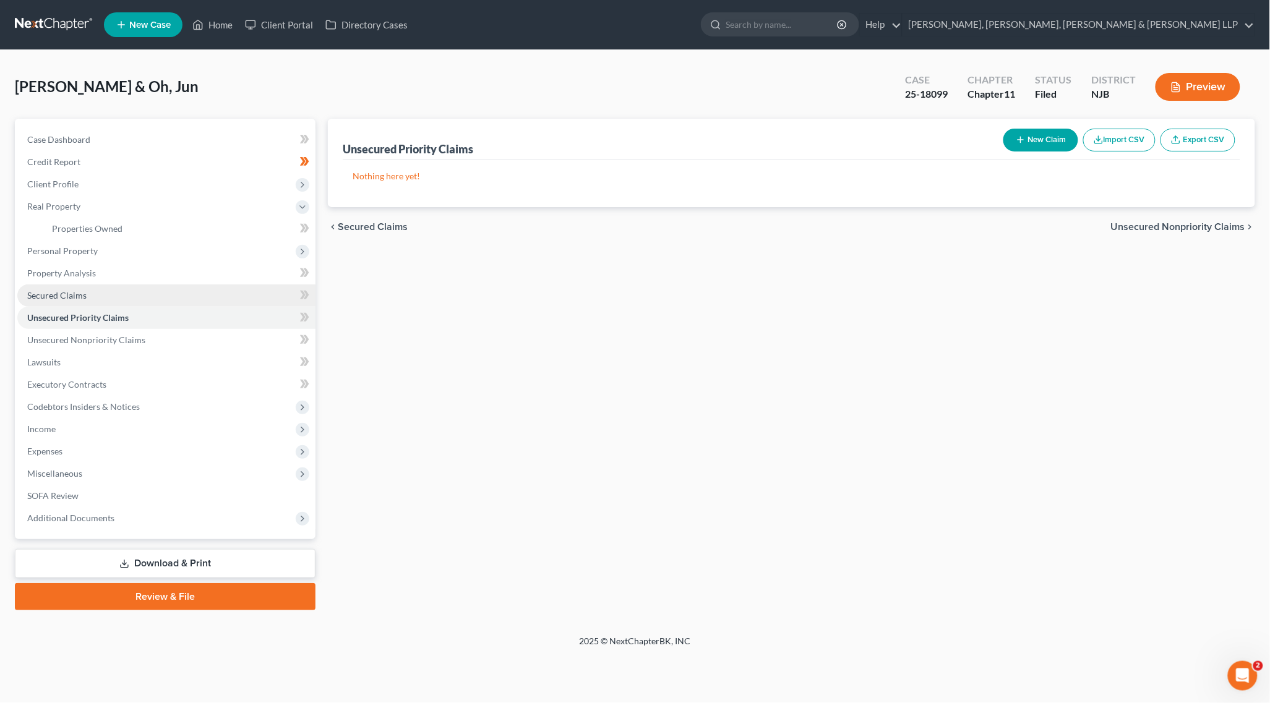
click at [133, 299] on link "Secured Claims" at bounding box center [166, 295] width 298 height 22
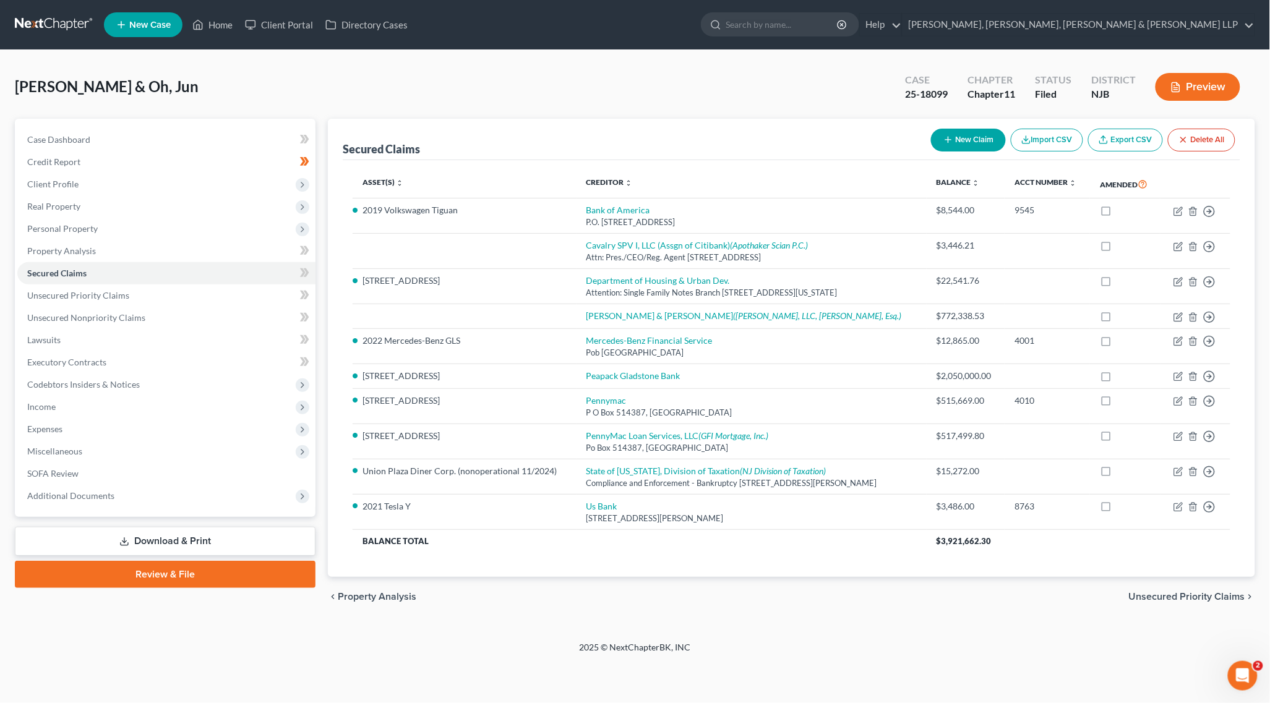
click at [640, 255] on div "Kang, Soo & Oh, Jun Upgraded Case 25-18099 Chapter Chapter 11 Status Filed Dist…" at bounding box center [635, 345] width 1270 height 591
click at [640, 109] on div "Kang, Soo & Oh, Jun Upgraded Case 25-18099 Chapter Chapter 11 Status Filed Dist…" at bounding box center [635, 92] width 1240 height 54
click at [122, 267] on link "Secured Claims" at bounding box center [166, 273] width 298 height 22
click at [121, 252] on link "Property Analysis" at bounding box center [166, 251] width 298 height 22
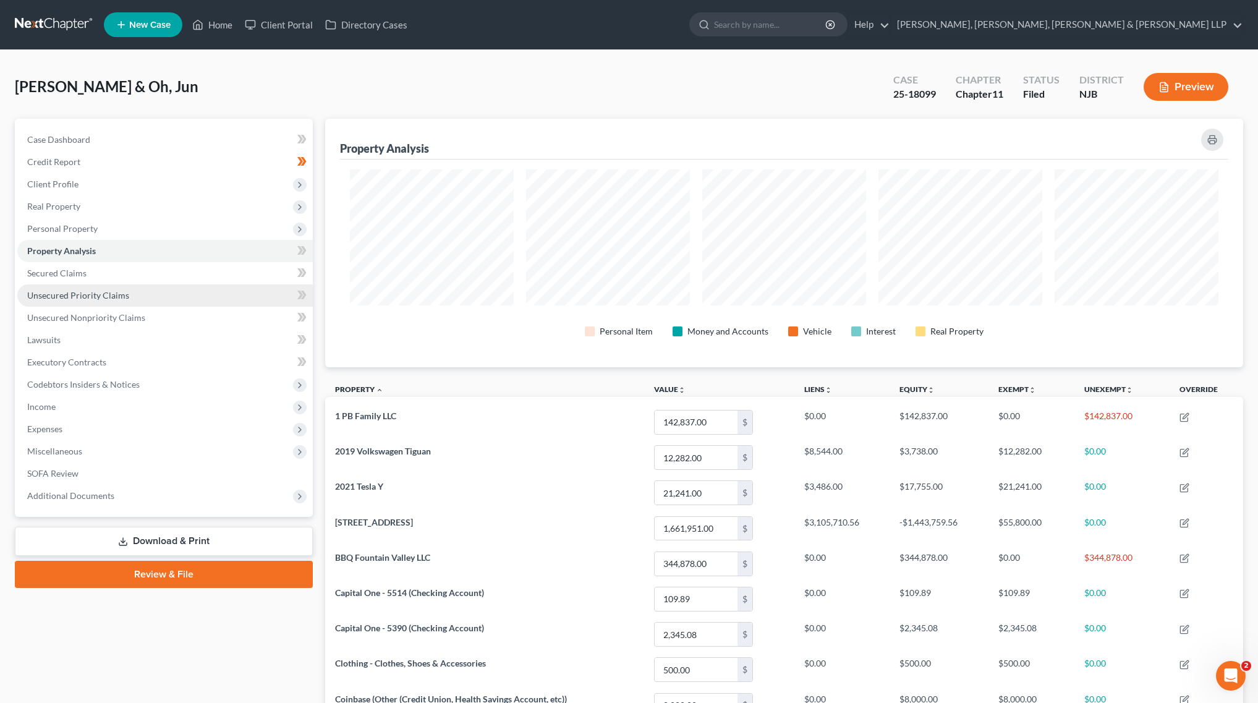
scroll to position [248, 918]
click at [131, 284] on link "Unsecured Priority Claims" at bounding box center [165, 295] width 296 height 22
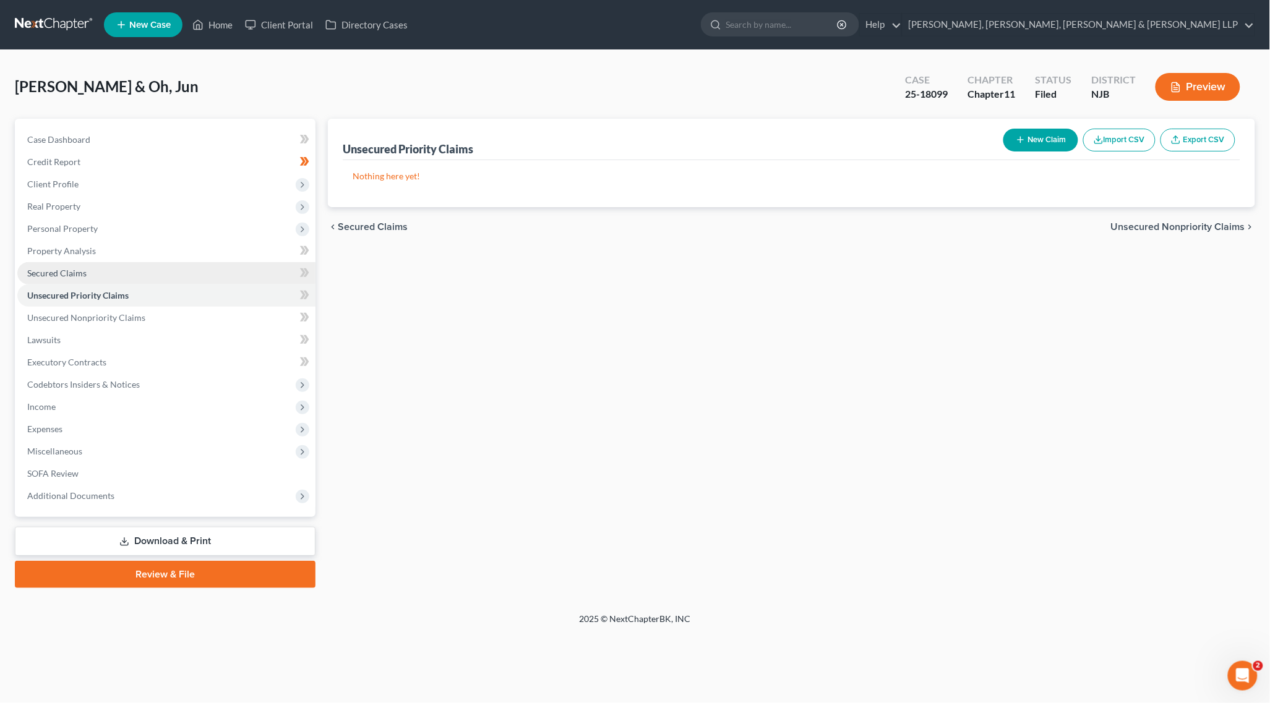
click at [137, 270] on link "Secured Claims" at bounding box center [166, 273] width 298 height 22
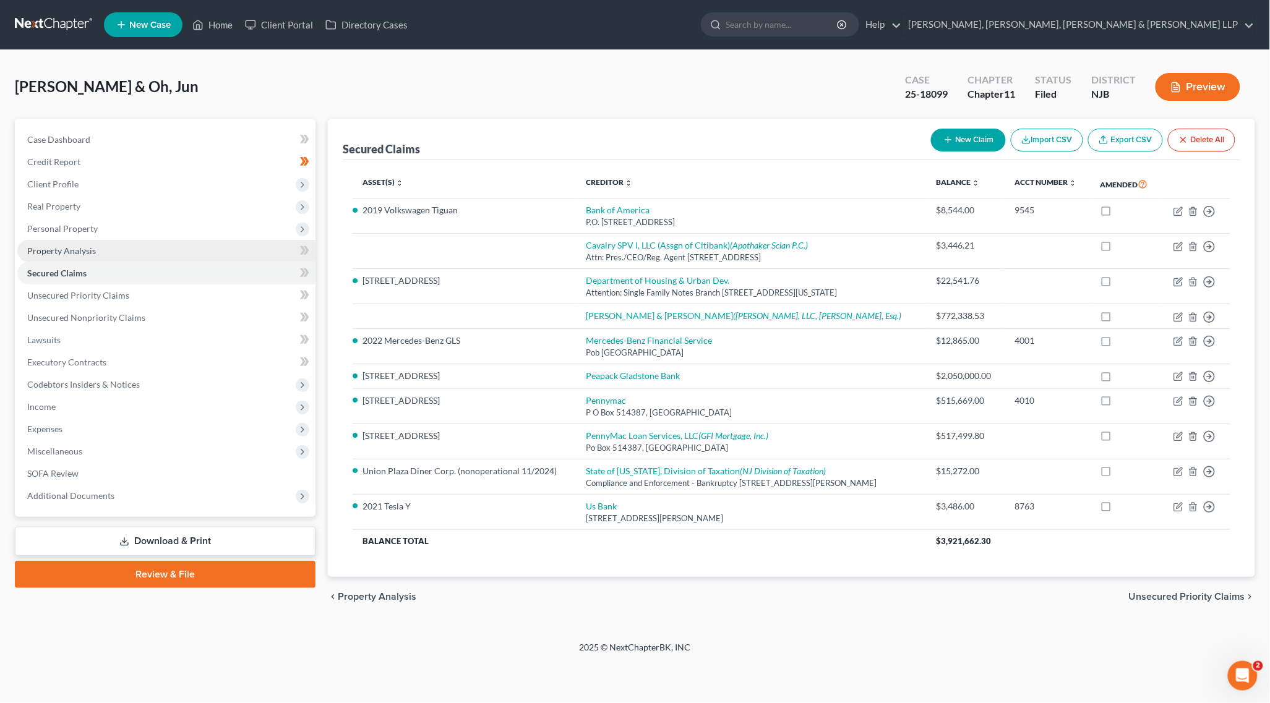
drag, startPoint x: 140, startPoint y: 260, endPoint x: 144, endPoint y: 251, distance: 9.4
click at [141, 260] on link "Property Analysis" at bounding box center [166, 251] width 298 height 22
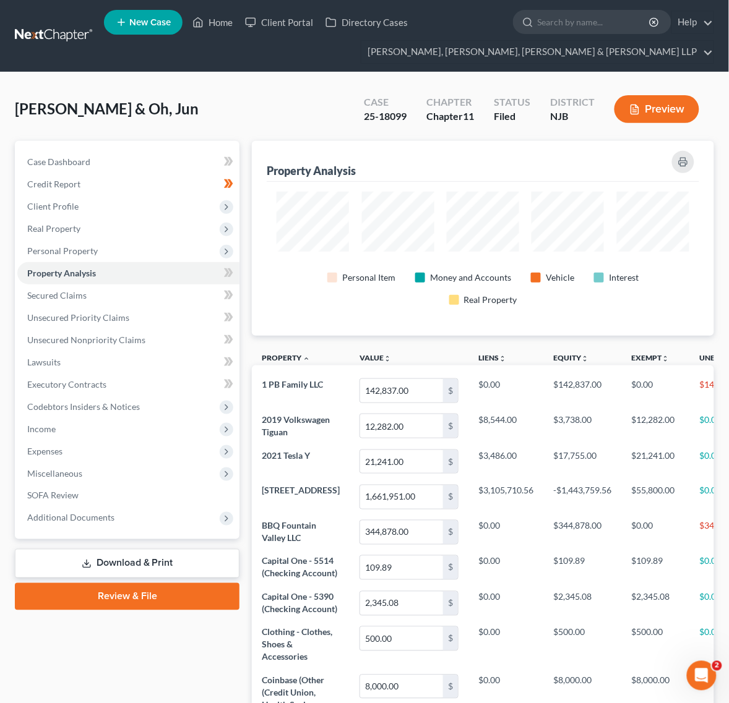
click at [493, 168] on div "Property Analysis" at bounding box center [483, 161] width 432 height 41
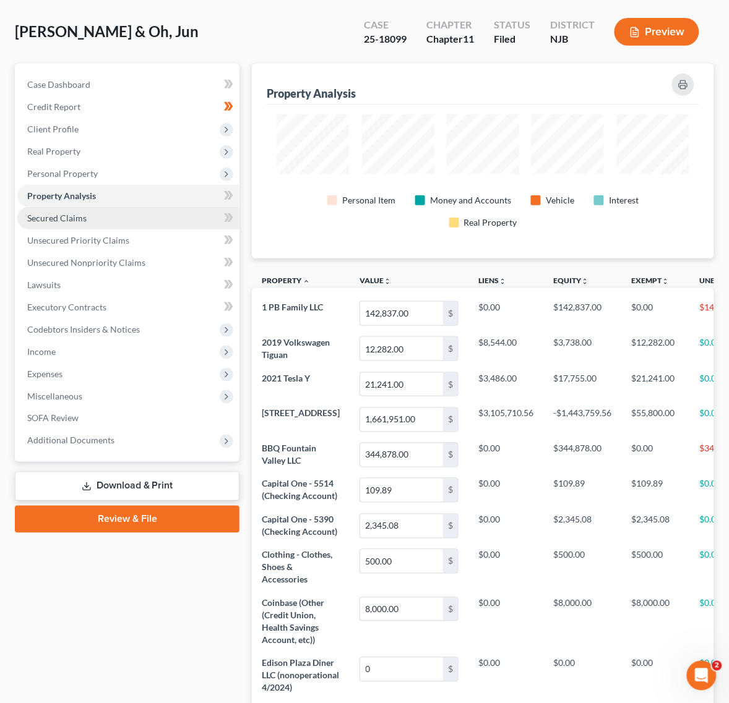
click at [134, 208] on link "Secured Claims" at bounding box center [128, 218] width 222 height 22
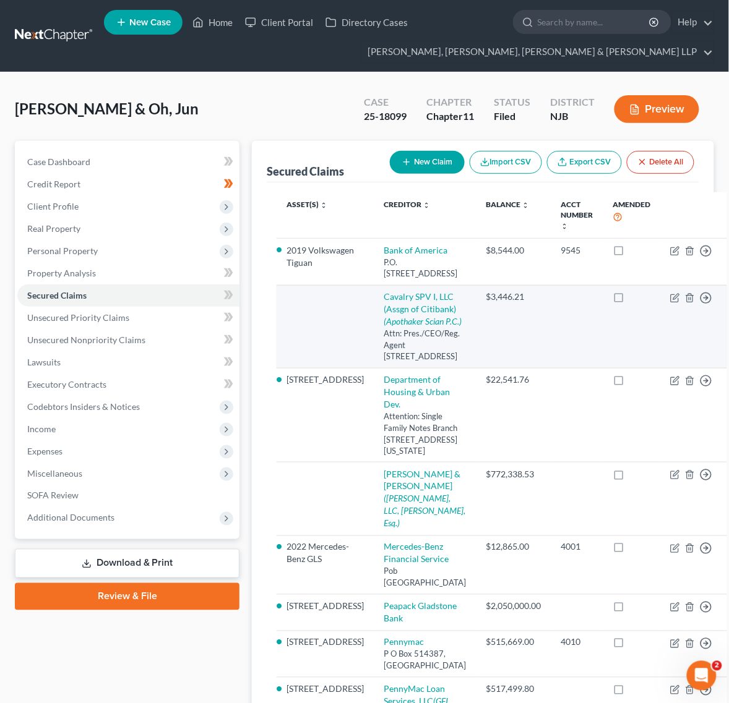
click at [550, 368] on td at bounding box center [576, 326] width 52 height 83
click at [640, 303] on icon "button" at bounding box center [675, 298] width 10 height 10
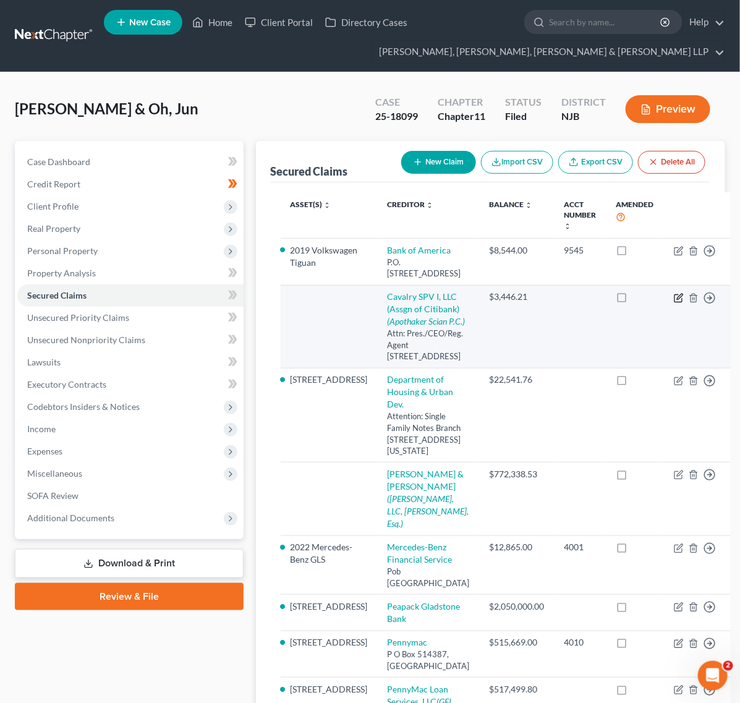
select select "35"
select select "0"
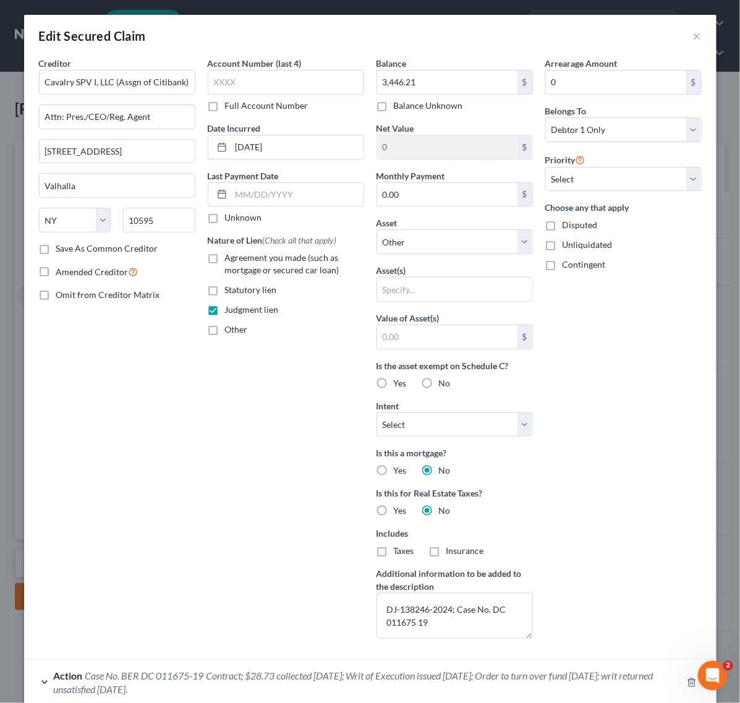
click at [640, 40] on div "Edit Secured Claim ×" at bounding box center [370, 36] width 693 height 42
click at [640, 35] on button "×" at bounding box center [697, 35] width 9 height 15
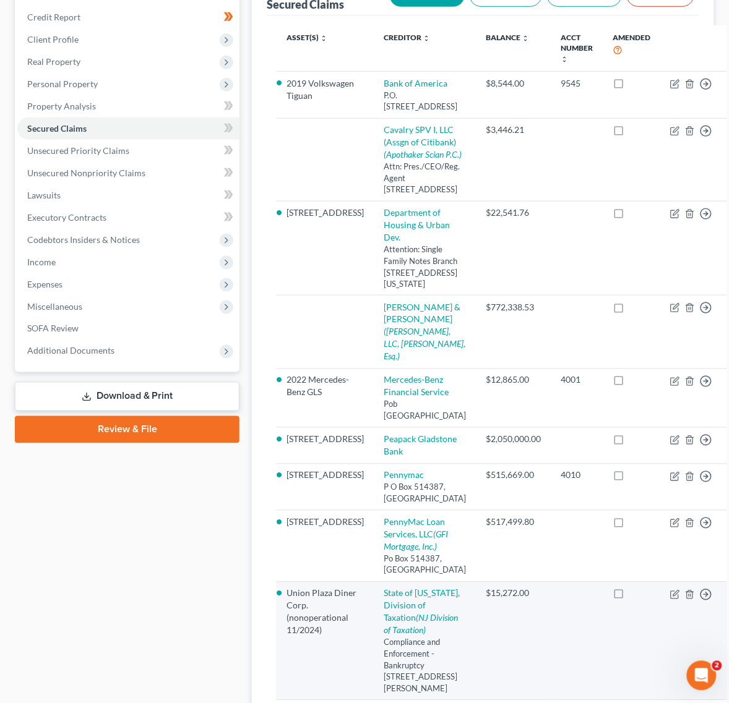
scroll to position [64, 0]
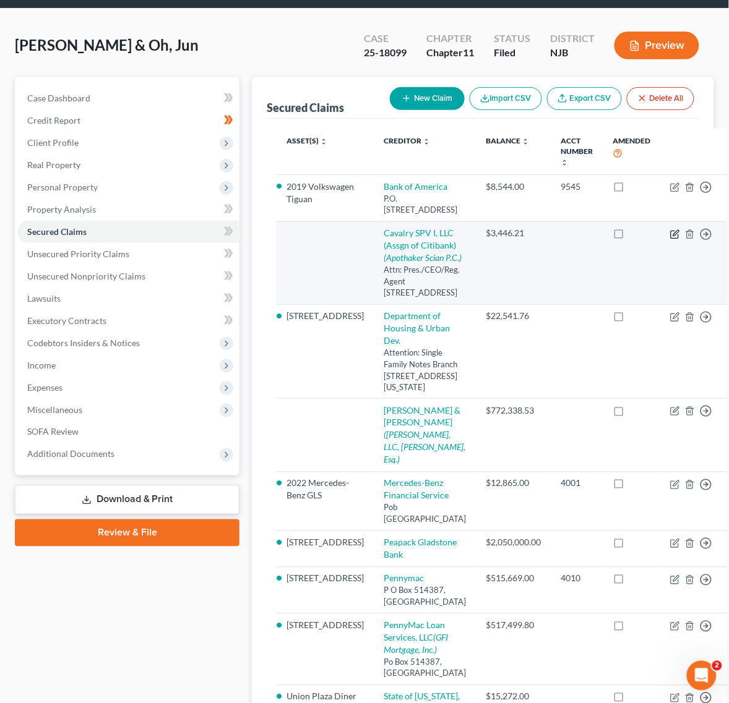
click at [640, 238] on icon "button" at bounding box center [674, 234] width 7 height 7
select select "35"
select select "0"
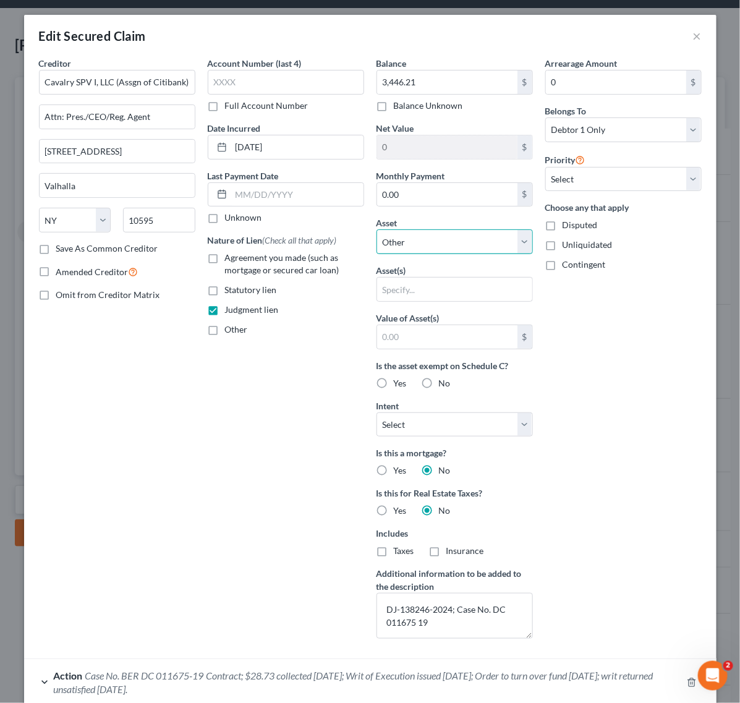
click at [463, 250] on select "Select Other Multiple Assets Household Goods - Household items - $2000.0 Capita…" at bounding box center [455, 241] width 156 height 25
select select "21"
click at [377, 230] on select "Select Other Multiple Assets Household Goods - Household items - $2000.0 Capita…" at bounding box center [455, 241] width 156 height 25
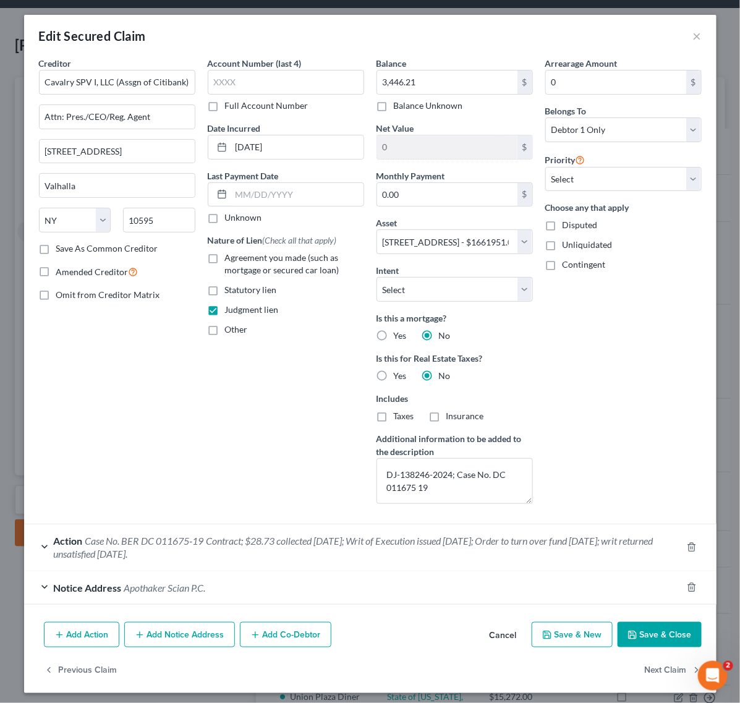
click at [632, 623] on div "Add Action Add Notice Address Add Co-Debtor Cancel Save & New Save & Close" at bounding box center [370, 637] width 693 height 41
click at [631, 638] on icon "button" at bounding box center [632, 634] width 7 height 7
select select
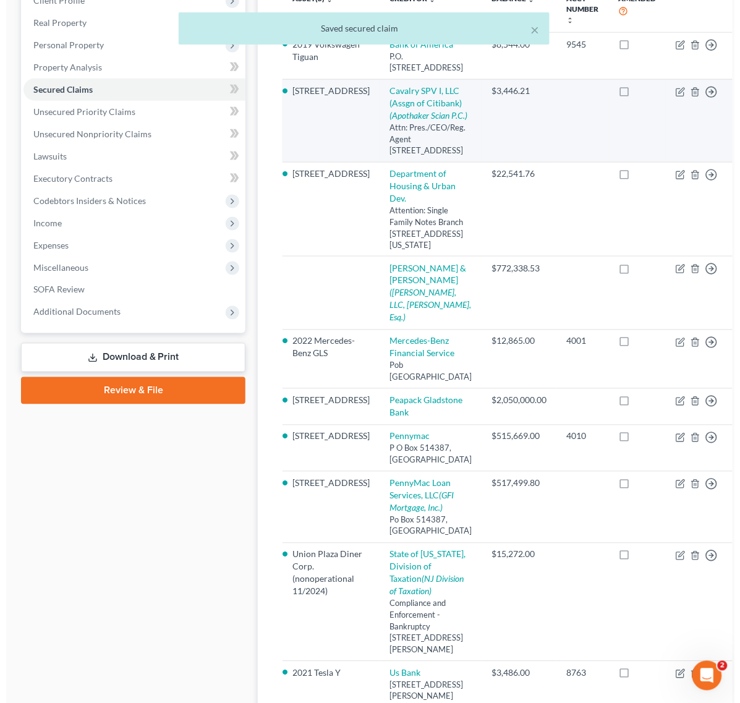
scroll to position [218, 0]
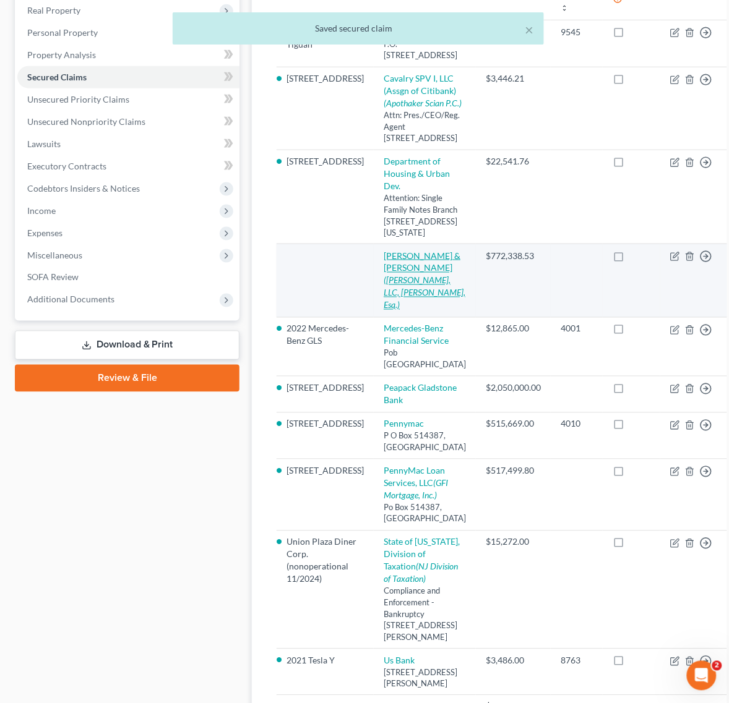
click at [404, 310] on icon "([PERSON_NAME], LLC, [PERSON_NAME], Esq.)" at bounding box center [424, 292] width 82 height 35
select select "0"
select select "3"
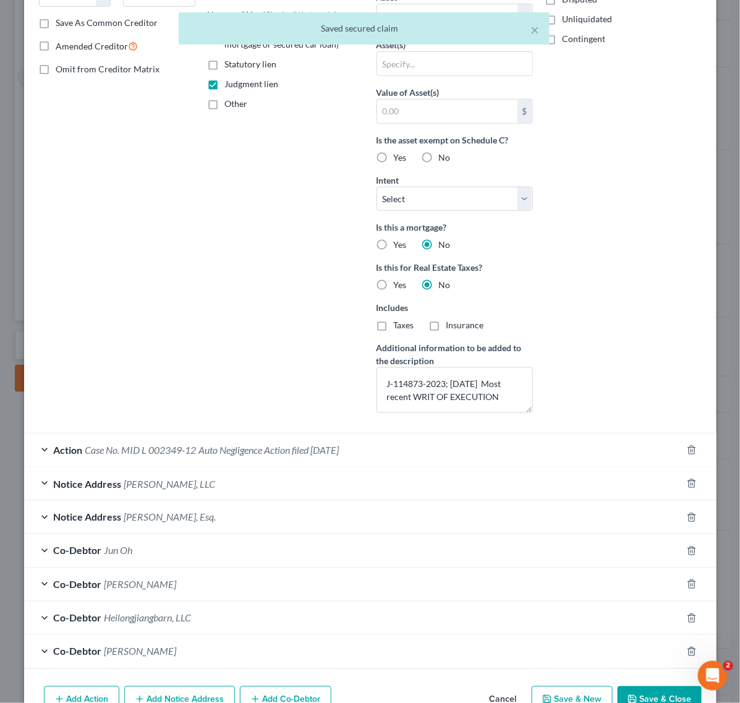
scroll to position [0, 0]
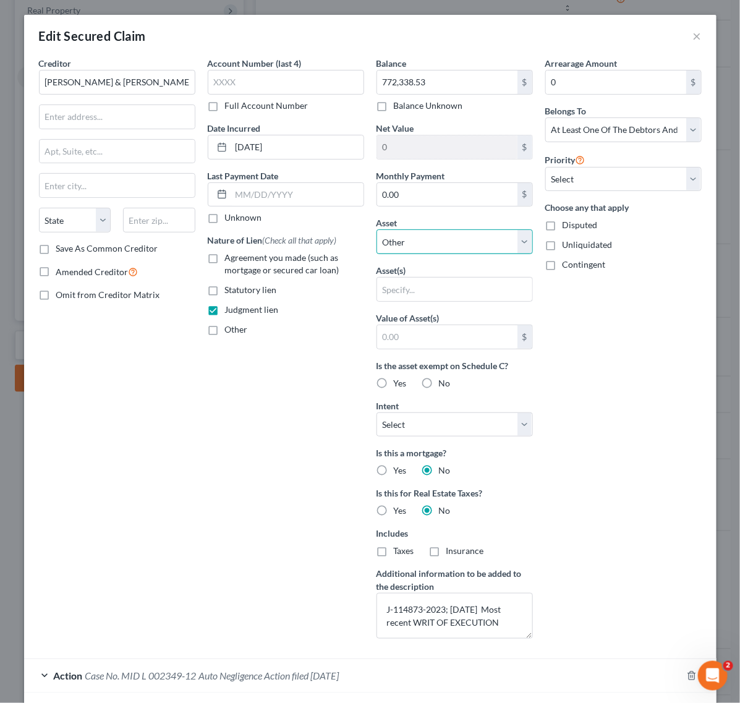
click at [450, 234] on select "Select Other Multiple Assets Household Goods - Household items - $2000.0 Capita…" at bounding box center [455, 241] width 156 height 25
select select "21"
click at [377, 230] on select "Select Other Multiple Assets Household Goods - Household items - $2000.0 Capita…" at bounding box center [455, 241] width 156 height 25
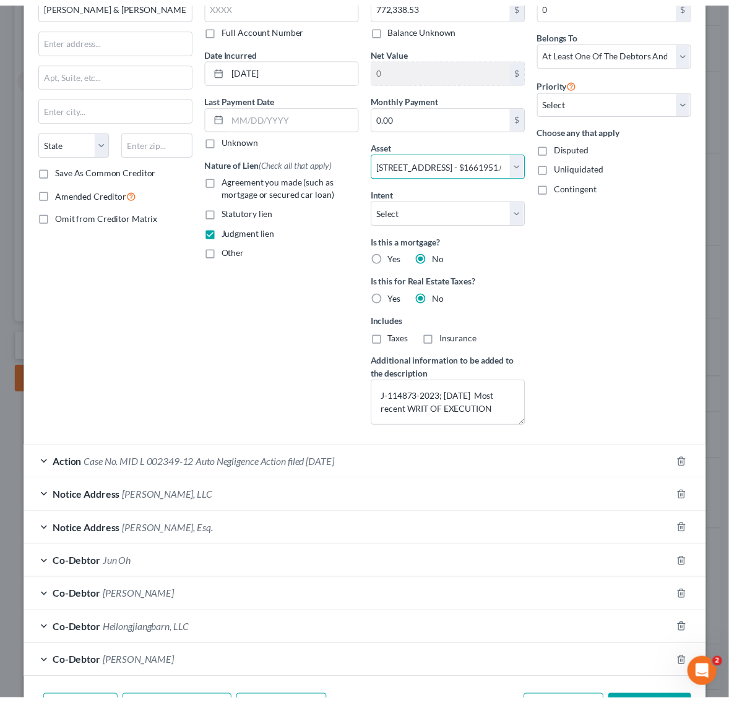
scroll to position [162, 0]
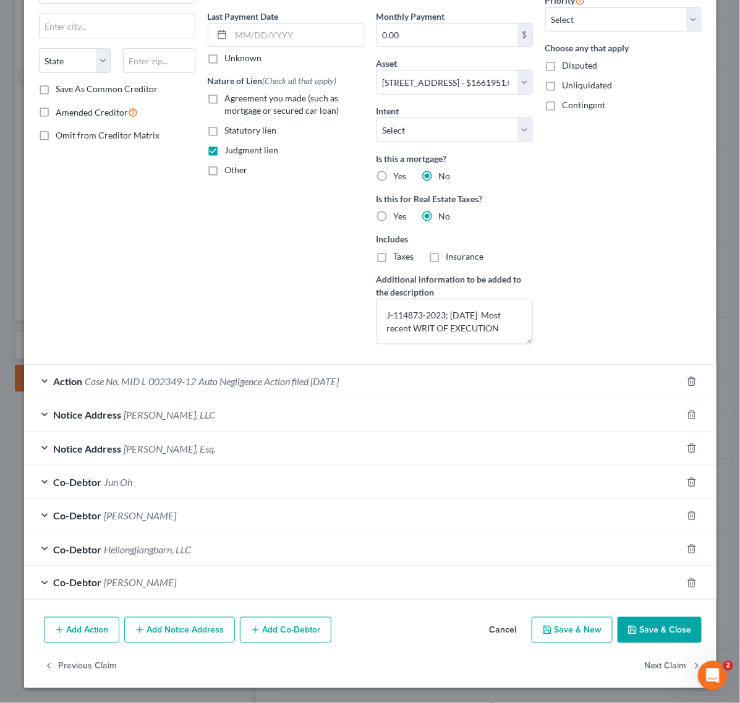
click at [640, 620] on button "Save & Close" at bounding box center [660, 630] width 84 height 26
select select
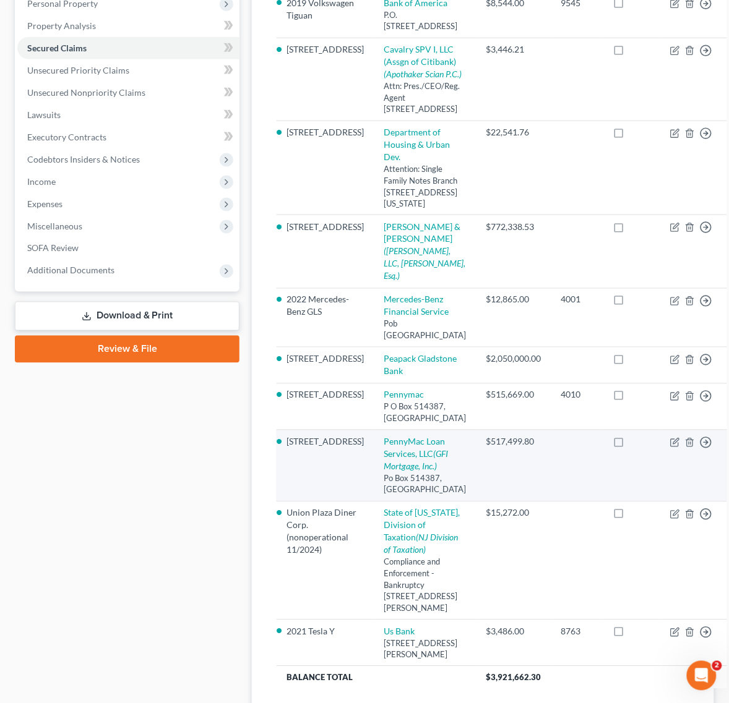
scroll to position [64, 0]
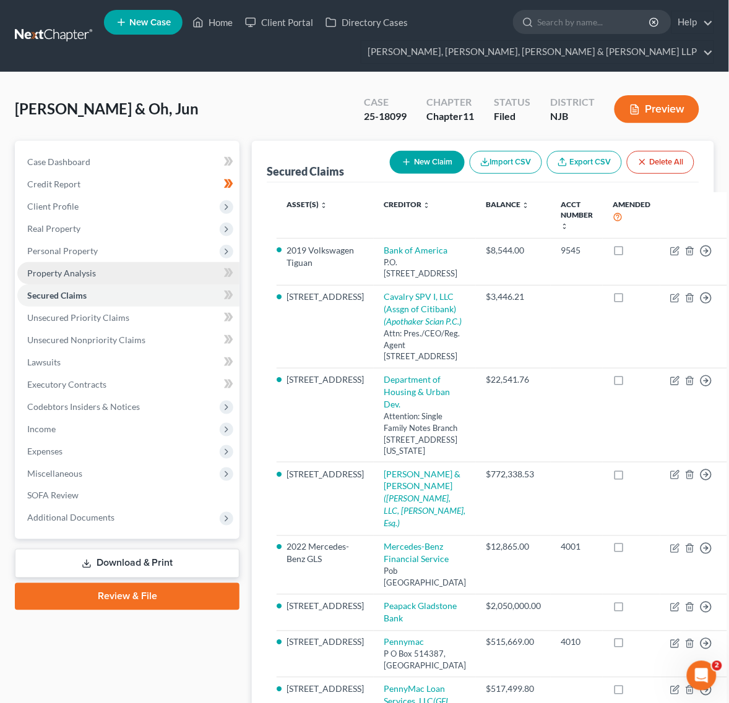
click at [169, 273] on link "Property Analysis" at bounding box center [128, 273] width 222 height 22
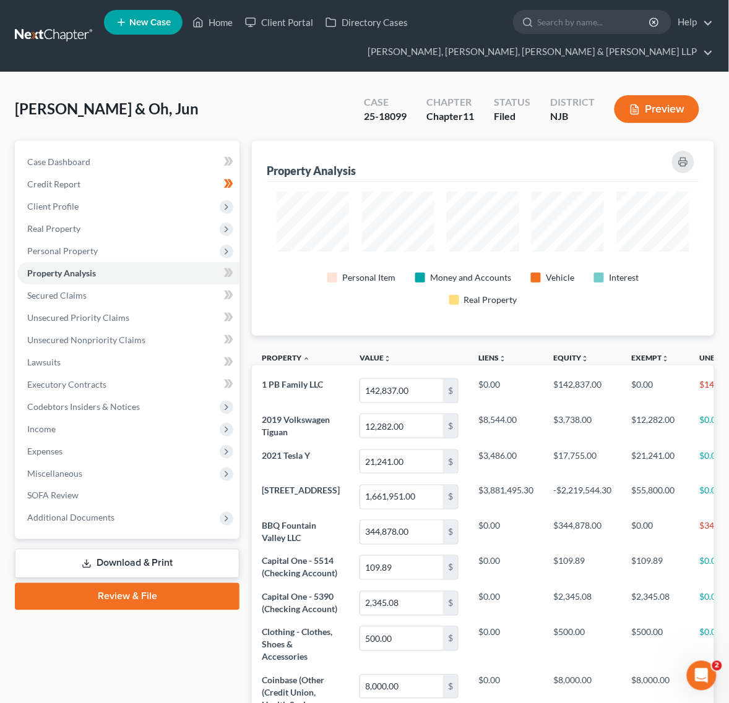
scroll to position [195, 461]
